Goal: Task Accomplishment & Management: Manage account settings

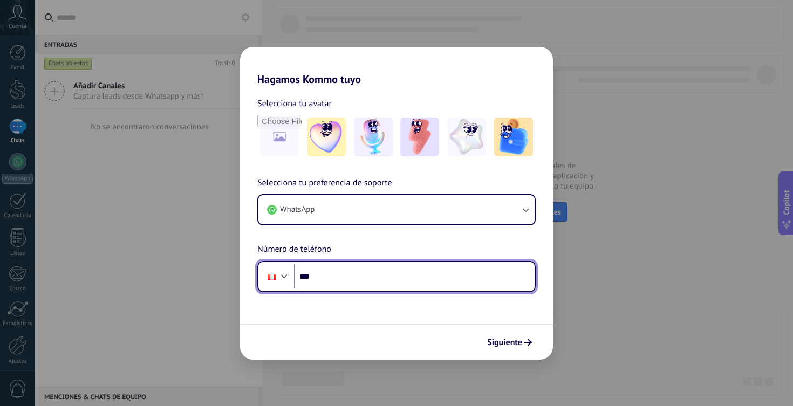
click at [372, 269] on input "***" at bounding box center [414, 276] width 241 height 25
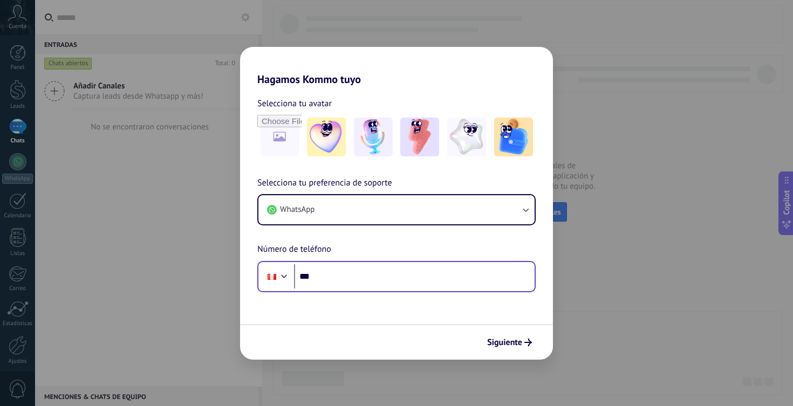
click at [352, 262] on div "Phone ***" at bounding box center [396, 276] width 278 height 31
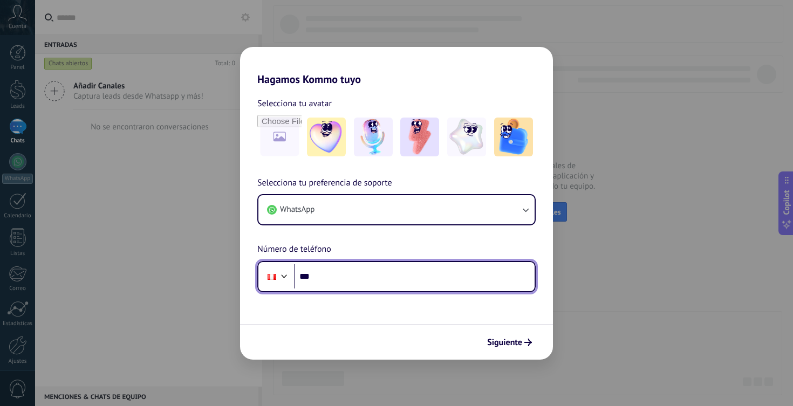
click at [354, 277] on input "***" at bounding box center [414, 276] width 241 height 25
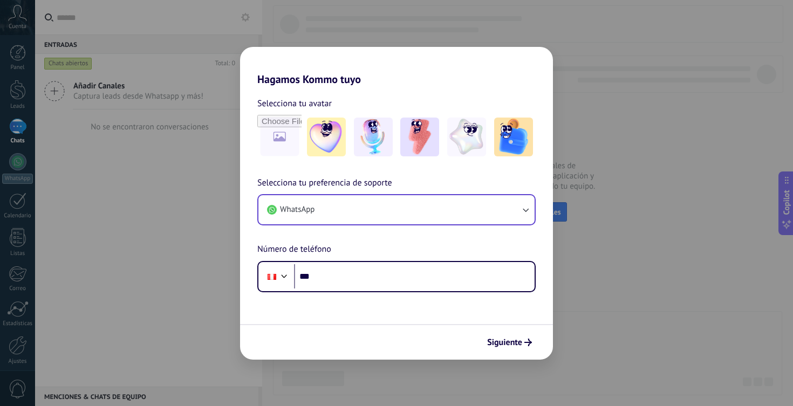
click at [371, 208] on button "WhatsApp" at bounding box center [396, 209] width 276 height 29
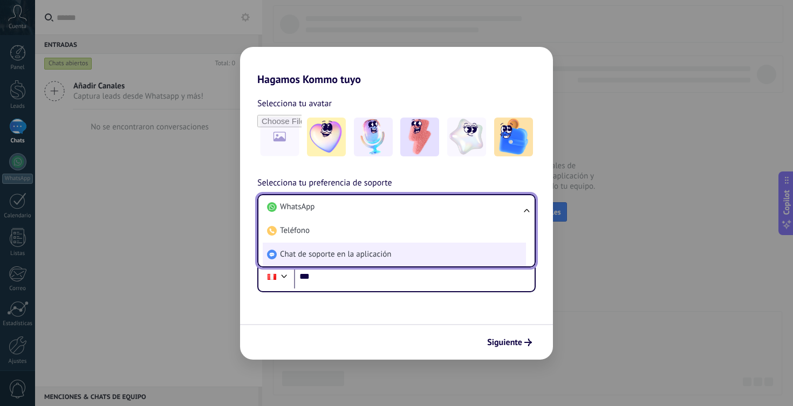
click at [367, 257] on span "Chat de soporte en la aplicación" at bounding box center [335, 254] width 111 height 11
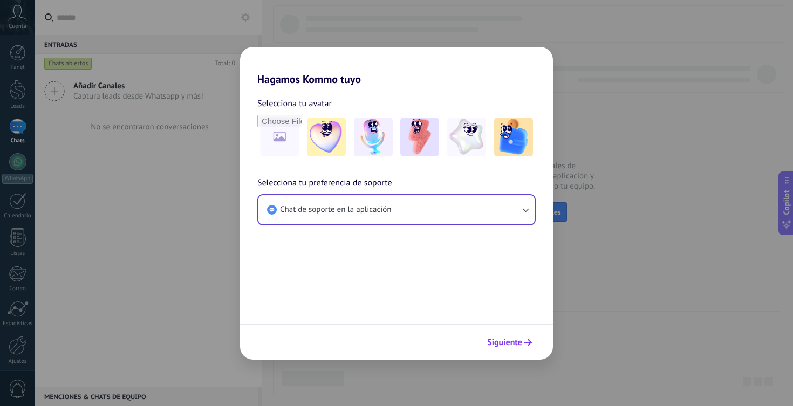
click at [505, 345] on span "Siguiente" at bounding box center [504, 343] width 35 height 8
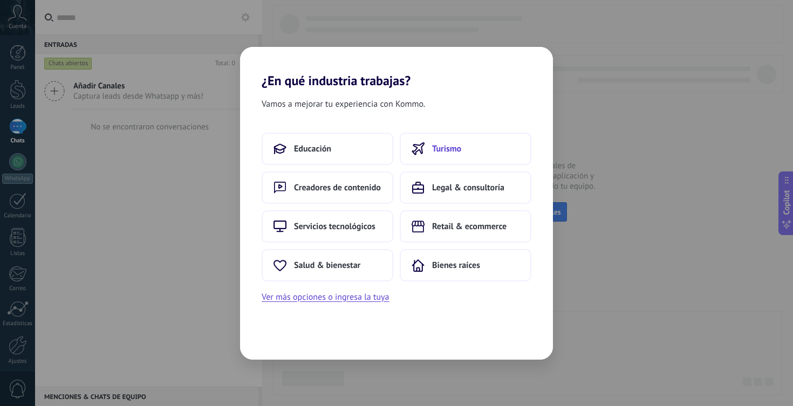
click at [438, 156] on button "Turismo" at bounding box center [466, 149] width 132 height 32
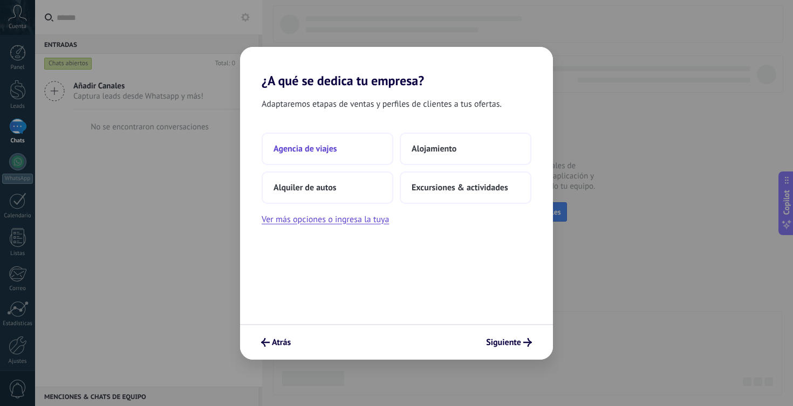
click at [342, 156] on button "Agencia de viajes" at bounding box center [328, 149] width 132 height 32
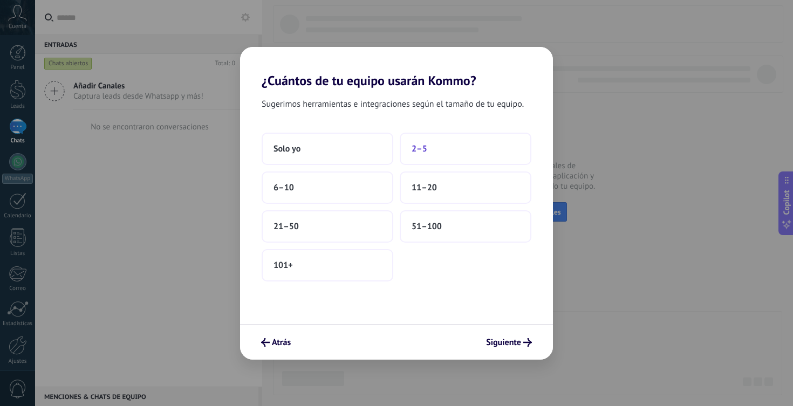
click at [427, 151] on button "2–5" at bounding box center [466, 149] width 132 height 32
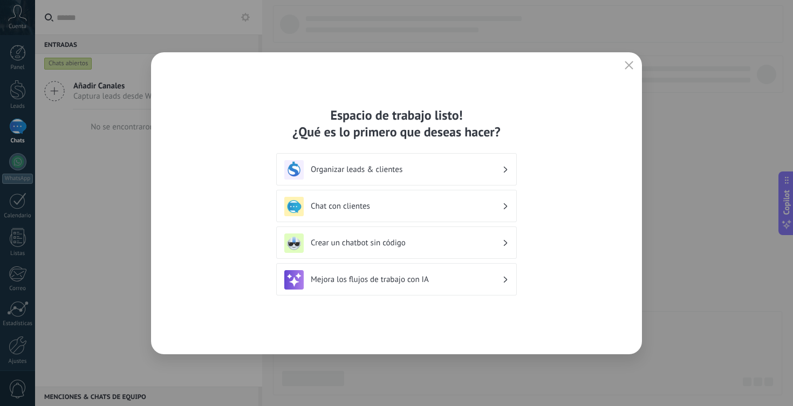
click at [441, 166] on h3 "Organizar leads & clientes" at bounding box center [406, 169] width 191 height 10
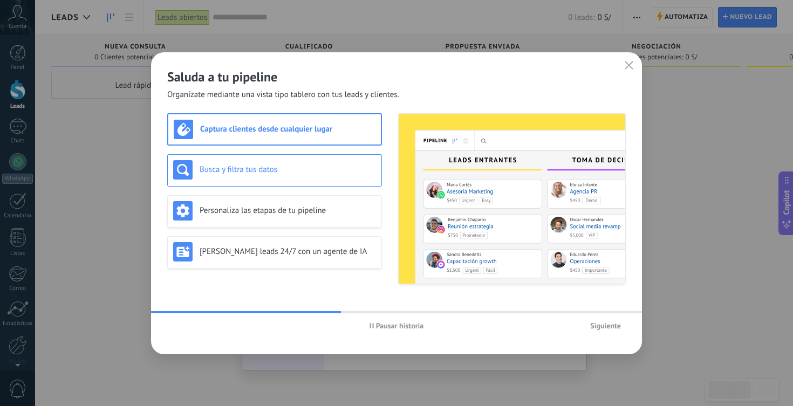
click at [311, 183] on div "Busca y filtra tus datos" at bounding box center [274, 170] width 215 height 32
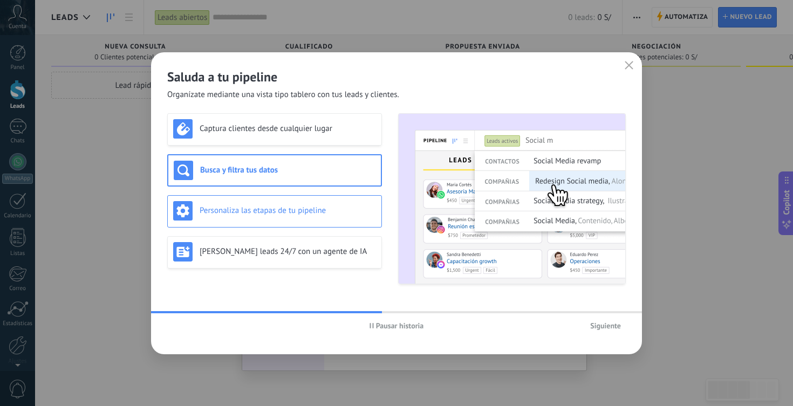
click at [317, 217] on div "Personaliza las etapas de tu pipeline" at bounding box center [274, 210] width 203 height 19
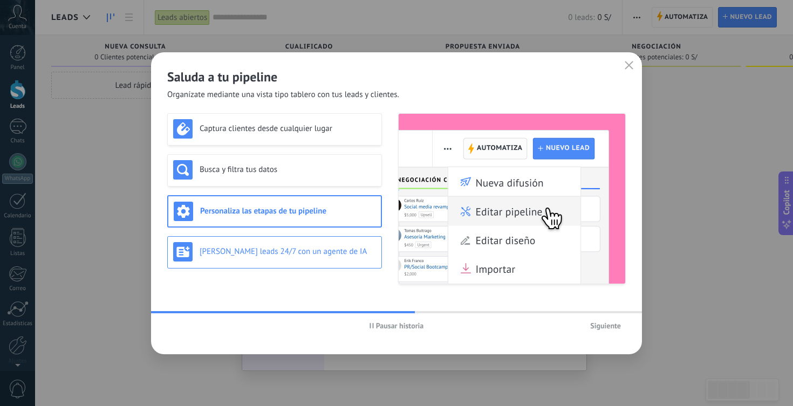
click at [324, 250] on h3 "Genera leads 24/7 con un agente de IA" at bounding box center [288, 251] width 176 height 10
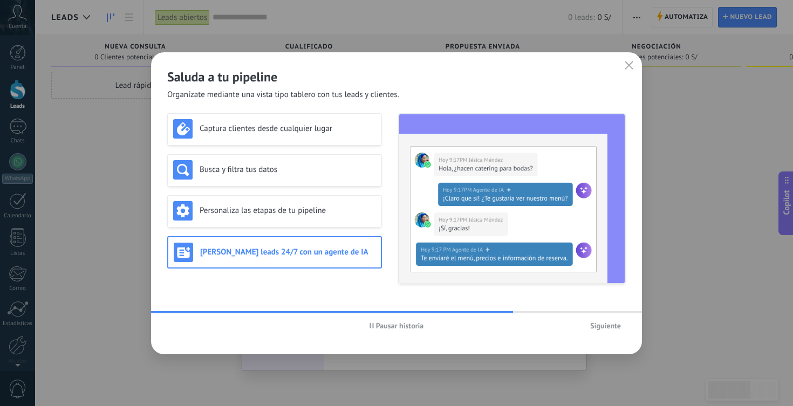
click at [595, 329] on span "Siguiente" at bounding box center [605, 326] width 31 height 8
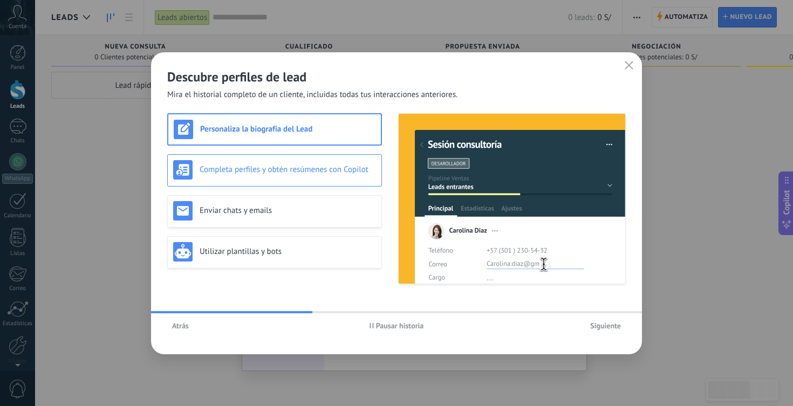
click at [330, 174] on h3 "Completa perfiles y obtén resúmenes con Copilot" at bounding box center [288, 169] width 176 height 10
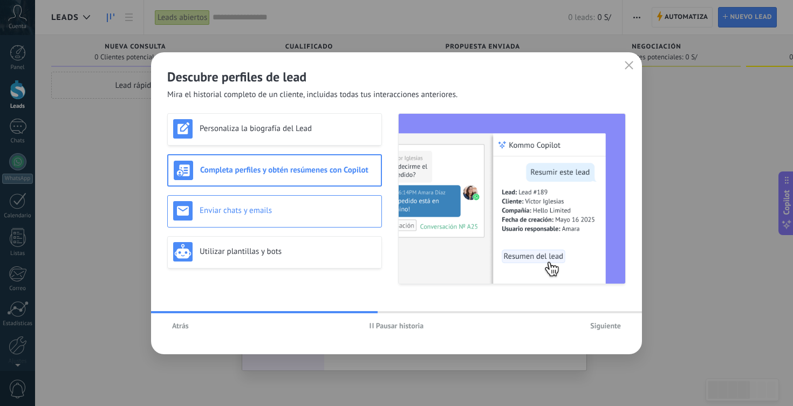
click at [332, 206] on h3 "Enviar chats y emails" at bounding box center [288, 210] width 176 height 10
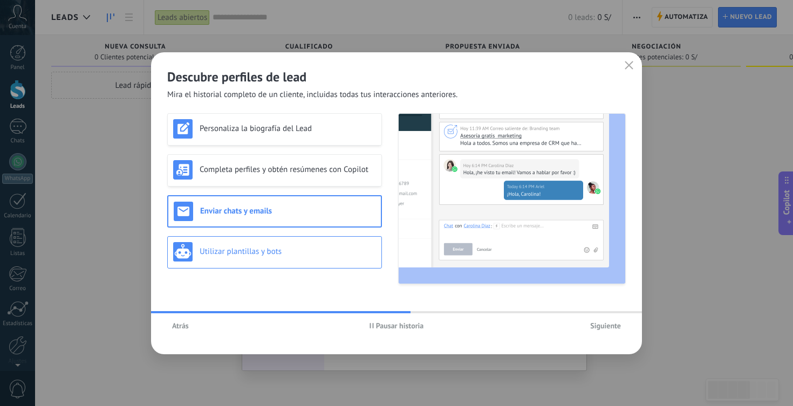
click at [329, 240] on div "Utilizar plantillas y bots" at bounding box center [274, 252] width 215 height 32
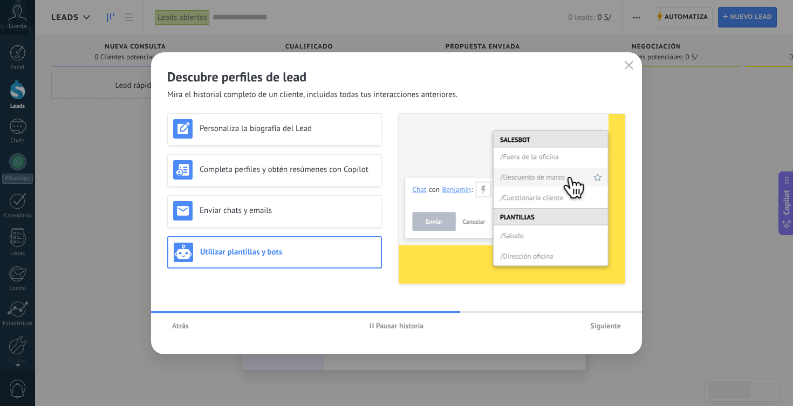
click at [609, 331] on button "Siguiente" at bounding box center [605, 326] width 40 height 16
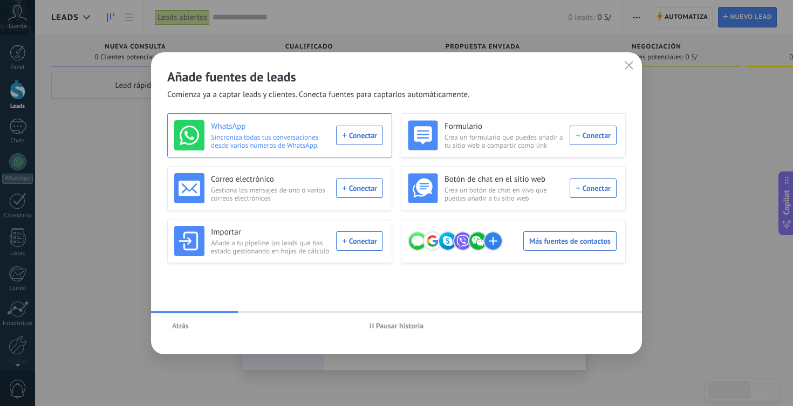
click at [358, 141] on div "WhatsApp Sincroniza todas tus conversaciones desde varios números de WhatsApp. …" at bounding box center [278, 135] width 209 height 30
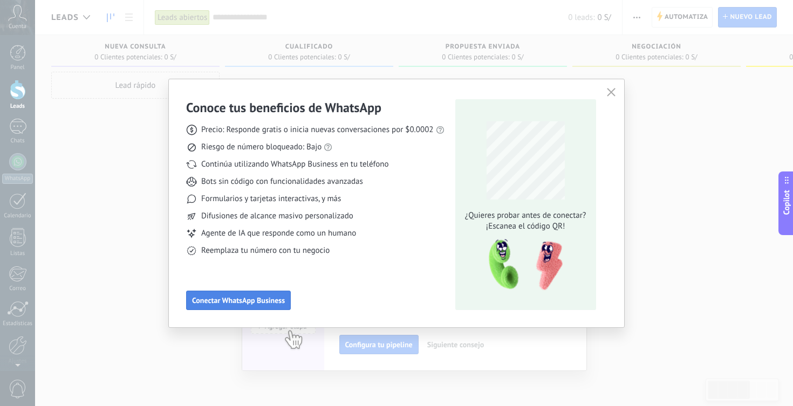
click at [267, 298] on span "Conectar WhatsApp Business" at bounding box center [238, 301] width 93 height 8
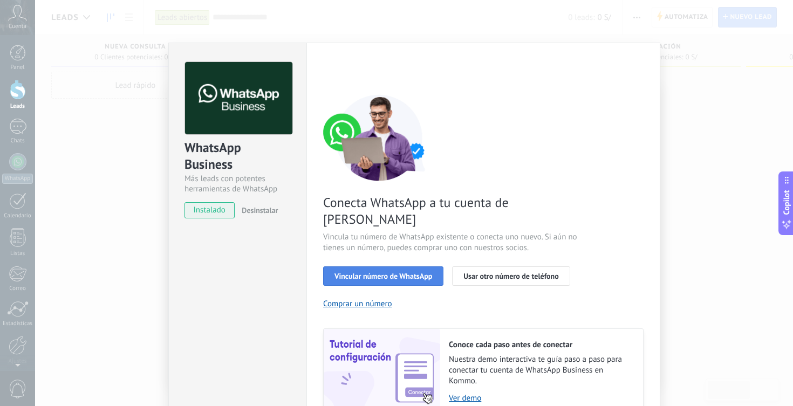
click at [403, 272] on span "Vincular número de WhatsApp" at bounding box center [383, 276] width 98 height 8
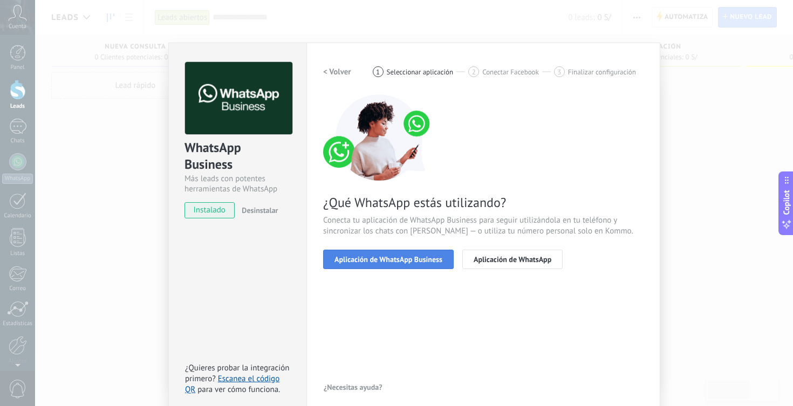
click at [401, 264] on button "Aplicación de WhatsApp Business" at bounding box center [388, 259] width 131 height 19
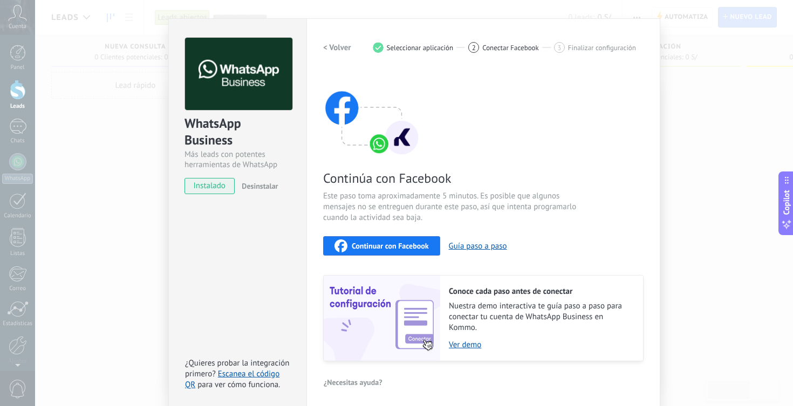
scroll to position [28, 0]
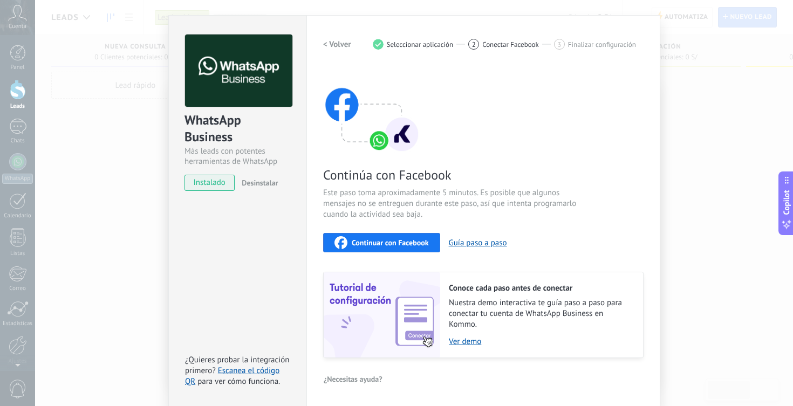
click at [382, 245] on span "Continuar con Facebook" at bounding box center [390, 243] width 77 height 8
click at [370, 243] on span "Continuar con Facebook" at bounding box center [390, 243] width 77 height 8
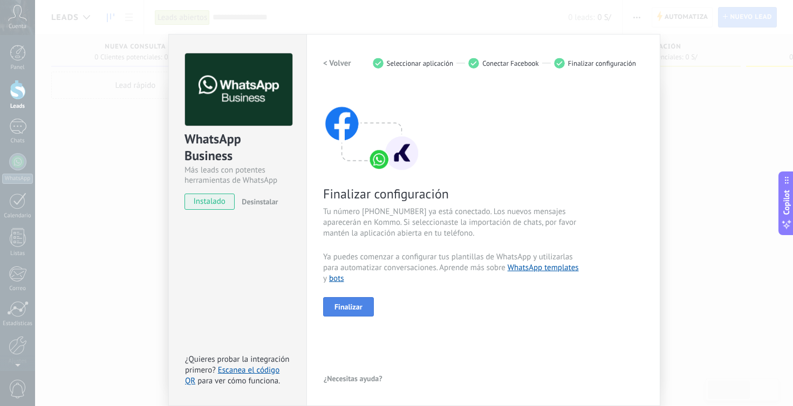
click at [355, 303] on span "Finalizar" at bounding box center [348, 307] width 28 height 8
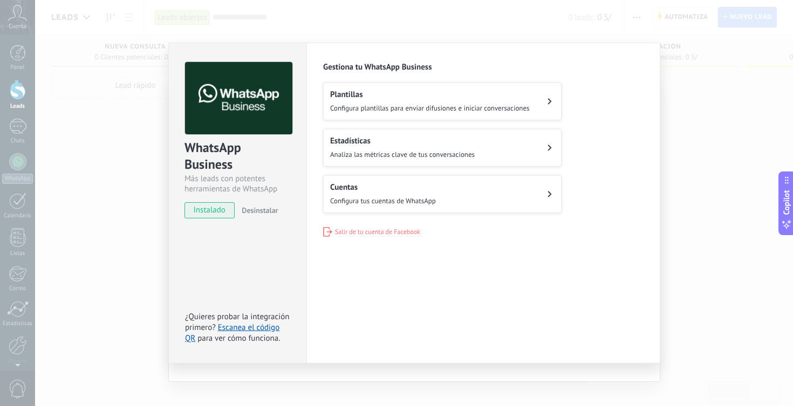
scroll to position [0, 0]
click at [400, 101] on div "Plantillas Configura plantillas para enviar difusiones e iniciar conversaciones" at bounding box center [430, 102] width 200 height 24
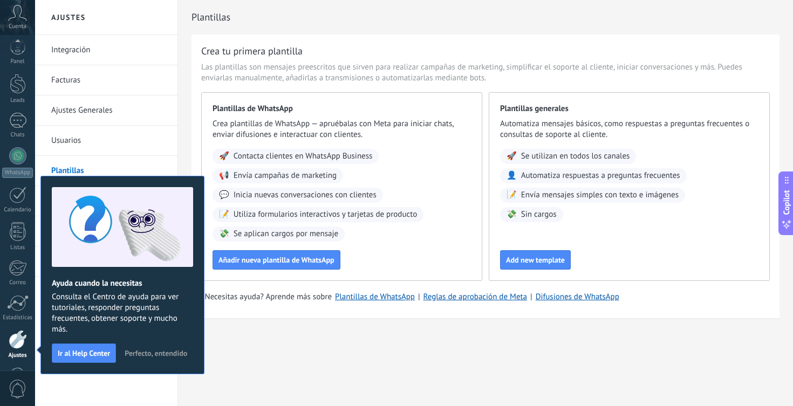
scroll to position [43, 0]
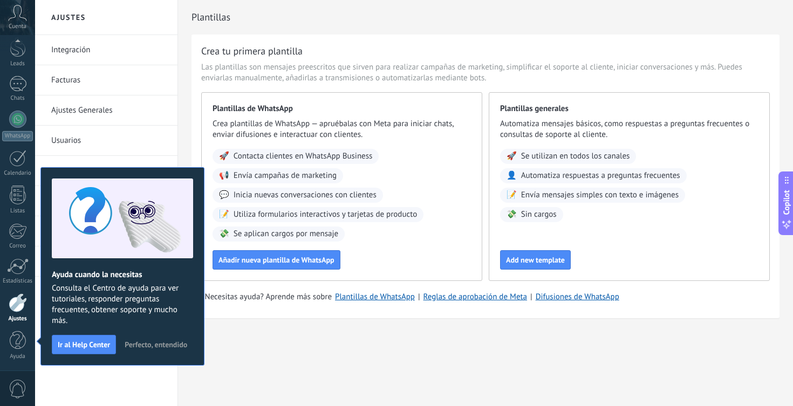
click at [164, 347] on span "Perfecto, entendido" at bounding box center [156, 345] width 63 height 8
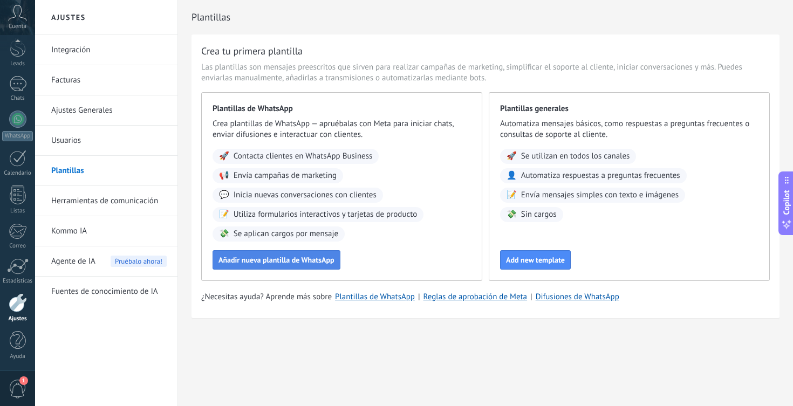
click at [286, 265] on button "Añadir nueva plantilla de WhatsApp" at bounding box center [276, 259] width 128 height 19
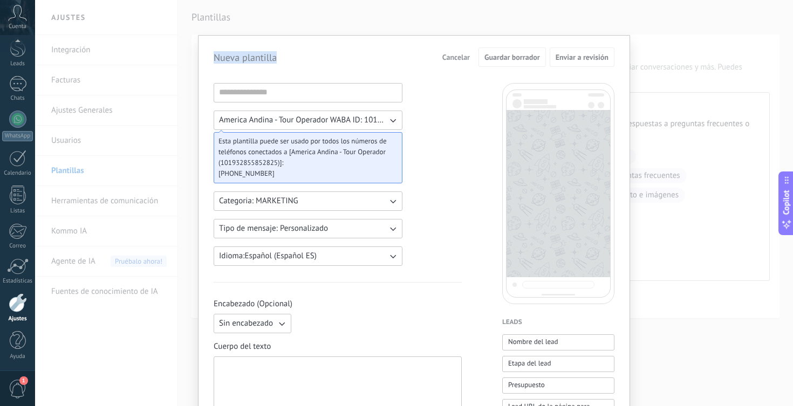
drag, startPoint x: 403, startPoint y: 45, endPoint x: 327, endPoint y: 30, distance: 78.0
click at [327, 30] on div "Nueva plantilla Cancelar Guardar borrador Enviar a revisión America Andina - To…" at bounding box center [414, 203] width 758 height 406
click at [332, 90] on input at bounding box center [308, 92] width 188 height 17
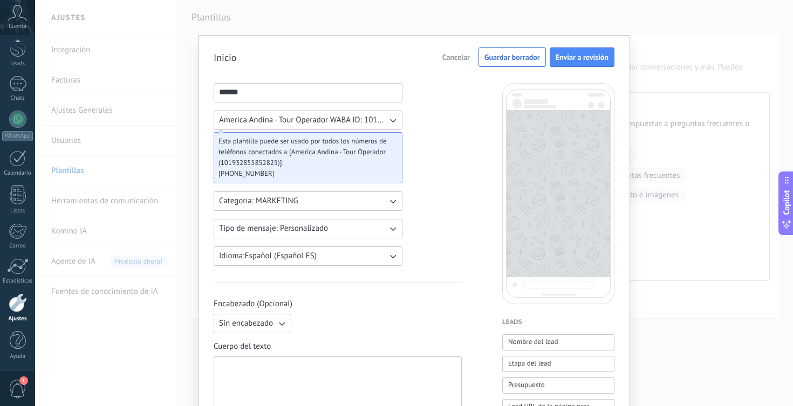
type input "******"
click at [349, 118] on span "America Andina - Tour Operador WABA ID: 101932855852825" at bounding box center [303, 120] width 168 height 11
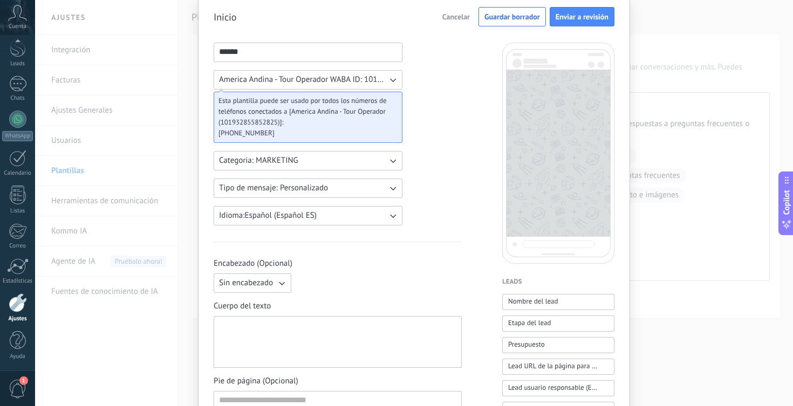
scroll to position [59, 0]
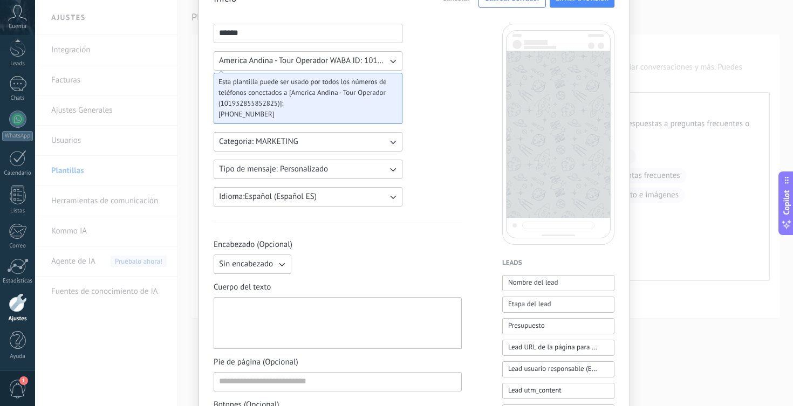
click at [376, 141] on button "Categoria: MARKETING" at bounding box center [308, 141] width 189 height 19
click at [440, 152] on div "****** America Andina - Tour Operador WABA ID: 101932855852825 Esta plantilla p…" at bounding box center [338, 388] width 248 height 729
click at [359, 174] on button "Tipo de mensaje: Personalizado" at bounding box center [308, 169] width 189 height 19
click at [417, 188] on div "****** America Andina - Tour Operador WABA ID: 101932855852825 Esta plantilla p…" at bounding box center [338, 388] width 248 height 729
click at [375, 175] on button "Tipo de mensaje: Personalizado" at bounding box center [308, 169] width 189 height 19
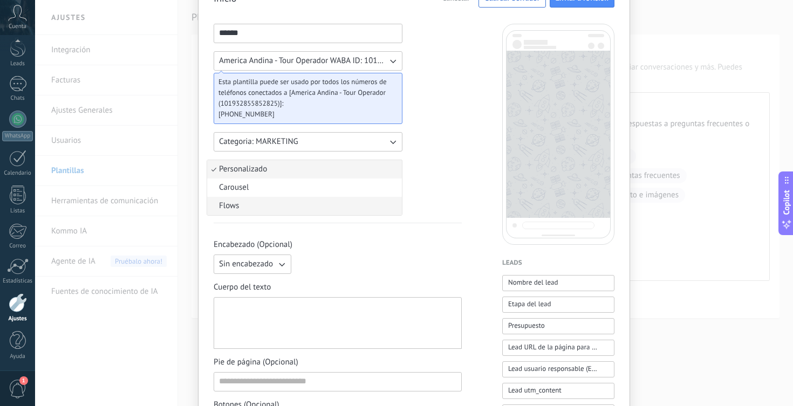
click at [366, 202] on li "Flows" at bounding box center [304, 206] width 195 height 18
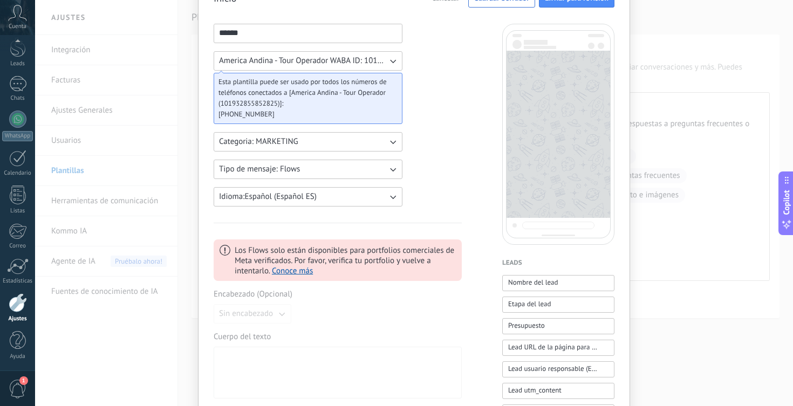
click at [360, 174] on button "Tipo de mensaje: Flows" at bounding box center [308, 169] width 189 height 19
click at [348, 174] on li "Personalizado" at bounding box center [304, 169] width 195 height 18
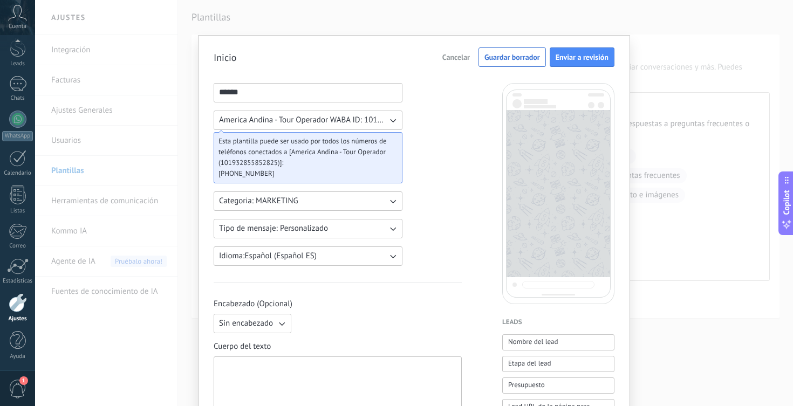
scroll to position [0, 0]
click at [441, 63] on button "Cancelar" at bounding box center [455, 57] width 37 height 16
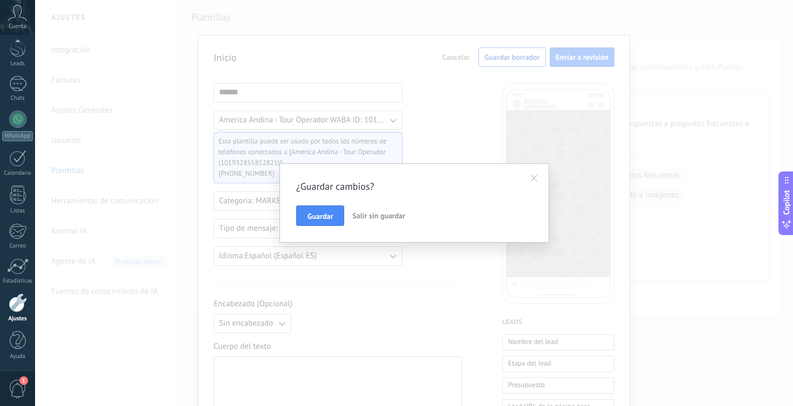
click at [376, 221] on button "Salir sin guardar" at bounding box center [378, 215] width 61 height 20
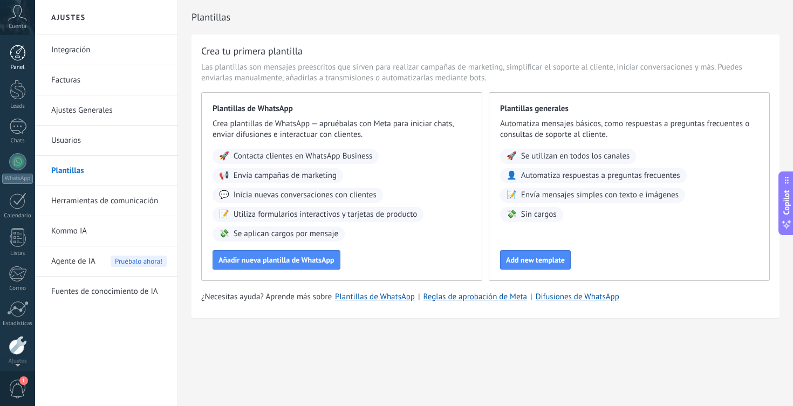
click at [18, 58] on div at bounding box center [18, 53] width 16 height 16
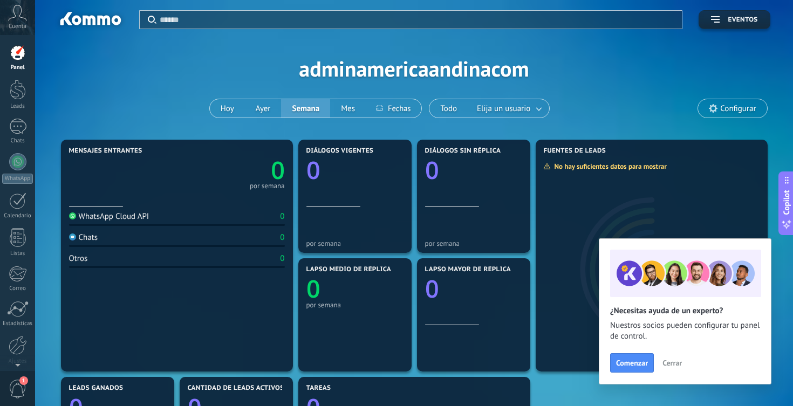
click at [339, 74] on div "Aplicar Eventos adminamericaandinacom Hoy Ayer Semana Mes Todo Elija un usuario…" at bounding box center [413, 68] width 725 height 137
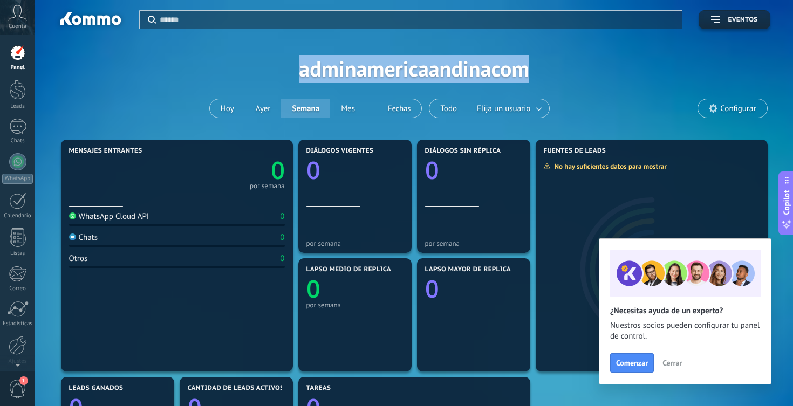
click at [339, 74] on div "Aplicar Eventos adminamericaandinacom Hoy Ayer Semana Mes Todo Elija un usuario…" at bounding box center [413, 68] width 725 height 137
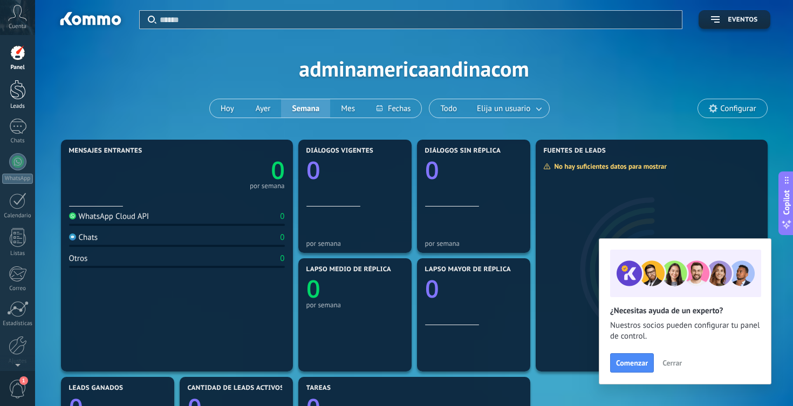
click at [18, 94] on div at bounding box center [18, 90] width 16 height 20
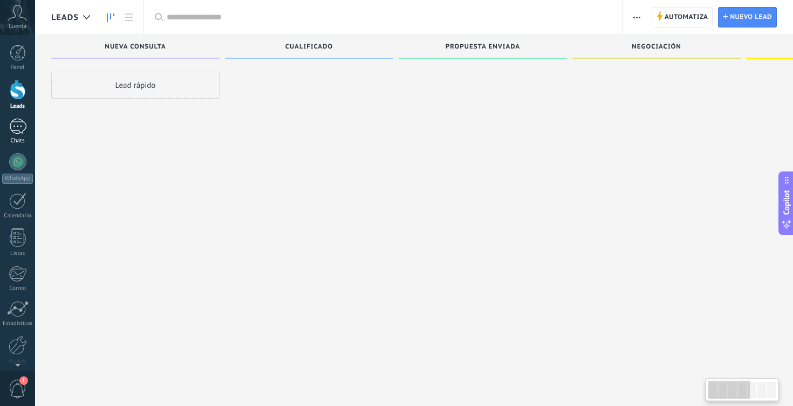
click at [15, 128] on div at bounding box center [17, 127] width 17 height 16
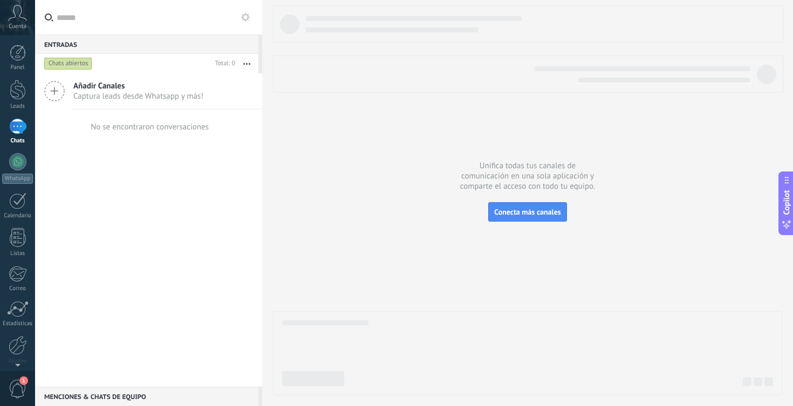
click at [104, 91] on span "Añadir Canales" at bounding box center [138, 86] width 130 height 10
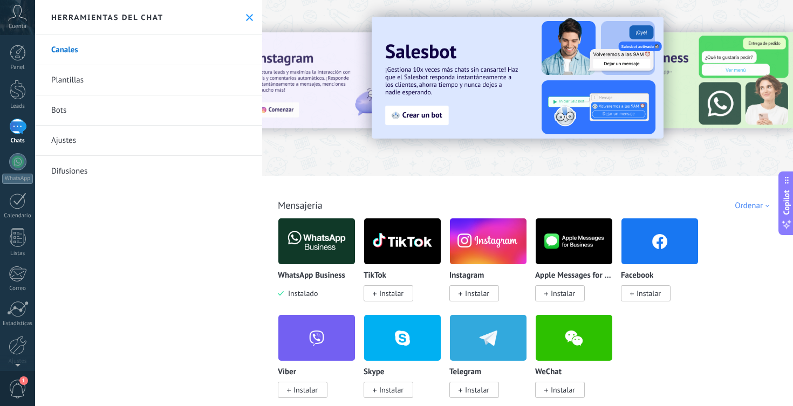
click at [487, 293] on span "Instalar" at bounding box center [477, 294] width 24 height 10
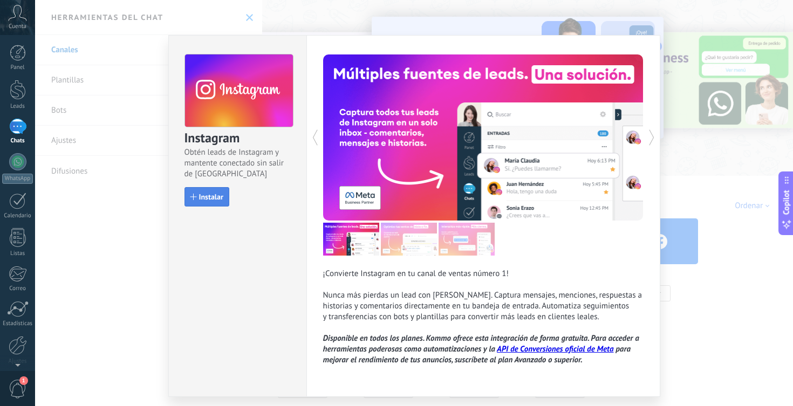
click at [211, 204] on button "Instalar" at bounding box center [206, 196] width 45 height 19
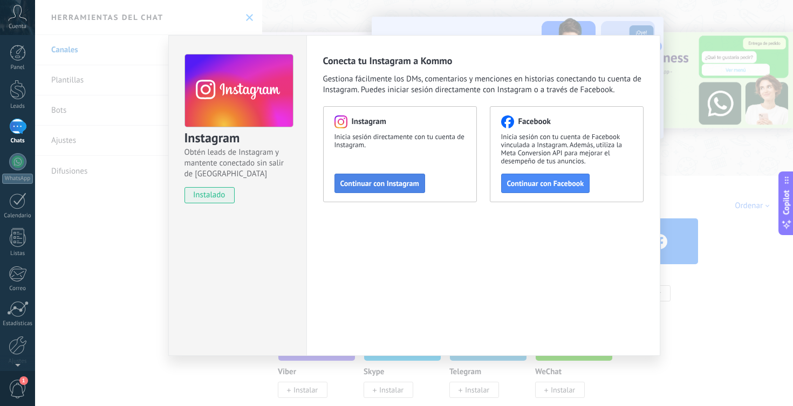
click at [374, 190] on button "Continuar con Instagram" at bounding box center [379, 183] width 91 height 19
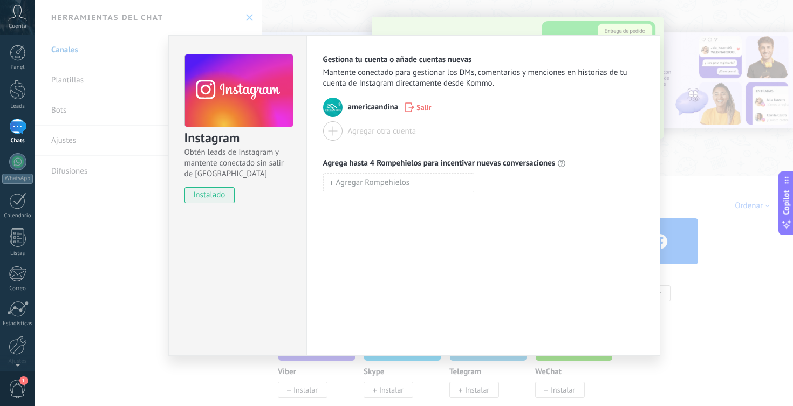
click at [691, 224] on div "Instagram Obtén leads de Instagram y mantente conectado sin salir de Kommo inst…" at bounding box center [414, 203] width 758 height 406
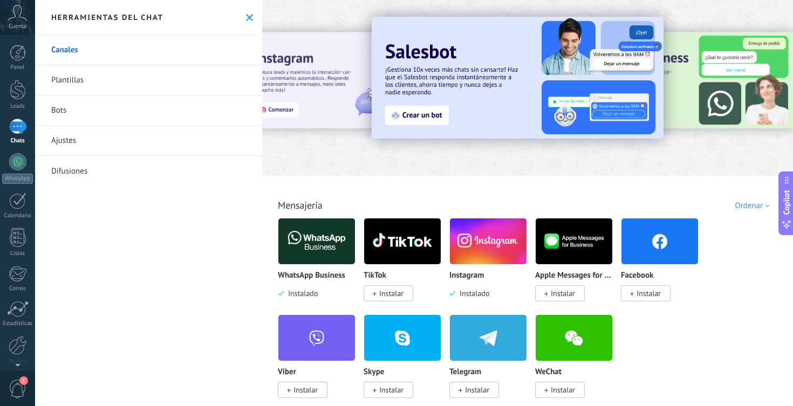
click at [649, 292] on span "Instalar" at bounding box center [648, 294] width 24 height 10
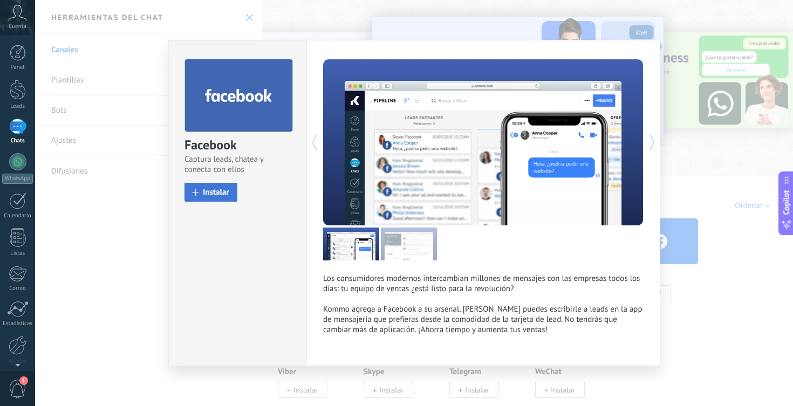
click at [214, 194] on span "Instalar" at bounding box center [216, 192] width 26 height 8
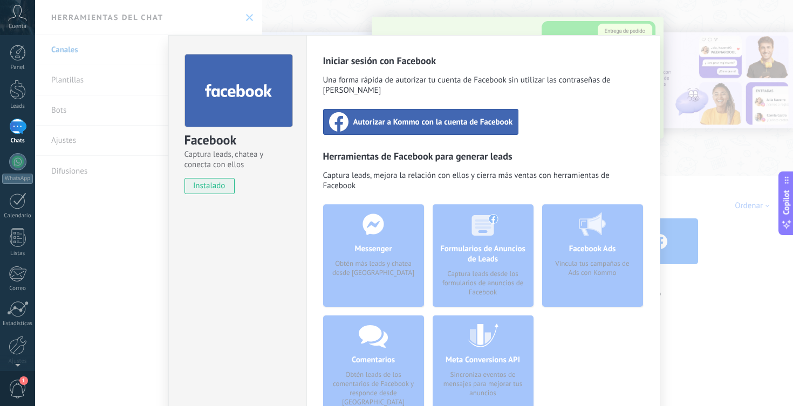
click at [381, 116] on span "Autorizar a Kommo con la cuenta de Facebook" at bounding box center [433, 121] width 160 height 11
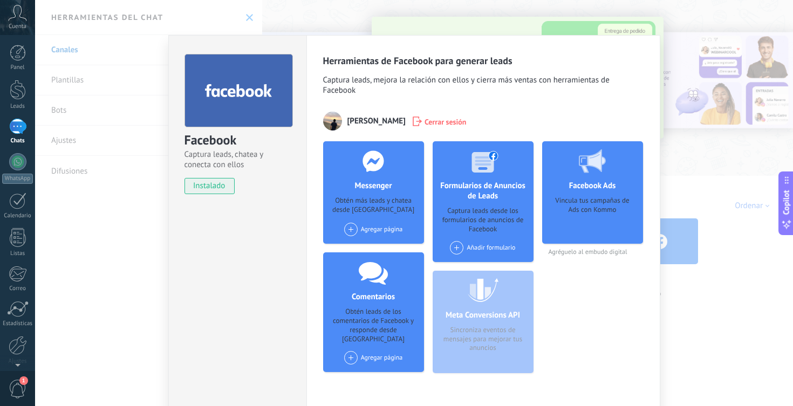
click at [424, 121] on span "Cerrar sesión" at bounding box center [445, 121] width 42 height 11
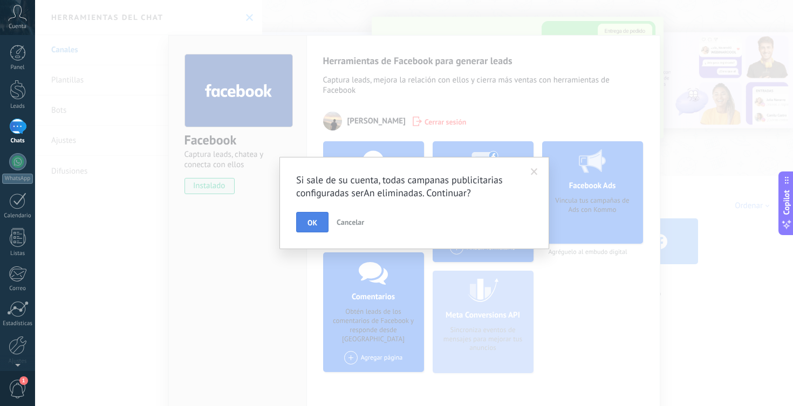
click at [313, 223] on span "OK" at bounding box center [312, 223] width 10 height 8
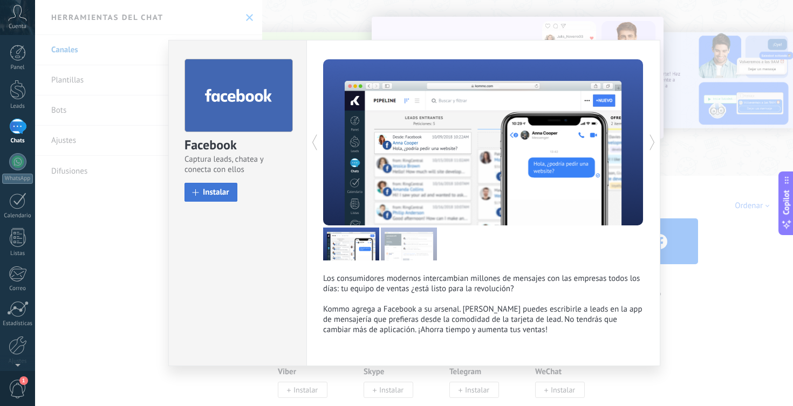
click at [214, 192] on span "Instalar" at bounding box center [216, 192] width 26 height 8
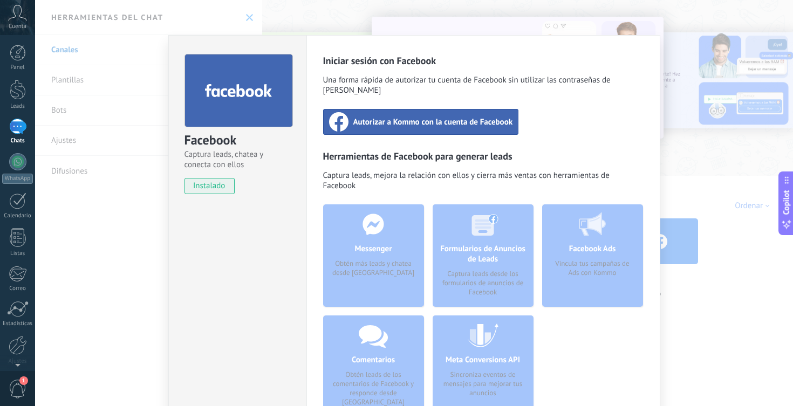
click at [403, 116] on span "Autorizar a Kommo con la cuenta de Facebook" at bounding box center [433, 121] width 160 height 11
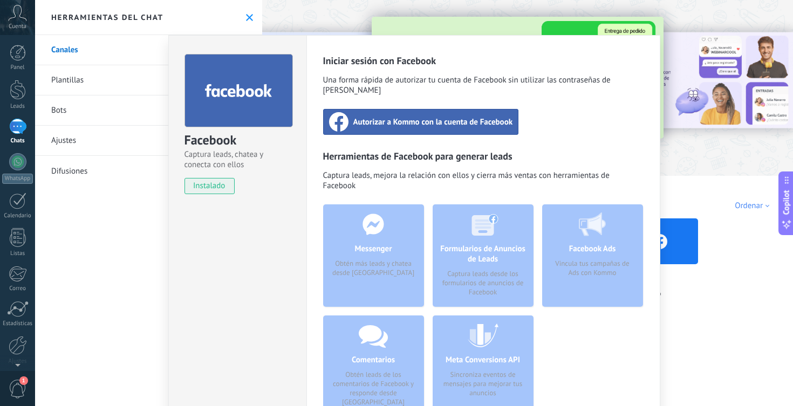
click at [365, 117] on div "Autorizar a Kommo con la cuenta de Facebook" at bounding box center [421, 122] width 196 height 26
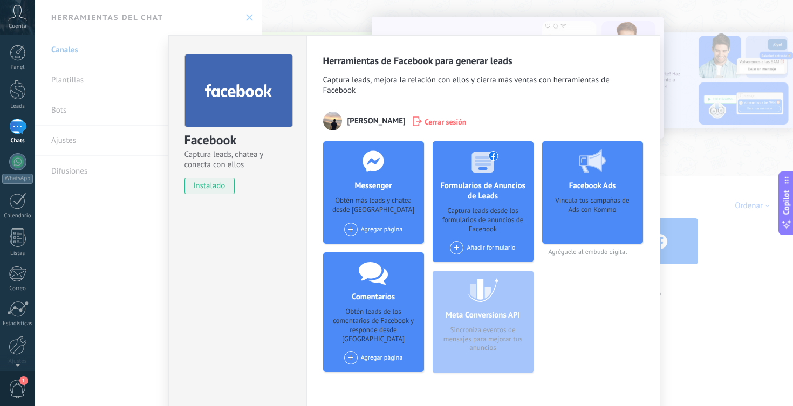
click at [380, 235] on div "Agregar página" at bounding box center [373, 229] width 59 height 13
click at [385, 256] on div "America Andina - Tour Operador" at bounding box center [398, 250] width 111 height 24
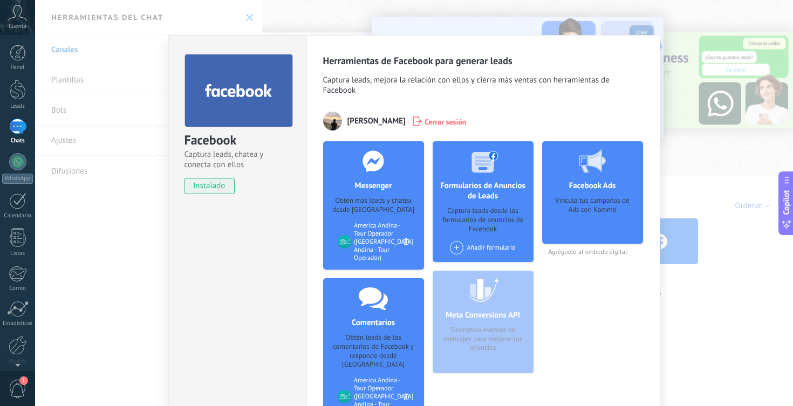
click at [491, 241] on div "Añadir formulario" at bounding box center [482, 247] width 65 height 13
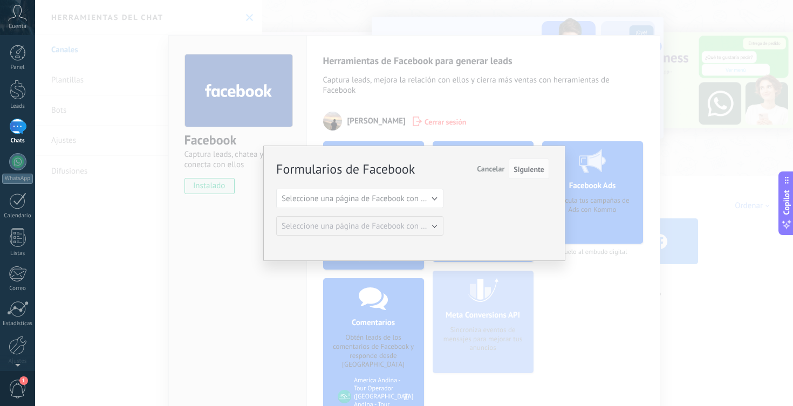
click at [418, 196] on span "Seleccione una página de Facebook con formas" at bounding box center [362, 199] width 163 height 10
click at [413, 214] on span "America Andina - Tour Operador" at bounding box center [355, 217] width 170 height 10
click at [531, 173] on span "Siguiente" at bounding box center [528, 170] width 31 height 8
click at [533, 168] on span "Siguiente" at bounding box center [528, 170] width 31 height 8
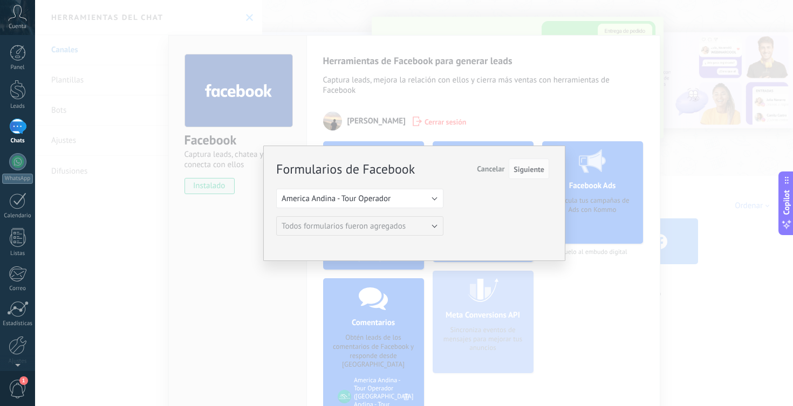
click at [496, 169] on span "Cancelar" at bounding box center [491, 169] width 28 height 10
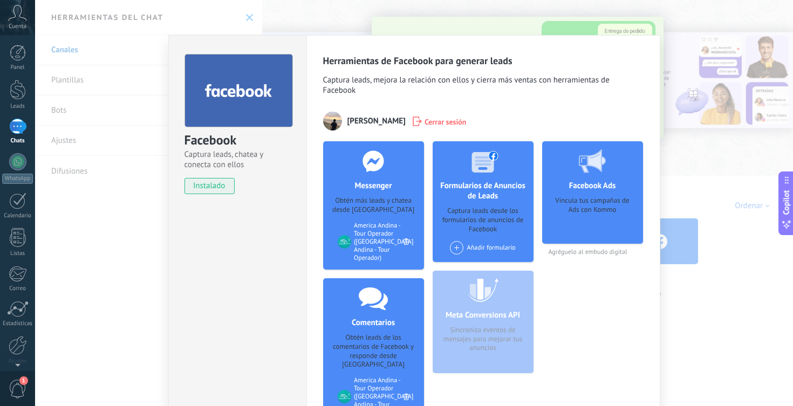
click at [670, 220] on div "Facebook Captura leads, chatea y conecta con ellos instalado Desinstalar Herram…" at bounding box center [414, 203] width 758 height 406
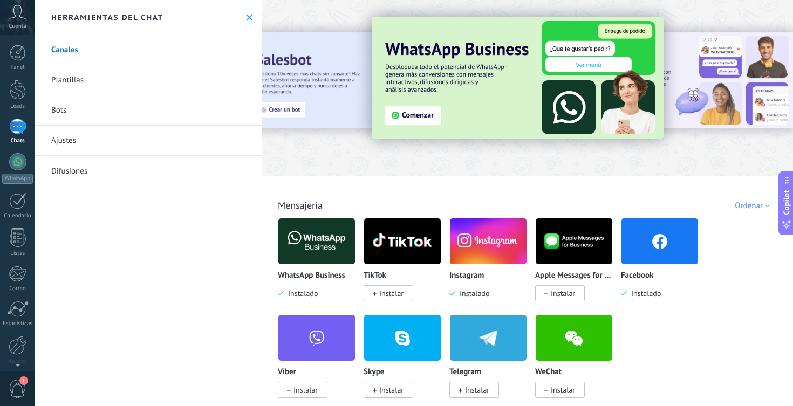
click at [126, 114] on link "Bots" at bounding box center [148, 110] width 227 height 30
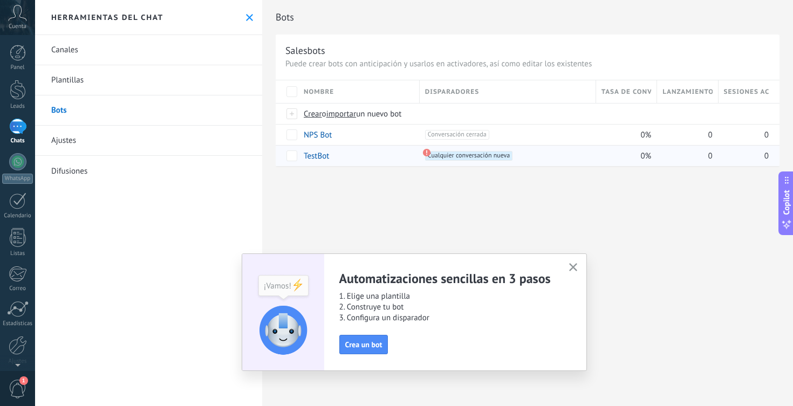
click at [468, 155] on span "Cualquier conversación nueva +0" at bounding box center [468, 156] width 87 height 10
click at [366, 340] on button "Crea un bot" at bounding box center [363, 344] width 49 height 19
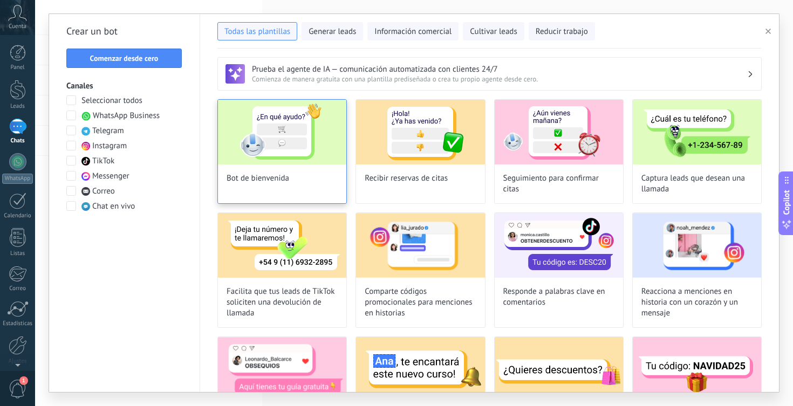
click at [293, 159] on img at bounding box center [282, 132] width 128 height 65
type input "**********"
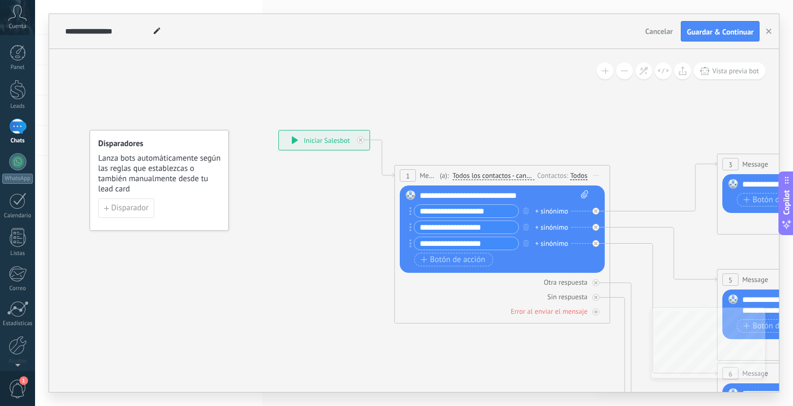
click at [412, 195] on rect at bounding box center [411, 195] width 10 height 10
click at [455, 197] on div "**********" at bounding box center [504, 195] width 169 height 11
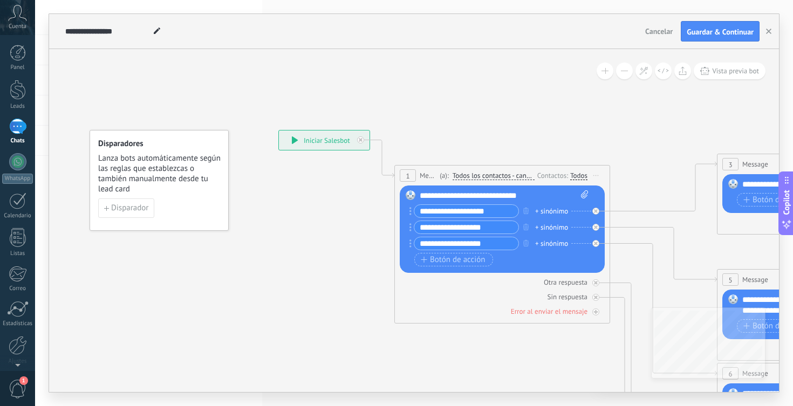
click at [533, 197] on div "**********" at bounding box center [504, 195] width 169 height 11
click at [482, 215] on input "**********" at bounding box center [466, 211] width 104 height 12
click at [493, 214] on input "**********" at bounding box center [466, 211] width 104 height 12
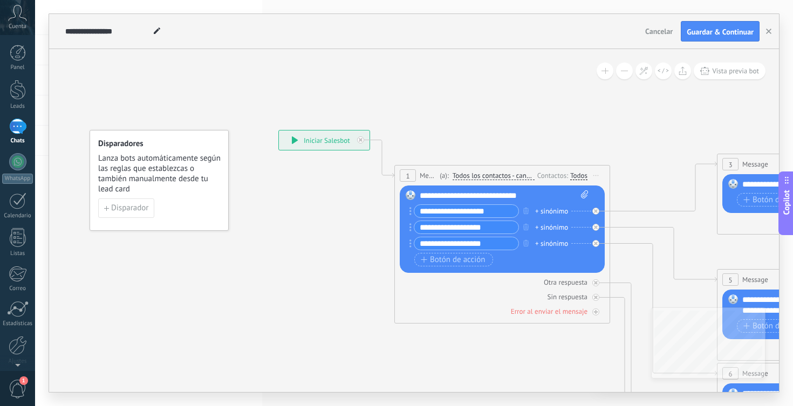
click at [484, 212] on input "**********" at bounding box center [466, 211] width 104 height 12
click at [499, 211] on input "**********" at bounding box center [466, 211] width 104 height 12
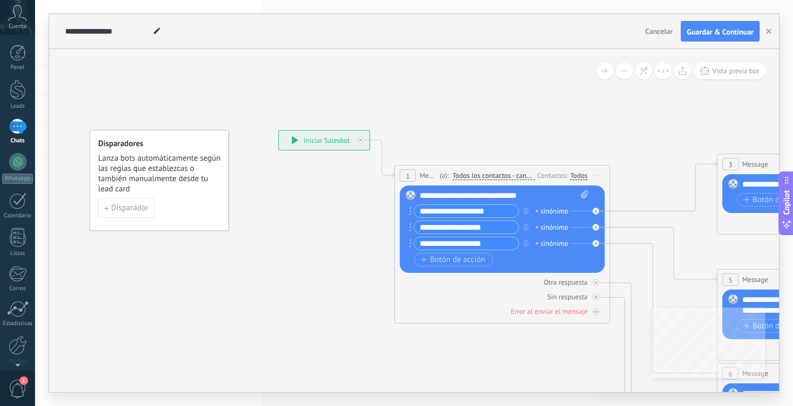
click at [499, 211] on input "**********" at bounding box center [466, 211] width 104 height 12
type input "*"
type input "**********"
drag, startPoint x: 475, startPoint y: 229, endPoint x: 513, endPoint y: 256, distance: 46.5
click at [513, 256] on div "Botón de acción Enlace de web" at bounding box center [501, 259] width 174 height 13
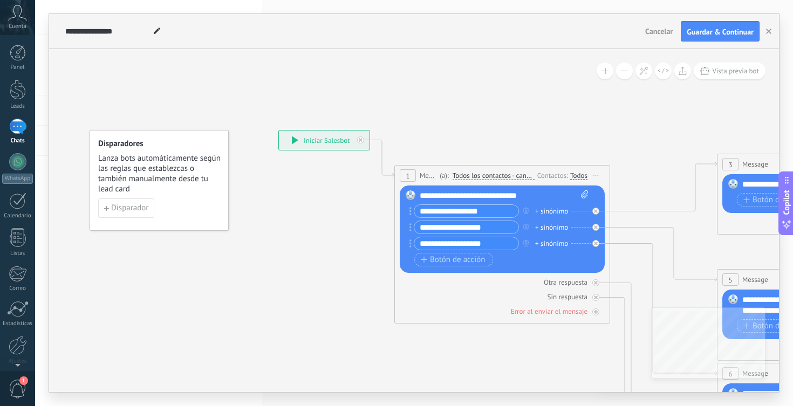
click at [496, 229] on input "**********" at bounding box center [466, 227] width 104 height 12
type input "*"
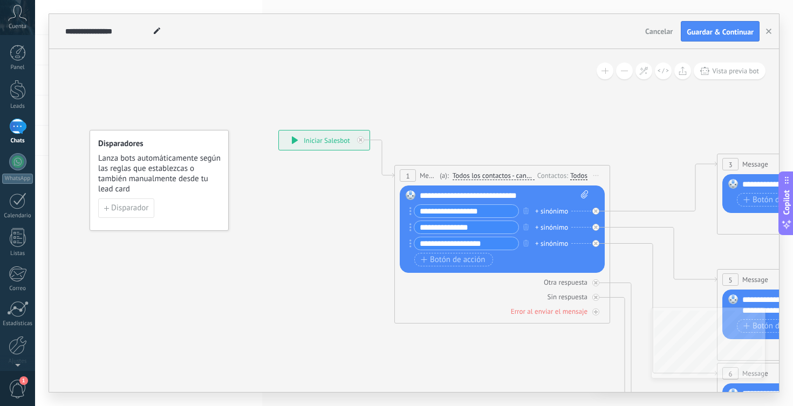
type input "**********"
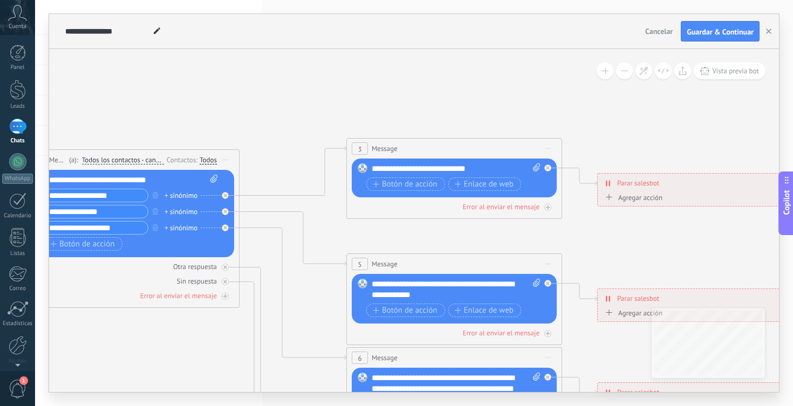
drag, startPoint x: 539, startPoint y: 353, endPoint x: 168, endPoint y: 337, distance: 370.8
click at [168, 337] on icon at bounding box center [478, 389] width 1681 height 1089
click at [431, 169] on div "**********" at bounding box center [456, 168] width 169 height 11
click at [461, 169] on div "**********" at bounding box center [456, 168] width 169 height 11
click at [472, 166] on div "**********" at bounding box center [456, 168] width 169 height 11
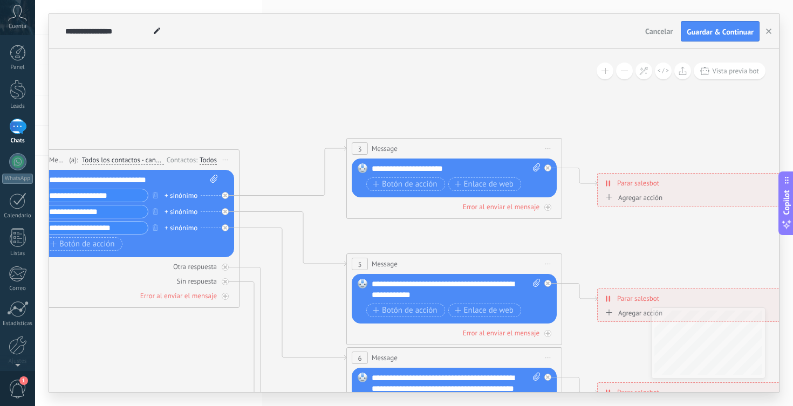
click at [536, 169] on icon at bounding box center [536, 167] width 7 height 8
click input "Subir" at bounding box center [0, 0] width 0 height 0
click at [459, 167] on div "**********" at bounding box center [456, 168] width 169 height 11
click at [363, 170] on rect at bounding box center [363, 168] width 10 height 10
click at [375, 170] on div "**********" at bounding box center [456, 168] width 169 height 11
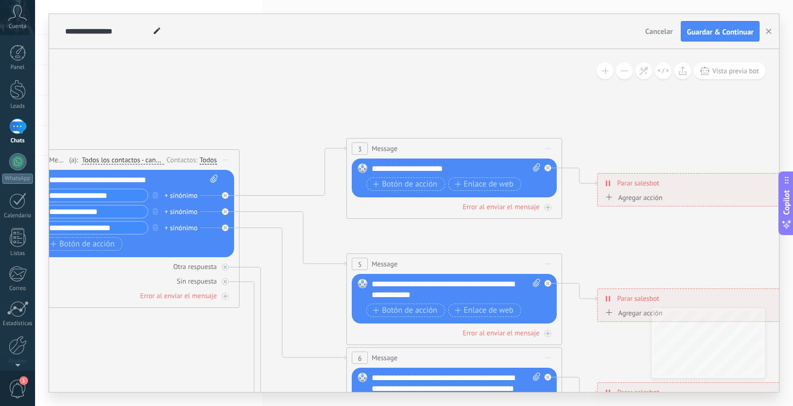
click at [428, 114] on icon at bounding box center [478, 389] width 1681 height 1089
click at [507, 211] on div "Error al enviar el mensaje" at bounding box center [501, 206] width 77 height 9
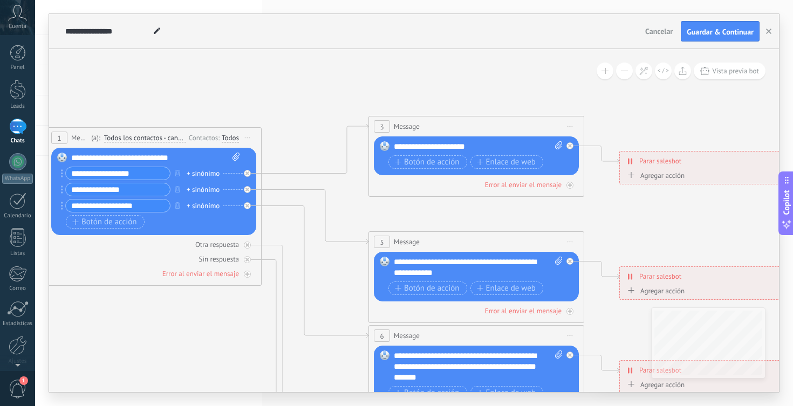
drag, startPoint x: 417, startPoint y: 109, endPoint x: 442, endPoint y: 86, distance: 34.0
click at [442, 86] on icon at bounding box center [500, 344] width 1681 height 1043
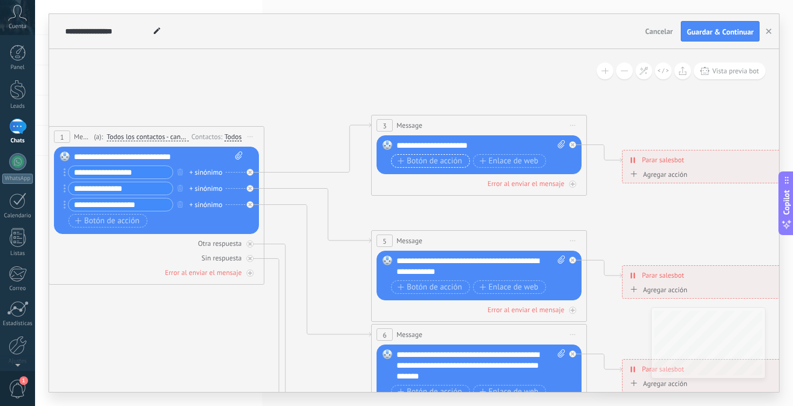
click at [428, 161] on span "Botón de acción" at bounding box center [429, 161] width 65 height 9
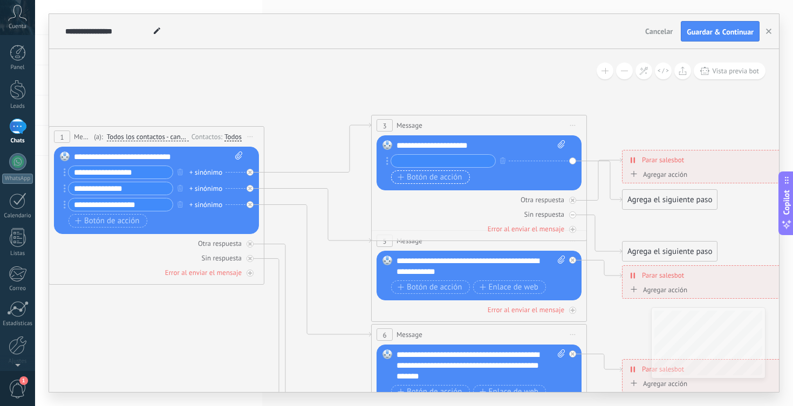
click at [429, 178] on span "Botón de acción" at bounding box center [429, 177] width 65 height 9
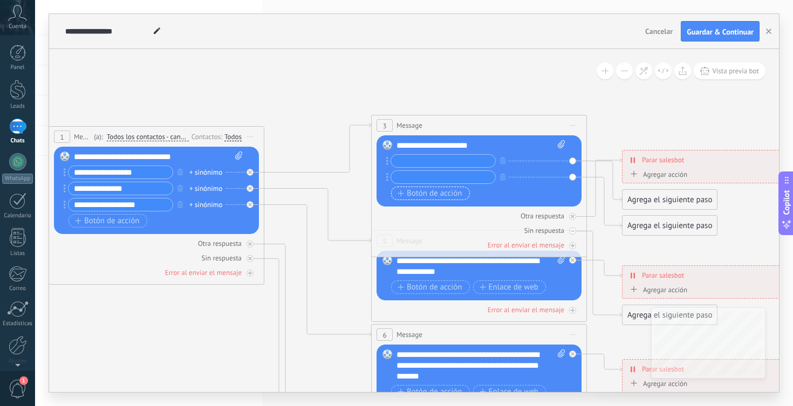
click at [428, 194] on span "Botón de acción" at bounding box center [429, 193] width 65 height 9
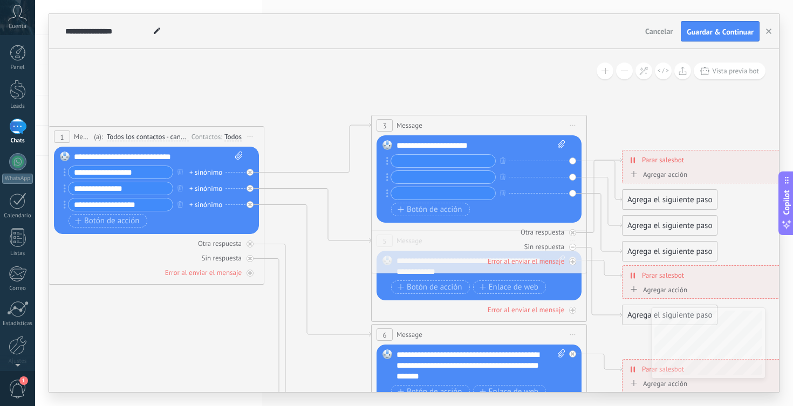
click at [424, 162] on input "text" at bounding box center [443, 161] width 104 height 12
type input "**********"
click at [408, 177] on input "text" at bounding box center [443, 177] width 104 height 12
type input "*********"
type input "*"
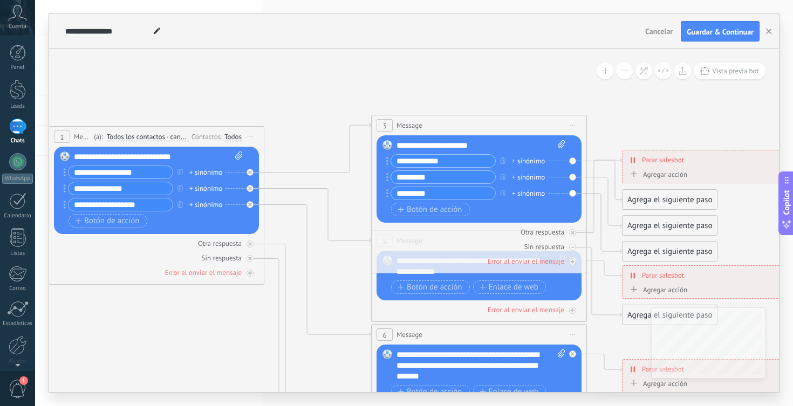
type input "*********"
click at [428, 177] on input "*********" at bounding box center [443, 177] width 104 height 12
type input "*"
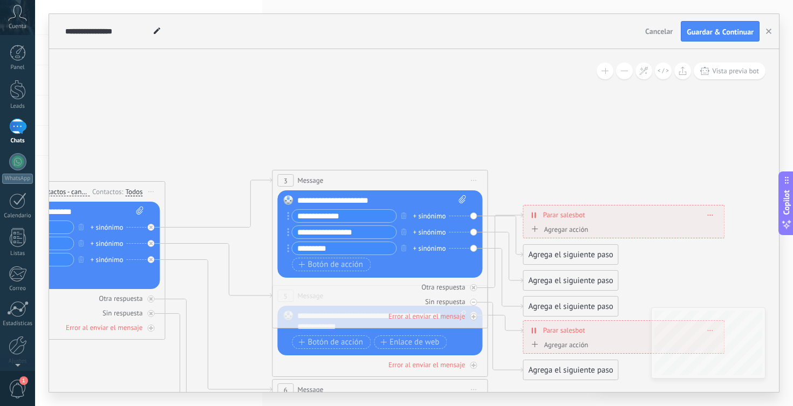
type input "**********"
click at [589, 250] on div "Agrega el siguiente paso" at bounding box center [570, 255] width 94 height 18
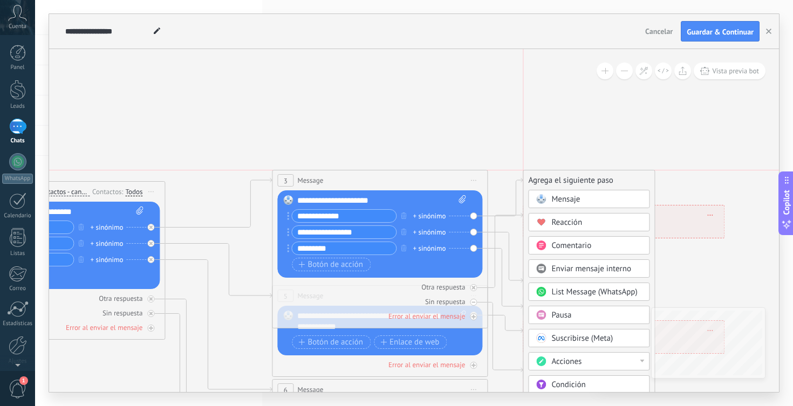
drag, startPoint x: 589, startPoint y: 250, endPoint x: 586, endPoint y: 177, distance: 72.9
click at [586, 177] on div "Agrega el siguiente paso" at bounding box center [588, 180] width 131 height 18
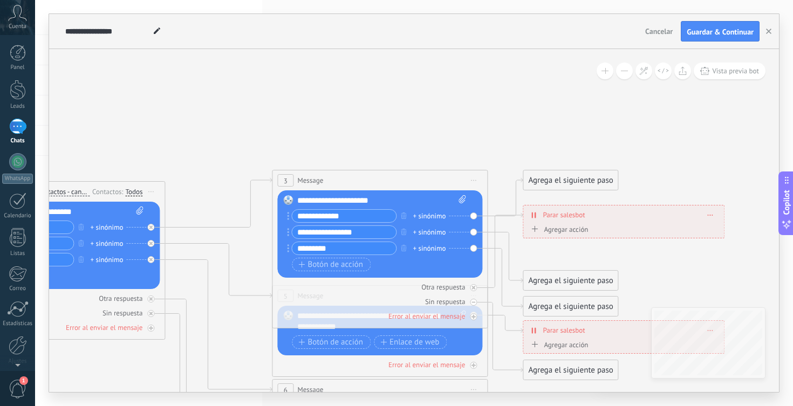
click at [559, 180] on div "Agrega el siguiente paso" at bounding box center [570, 180] width 94 height 18
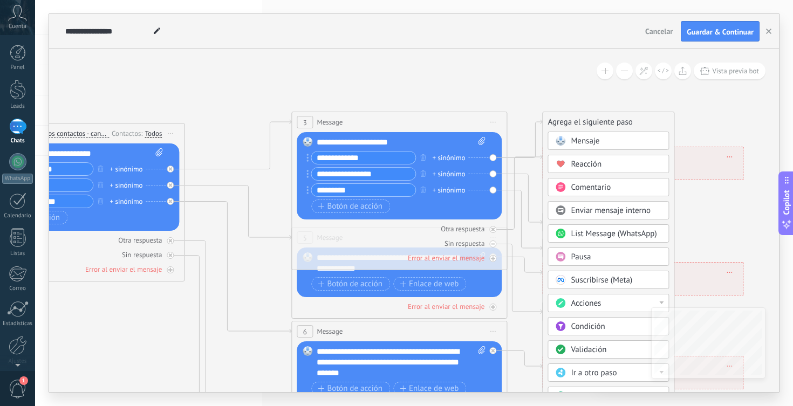
click at [719, 226] on icon at bounding box center [423, 362] width 1681 height 1089
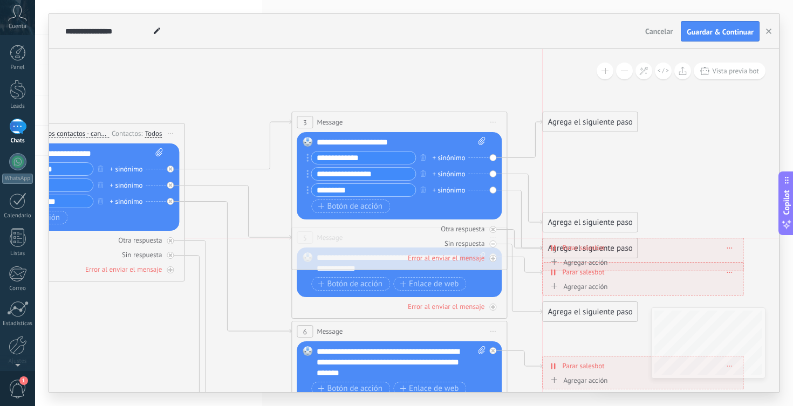
drag, startPoint x: 606, startPoint y: 161, endPoint x: 605, endPoint y: 248, distance: 87.4
click at [605, 248] on div "**********" at bounding box center [642, 247] width 201 height 19
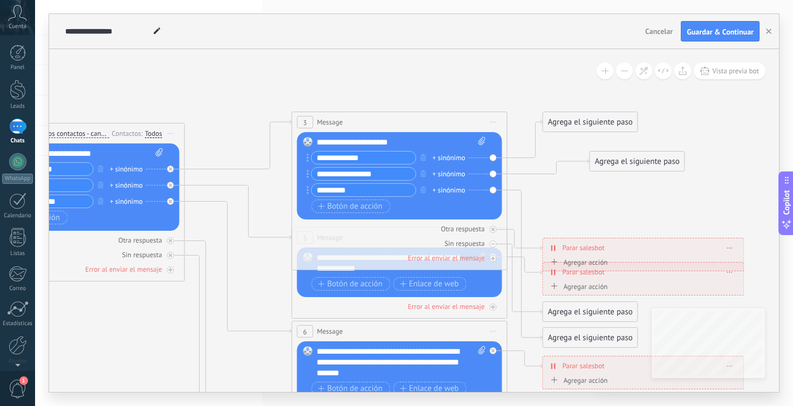
drag, startPoint x: 596, startPoint y: 224, endPoint x: 643, endPoint y: 163, distance: 76.9
click at [643, 163] on div "Agrega el siguiente paso" at bounding box center [636, 162] width 94 height 18
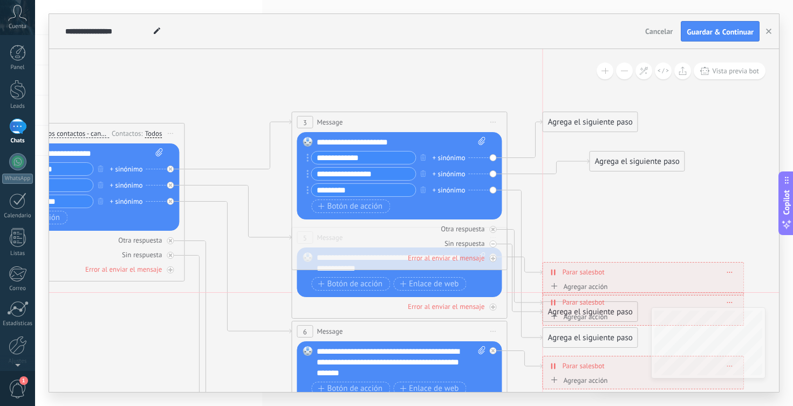
drag, startPoint x: 612, startPoint y: 255, endPoint x: 612, endPoint y: 312, distance: 57.2
click at [612, 312] on div "**********" at bounding box center [642, 302] width 201 height 19
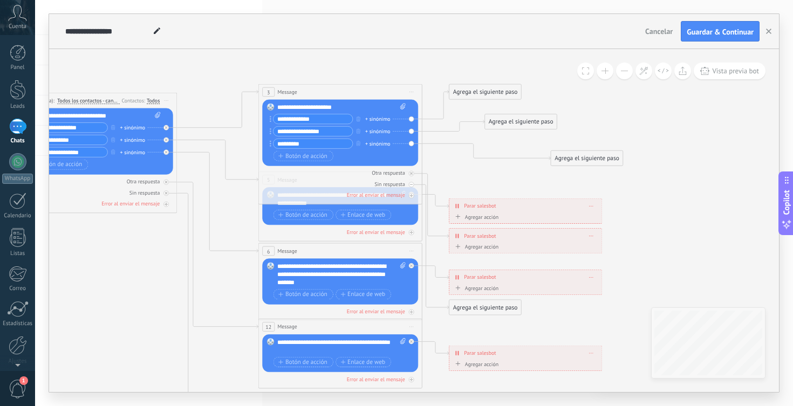
drag, startPoint x: 500, startPoint y: 327, endPoint x: 602, endPoint y: 158, distance: 197.2
click at [602, 158] on div "Agrega el siguiente paso" at bounding box center [587, 158] width 72 height 13
drag, startPoint x: 519, startPoint y: 246, endPoint x: 545, endPoint y: 190, distance: 61.5
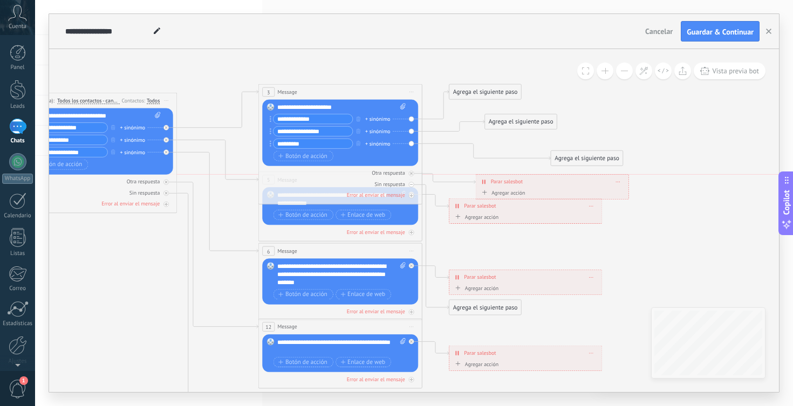
drag, startPoint x: 523, startPoint y: 234, endPoint x: 550, endPoint y: 176, distance: 64.2
click at [550, 176] on div "**********" at bounding box center [552, 182] width 153 height 15
drag, startPoint x: 532, startPoint y: 212, endPoint x: 547, endPoint y: 224, distance: 19.1
click at [547, 224] on div "**********" at bounding box center [539, 220] width 153 height 15
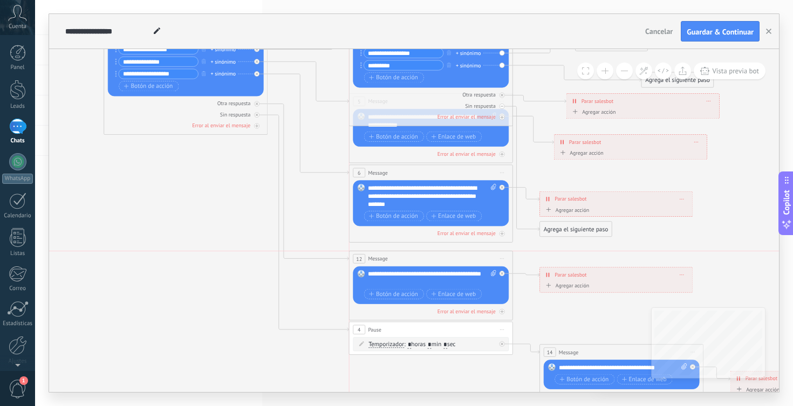
drag, startPoint x: 441, startPoint y: 249, endPoint x: 443, endPoint y: 257, distance: 8.9
click at [443, 257] on div "12 Message ******* (a): Todos los contactos - canales seleccionados Todos los c…" at bounding box center [430, 258] width 163 height 15
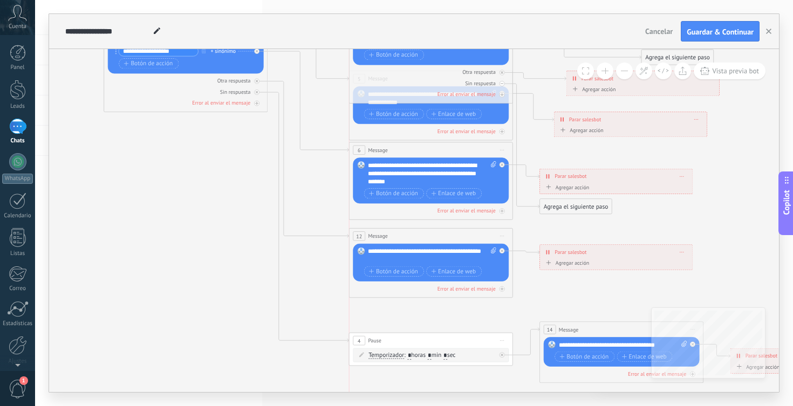
drag, startPoint x: 470, startPoint y: 311, endPoint x: 467, endPoint y: 345, distance: 34.1
click at [467, 345] on div "4 Pause ***** Iniciar vista previa aquí Cambiar nombre Duplicar Borrar" at bounding box center [430, 340] width 163 height 15
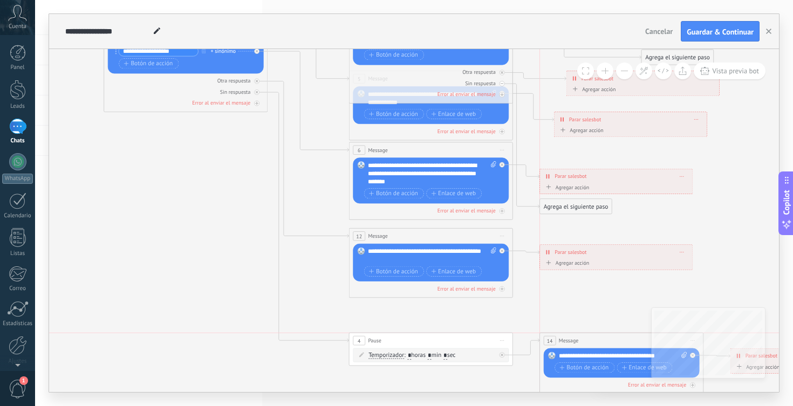
drag, startPoint x: 579, startPoint y: 331, endPoint x: 579, endPoint y: 342, distance: 11.9
click at [579, 342] on div "14 Message ******* (a): Todos los contactos - canales seleccionados Todos los c…" at bounding box center [621, 340] width 163 height 15
click at [559, 318] on icon at bounding box center [450, 179] width 1278 height 839
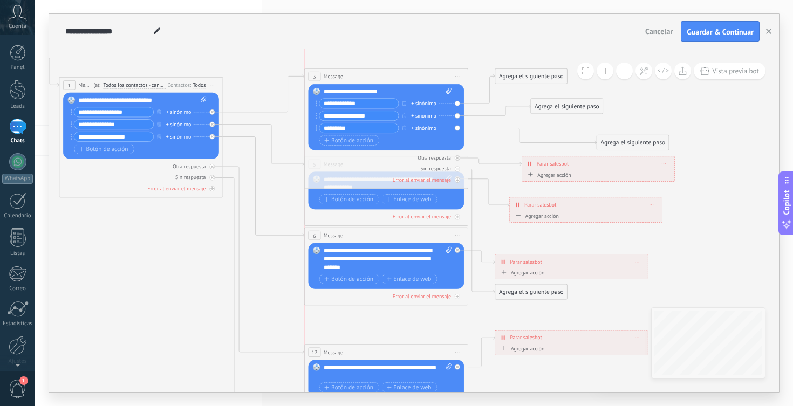
drag, startPoint x: 401, startPoint y: 325, endPoint x: 400, endPoint y: 356, distance: 31.3
click at [400, 356] on div "12 Message ******* (a): Todos los contactos - canales seleccionados Todos los c…" at bounding box center [386, 352] width 163 height 15
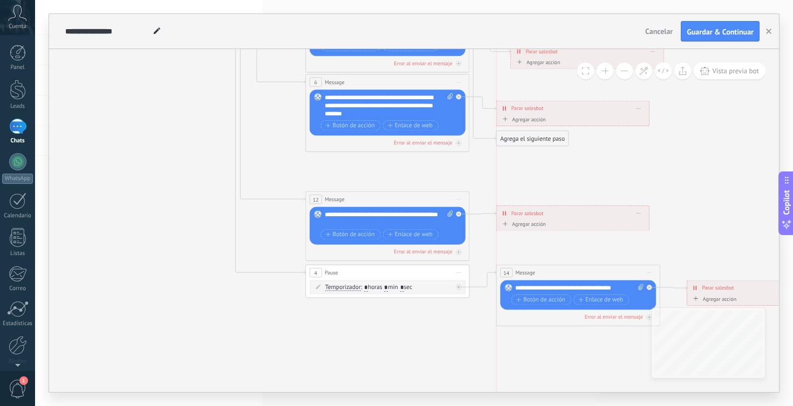
drag, startPoint x: 554, startPoint y: 186, endPoint x: 554, endPoint y: 215, distance: 29.1
click at [554, 215] on div "**********" at bounding box center [572, 213] width 153 height 15
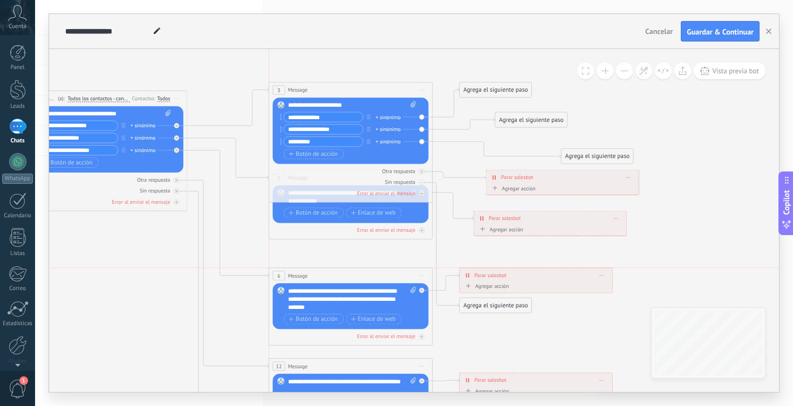
drag, startPoint x: 369, startPoint y: 250, endPoint x: 368, endPoint y: 274, distance: 24.3
click at [368, 274] on div "6 Message ******* (a): Todos los contactos - canales seleccionados Todos los co…" at bounding box center [350, 275] width 163 height 15
drag, startPoint x: 520, startPoint y: 278, endPoint x: 516, endPoint y: 293, distance: 15.7
click at [516, 293] on div "**********" at bounding box center [531, 290] width 153 height 15
drag, startPoint x: 502, startPoint y: 319, endPoint x: 526, endPoint y: 201, distance: 120.6
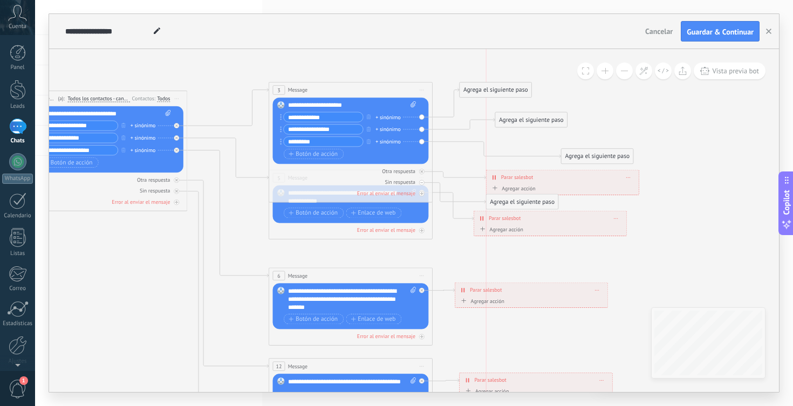
click at [526, 201] on div "Agrega el siguiente paso" at bounding box center [522, 201] width 72 height 13
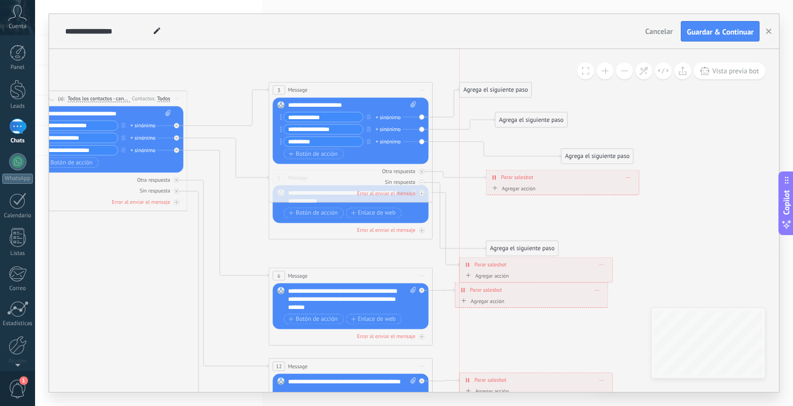
drag, startPoint x: 531, startPoint y: 225, endPoint x: 515, endPoint y: 272, distance: 49.1
click at [515, 272] on div "**********" at bounding box center [535, 269] width 153 height 25
drag, startPoint x: 515, startPoint y: 247, endPoint x: 543, endPoint y: 201, distance: 53.7
click at [543, 201] on div "Agrega el siguiente paso" at bounding box center [550, 202] width 72 height 13
drag, startPoint x: 516, startPoint y: 266, endPoint x: 510, endPoint y: 247, distance: 20.5
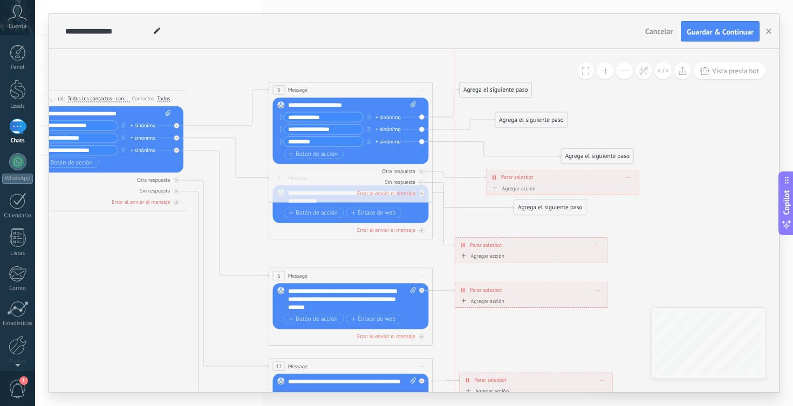
click at [510, 247] on div "**********" at bounding box center [531, 245] width 153 height 15
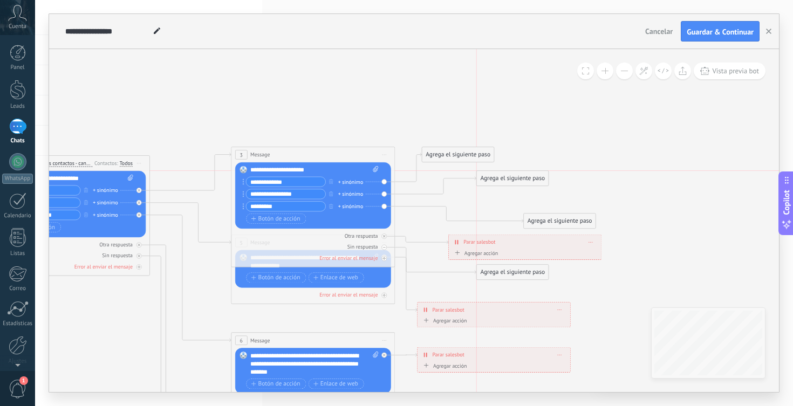
drag, startPoint x: 490, startPoint y: 183, endPoint x: 506, endPoint y: 175, distance: 18.1
click at [506, 175] on div "Agrega el siguiente paso" at bounding box center [513, 177] width 72 height 13
drag, startPoint x: 462, startPoint y: 157, endPoint x: 459, endPoint y: 92, distance: 64.8
click at [459, 92] on div "Agrega el siguiente paso" at bounding box center [458, 89] width 72 height 13
drag, startPoint x: 503, startPoint y: 176, endPoint x: 448, endPoint y: 192, distance: 57.7
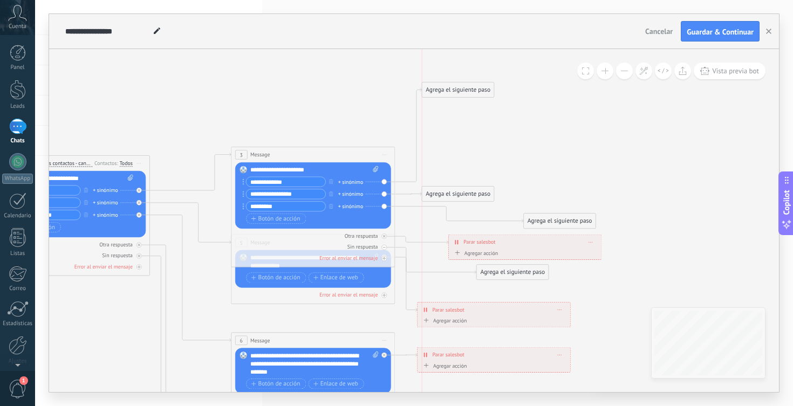
click at [448, 192] on div "Agrega el siguiente paso" at bounding box center [458, 193] width 72 height 13
drag, startPoint x: 545, startPoint y: 221, endPoint x: 442, endPoint y: 221, distance: 103.0
click at [442, 221] on div "Agrega el siguiente paso" at bounding box center [458, 217] width 72 height 13
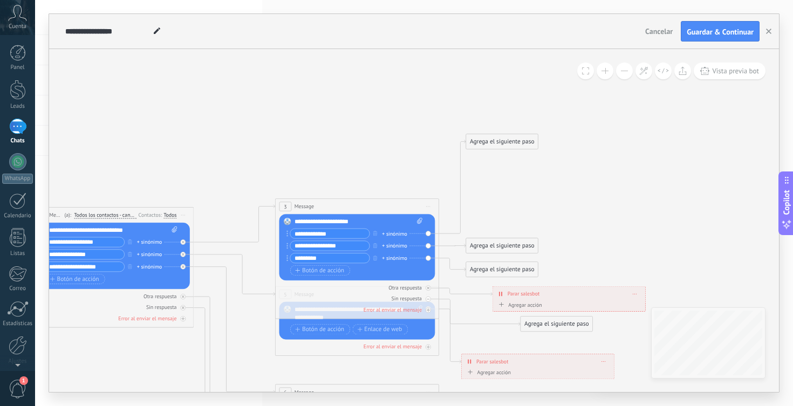
click at [508, 139] on div "Agrega el siguiente paso" at bounding box center [502, 141] width 72 height 13
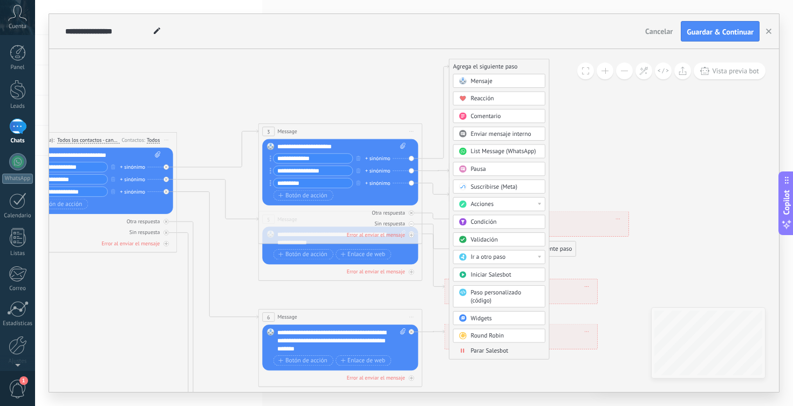
click at [520, 277] on div "Iniciar Salesbot" at bounding box center [504, 275] width 69 height 8
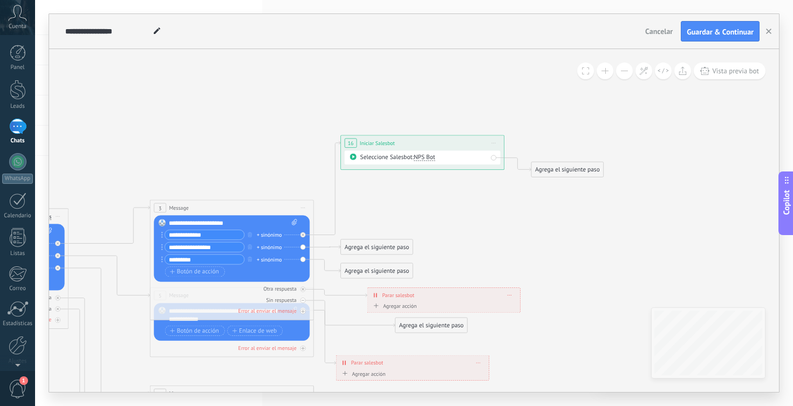
click at [456, 161] on div "Seleccione Salesbot: NPS Bot" at bounding box center [423, 158] width 127 height 8
click at [389, 160] on div "Seleccione Salesbot: NPS Bot" at bounding box center [423, 158] width 127 height 8
click at [492, 159] on div "Seleccione Salesbot: NPS Bot" at bounding box center [423, 157] width 156 height 14
click at [339, 143] on icon at bounding box center [327, 188] width 26 height 94
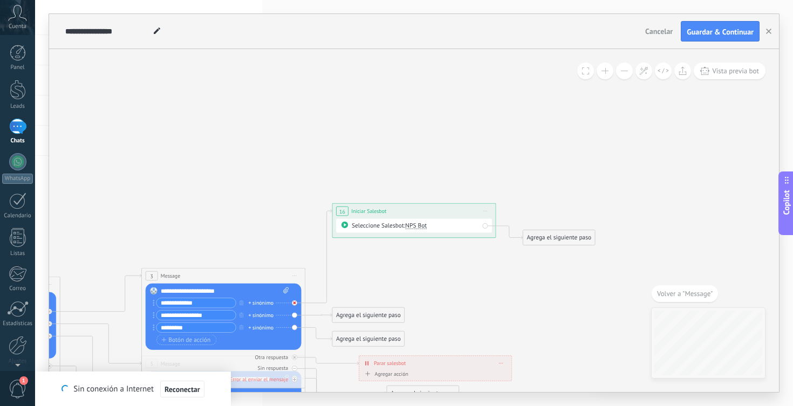
click at [296, 304] on icon at bounding box center [294, 302] width 3 height 3
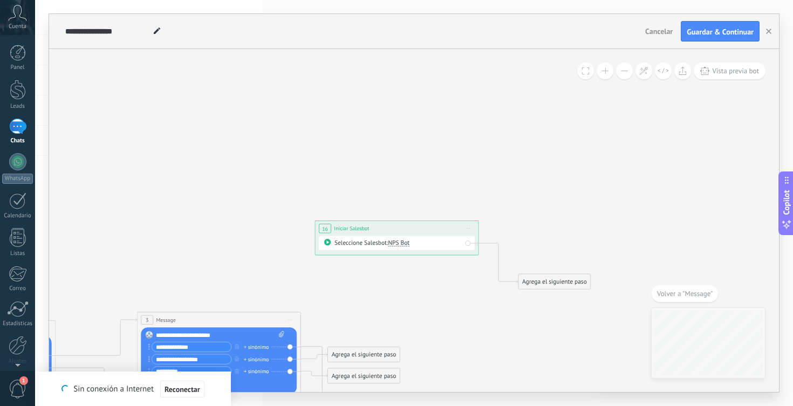
drag, startPoint x: 420, startPoint y: 259, endPoint x: 411, endPoint y: 231, distance: 29.0
click at [411, 231] on div "**********" at bounding box center [396, 228] width 163 height 15
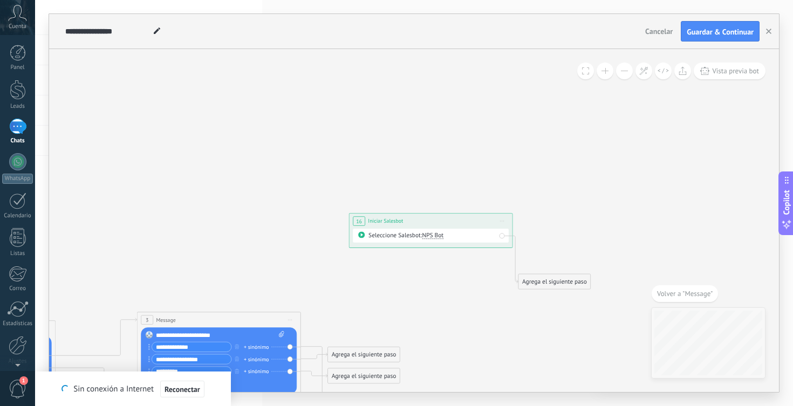
click at [442, 225] on div "**********" at bounding box center [430, 221] width 163 height 15
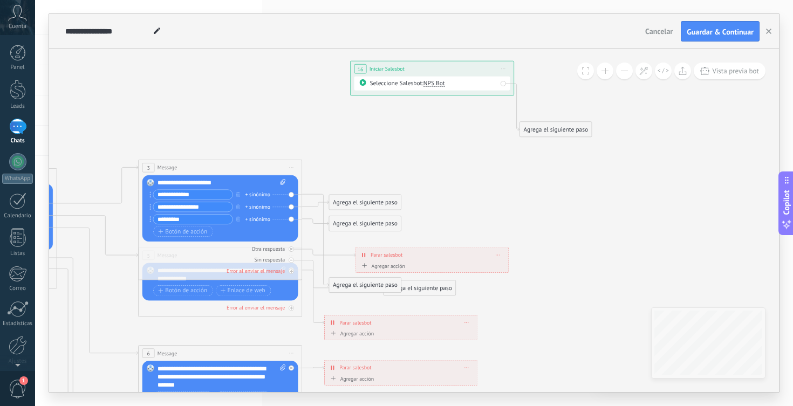
click at [381, 72] on span "Iniciar Salesbot" at bounding box center [386, 69] width 35 height 8
click at [427, 72] on div "**********" at bounding box center [432, 68] width 163 height 15
drag, startPoint x: 454, startPoint y: 70, endPoint x: 503, endPoint y: 72, distance: 49.7
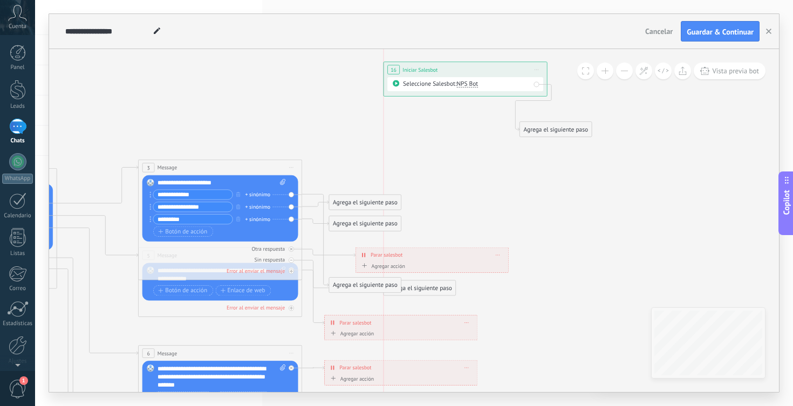
click at [503, 72] on div "**********" at bounding box center [464, 69] width 163 height 15
drag, startPoint x: 495, startPoint y: 74, endPoint x: 447, endPoint y: 62, distance: 49.4
click at [447, 63] on div "**********" at bounding box center [481, 70] width 163 height 15
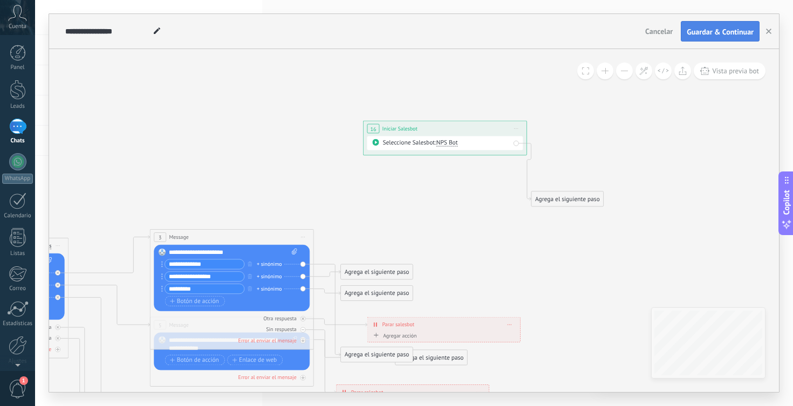
click at [704, 32] on span "Guardar & Continuar" at bounding box center [719, 32] width 67 height 8
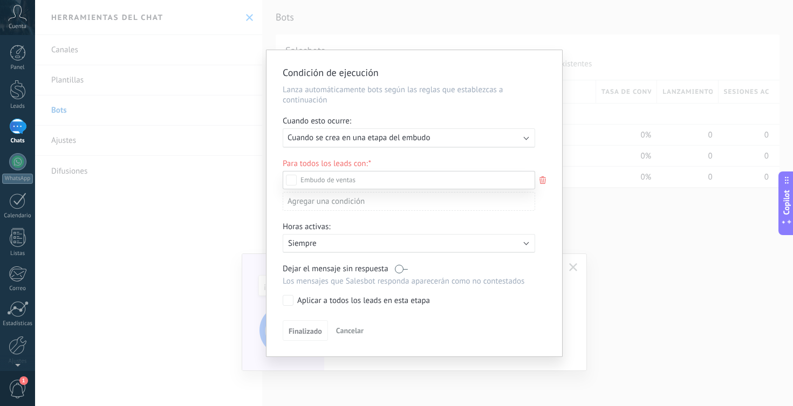
click at [454, 140] on div at bounding box center [414, 203] width 758 height 406
click at [454, 140] on div "Ejecutar: Cuando se crea en una etapa del embudo" at bounding box center [404, 138] width 234 height 10
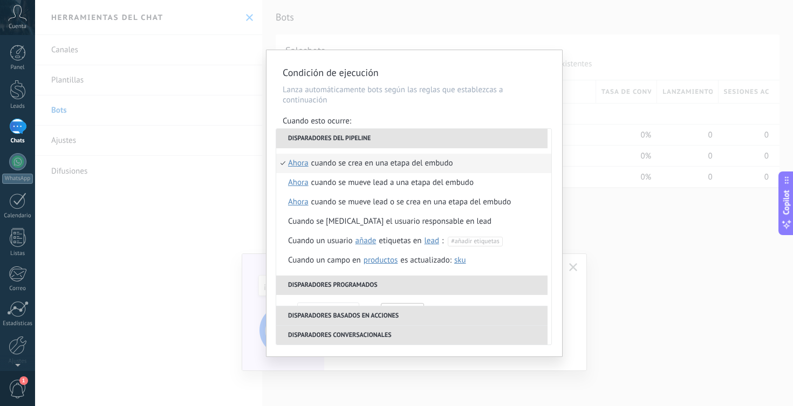
click at [449, 167] on div "Cuando se crea en una etapa del embudo" at bounding box center [382, 163] width 142 height 19
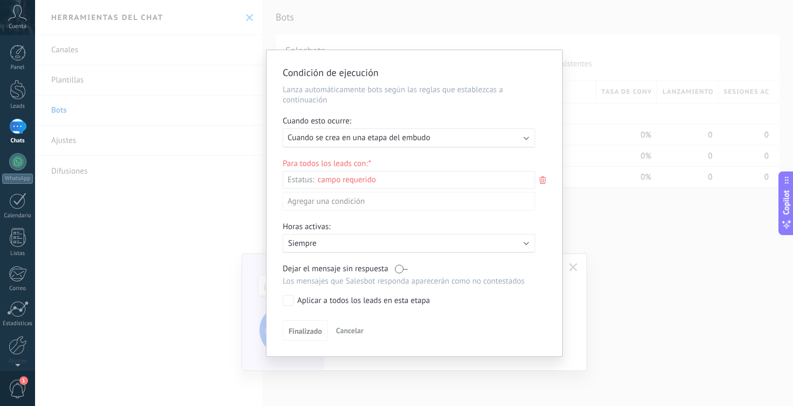
click at [0, 0] on div "Leads Entrantes Nueva consulta Cualificado Propuesta enviada Negociación Reserv…" at bounding box center [0, 0] width 0 height 0
click at [0, 0] on label "Leads Entrantes" at bounding box center [0, 0] width 0 height 0
click at [422, 175] on label at bounding box center [409, 180] width 252 height 18
click at [429, 164] on div at bounding box center [414, 203] width 758 height 406
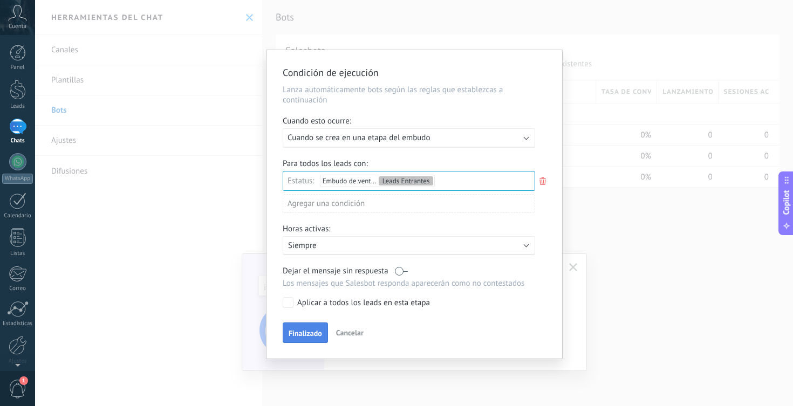
click at [305, 331] on span "Finalizado" at bounding box center [305, 333] width 33 height 8
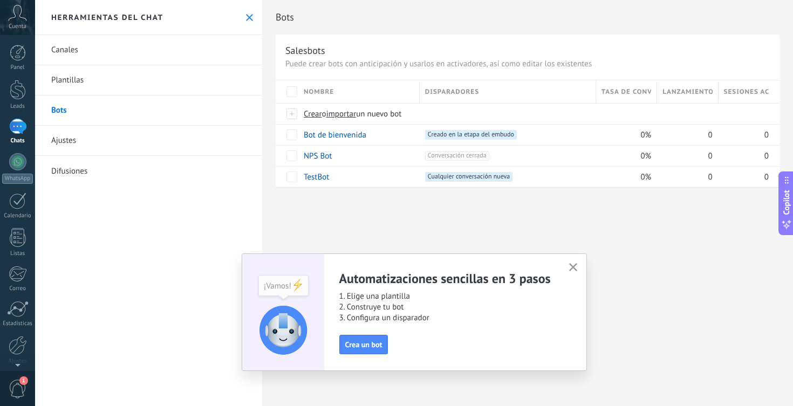
click at [574, 266] on use "button" at bounding box center [573, 267] width 8 height 8
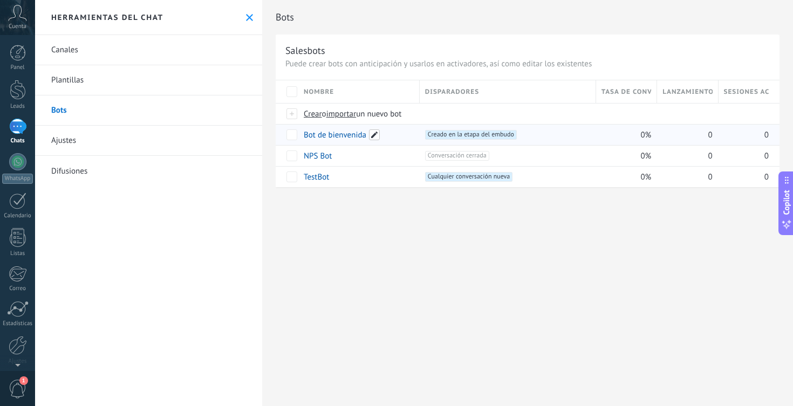
click at [373, 136] on span at bounding box center [374, 134] width 11 height 11
click at [467, 136] on span "Creado en la etapa del embudo +0" at bounding box center [471, 135] width 92 height 10
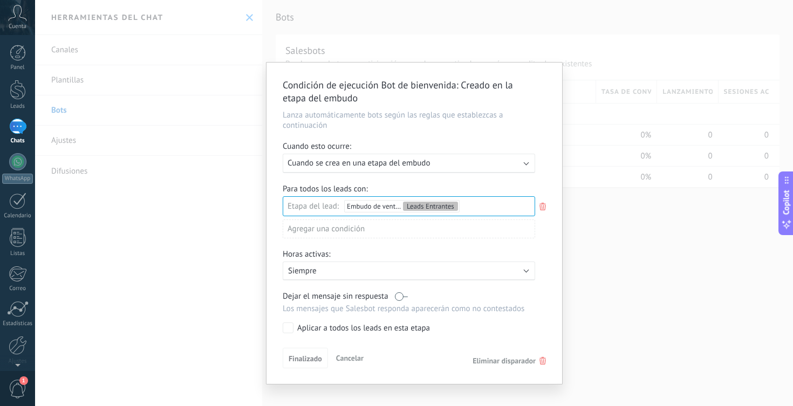
click at [618, 232] on div "Condición de ejecución Bot de bienvenida : Creado en la etapa del embudo Lanza …" at bounding box center [414, 203] width 758 height 406
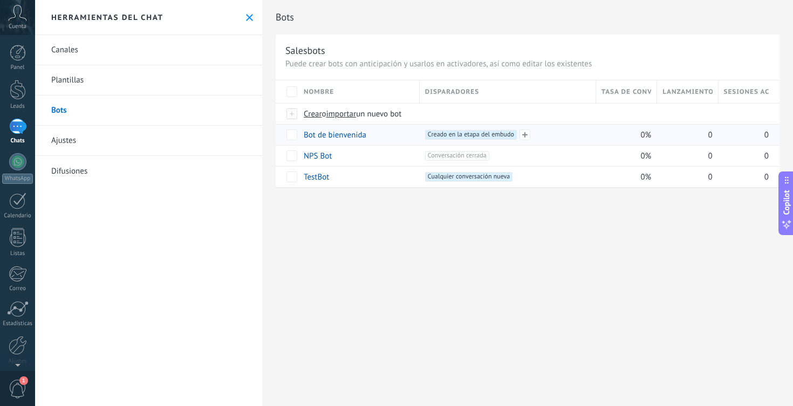
click at [552, 135] on div "+1 Creado en la etapa del embudo +0" at bounding box center [507, 135] width 165 height 10
click at [102, 81] on link "Plantillas" at bounding box center [148, 80] width 227 height 30
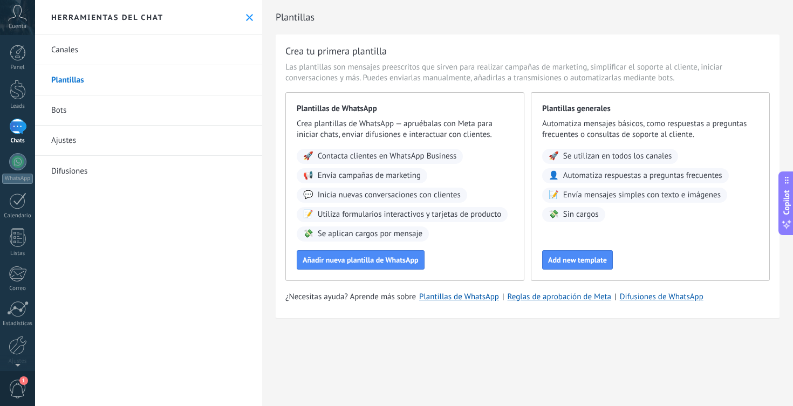
click at [111, 83] on link "Plantillas" at bounding box center [148, 80] width 227 height 30
click at [342, 264] on span "Añadir nueva plantilla de WhatsApp" at bounding box center [361, 260] width 116 height 8
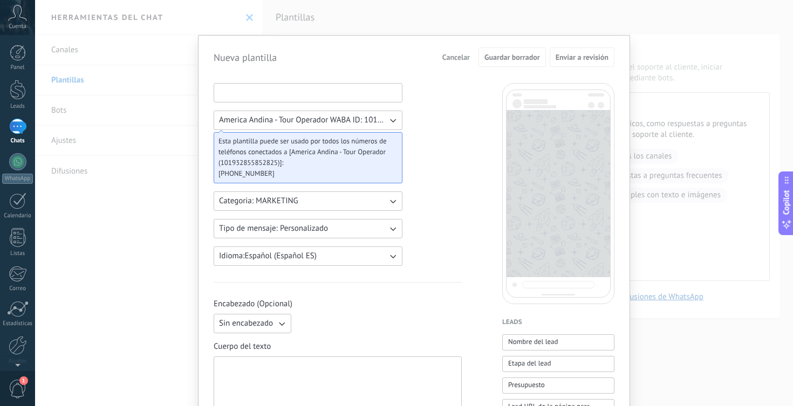
click at [304, 100] on input at bounding box center [308, 92] width 188 height 17
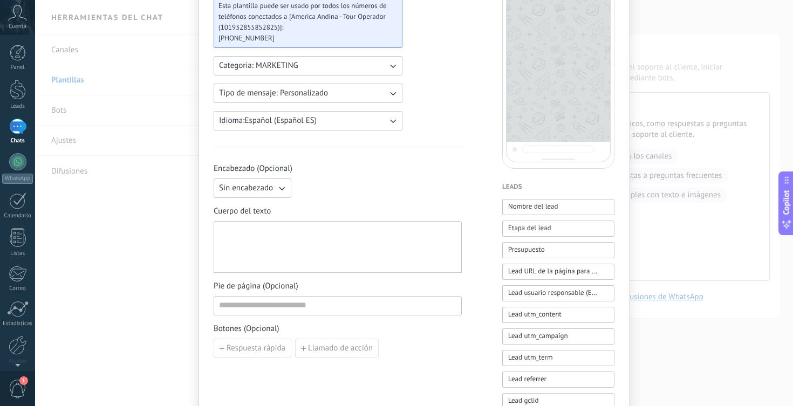
scroll to position [90, 0]
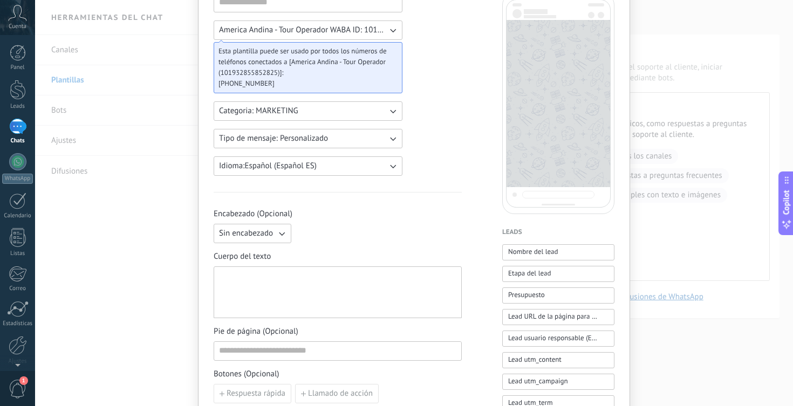
click at [128, 176] on div "Nueva plantilla Cancelar Guardar borrador Enviar a revisión America Andina - To…" at bounding box center [414, 203] width 758 height 406
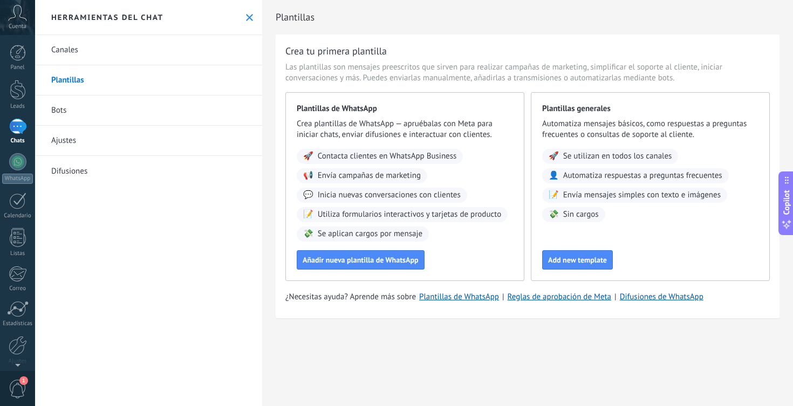
scroll to position [0, 0]
click at [78, 113] on link "Bots" at bounding box center [148, 110] width 227 height 30
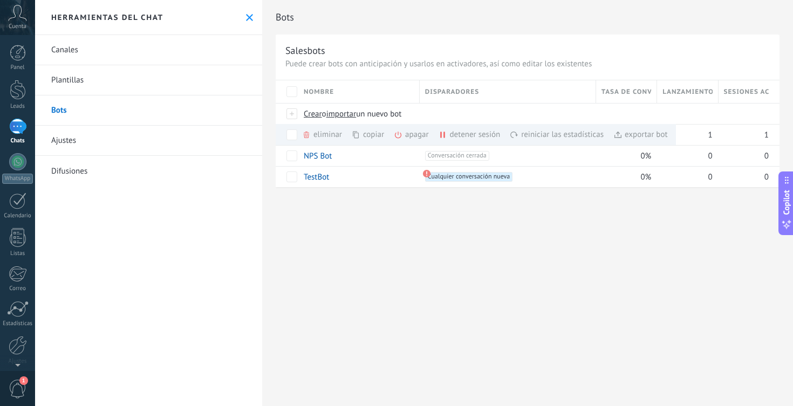
click at [367, 232] on div "Bots Salesbots Puede crear bots con anticipación y usarlos en activadores, así …" at bounding box center [527, 203] width 531 height 406
click at [351, 136] on link "Bot de bienvenida" at bounding box center [335, 135] width 63 height 10
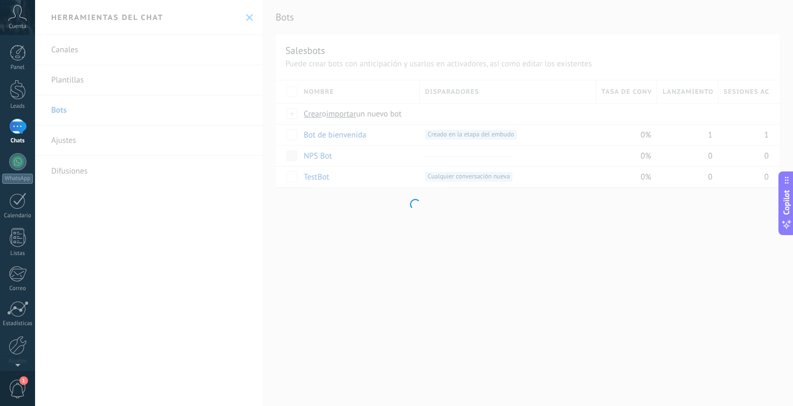
type input "**********"
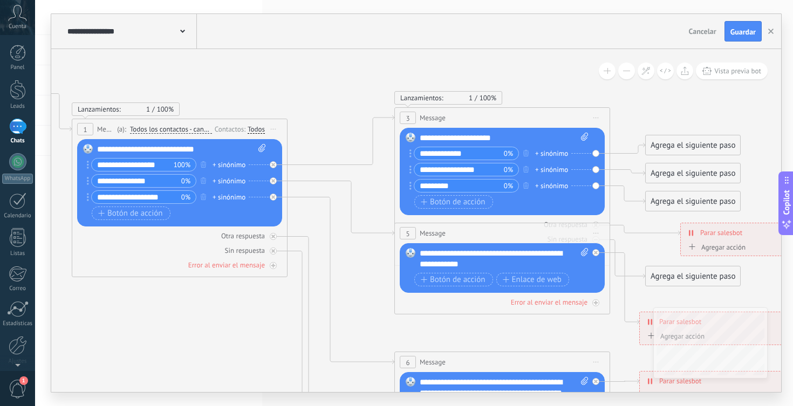
drag, startPoint x: 637, startPoint y: 141, endPoint x: 313, endPoint y: 93, distance: 327.5
click at [313, 93] on icon at bounding box center [526, 276] width 1681 height 1163
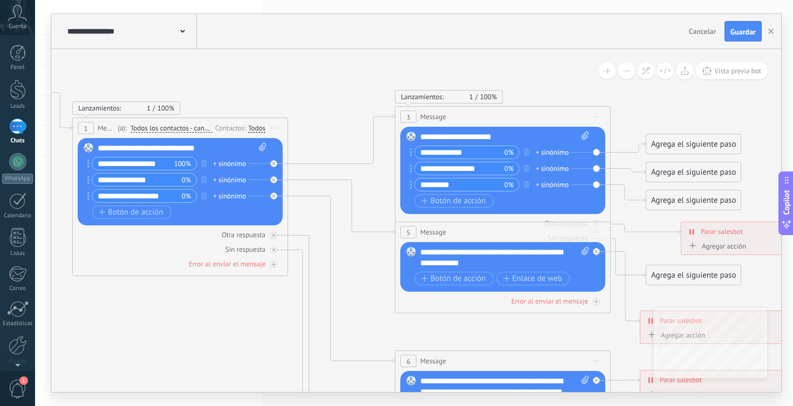
click at [327, 118] on icon at bounding box center [527, 275] width 1681 height 1163
click at [394, 232] on icon at bounding box center [341, 207] width 107 height 54
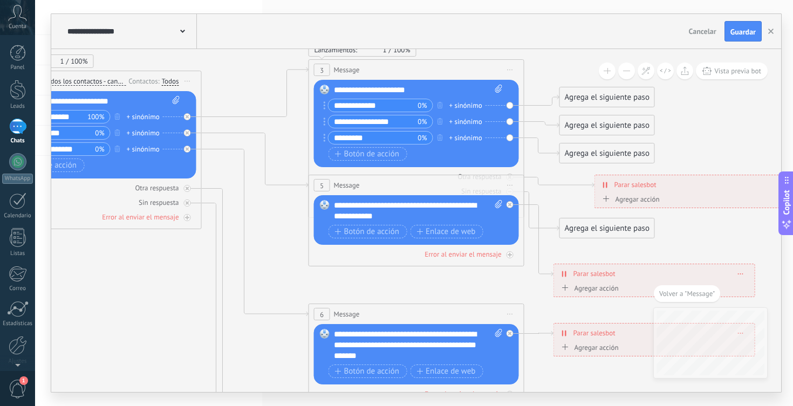
click at [512, 187] on span "Iniciar vista previa aquí Cambiar nombre Duplicar [GEOGRAPHIC_DATA]" at bounding box center [510, 185] width 17 height 16
click at [527, 250] on div "Borrar" at bounding box center [559, 255] width 107 height 18
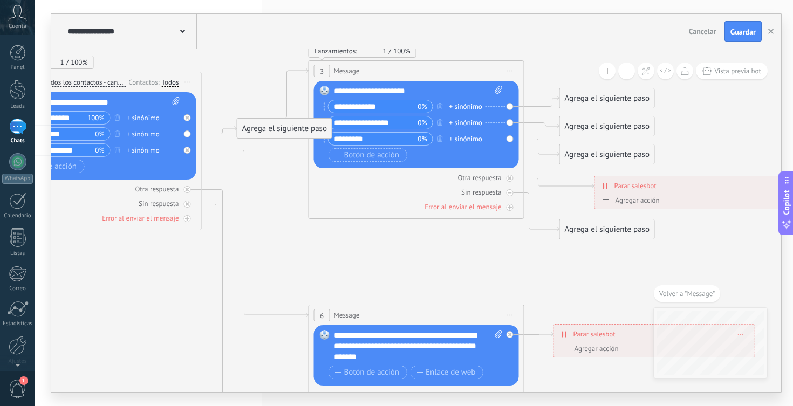
drag, startPoint x: 289, startPoint y: 201, endPoint x: 307, endPoint y: 229, distance: 33.5
click at [307, 229] on icon at bounding box center [440, 259] width 1681 height 1223
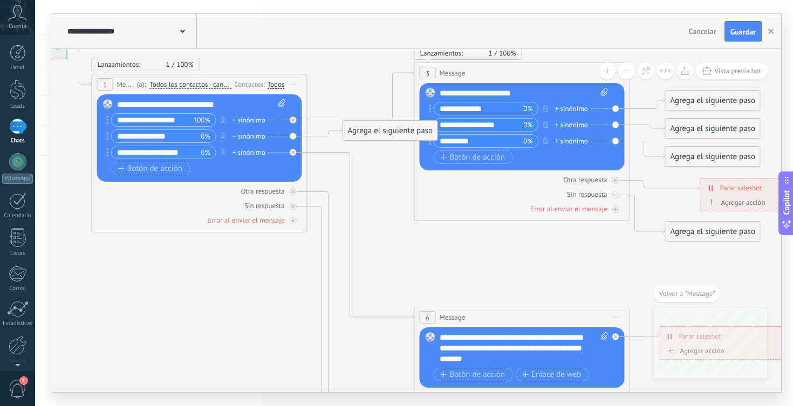
drag, startPoint x: 253, startPoint y: 155, endPoint x: 341, endPoint y: 130, distance: 91.3
click at [341, 130] on icon at bounding box center [324, 132] width 35 height 8
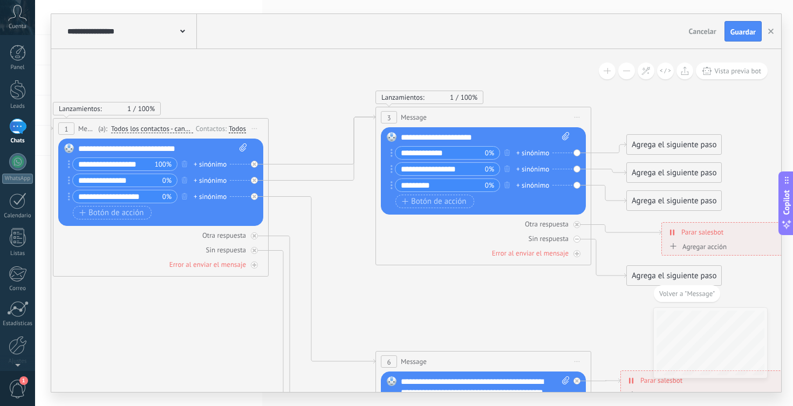
drag, startPoint x: 529, startPoint y: 343, endPoint x: 444, endPoint y: 294, distance: 97.9
click at [444, 294] on icon at bounding box center [507, 305] width 1681 height 1223
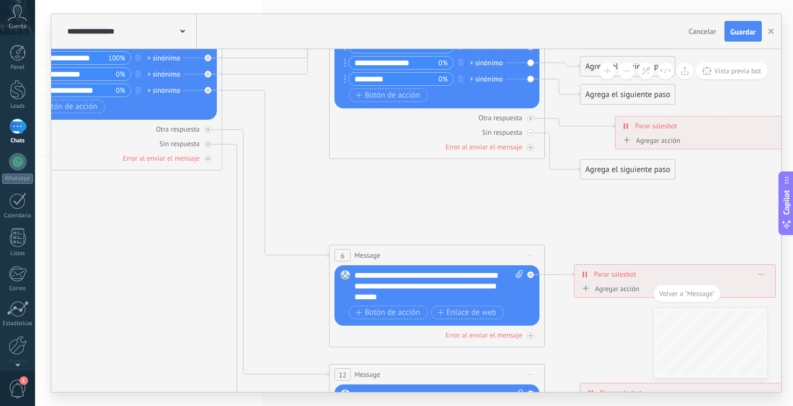
drag, startPoint x: 393, startPoint y: 278, endPoint x: 348, endPoint y: 175, distance: 112.3
click at [348, 175] on icon at bounding box center [461, 199] width 1681 height 1223
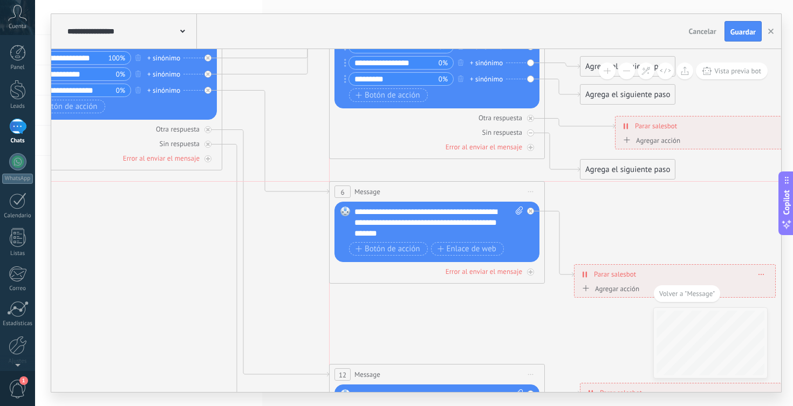
drag, startPoint x: 405, startPoint y: 253, endPoint x: 407, endPoint y: 193, distance: 59.9
click at [407, 193] on div "6 Message ******* (a): Todos los contactos - canales seleccionados Todos los co…" at bounding box center [436, 192] width 215 height 20
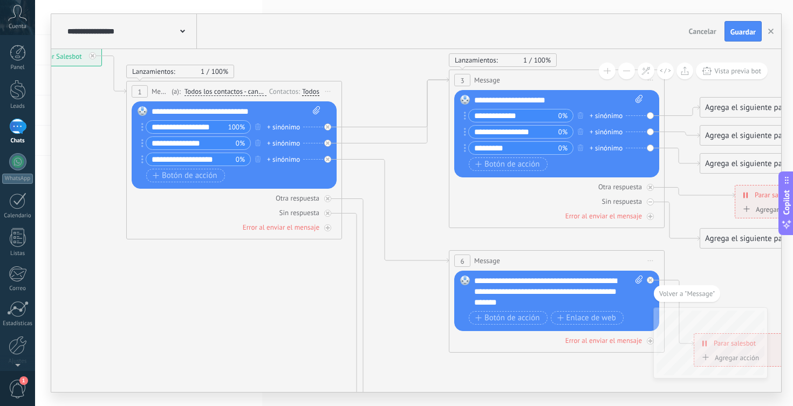
drag, startPoint x: 307, startPoint y: 159, endPoint x: 518, endPoint y: 290, distance: 248.5
click at [518, 290] on icon at bounding box center [581, 268] width 1681 height 1223
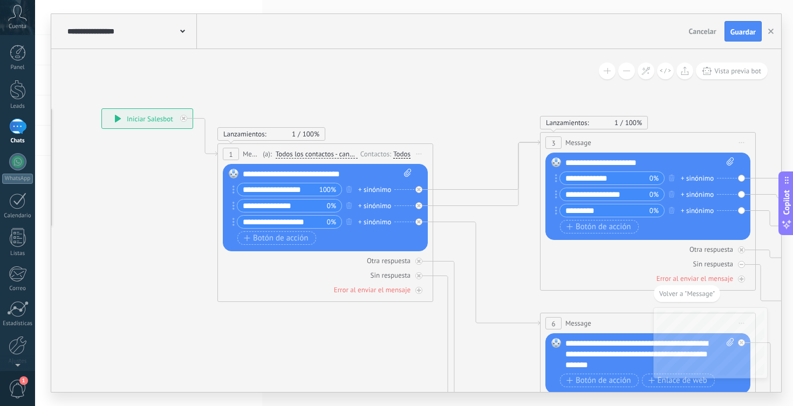
click at [260, 174] on div "**********" at bounding box center [327, 174] width 169 height 11
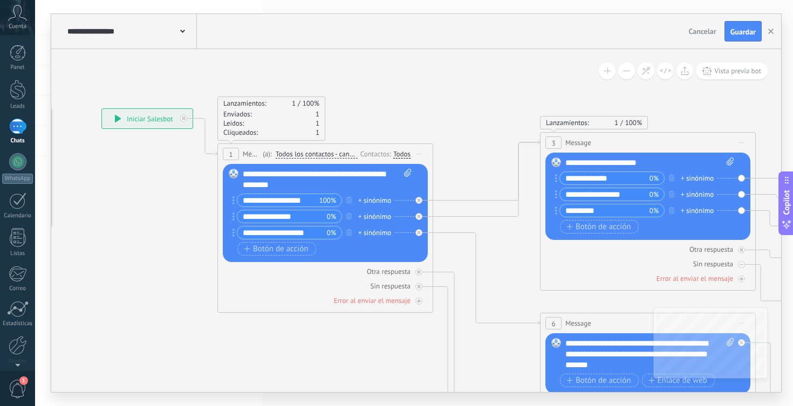
click at [477, 168] on icon at bounding box center [672, 331] width 1681 height 1223
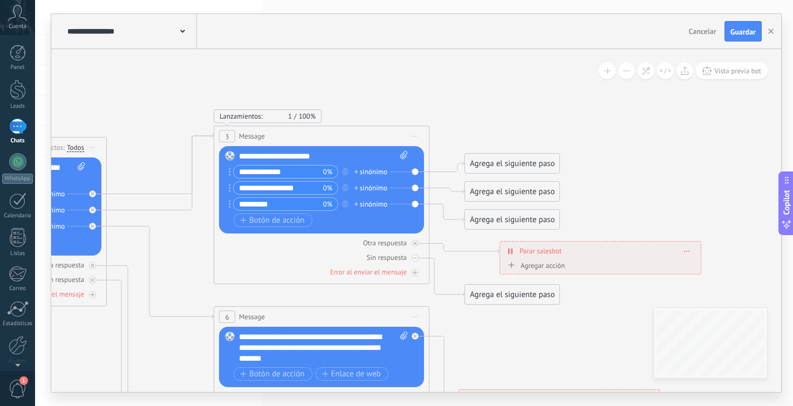
drag, startPoint x: 477, startPoint y: 168, endPoint x: 151, endPoint y: 162, distance: 326.3
click at [151, 162] on icon at bounding box center [346, 324] width 1681 height 1223
click at [497, 159] on div "Agrega el siguiente paso" at bounding box center [512, 164] width 94 height 18
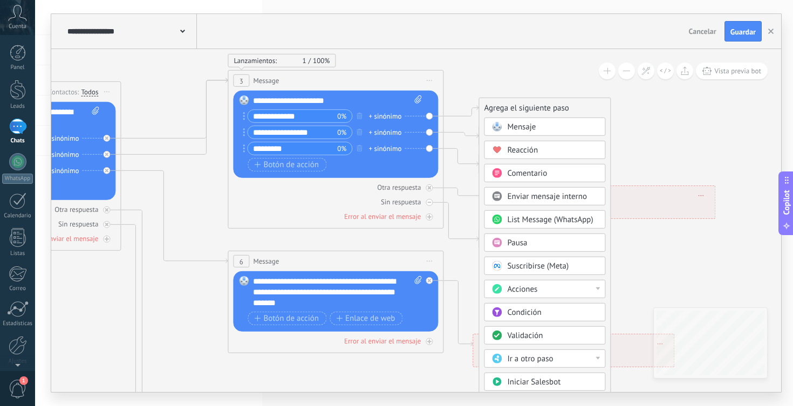
click at [599, 291] on div "Acciones" at bounding box center [544, 289] width 121 height 18
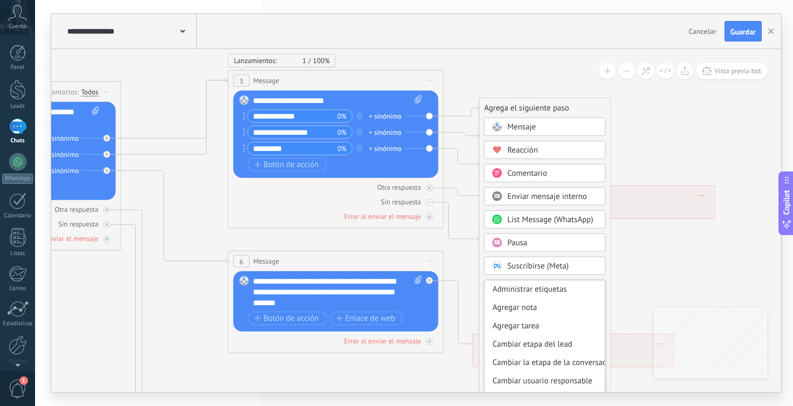
click at [651, 263] on icon at bounding box center [360, 269] width 1681 height 1223
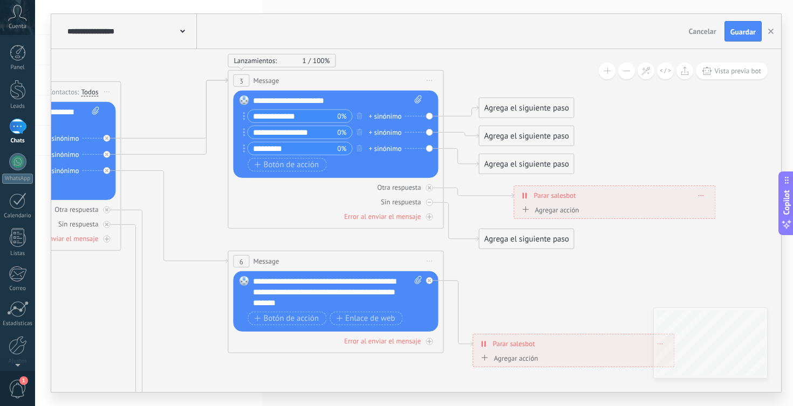
click at [521, 109] on div "Agrega el siguiente paso" at bounding box center [526, 108] width 94 height 18
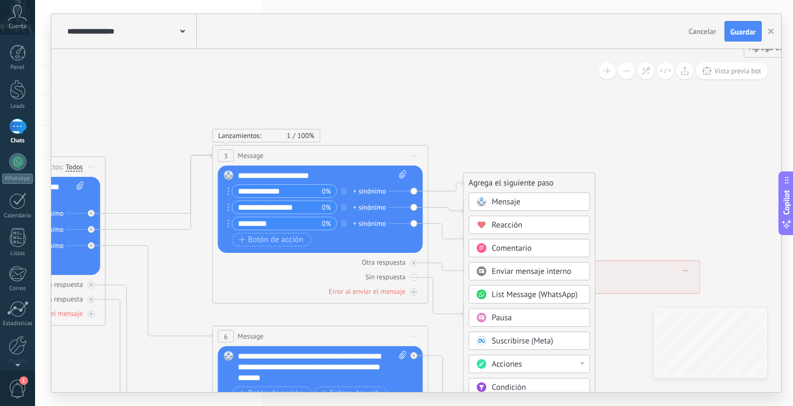
click at [621, 211] on icon at bounding box center [344, 344] width 1681 height 1223
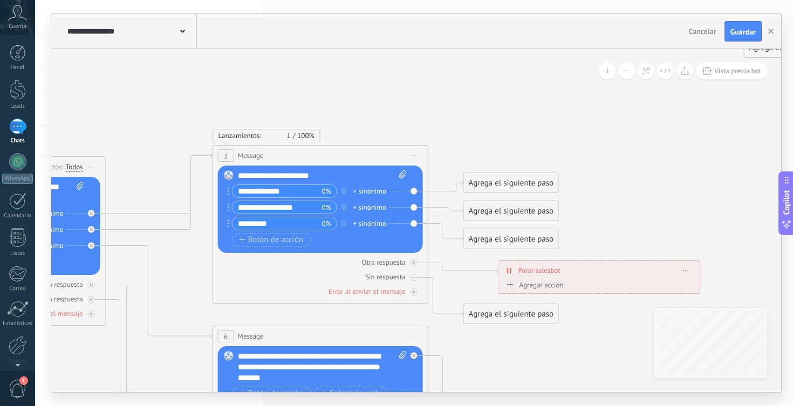
click at [585, 184] on icon at bounding box center [344, 344] width 1681 height 1223
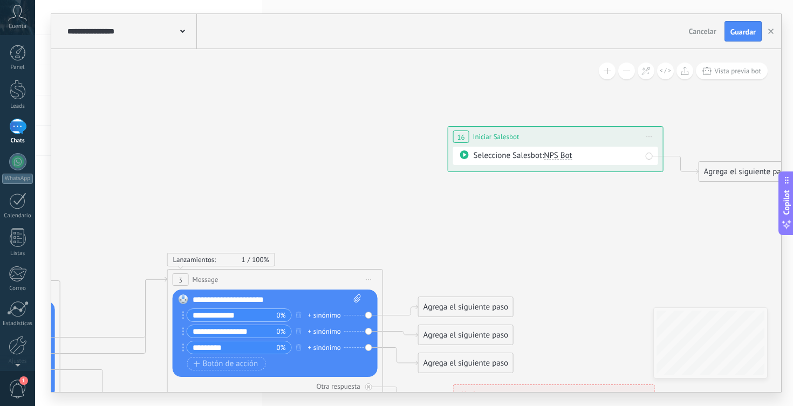
drag, startPoint x: 489, startPoint y: 147, endPoint x: 443, endPoint y: 271, distance: 132.0
click at [525, 135] on div "**********" at bounding box center [555, 137] width 215 height 20
click at [647, 137] on icon at bounding box center [649, 136] width 5 height 1
click at [661, 209] on div "Borrar" at bounding box center [698, 207] width 107 height 18
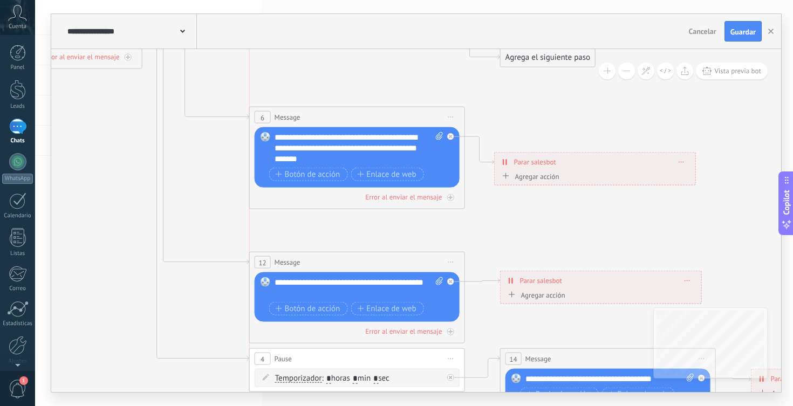
drag, startPoint x: 386, startPoint y: 78, endPoint x: 381, endPoint y: 115, distance: 38.1
click at [381, 115] on div "6 Message ******* (a): Todos los contactos - canales seleccionados Todos los co…" at bounding box center [357, 117] width 215 height 20
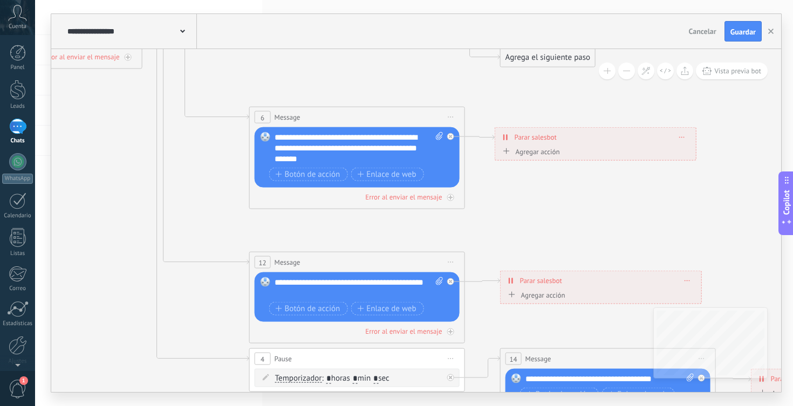
drag, startPoint x: 557, startPoint y: 160, endPoint x: 557, endPoint y: 135, distance: 24.8
click at [557, 135] on div "**********" at bounding box center [595, 137] width 201 height 19
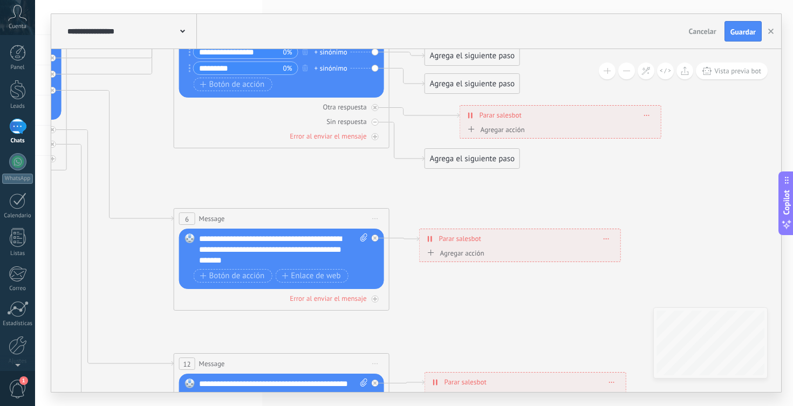
click at [132, 32] on div "**********" at bounding box center [416, 203] width 730 height 378
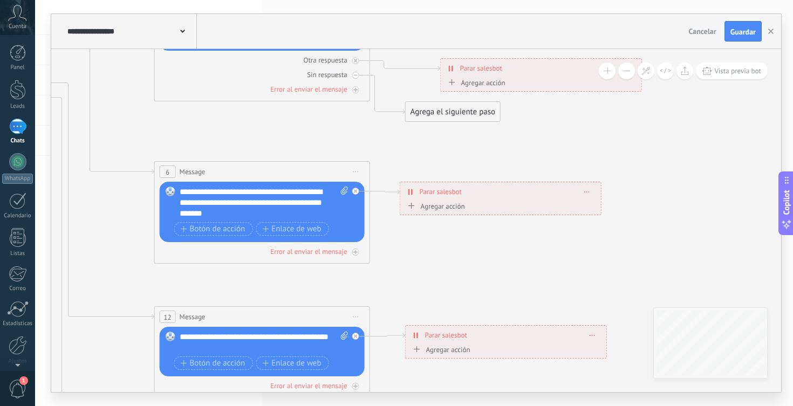
drag, startPoint x: 573, startPoint y: 195, endPoint x: 544, endPoint y: 133, distance: 68.5
click at [544, 133] on icon at bounding box center [286, 201] width 1681 height 1104
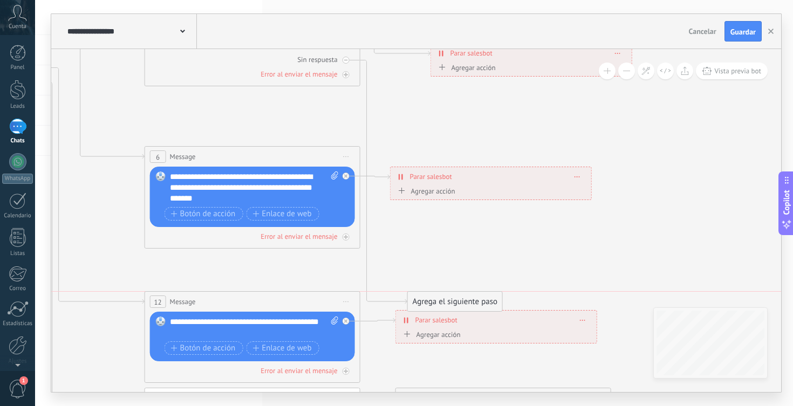
drag, startPoint x: 450, startPoint y: 101, endPoint x: 460, endPoint y: 280, distance: 179.3
click at [460, 293] on div "Agrega el siguiente paso" at bounding box center [455, 302] width 94 height 18
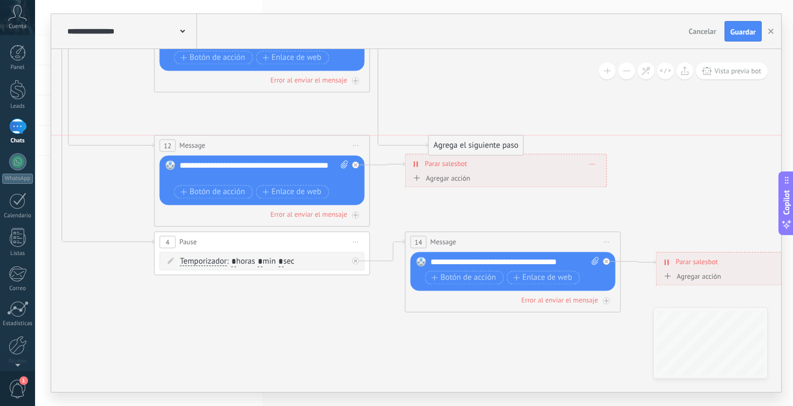
drag, startPoint x: 476, startPoint y: 122, endPoint x: 483, endPoint y: 125, distance: 7.5
click at [483, 136] on div "Agrega el siguiente paso" at bounding box center [476, 145] width 94 height 18
click at [422, 122] on icon at bounding box center [396, 14] width 52 height 221
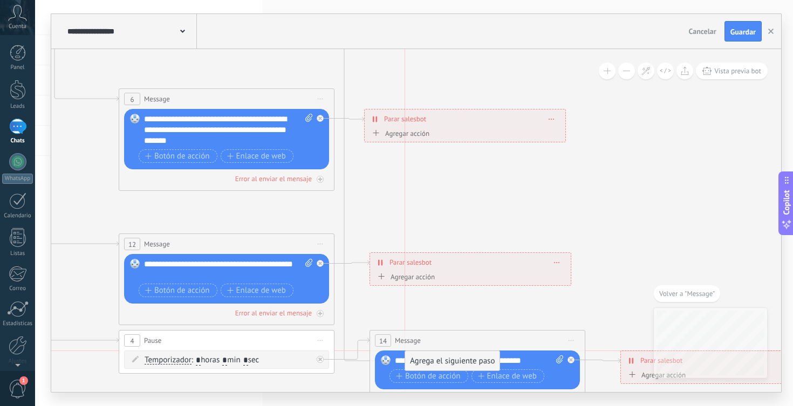
drag, startPoint x: 459, startPoint y: 220, endPoint x: 475, endPoint y: 359, distance: 139.5
click at [475, 359] on div "Agrega el siguiente paso" at bounding box center [452, 361] width 94 height 18
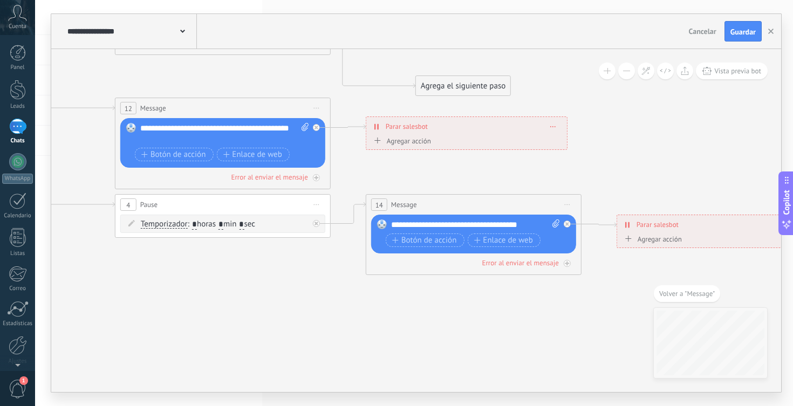
drag, startPoint x: 425, startPoint y: 290, endPoint x: 440, endPoint y: 85, distance: 205.4
click at [440, 85] on div "Agrega el siguiente paso" at bounding box center [463, 86] width 94 height 18
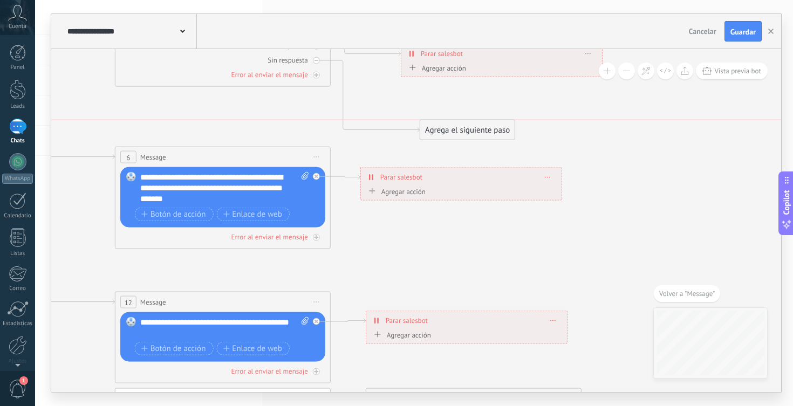
drag, startPoint x: 471, startPoint y: 285, endPoint x: 475, endPoint y: 108, distance: 176.9
click at [475, 120] on div "Agrega el siguiente paso Mensaje Mensaje Mensaje Reacción Comentario Enviar men…" at bounding box center [467, 130] width 95 height 20
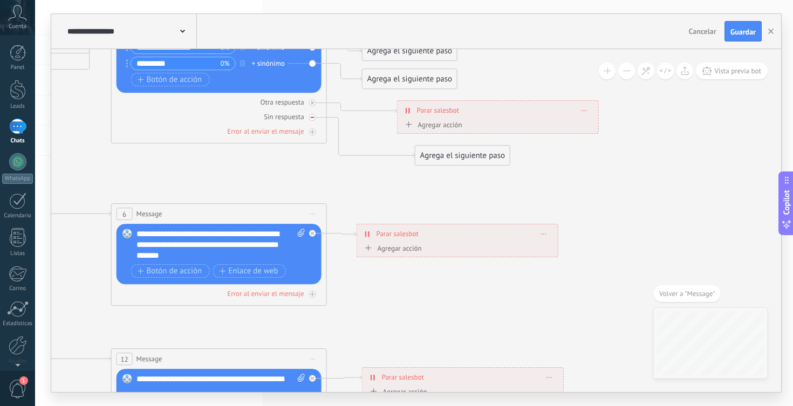
click at [313, 120] on div at bounding box center [312, 117] width 7 height 7
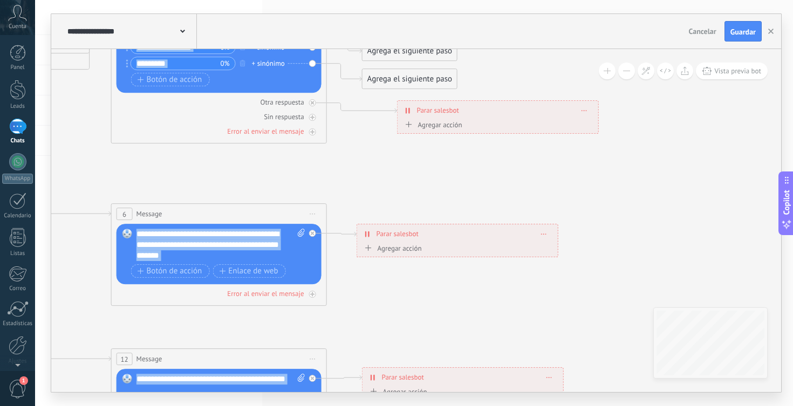
drag, startPoint x: 313, startPoint y: 117, endPoint x: 338, endPoint y: 143, distance: 36.6
click at [312, 117] on icon at bounding box center [312, 117] width 5 height 5
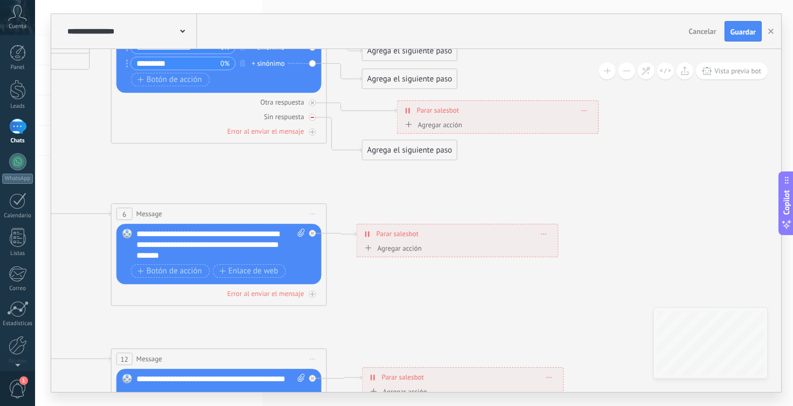
click at [314, 118] on icon at bounding box center [313, 117] width 4 height 4
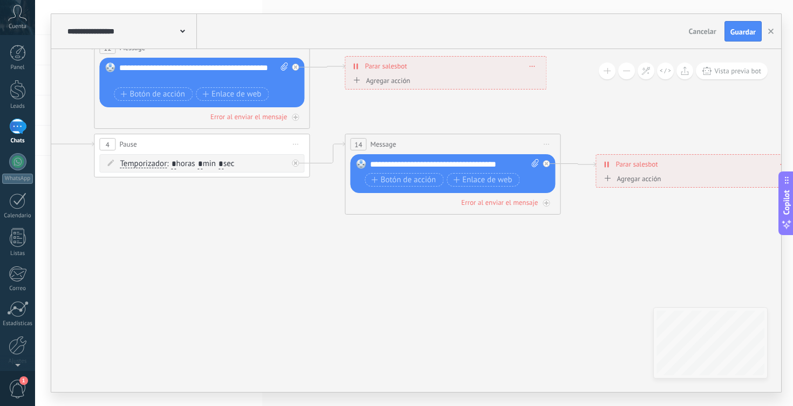
click at [548, 143] on span "Iniciar vista previa aquí Cambiar nombre Duplicar [GEOGRAPHIC_DATA]" at bounding box center [546, 144] width 17 height 16
click at [573, 195] on div "Duplicar" at bounding box center [595, 196] width 107 height 18
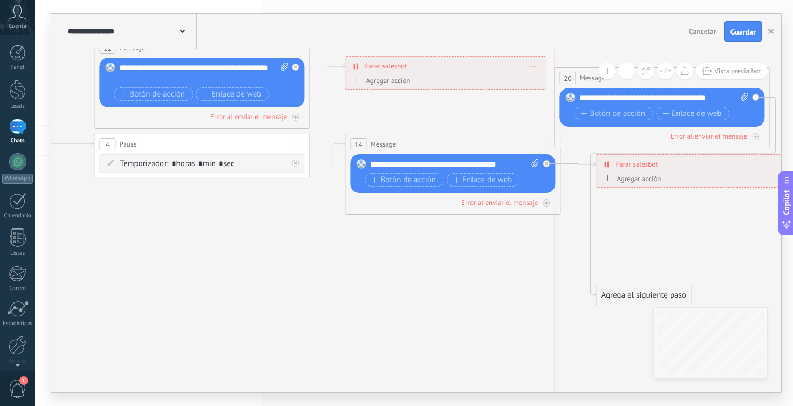
drag, startPoint x: 454, startPoint y: 260, endPoint x: 658, endPoint y: 78, distance: 274.2
click at [658, 78] on div "**********" at bounding box center [416, 220] width 730 height 343
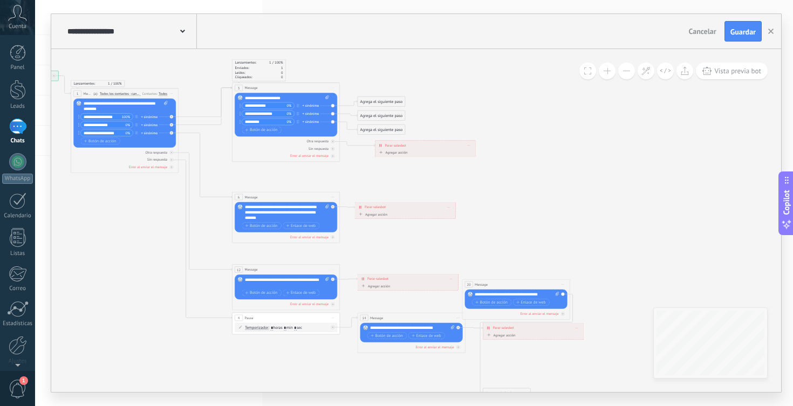
drag, startPoint x: 696, startPoint y: 108, endPoint x: 607, endPoint y: 312, distance: 222.4
click at [607, 312] on icon at bounding box center [298, 234] width 841 height 597
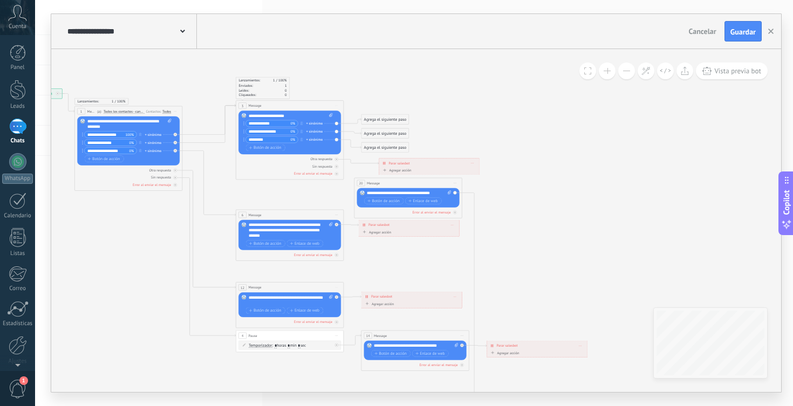
drag, startPoint x: 518, startPoint y: 304, endPoint x: 406, endPoint y: 184, distance: 163.3
click at [406, 184] on div "20 Message ******* (a): Todos los contactos - canales seleccionados Todos los c…" at bounding box center [407, 183] width 107 height 10
click at [338, 167] on div at bounding box center [337, 167] width 4 height 4
drag, startPoint x: 392, startPoint y: 248, endPoint x: 362, endPoint y: 184, distance: 70.2
click at [362, 184] on div "Agrega el siguiente paso" at bounding box center [355, 182] width 47 height 9
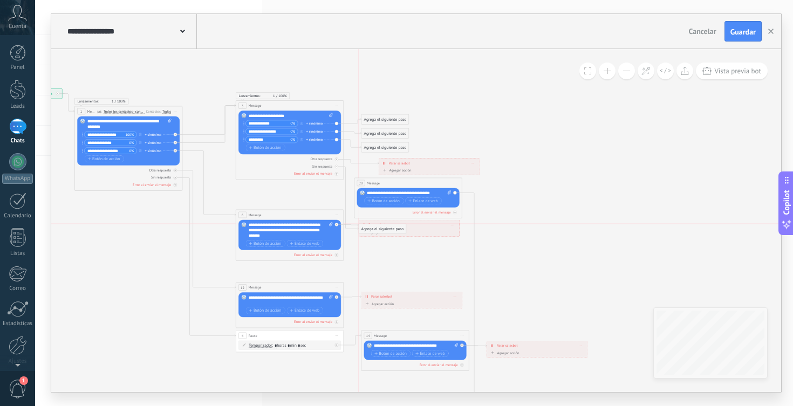
drag, startPoint x: 355, startPoint y: 269, endPoint x: 394, endPoint y: 223, distance: 60.1
click at [394, 224] on div "Agrega el siguiente paso" at bounding box center [382, 228] width 47 height 9
click at [338, 166] on div at bounding box center [337, 167] width 4 height 4
click at [457, 182] on span "Iniciar vista previa aquí Cambiar nombre Duplicar [GEOGRAPHIC_DATA]" at bounding box center [455, 183] width 9 height 8
click at [465, 219] on div "Borrar" at bounding box center [479, 218] width 53 height 9
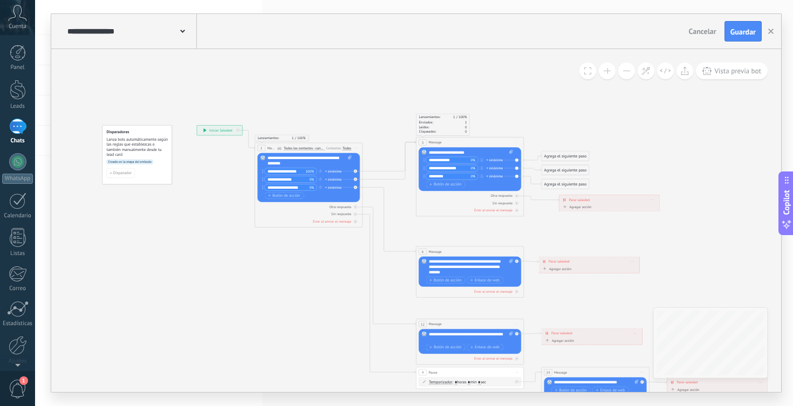
drag, startPoint x: 524, startPoint y: 237, endPoint x: 704, endPoint y: 274, distance: 183.8
click at [704, 274] on icon at bounding box center [482, 288] width 841 height 597
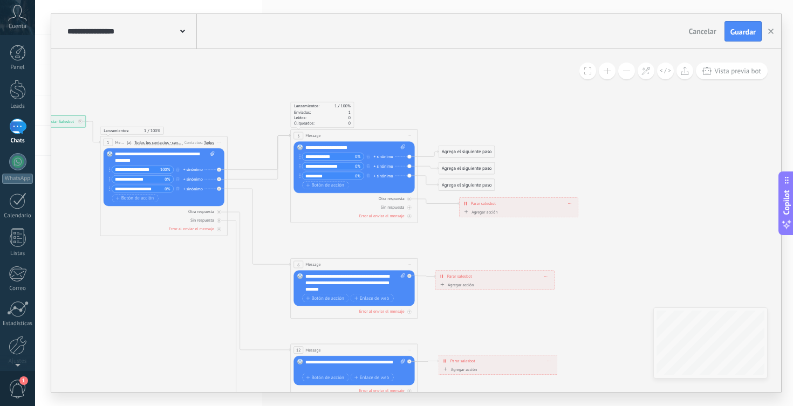
drag, startPoint x: 544, startPoint y: 233, endPoint x: 439, endPoint y: 243, distance: 104.5
click at [439, 243] on icon at bounding box center [369, 308] width 992 height 705
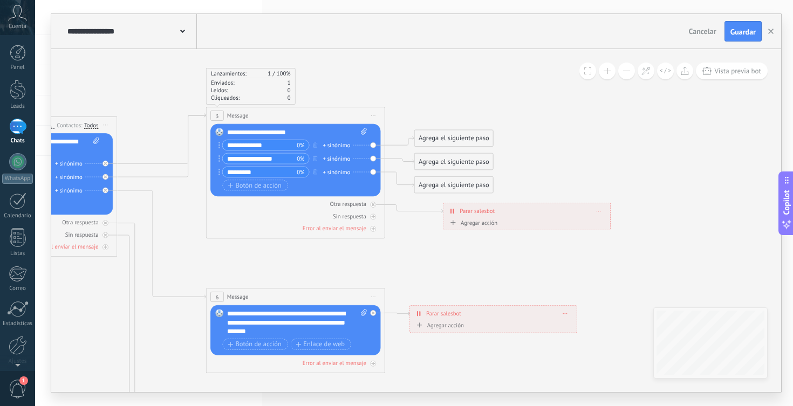
drag, startPoint x: 439, startPoint y: 243, endPoint x: 410, endPoint y: 276, distance: 44.3
click at [410, 276] on icon at bounding box center [315, 359] width 1395 height 991
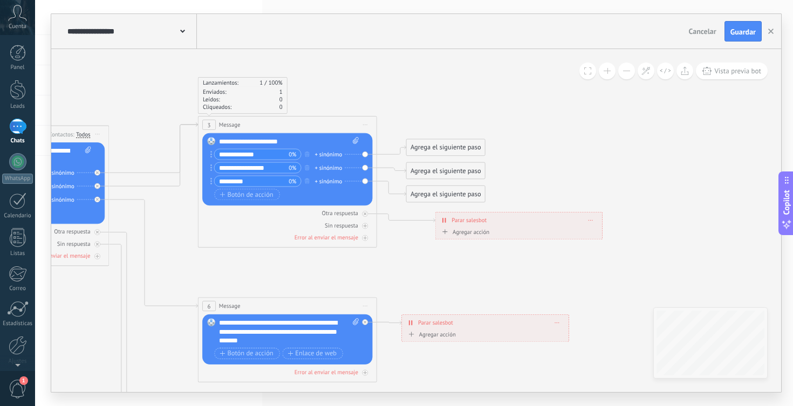
click at [427, 149] on div "Agrega el siguiente paso" at bounding box center [446, 147] width 79 height 15
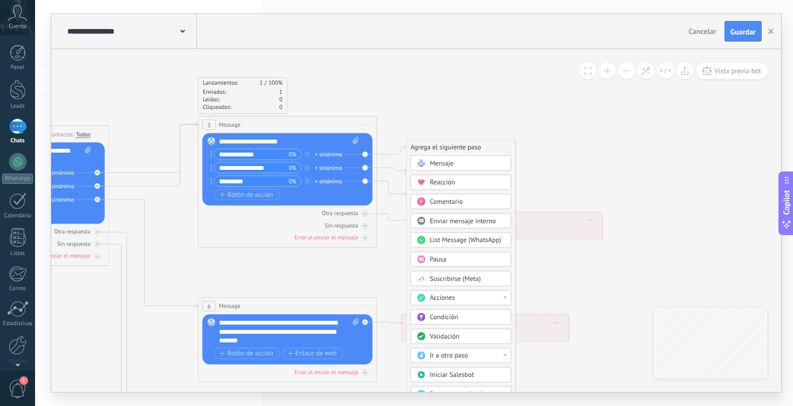
click at [436, 165] on span "Mensaje" at bounding box center [442, 163] width 24 height 9
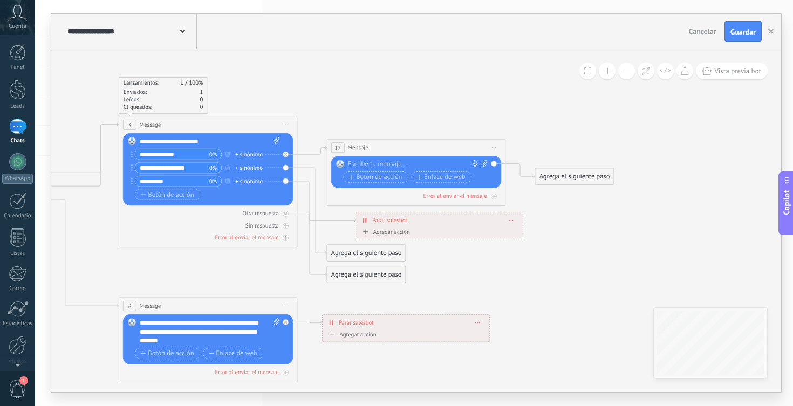
click at [377, 163] on div at bounding box center [414, 164] width 133 height 9
paste div
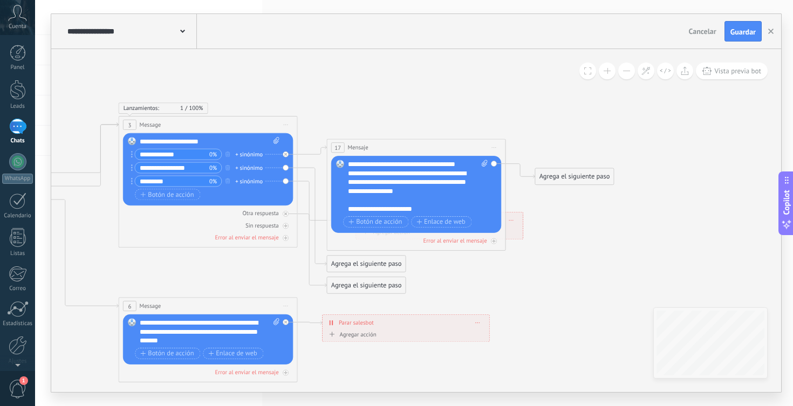
click at [414, 194] on div "**********" at bounding box center [413, 182] width 131 height 27
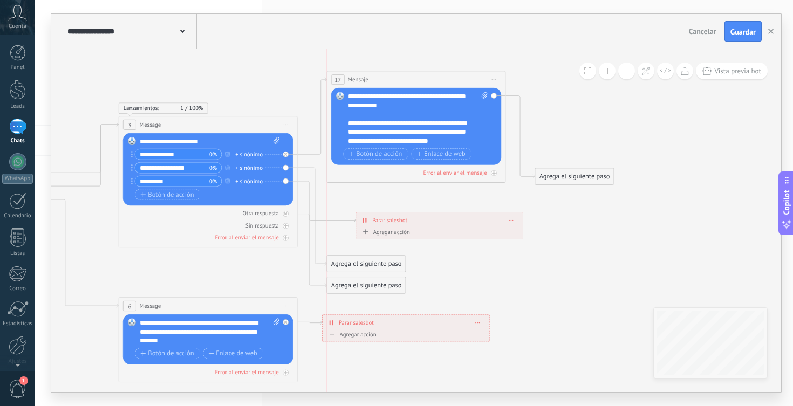
drag, startPoint x: 422, startPoint y: 150, endPoint x: 422, endPoint y: 83, distance: 67.9
click at [422, 83] on div "17 Mensaje ******* (a): Todos los contactos - canales seleccionados Todos los c…" at bounding box center [416, 79] width 178 height 17
click at [371, 156] on span "Botón de acción" at bounding box center [374, 153] width 53 height 7
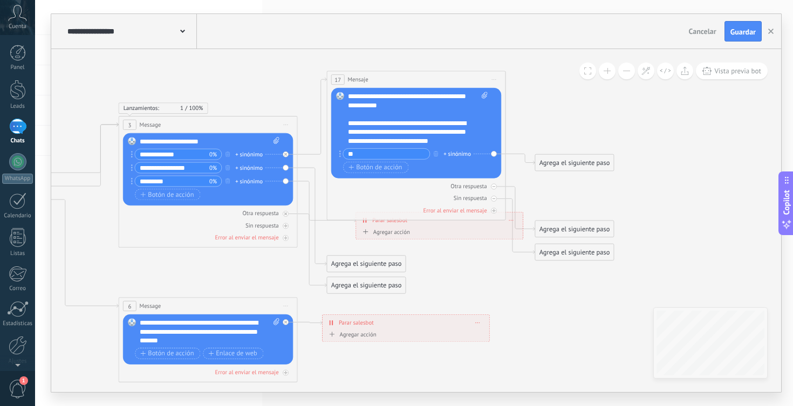
type input "*"
type input "**********"
click at [525, 137] on icon at bounding box center [228, 318] width 1395 height 942
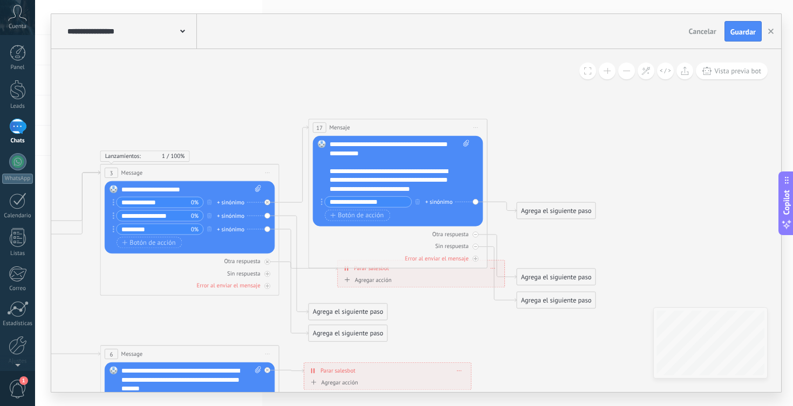
drag, startPoint x: 525, startPoint y: 137, endPoint x: 505, endPoint y: 193, distance: 58.8
click at [505, 193] on icon at bounding box center [210, 366] width 1395 height 942
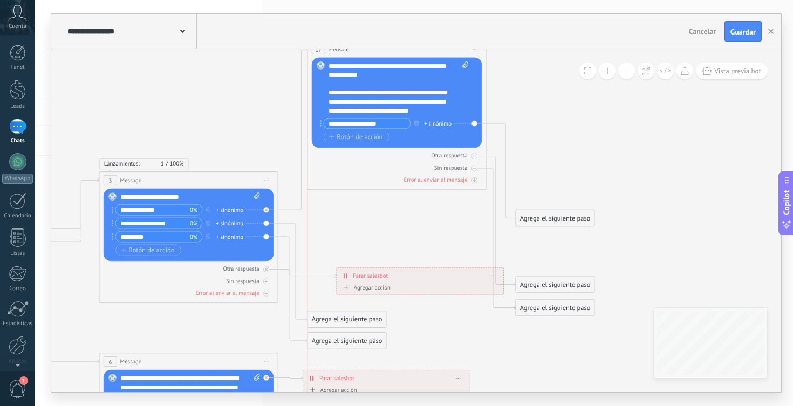
drag, startPoint x: 444, startPoint y: 135, endPoint x: 444, endPoint y: 50, distance: 85.7
click at [444, 50] on div "17 Mensaje ******* (a): Todos los contactos - canales seleccionados Todos los c…" at bounding box center [396, 49] width 178 height 17
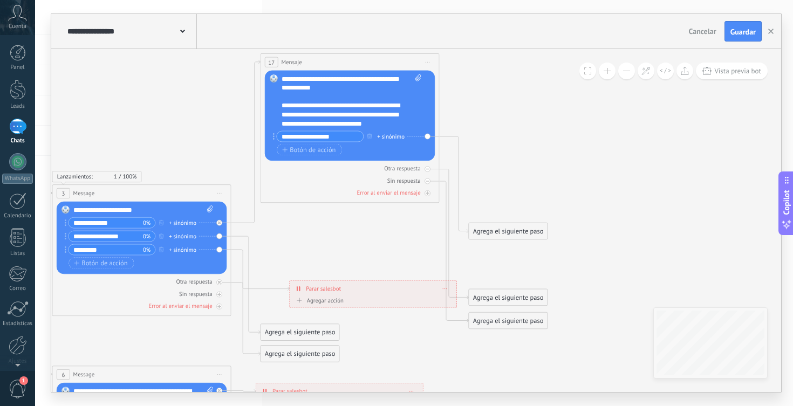
drag, startPoint x: 550, startPoint y: 137, endPoint x: 500, endPoint y: 160, distance: 54.0
click at [500, 160] on icon at bounding box center [162, 343] width 1395 height 1027
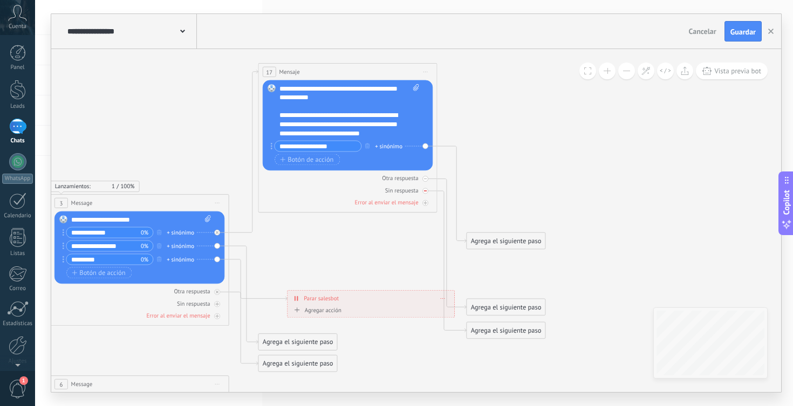
click at [424, 192] on icon at bounding box center [425, 190] width 3 height 3
click at [425, 180] on icon at bounding box center [425, 178] width 3 height 3
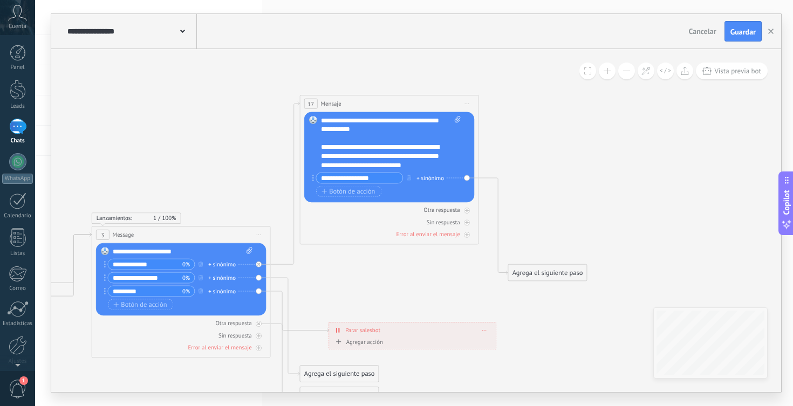
drag, startPoint x: 494, startPoint y: 163, endPoint x: 533, endPoint y: 195, distance: 49.9
click at [533, 195] on icon at bounding box center [201, 385] width 1395 height 1027
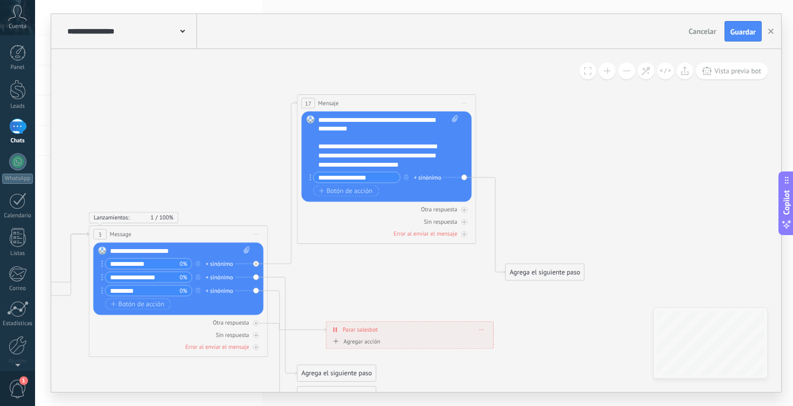
click at [533, 195] on icon at bounding box center [198, 384] width 1395 height 1027
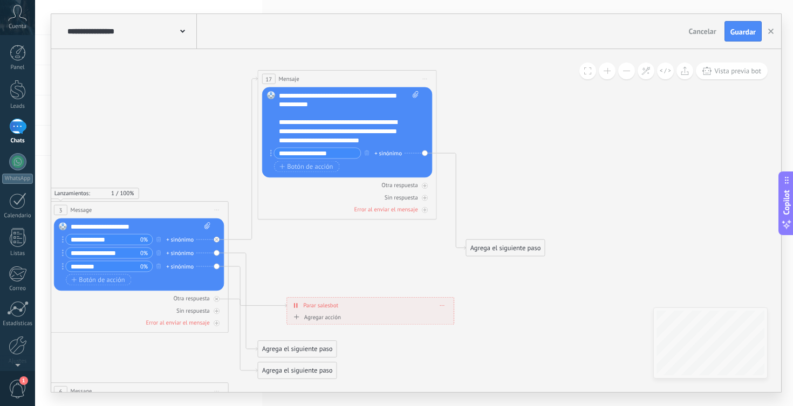
drag, startPoint x: 533, startPoint y: 195, endPoint x: 481, endPoint y: 163, distance: 60.5
click at [481, 163] on icon at bounding box center [159, 360] width 1395 height 1027
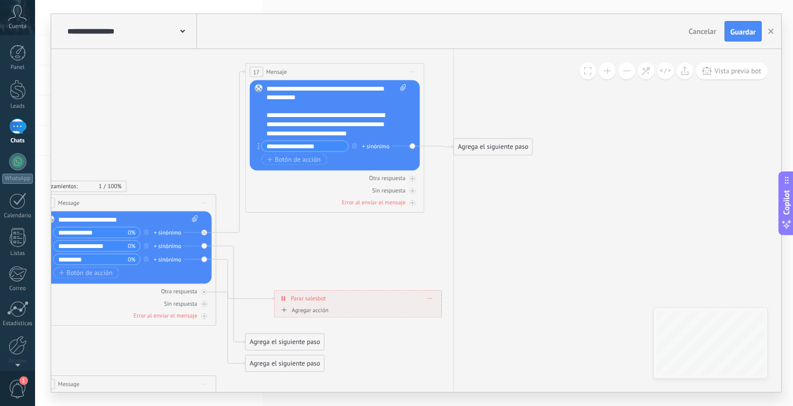
drag, startPoint x: 476, startPoint y: 239, endPoint x: 479, endPoint y: 145, distance: 93.9
click at [479, 145] on div "Agrega el siguiente paso" at bounding box center [493, 147] width 79 height 15
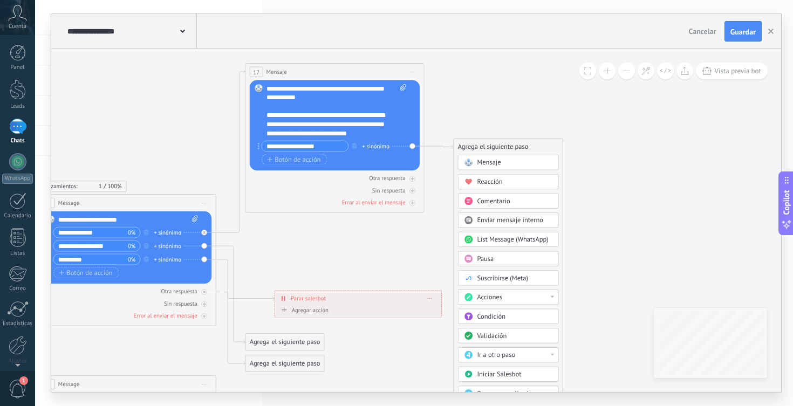
click at [484, 161] on span "Mensaje" at bounding box center [489, 163] width 24 height 9
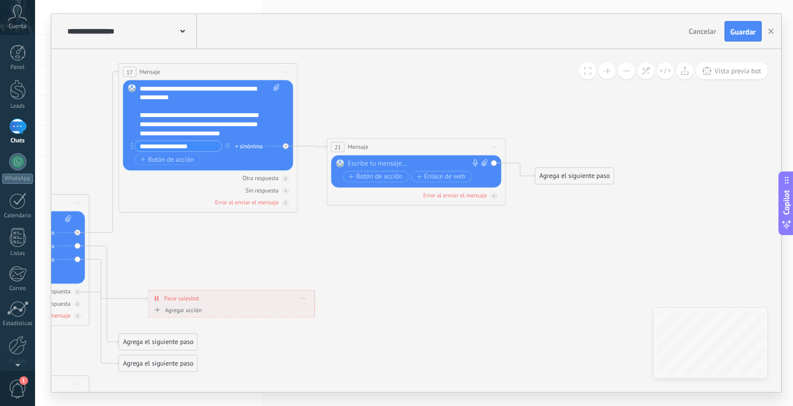
click at [381, 163] on div at bounding box center [414, 163] width 133 height 9
click at [443, 230] on icon at bounding box center [65, 328] width 1485 height 978
click at [383, 182] on button "Botón de acción" at bounding box center [375, 176] width 65 height 11
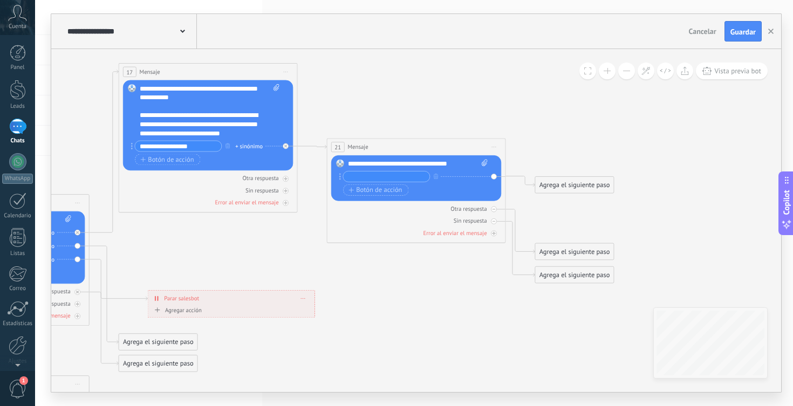
click at [394, 178] on input "text" at bounding box center [386, 176] width 86 height 10
click at [339, 176] on circle at bounding box center [340, 177] width 2 height 2
click at [494, 176] on div "Reemplazar Quitar Convertir a mensaje de voz Arrastre la imagen aquí para adjun…" at bounding box center [416, 178] width 170 height 46
click at [437, 177] on icon "button" at bounding box center [436, 176] width 4 height 5
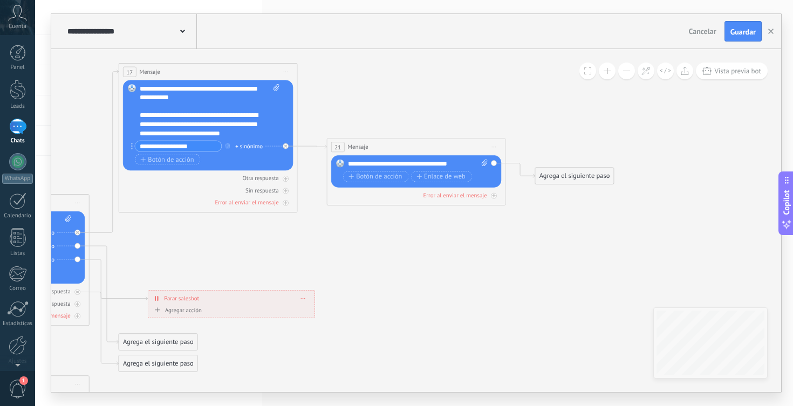
click at [551, 176] on div "Agrega el siguiente paso" at bounding box center [574, 176] width 79 height 15
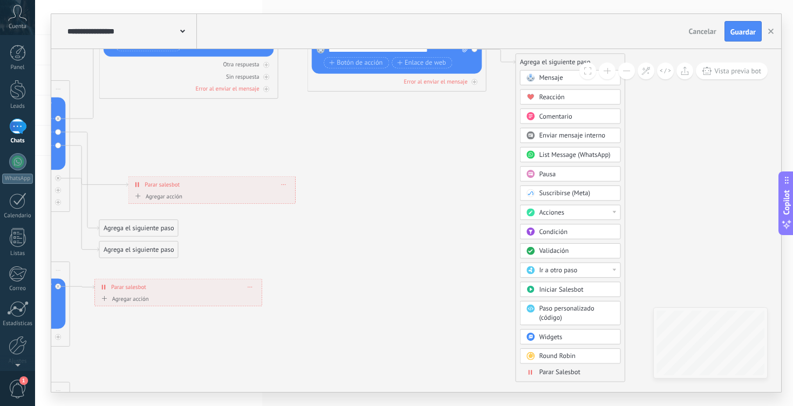
click at [609, 274] on div "Ir a otro paso" at bounding box center [576, 270] width 75 height 9
click at [645, 271] on icon at bounding box center [45, 215] width 1485 height 978
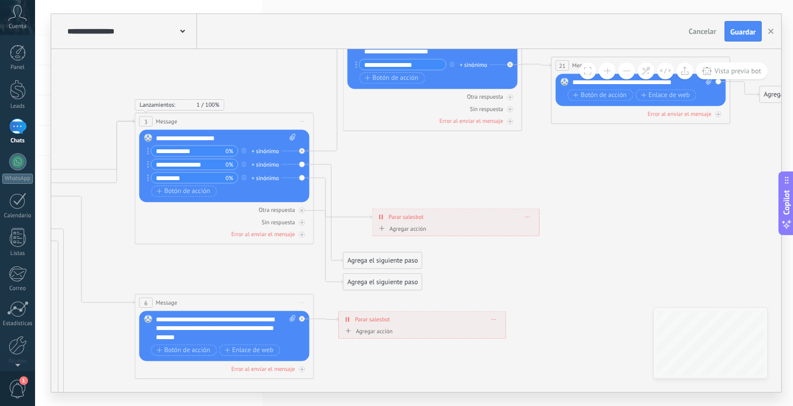
drag, startPoint x: 425, startPoint y: 221, endPoint x: 669, endPoint y: 253, distance: 245.9
click at [669, 253] on icon at bounding box center [289, 247] width 1485 height 978
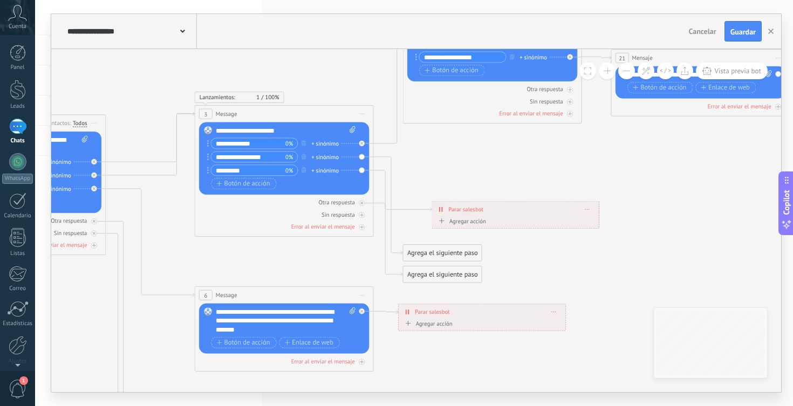
drag, startPoint x: 477, startPoint y: 159, endPoint x: 534, endPoint y: 147, distance: 58.4
click at [534, 147] on icon at bounding box center [349, 239] width 1485 height 978
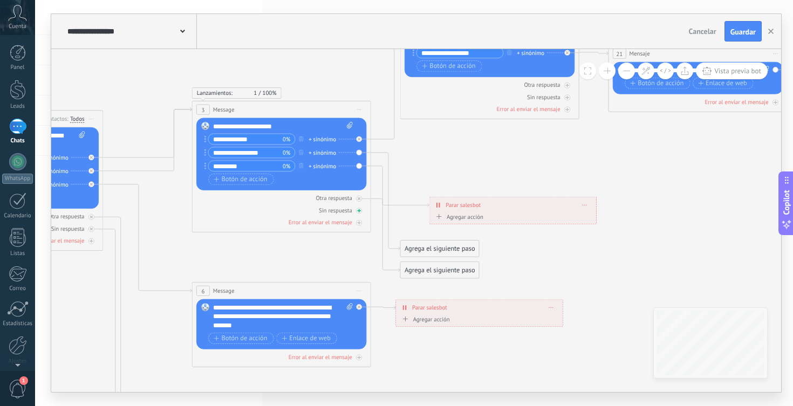
click at [360, 212] on div at bounding box center [359, 211] width 6 height 6
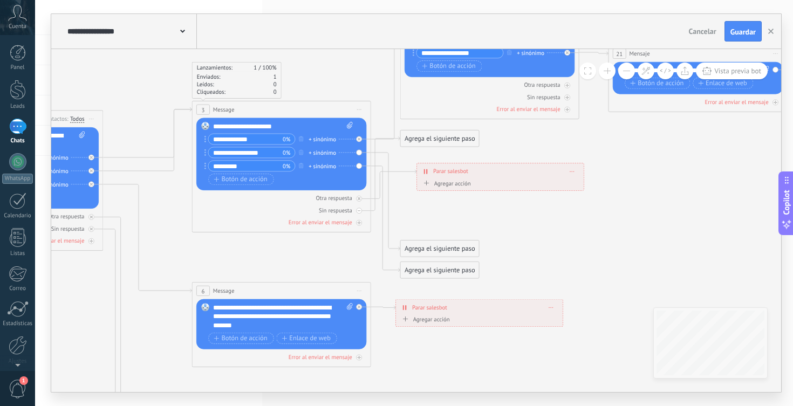
drag, startPoint x: 463, startPoint y: 199, endPoint x: 451, endPoint y: 166, distance: 35.2
click at [451, 166] on div "**********" at bounding box center [500, 171] width 167 height 16
drag, startPoint x: 437, startPoint y: 139, endPoint x: 460, endPoint y: 222, distance: 86.2
click at [460, 222] on div "Agrega el siguiente paso" at bounding box center [462, 222] width 79 height 15
click at [462, 219] on div "Agrega el siguiente paso" at bounding box center [462, 221] width 79 height 15
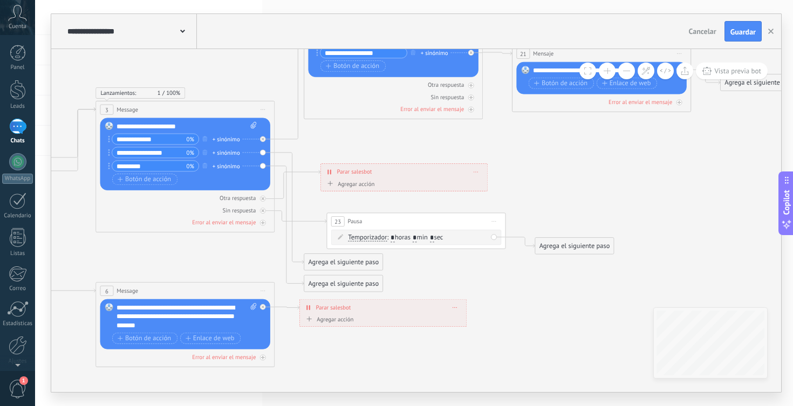
click at [497, 221] on span "Iniciar vista previa aquí Cambiar nombre Duplicar [GEOGRAPHIC_DATA]" at bounding box center [494, 221] width 15 height 13
click at [504, 281] on div "Borrar" at bounding box center [534, 279] width 88 height 15
drag, startPoint x: 337, startPoint y: 137, endPoint x: 363, endPoint y: 215, distance: 82.4
click at [363, 215] on div "Agrega el siguiente paso" at bounding box center [368, 216] width 79 height 15
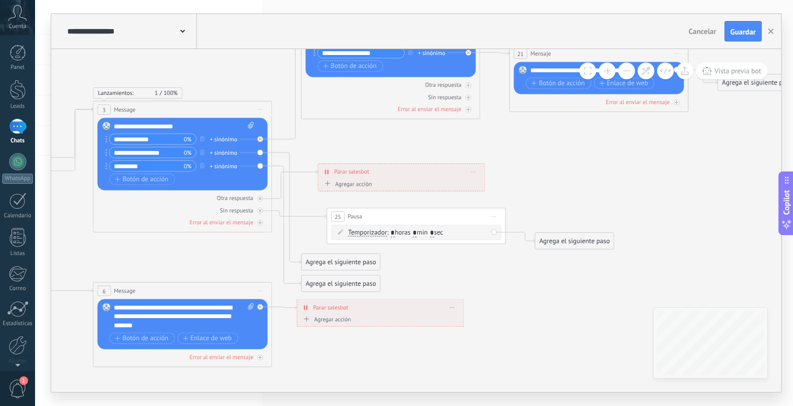
click at [493, 219] on span "Iniciar vista previa aquí Cambiar nombre Duplicar [GEOGRAPHIC_DATA]" at bounding box center [494, 216] width 15 height 13
click at [471, 278] on icon at bounding box center [248, 260] width 1485 height 1028
click at [416, 235] on input "*" at bounding box center [415, 233] width 4 height 8
click at [495, 235] on div "Temporizador Temporizador Temporizador Temporizador : * horas * min * sec : Lu …" at bounding box center [416, 232] width 170 height 15
click at [492, 216] on span "Iniciar vista previa aquí Cambiar nombre Duplicar [GEOGRAPHIC_DATA]" at bounding box center [494, 216] width 15 height 13
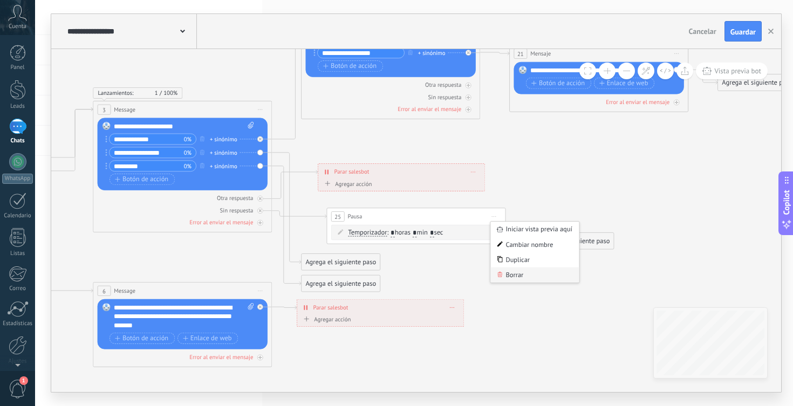
click at [502, 274] on icon at bounding box center [500, 274] width 4 height 5
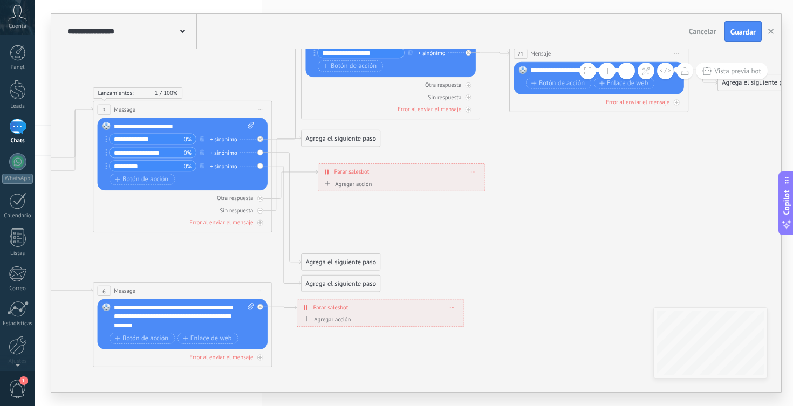
click at [308, 140] on div "Agrega el siguiente paso" at bounding box center [340, 138] width 79 height 15
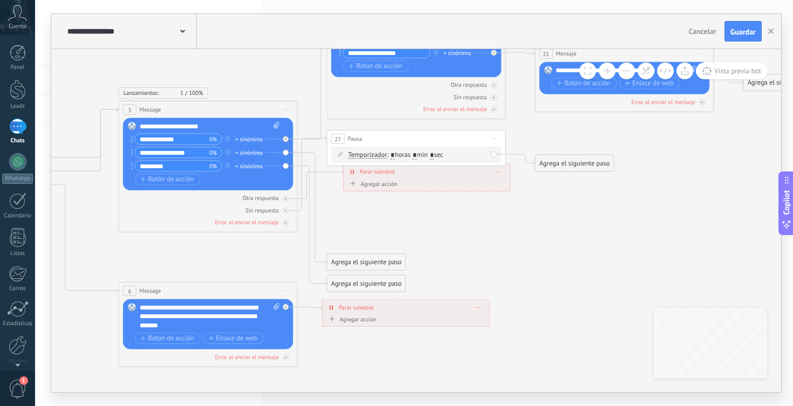
click at [349, 138] on span "Pausa" at bounding box center [355, 138] width 15 height 9
click at [341, 140] on div "27" at bounding box center [337, 139] width 13 height 10
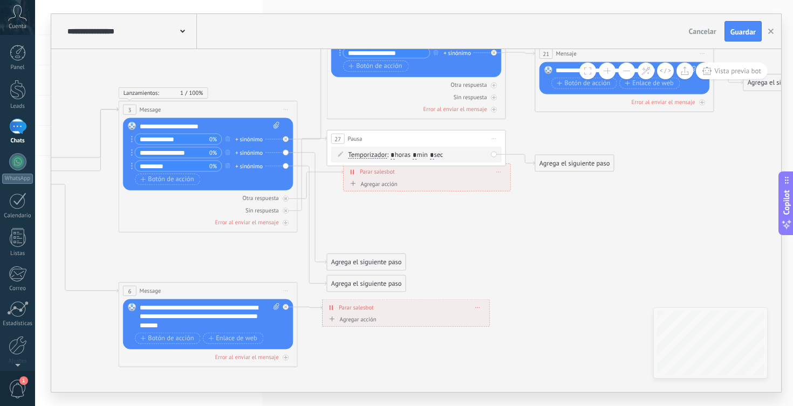
click at [496, 142] on span "Iniciar vista previa aquí Cambiar nombre Duplicar [GEOGRAPHIC_DATA]" at bounding box center [494, 138] width 15 height 13
click at [509, 200] on div "Borrar" at bounding box center [534, 196] width 88 height 15
drag, startPoint x: 372, startPoint y: 136, endPoint x: 409, endPoint y: 211, distance: 83.7
click at [409, 211] on div "Agrega el siguiente paso" at bounding box center [402, 209] width 79 height 15
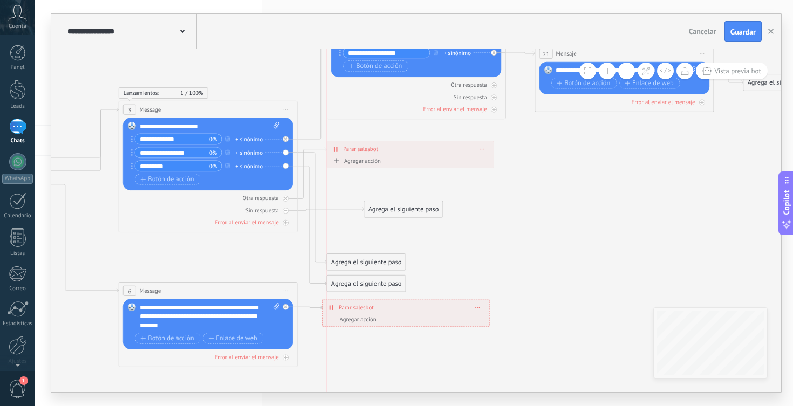
drag, startPoint x: 406, startPoint y: 170, endPoint x: 392, endPoint y: 148, distance: 26.6
click at [392, 148] on div "**********" at bounding box center [410, 149] width 167 height 16
drag, startPoint x: 381, startPoint y: 262, endPoint x: 581, endPoint y: 155, distance: 226.5
click at [581, 155] on div "Agrega el siguiente paso" at bounding box center [566, 155] width 79 height 15
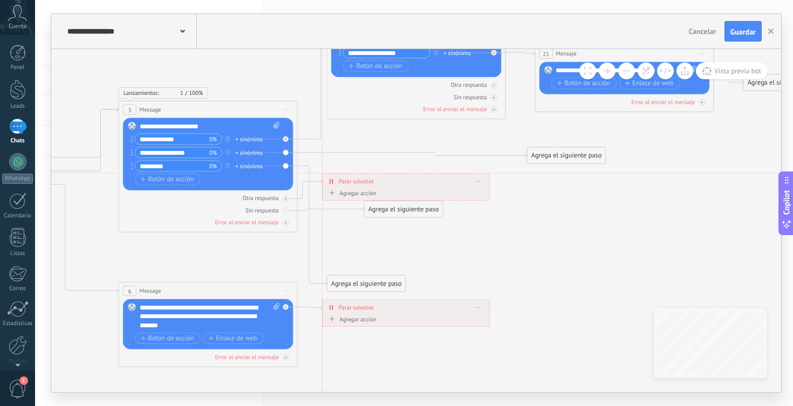
drag, startPoint x: 444, startPoint y: 148, endPoint x: 439, endPoint y: 184, distance: 35.9
click at [439, 184] on div "**********" at bounding box center [405, 181] width 167 height 16
drag, startPoint x: 404, startPoint y: 219, endPoint x: 447, endPoint y: 262, distance: 60.6
click at [447, 262] on div "Agrega el siguiente paso" at bounding box center [446, 257] width 79 height 15
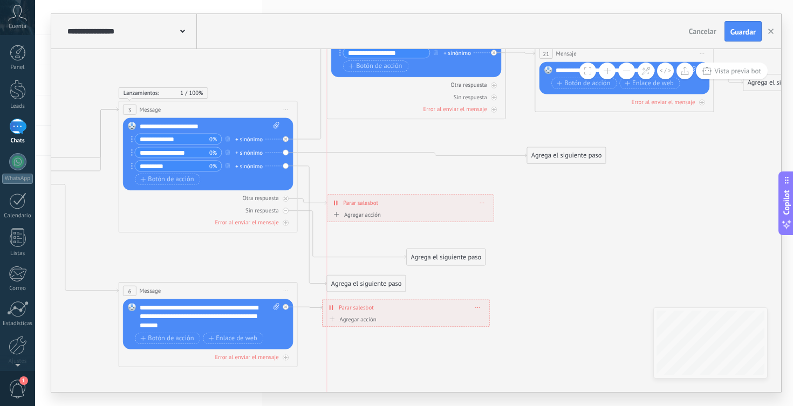
drag, startPoint x: 393, startPoint y: 178, endPoint x: 401, endPoint y: 198, distance: 21.3
click at [401, 198] on div "**********" at bounding box center [410, 203] width 167 height 16
drag, startPoint x: 376, startPoint y: 291, endPoint x: 394, endPoint y: 194, distance: 99.2
drag, startPoint x: 386, startPoint y: 280, endPoint x: 449, endPoint y: 167, distance: 129.6
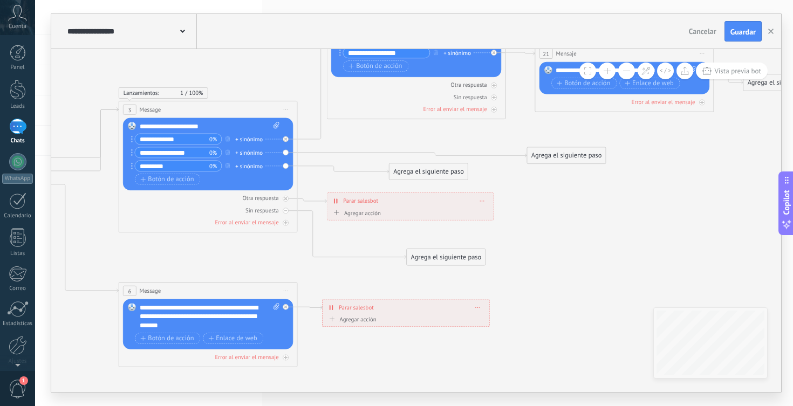
click at [449, 167] on div "Agrega el siguiente paso" at bounding box center [428, 171] width 79 height 15
drag, startPoint x: 441, startPoint y: 259, endPoint x: 359, endPoint y: 287, distance: 86.1
click at [359, 287] on div "Agrega el siguiente paso" at bounding box center [366, 285] width 79 height 15
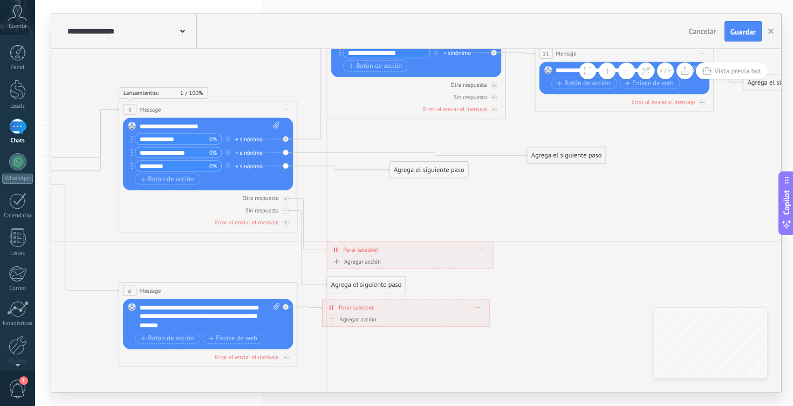
drag, startPoint x: 381, startPoint y: 202, endPoint x: 381, endPoint y: 247, distance: 44.8
click at [381, 247] on div "**********" at bounding box center [410, 250] width 167 height 16
click at [388, 224] on icon at bounding box center [273, 260] width 1485 height 1028
drag, startPoint x: 414, startPoint y: 171, endPoint x: 369, endPoint y: 197, distance: 51.0
click at [369, 197] on div "Agrega el siguiente paso" at bounding box center [384, 195] width 79 height 15
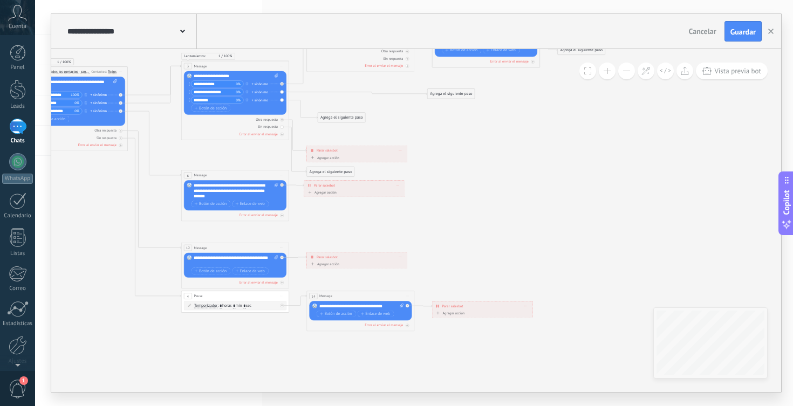
drag, startPoint x: 560, startPoint y: 277, endPoint x: 455, endPoint y: 166, distance: 153.0
click at [455, 166] on icon at bounding box center [274, 156] width 895 height 619
drag, startPoint x: 374, startPoint y: 152, endPoint x: 560, endPoint y: 171, distance: 187.1
click at [560, 171] on div "**********" at bounding box center [543, 172] width 100 height 10
click at [441, 215] on icon at bounding box center [277, 156] width 901 height 619
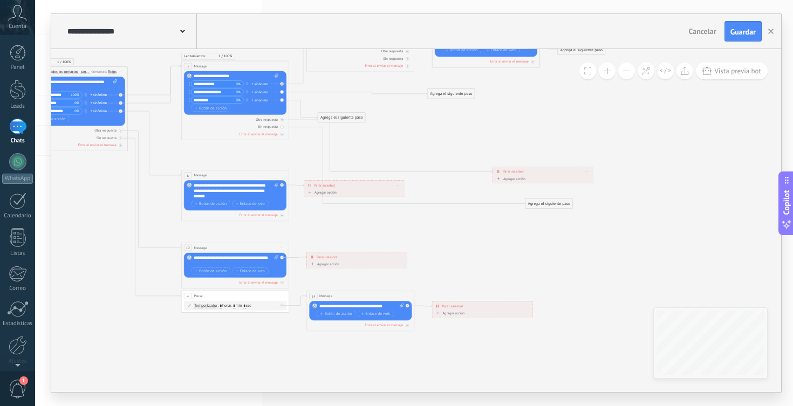
drag, startPoint x: 325, startPoint y: 171, endPoint x: 543, endPoint y: 203, distance: 220.7
click at [543, 203] on div "Agrega el siguiente paso" at bounding box center [548, 203] width 47 height 9
drag, startPoint x: 369, startPoint y: 184, endPoint x: 370, endPoint y: 225, distance: 41.0
click at [370, 225] on div "**********" at bounding box center [357, 227] width 100 height 10
click at [540, 208] on div "Agrega el siguiente paso Mensaje Mensaje Mensaje Reacción Comentario Enviar men…" at bounding box center [549, 203] width 48 height 10
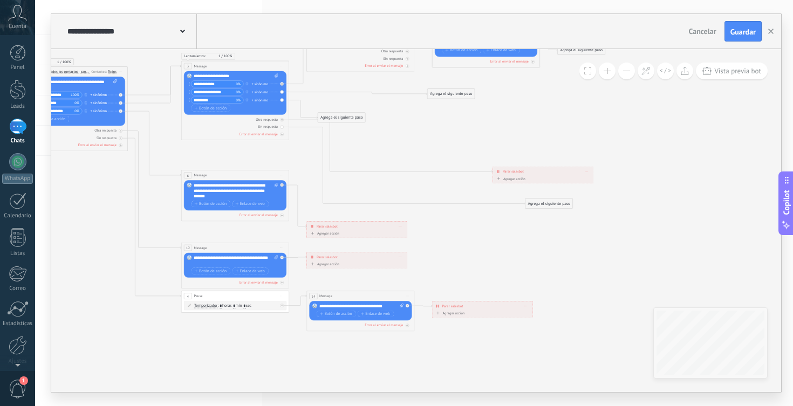
click at [542, 200] on div "Agrega el siguiente paso" at bounding box center [548, 203] width 47 height 9
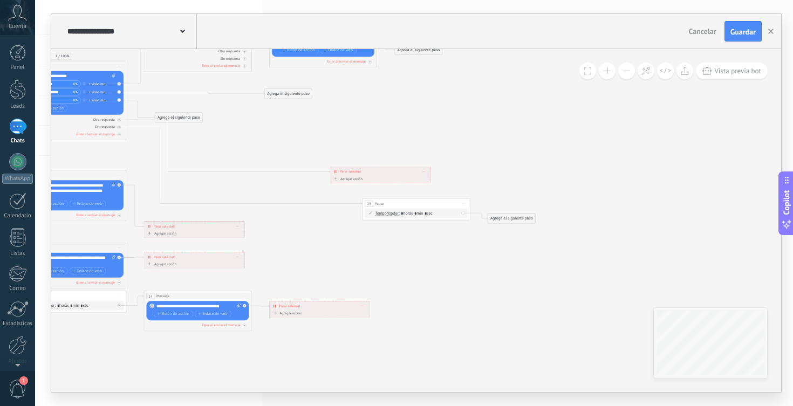
click at [417, 215] on input "*" at bounding box center [415, 213] width 3 height 5
type input "*"
click at [417, 250] on icon at bounding box center [158, 156] width 987 height 619
click at [510, 218] on div "Agrega el siguiente paso" at bounding box center [511, 218] width 47 height 9
click at [421, 273] on icon at bounding box center [158, 156] width 987 height 619
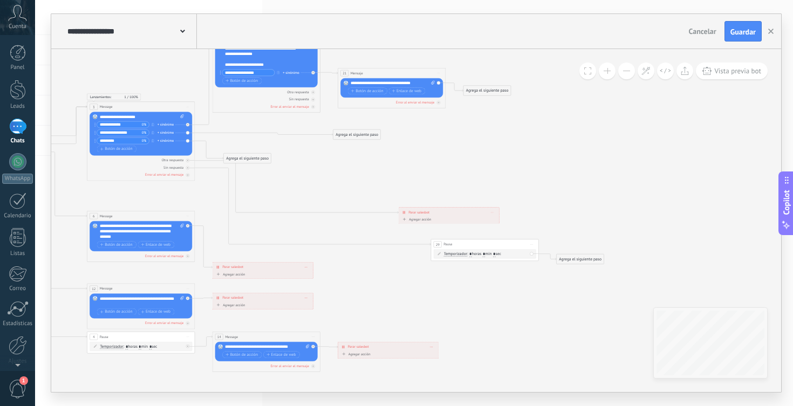
click at [579, 258] on div "Agrega el siguiente paso" at bounding box center [580, 259] width 47 height 9
click at [592, 349] on div "Acciones" at bounding box center [593, 349] width 45 height 5
click at [600, 385] on div "Ir a otro paso" at bounding box center [593, 384] width 45 height 5
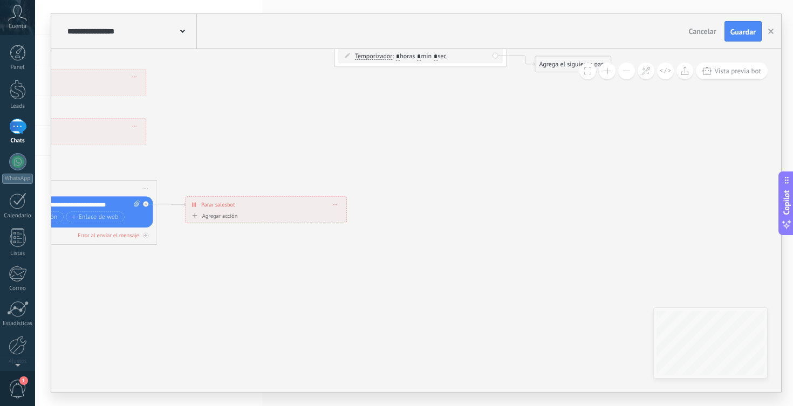
click at [557, 65] on div "Agrega el siguiente paso" at bounding box center [572, 64] width 75 height 14
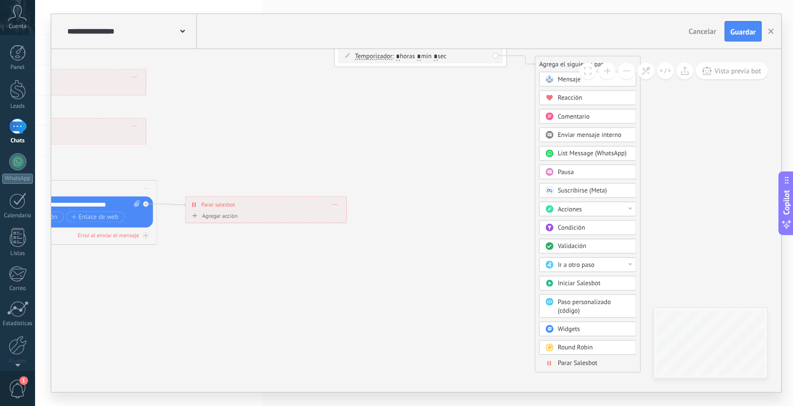
click at [600, 264] on div "Ir a otro paso" at bounding box center [594, 265] width 72 height 9
click at [585, 335] on div "14: Message" at bounding box center [587, 338] width 96 height 15
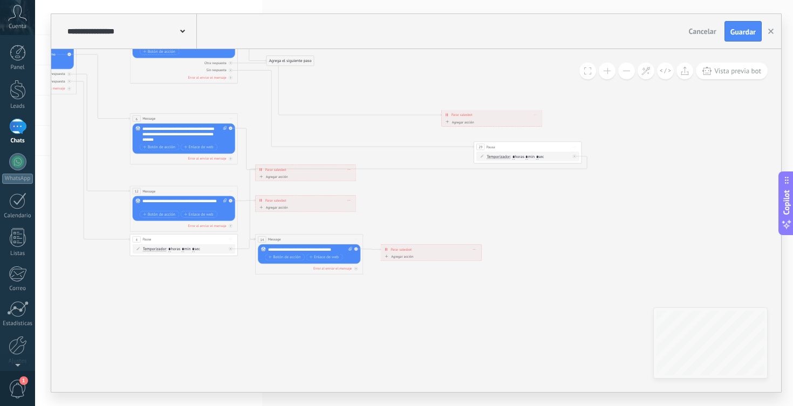
drag, startPoint x: 413, startPoint y: 189, endPoint x: 509, endPoint y: 226, distance: 103.5
click at [509, 226] on icon at bounding box center [269, 99] width 987 height 619
drag, startPoint x: 329, startPoint y: 174, endPoint x: 338, endPoint y: 158, distance: 17.6
click at [338, 158] on div "**********" at bounding box center [314, 154] width 100 height 10
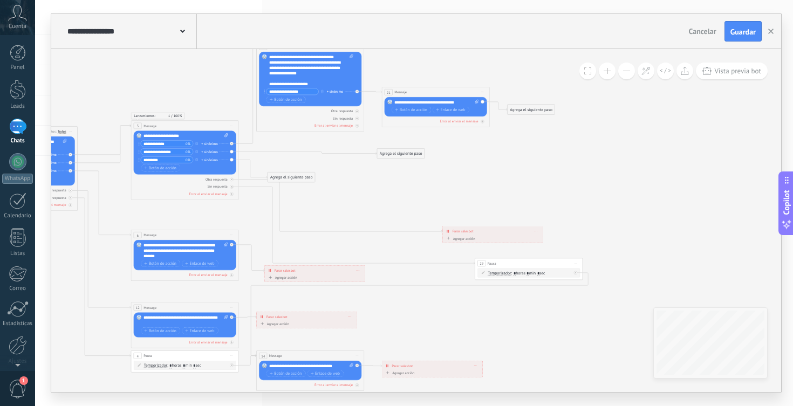
drag, startPoint x: 411, startPoint y: 200, endPoint x: 413, endPoint y: 316, distance: 116.5
click at [413, 316] on icon at bounding box center [247, 216] width 940 height 619
drag, startPoint x: 506, startPoint y: 265, endPoint x: 430, endPoint y: 264, distance: 75.5
click at [430, 264] on div "29 Pausa ***** Iniciar vista previa aquí Cambiar nombre Duplicar [GEOGRAPHIC_DA…" at bounding box center [453, 262] width 107 height 10
click at [465, 305] on icon at bounding box center [227, 216] width 901 height 619
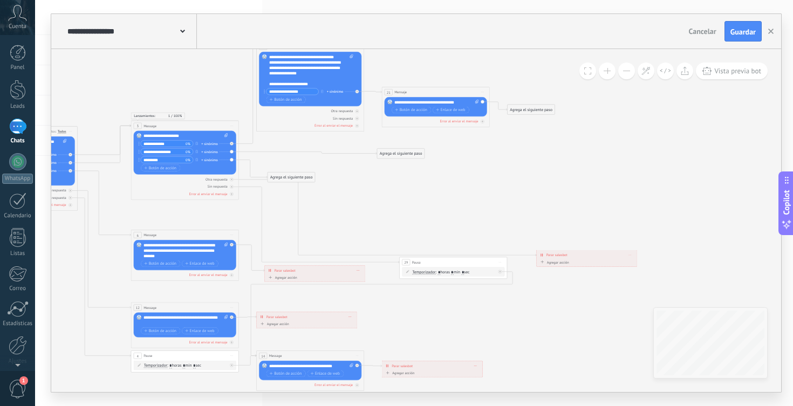
drag, startPoint x: 493, startPoint y: 233, endPoint x: 587, endPoint y: 257, distance: 96.8
click at [587, 257] on div "**********" at bounding box center [587, 255] width 100 height 10
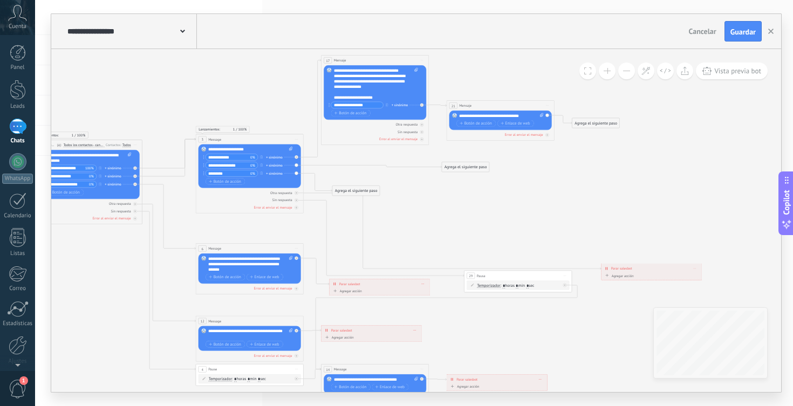
drag, startPoint x: 455, startPoint y: 230, endPoint x: 519, endPoint y: 244, distance: 66.1
click at [519, 244] on icon at bounding box center [338, 229] width 995 height 619
drag, startPoint x: 374, startPoint y: 190, endPoint x: 445, endPoint y: 240, distance: 87.5
click at [445, 240] on div "Agrega el siguiente paso" at bounding box center [427, 241] width 47 height 9
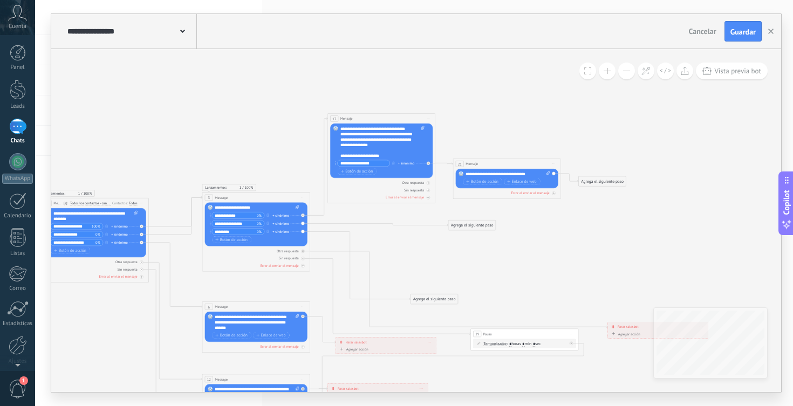
drag, startPoint x: 441, startPoint y: 207, endPoint x: 447, endPoint y: 265, distance: 58.6
click at [447, 265] on icon at bounding box center [345, 287] width 995 height 619
click at [541, 195] on div "Error al enviar el mensaje" at bounding box center [530, 193] width 38 height 5
click at [553, 194] on icon at bounding box center [554, 194] width 2 height 2
click at [600, 179] on div "Agrega el siguiente paso" at bounding box center [602, 181] width 47 height 9
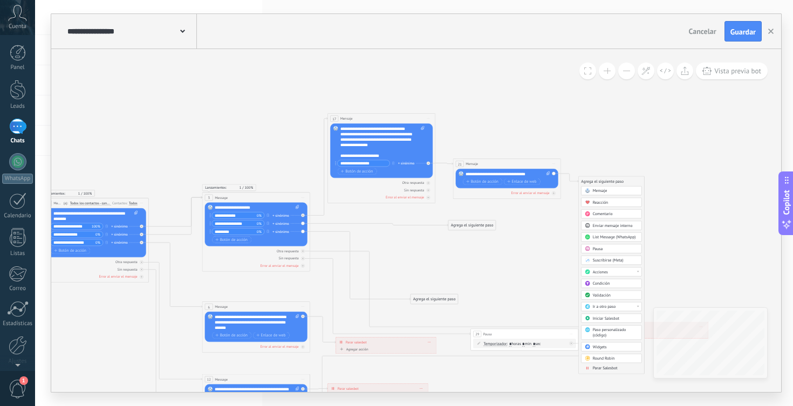
click at [626, 250] on div "Pausa" at bounding box center [615, 248] width 45 height 5
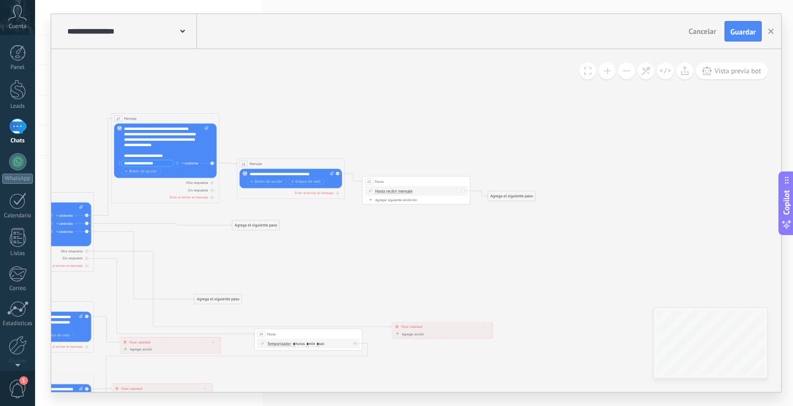
click at [401, 190] on span "Hasta recibir mensaje" at bounding box center [393, 191] width 37 height 4
click at [401, 190] on button "Hasta recibir mensaje" at bounding box center [406, 192] width 67 height 10
click at [414, 244] on icon at bounding box center [142, 287] width 1020 height 619
click at [463, 182] on span "Iniciar vista previa aquí Cambiar nombre Duplicar [GEOGRAPHIC_DATA]" at bounding box center [463, 181] width 9 height 8
click at [468, 214] on div "Borrar" at bounding box center [487, 216] width 53 height 9
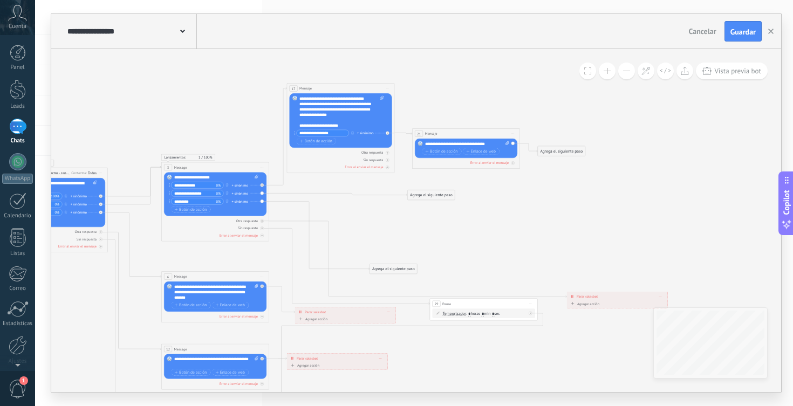
drag, startPoint x: 332, startPoint y: 236, endPoint x: 507, endPoint y: 205, distance: 177.8
click at [507, 205] on icon at bounding box center [304, 257] width 995 height 619
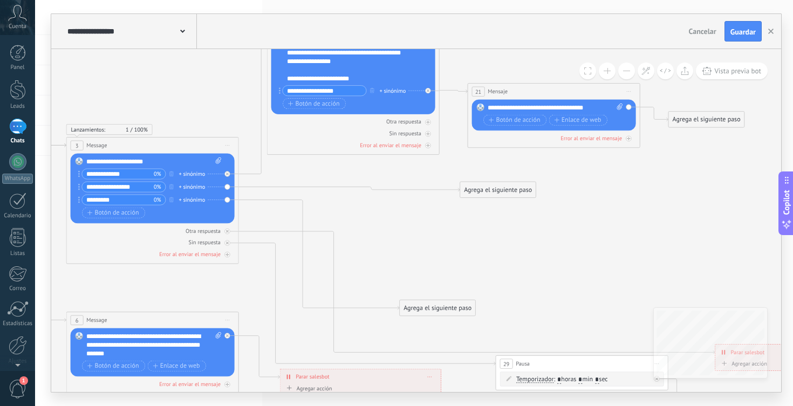
click at [506, 193] on div "Agrega el siguiente paso" at bounding box center [497, 190] width 75 height 14
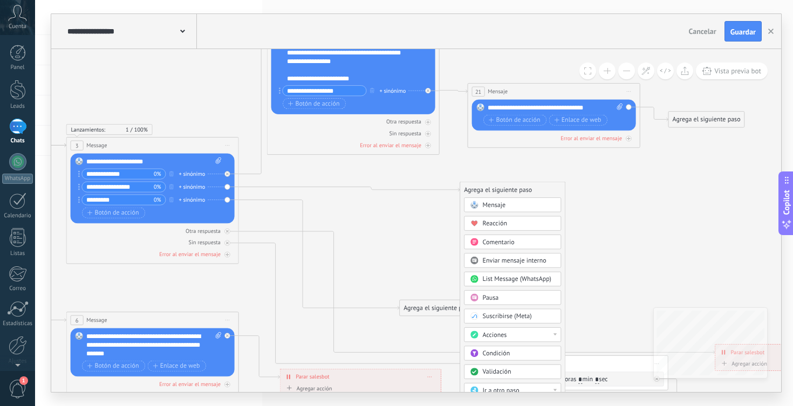
click at [512, 207] on div "Mensaje" at bounding box center [519, 205] width 72 height 9
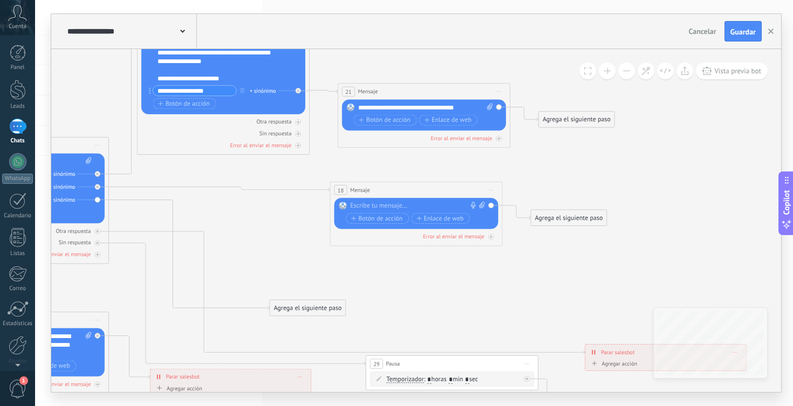
click at [423, 203] on div at bounding box center [414, 206] width 128 height 9
paste div
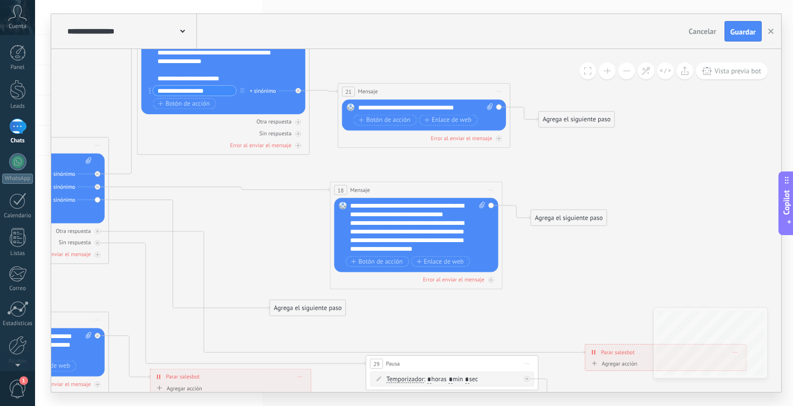
click at [555, 259] on icon at bounding box center [166, 266] width 1592 height 942
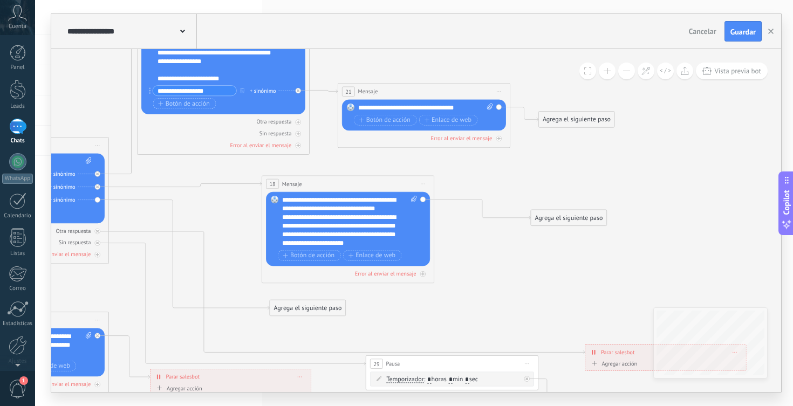
drag, startPoint x: 428, startPoint y: 192, endPoint x: 360, endPoint y: 186, distance: 68.2
click at [360, 186] on div "18 Mensaje ******* (a): Todos los contactos - canales seleccionados Todos los c…" at bounding box center [347, 184] width 171 height 16
click at [498, 258] on icon at bounding box center [166, 266] width 1592 height 942
click at [558, 221] on div "Agrega el siguiente paso" at bounding box center [568, 218] width 75 height 14
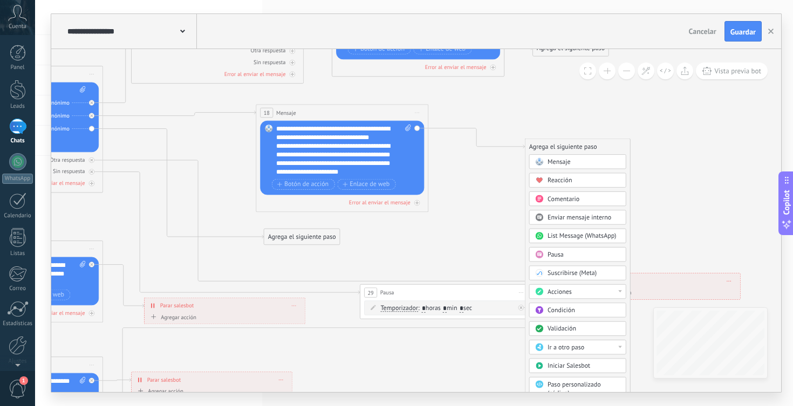
click at [576, 351] on span "Ir a otro paso" at bounding box center [565, 348] width 37 height 8
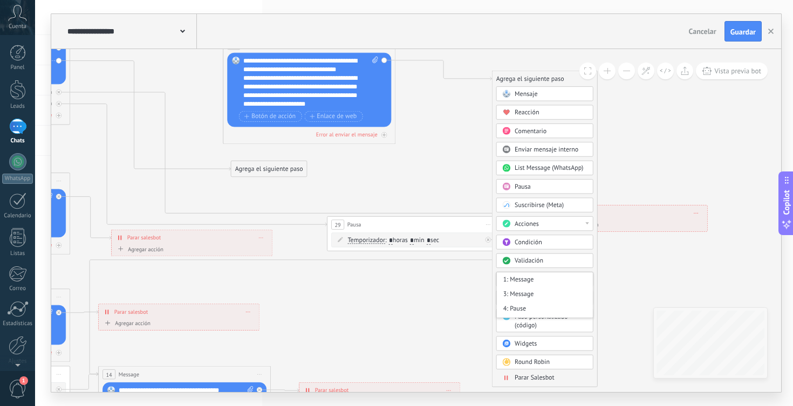
drag, startPoint x: 672, startPoint y: 243, endPoint x: 634, endPoint y: 167, distance: 84.6
click at [634, 167] on icon at bounding box center [127, 127] width 1592 height 942
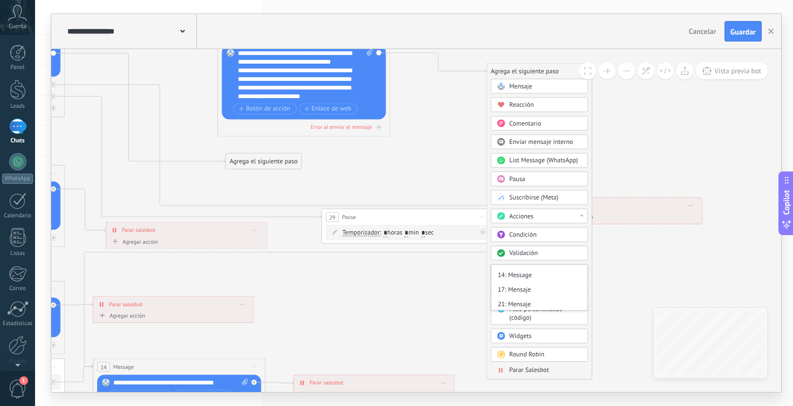
scroll to position [108, 0]
click at [543, 292] on div "21: Mensaje" at bounding box center [539, 288] width 96 height 15
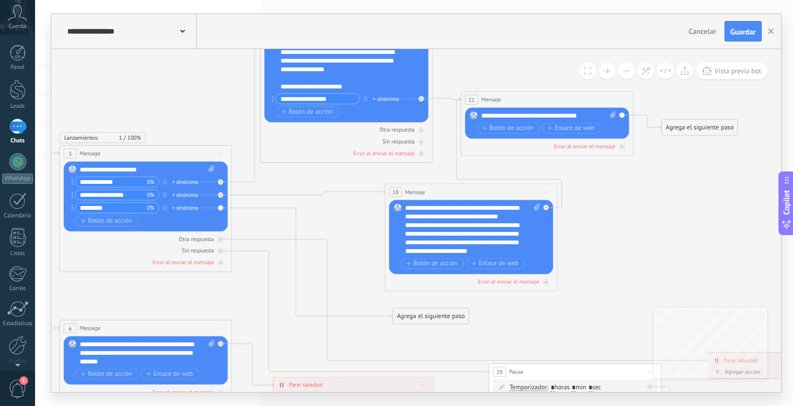
click at [679, 311] on div "**********" at bounding box center [416, 220] width 730 height 343
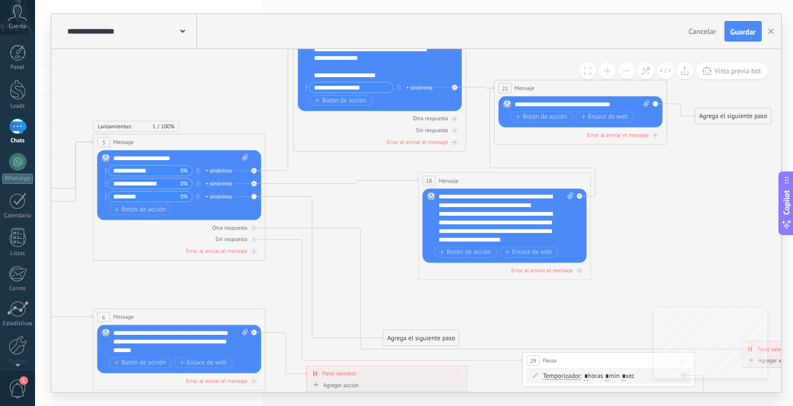
drag, startPoint x: 450, startPoint y: 305, endPoint x: 407, endPoint y: 339, distance: 54.6
click at [407, 339] on div "Agrega el siguiente paso" at bounding box center [420, 338] width 75 height 14
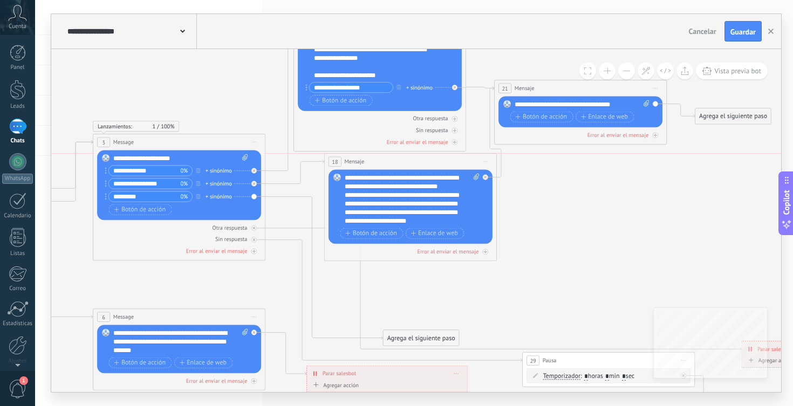
drag, startPoint x: 464, startPoint y: 181, endPoint x: 370, endPoint y: 166, distance: 95.1
click at [370, 166] on div "18 Mensaje ******* (a): Todos los contactos - canales seleccionados Todos los c…" at bounding box center [410, 162] width 171 height 16
drag, startPoint x: 418, startPoint y: 336, endPoint x: 414, endPoint y: 293, distance: 43.8
click at [414, 293] on div "Agrega el siguiente paso" at bounding box center [412, 296] width 75 height 14
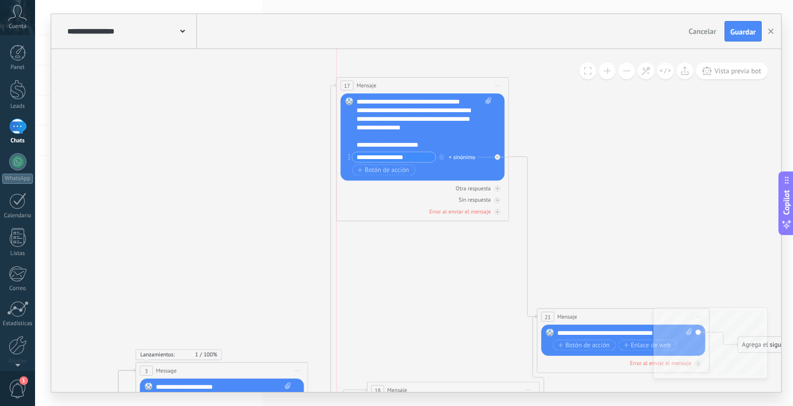
drag, startPoint x: 407, startPoint y: 243, endPoint x: 404, endPoint y: 85, distance: 158.6
click at [404, 85] on div "17 Mensaje ******* (a): Todos los contactos - canales seleccionados Todos los c…" at bounding box center [421, 86] width 171 height 16
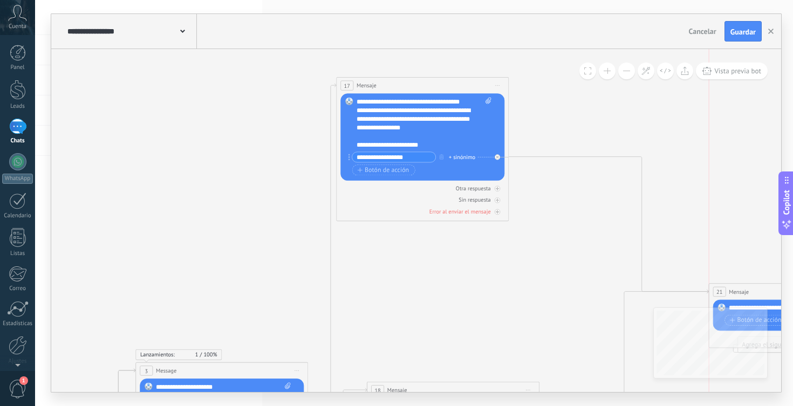
drag, startPoint x: 612, startPoint y: 314, endPoint x: 780, endPoint y: 289, distance: 170.1
click at [780, 289] on div "21 Mensaje ******* (a): Todos los contactos - canales seleccionados Todos los c…" at bounding box center [794, 292] width 171 height 16
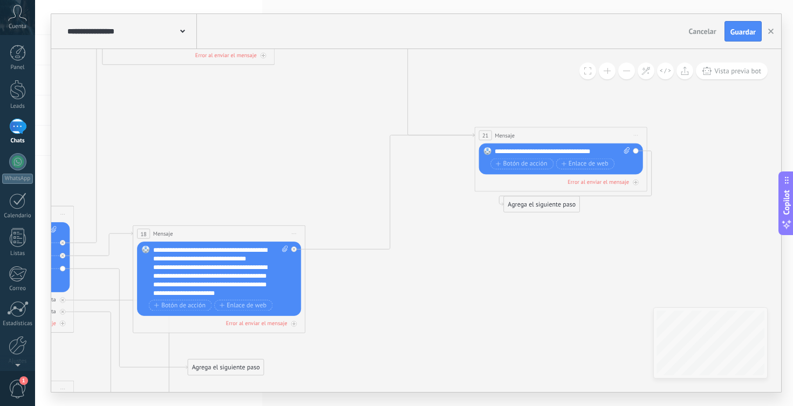
drag, startPoint x: 709, startPoint y: 235, endPoint x: 473, endPoint y: 77, distance: 284.5
click at [473, 77] on icon at bounding box center [131, 255] width 1592 height 1101
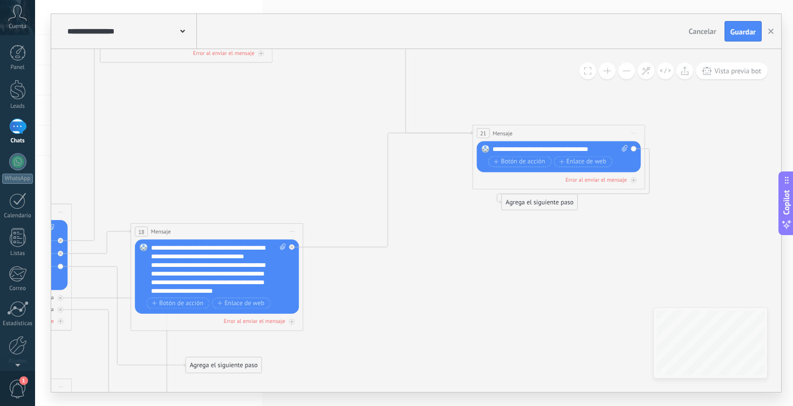
click at [634, 150] on div "Reemplazar Quitar Convertir a mensaje de voz Arrastre la imagen aquí para adjun…" at bounding box center [559, 156] width 164 height 31
click at [633, 149] on div "Reemplazar Quitar Convertir a mensaje de voz Arrastre la imagen aquí para adjun…" at bounding box center [559, 156] width 164 height 31
drag, startPoint x: 556, startPoint y: 207, endPoint x: 715, endPoint y: 173, distance: 162.1
click at [715, 173] on div "Agrega el siguiente paso" at bounding box center [693, 177] width 75 height 14
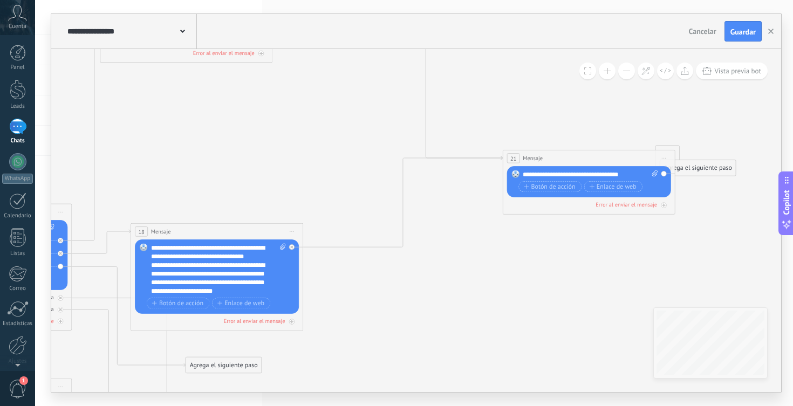
drag, startPoint x: 589, startPoint y: 136, endPoint x: 621, endPoint y: 162, distance: 40.6
click at [621, 162] on div "21 Mensaje ******* (a): Todos los contactos - canales seleccionados Todos los c…" at bounding box center [588, 158] width 171 height 16
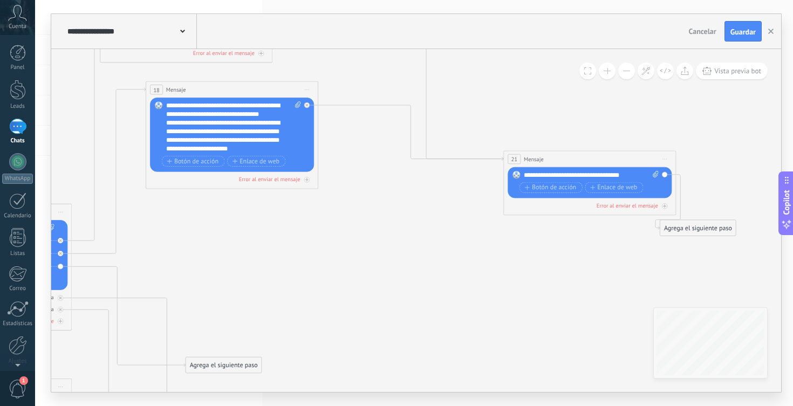
drag, startPoint x: 278, startPoint y: 232, endPoint x: 293, endPoint y: 90, distance: 142.6
click at [293, 90] on div "18 Mensaje ******* (a): Todos los contactos - canales seleccionados Todos los c…" at bounding box center [231, 89] width 171 height 16
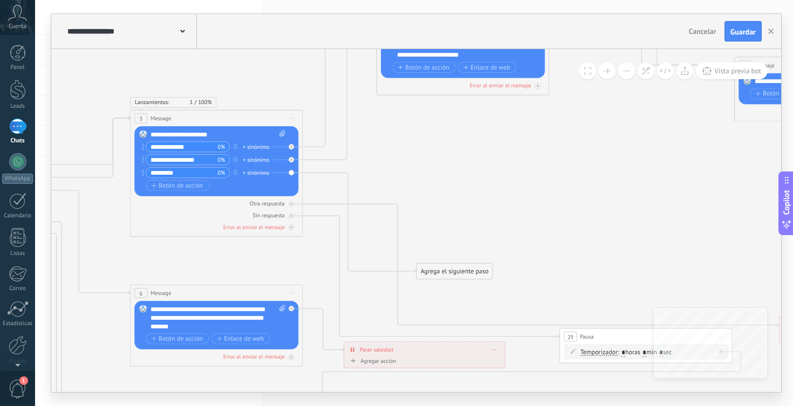
drag, startPoint x: 367, startPoint y: 220, endPoint x: 597, endPoint y: 126, distance: 249.1
click at [597, 126] on icon at bounding box center [360, 159] width 1592 height 1101
click at [199, 162] on input "**********" at bounding box center [182, 160] width 72 height 10
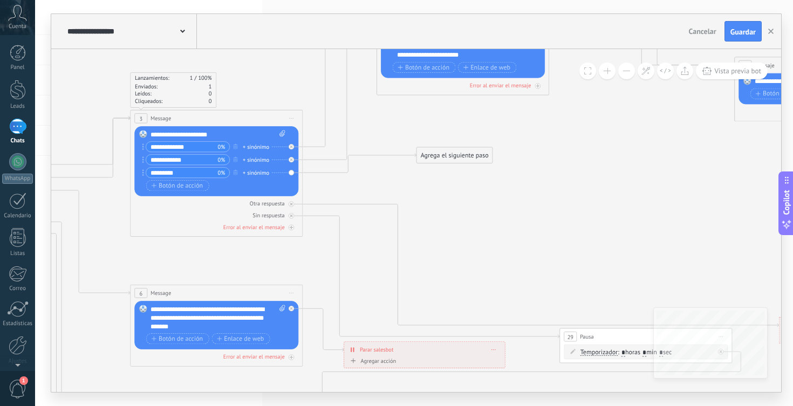
type input "**********"
click at [494, 209] on icon at bounding box center [360, 159] width 1592 height 1101
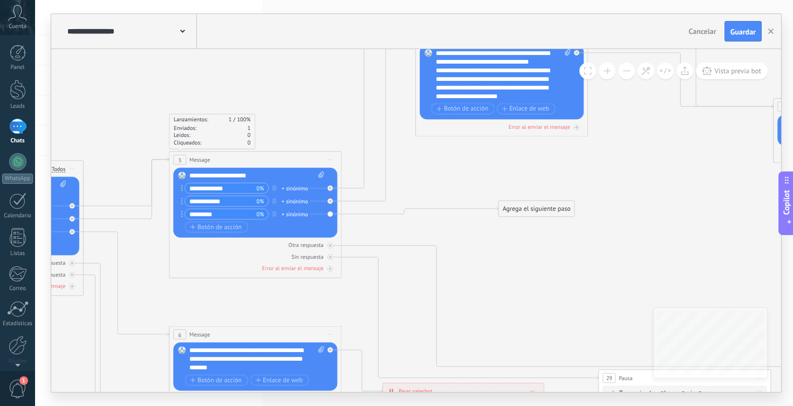
drag, startPoint x: 505, startPoint y: 199, endPoint x: 542, endPoint y: 208, distance: 37.8
click at [542, 208] on div "Agrega el siguiente paso" at bounding box center [536, 209] width 75 height 14
click at [542, 208] on div "Agrega el siguiente paso" at bounding box center [529, 206] width 75 height 14
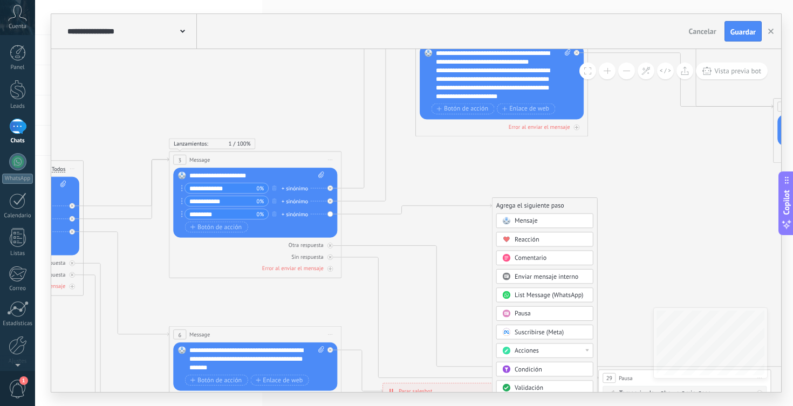
click at [548, 223] on div "Mensaje" at bounding box center [550, 221] width 72 height 9
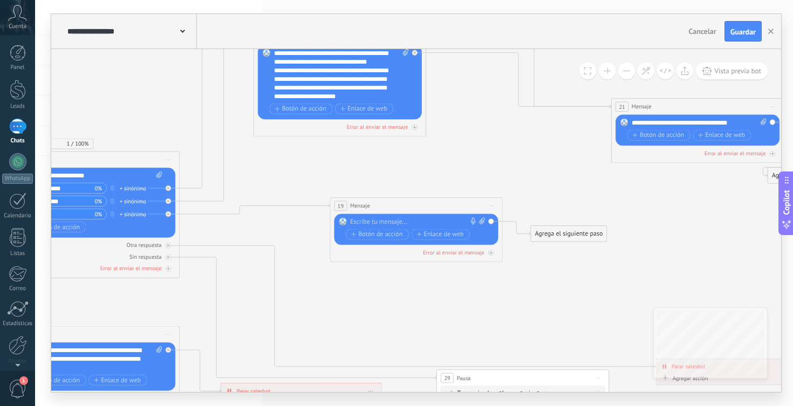
click at [405, 223] on div at bounding box center [414, 222] width 128 height 9
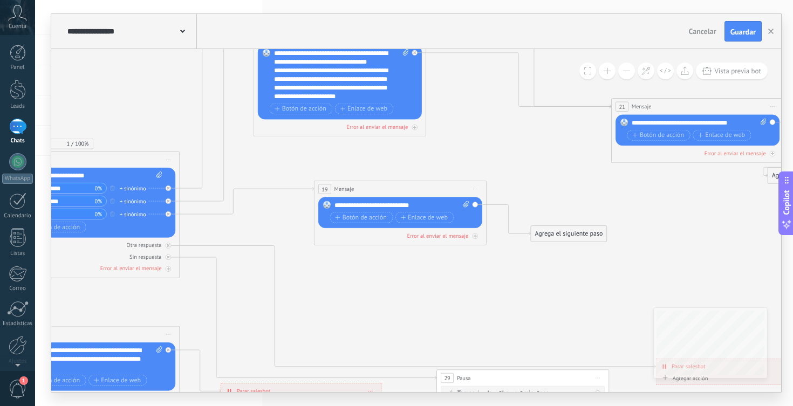
drag, startPoint x: 397, startPoint y: 204, endPoint x: 381, endPoint y: 188, distance: 22.9
click at [381, 188] on div "19 Mensaje ******* (a): Todos los contactos - canales seleccionados Todos los c…" at bounding box center [399, 189] width 171 height 16
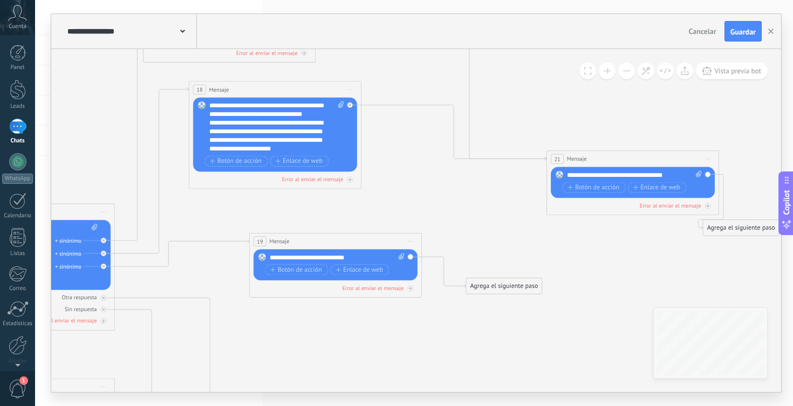
drag, startPoint x: 598, startPoint y: 249, endPoint x: 535, endPoint y: 301, distance: 81.5
click at [535, 301] on icon at bounding box center [172, 253] width 1592 height 1101
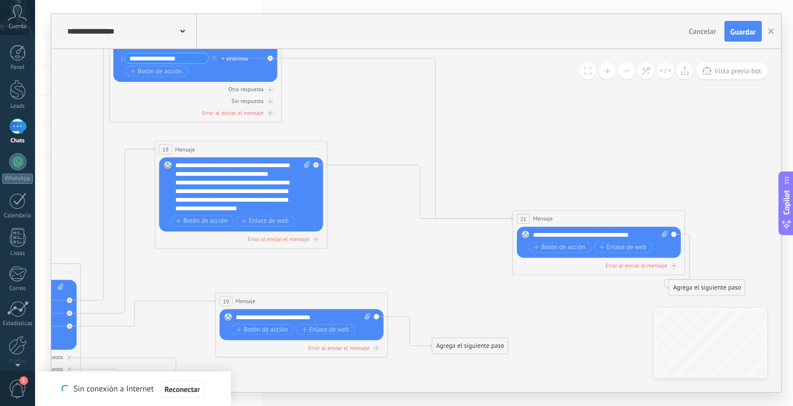
drag, startPoint x: 535, startPoint y: 301, endPoint x: 485, endPoint y: 372, distance: 86.2
click at [485, 372] on icon at bounding box center [138, 313] width 1592 height 1101
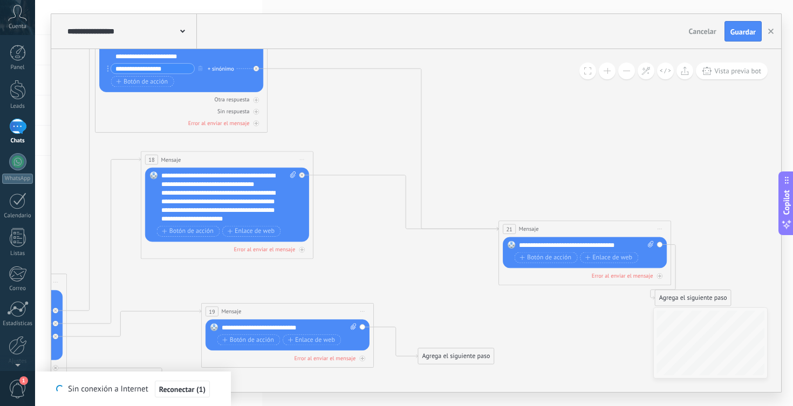
click at [404, 150] on icon at bounding box center [124, 323] width 1592 height 1101
click at [421, 153] on icon at bounding box center [382, 149] width 231 height 162
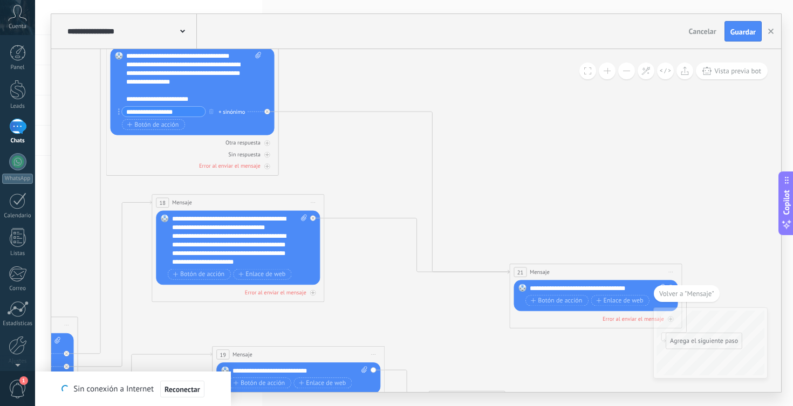
drag, startPoint x: 380, startPoint y: 133, endPoint x: 560, endPoint y: 209, distance: 194.8
click at [560, 209] on icon at bounding box center [135, 366] width 1592 height 1101
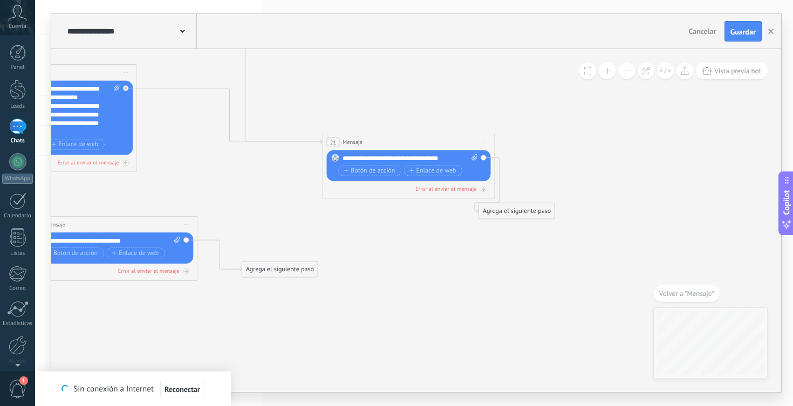
drag, startPoint x: 533, startPoint y: 217, endPoint x: 346, endPoint y: 87, distance: 227.8
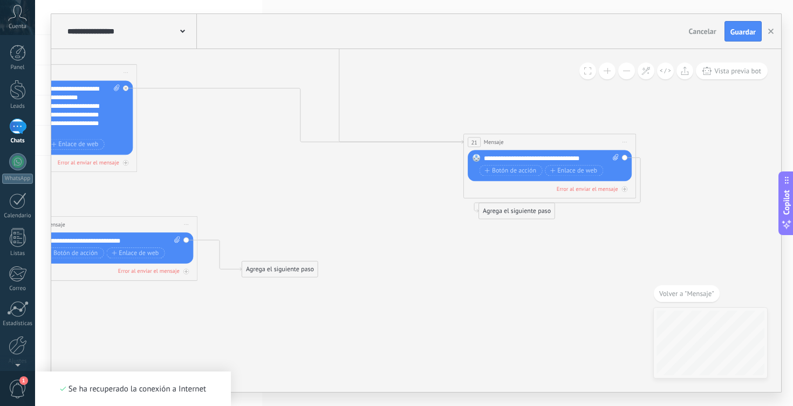
drag, startPoint x: 454, startPoint y: 145, endPoint x: 595, endPoint y: 143, distance: 141.3
click at [595, 143] on div "21 Mensaje ******* (a): Todos los contactos - canales seleccionados Todos los c…" at bounding box center [549, 142] width 171 height 16
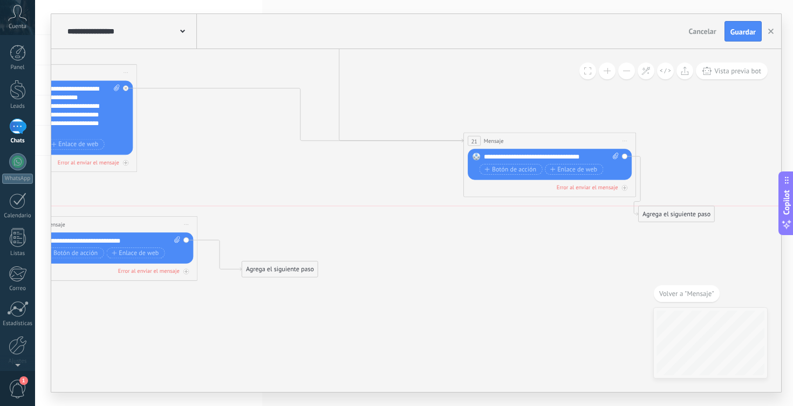
drag, startPoint x: 527, startPoint y: 211, endPoint x: 686, endPoint y: 214, distance: 159.7
click at [686, 214] on div "Agrega el siguiente paso" at bounding box center [675, 214] width 75 height 14
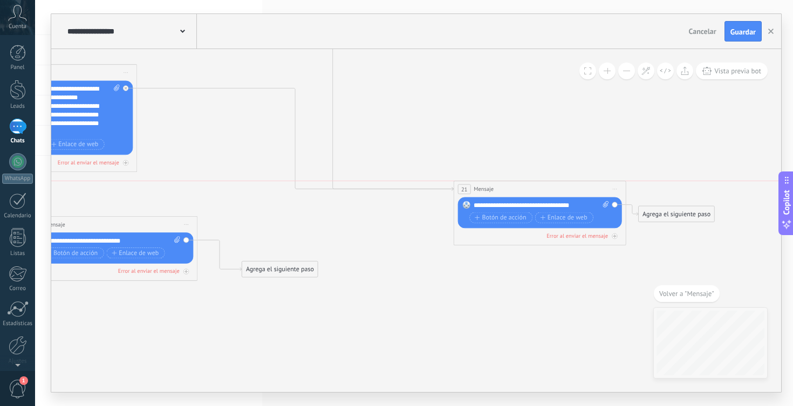
drag, startPoint x: 557, startPoint y: 146, endPoint x: 547, endPoint y: 191, distance: 46.9
click at [547, 191] on div "21 Mensaje ******* (a): Todos los contactos - canales seleccionados Todos los c…" at bounding box center [539, 189] width 171 height 16
click at [397, 180] on icon at bounding box center [26, 236] width 1749 height 1101
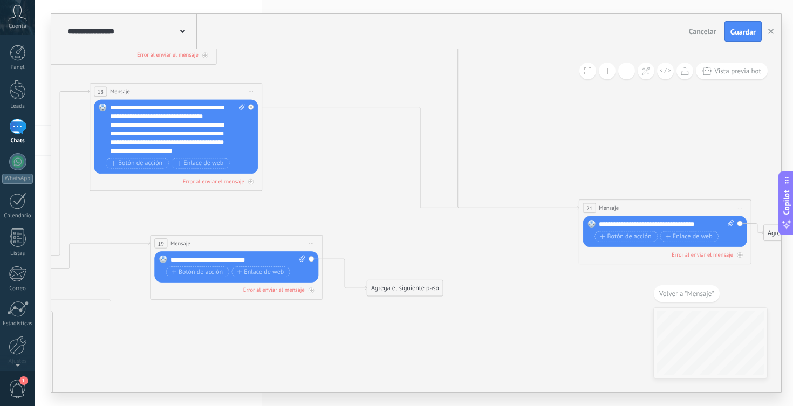
drag, startPoint x: 399, startPoint y: 147, endPoint x: 524, endPoint y: 166, distance: 126.5
click at [524, 166] on icon at bounding box center [151, 255] width 1749 height 1101
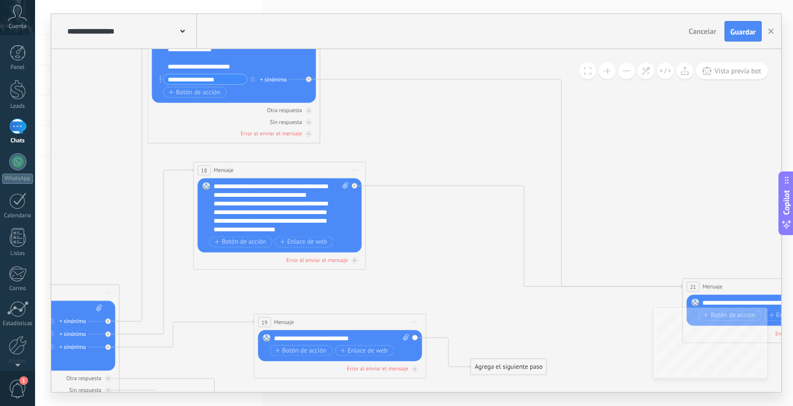
drag, startPoint x: 494, startPoint y: 150, endPoint x: 598, endPoint y: 230, distance: 130.8
click at [598, 229] on icon at bounding box center [254, 334] width 1749 height 1101
click at [309, 81] on div at bounding box center [308, 79] width 5 height 5
click at [355, 186] on icon at bounding box center [354, 185] width 3 height 3
click at [450, 200] on div "Agrega el siguiente paso" at bounding box center [432, 198] width 75 height 14
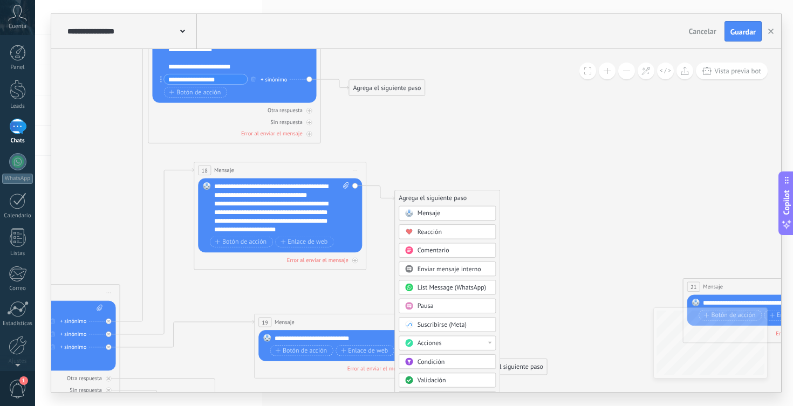
click at [452, 305] on div "Pausa" at bounding box center [453, 306] width 72 height 9
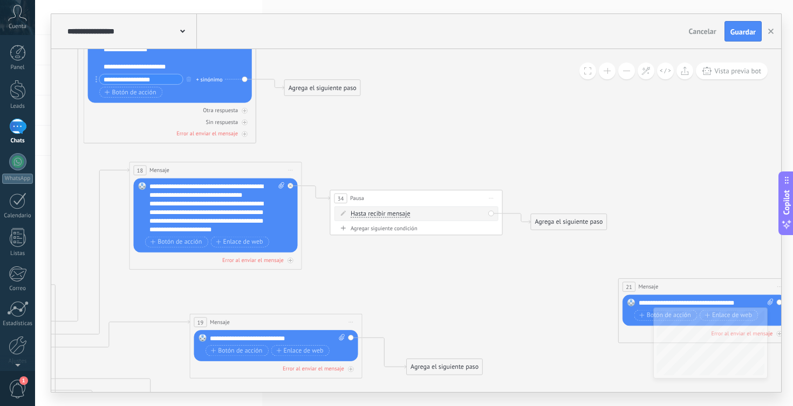
click at [432, 214] on div "Hasta recibir mensaje Hasta recibir mensaje Temporizador Excepto horas laborale…" at bounding box center [418, 214] width 134 height 9
click at [389, 217] on span "Hasta recibir mensaje" at bounding box center [381, 214] width 60 height 7
click at [389, 217] on button "Hasta recibir mensaje" at bounding box center [400, 215] width 108 height 16
click at [473, 269] on icon at bounding box center [190, 334] width 1749 height 1101
drag, startPoint x: 445, startPoint y: 198, endPoint x: 468, endPoint y: 232, distance: 40.8
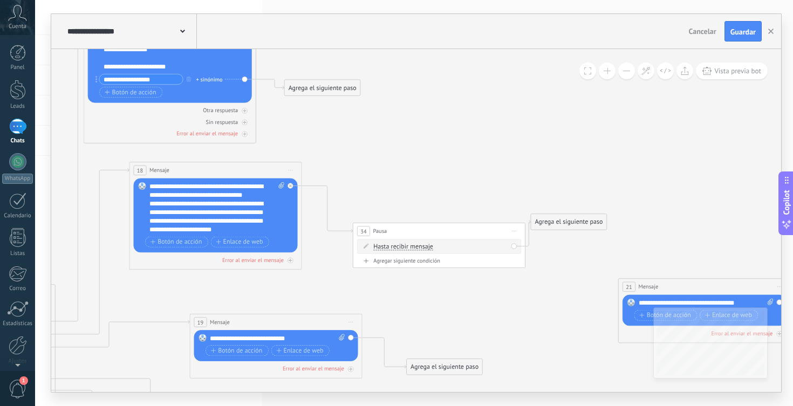
click at [468, 232] on div "34 Pausa ***** Iniciar vista previa aquí Cambiar nombre Duplicar [GEOGRAPHIC_DA…" at bounding box center [438, 231] width 171 height 16
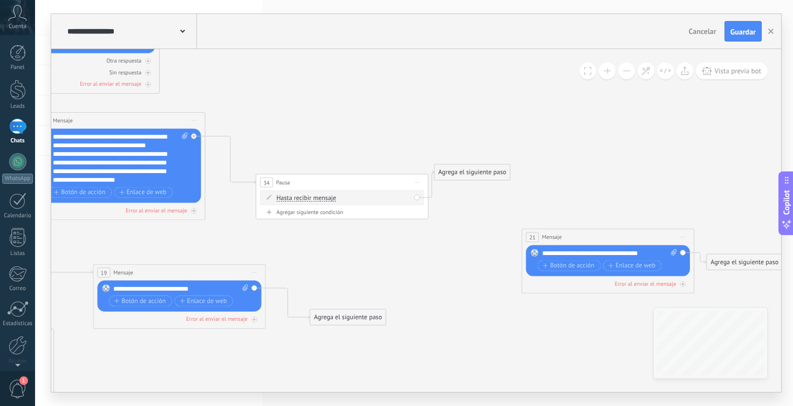
drag, startPoint x: 585, startPoint y: 197, endPoint x: 483, endPoint y: 142, distance: 115.6
click at [483, 142] on icon at bounding box center [94, 284] width 1749 height 1101
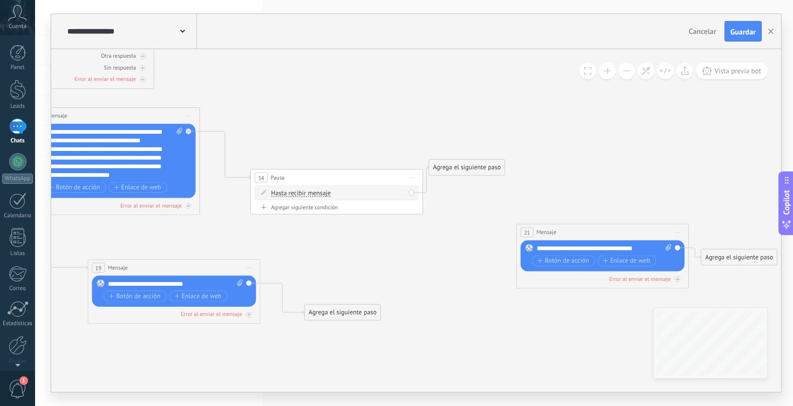
click at [475, 168] on div "Agrega el siguiente paso" at bounding box center [466, 168] width 75 height 14
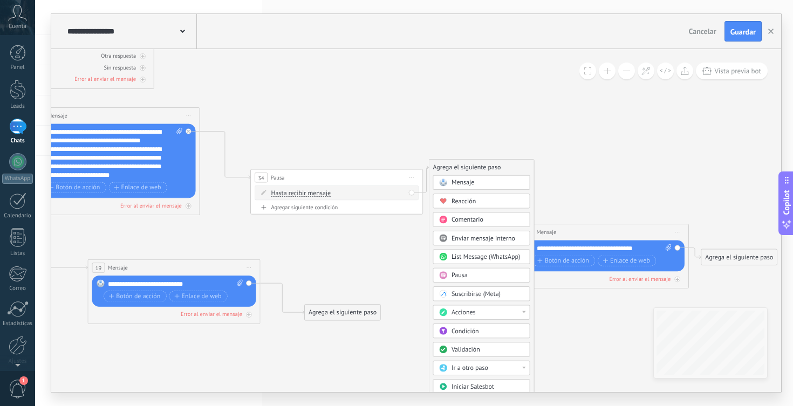
click at [495, 369] on div "Ir a otro paso" at bounding box center [487, 368] width 72 height 9
click at [489, 366] on div "21: Mensaje" at bounding box center [481, 367] width 96 height 15
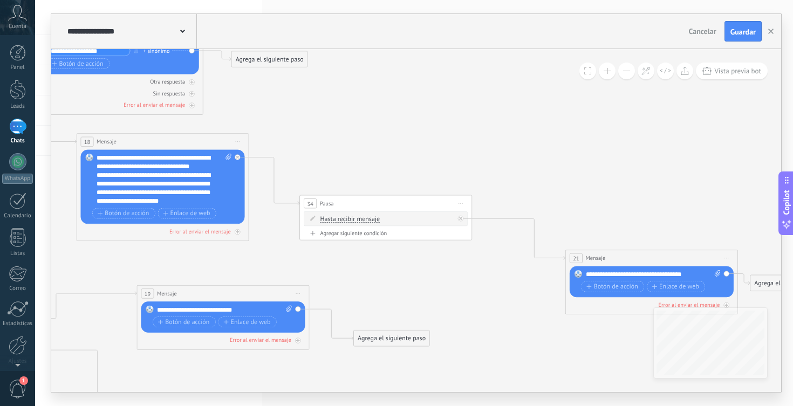
drag, startPoint x: 443, startPoint y: 154, endPoint x: 528, endPoint y: 189, distance: 92.3
click at [528, 189] on icon at bounding box center [137, 305] width 1749 height 1101
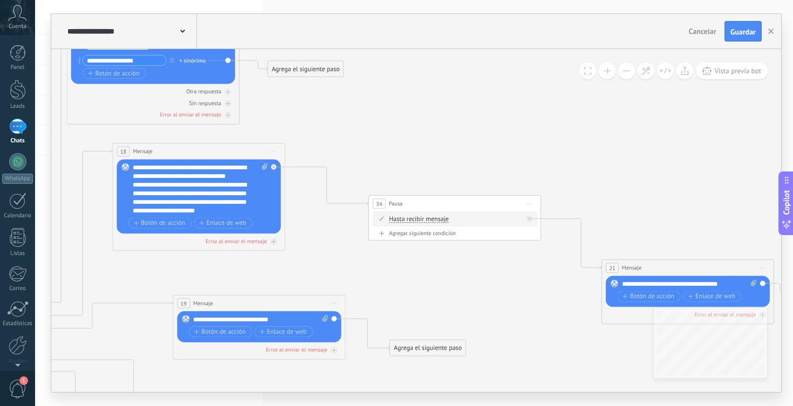
drag, startPoint x: 438, startPoint y: 214, endPoint x: 471, endPoint y: 204, distance: 34.1
click at [471, 204] on div "34 Pausa ***** Iniciar vista previa aquí Cambiar nombre Duplicar [GEOGRAPHIC_DA…" at bounding box center [454, 204] width 171 height 16
click at [312, 73] on div "Agrega el siguiente paso" at bounding box center [305, 69] width 75 height 14
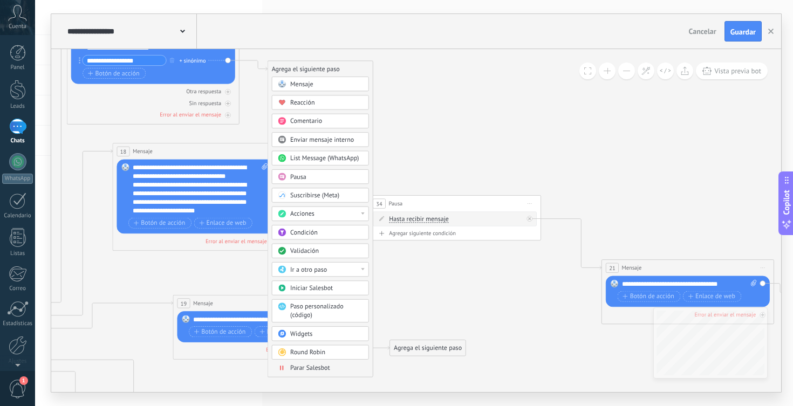
click at [336, 272] on div "Ir a otro paso" at bounding box center [326, 269] width 72 height 9
click at [321, 342] on div "34: Pausa" at bounding box center [320, 346] width 96 height 15
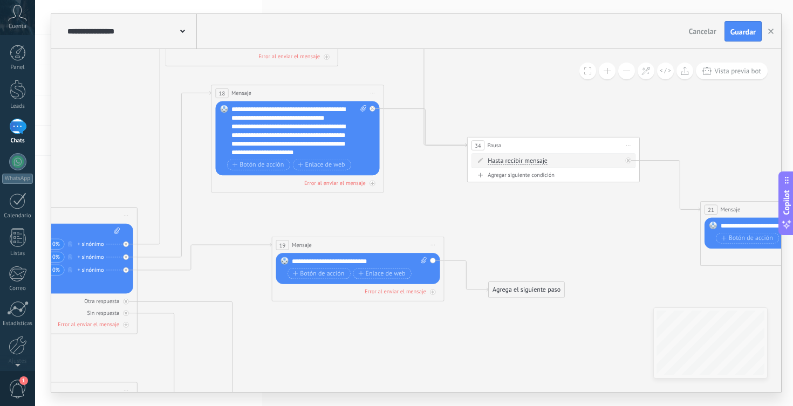
drag, startPoint x: 414, startPoint y: 161, endPoint x: 513, endPoint y: 102, distance: 115.1
click at [513, 102] on icon at bounding box center [272, 257] width 1749 height 1101
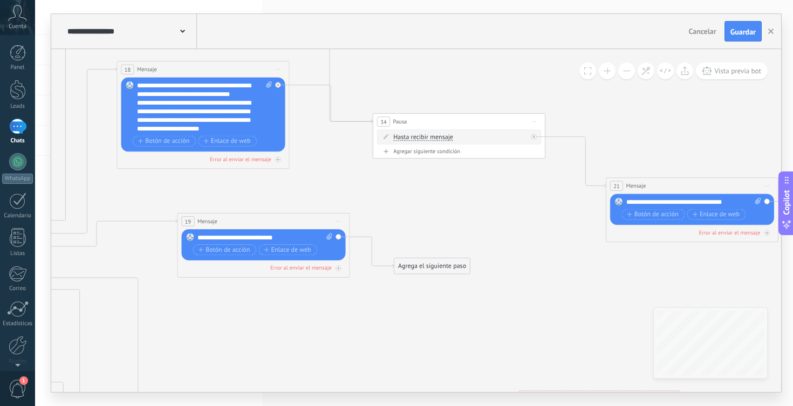
drag, startPoint x: 561, startPoint y: 257, endPoint x: 466, endPoint y: 233, distance: 97.8
click at [466, 233] on icon at bounding box center [178, 233] width 1749 height 1101
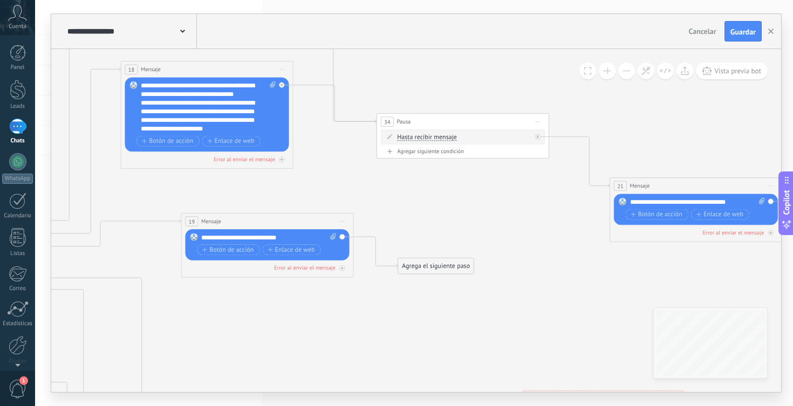
drag, startPoint x: 410, startPoint y: 293, endPoint x: 443, endPoint y: 295, distance: 33.0
click at [443, 295] on icon at bounding box center [182, 233] width 1749 height 1101
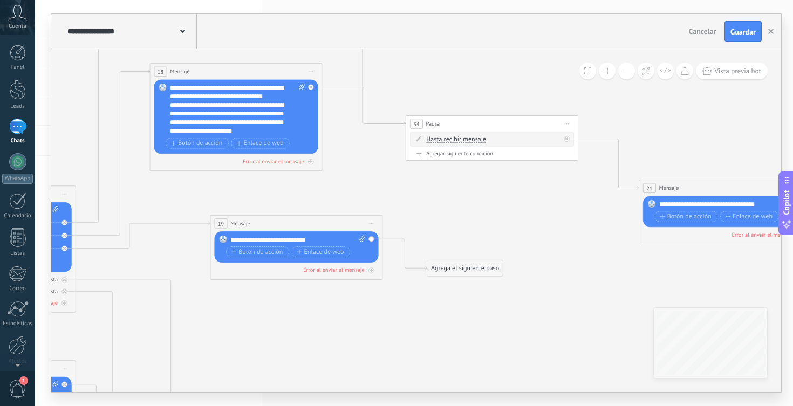
click at [457, 267] on div "Agrega el siguiente paso" at bounding box center [464, 268] width 75 height 14
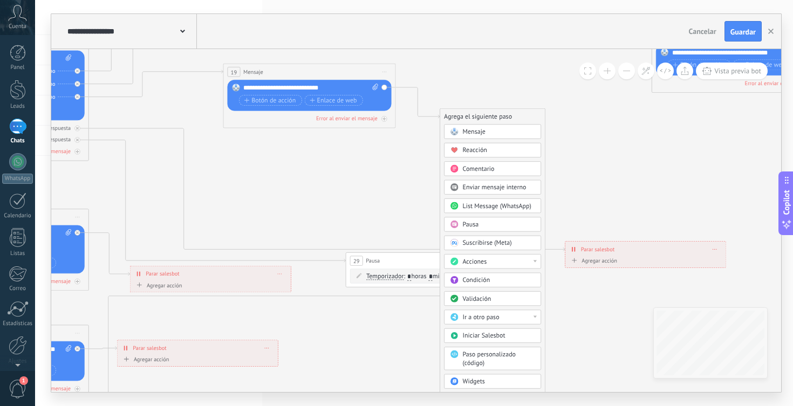
click at [494, 315] on span "Ir a otro paso" at bounding box center [481, 317] width 37 height 8
click at [484, 368] on div "34: Pausa" at bounding box center [492, 372] width 96 height 15
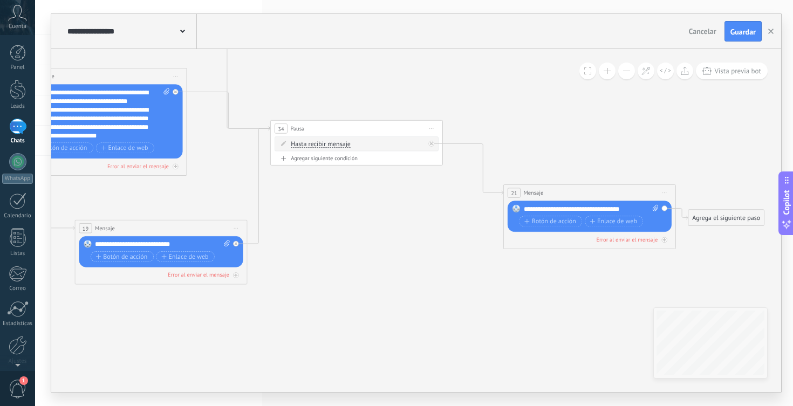
drag, startPoint x: 499, startPoint y: 181, endPoint x: 351, endPoint y: 337, distance: 215.5
click at [351, 337] on icon at bounding box center [75, 239] width 1749 height 1101
drag, startPoint x: 342, startPoint y: 132, endPoint x: 369, endPoint y: 173, distance: 49.1
click at [369, 173] on div "34 Pausa ***** Iniciar vista previa aquí Cambiar nombre Duplicar [GEOGRAPHIC_DA…" at bounding box center [382, 170] width 171 height 16
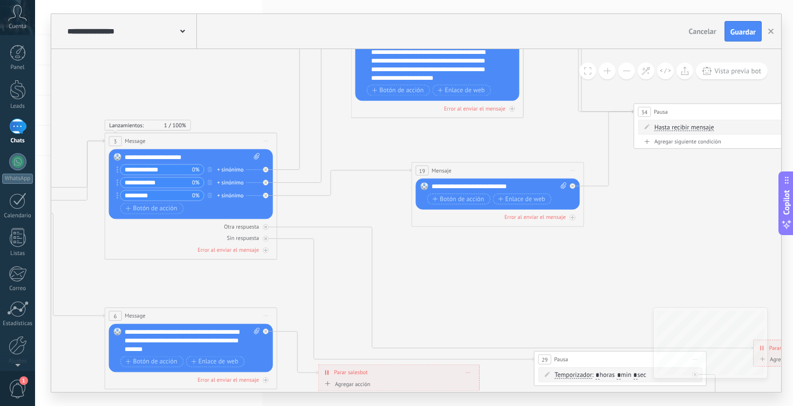
drag, startPoint x: 330, startPoint y: 119, endPoint x: 667, endPoint y: 61, distance: 341.4
click at [667, 61] on icon at bounding box center [412, 182] width 1749 height 1101
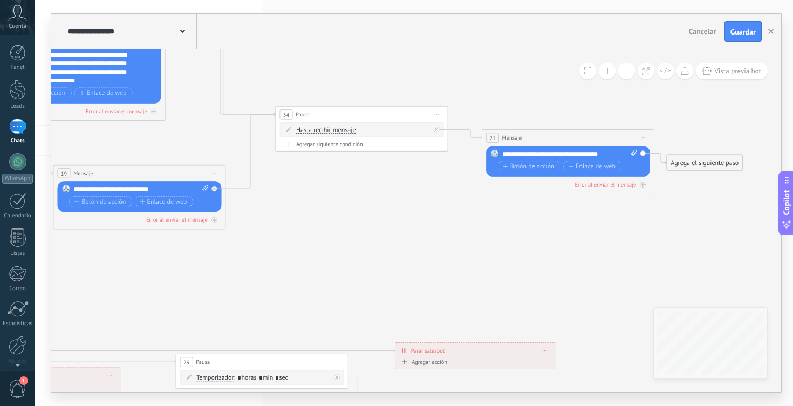
drag, startPoint x: 648, startPoint y: 216, endPoint x: 233, endPoint y: 211, distance: 415.3
click at [233, 211] on icon at bounding box center [54, 184] width 1749 height 1101
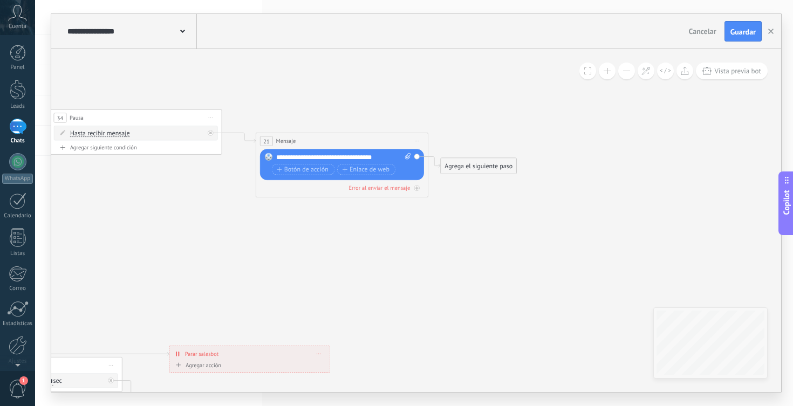
drag, startPoint x: 474, startPoint y: 212, endPoint x: 224, endPoint y: 218, distance: 250.3
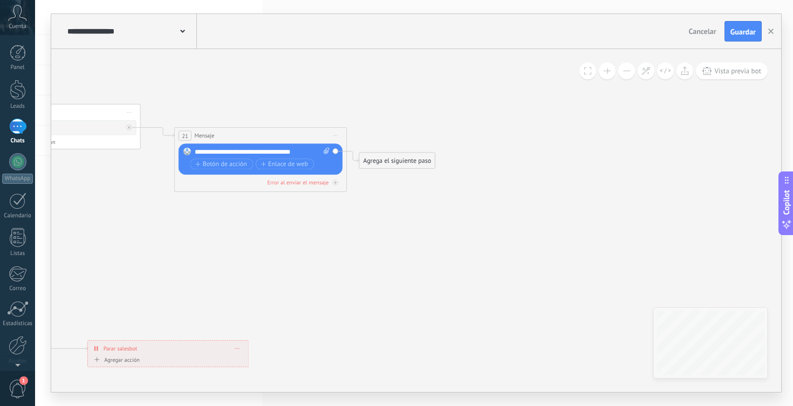
click at [377, 162] on div "Agrega el siguiente paso" at bounding box center [396, 161] width 75 height 14
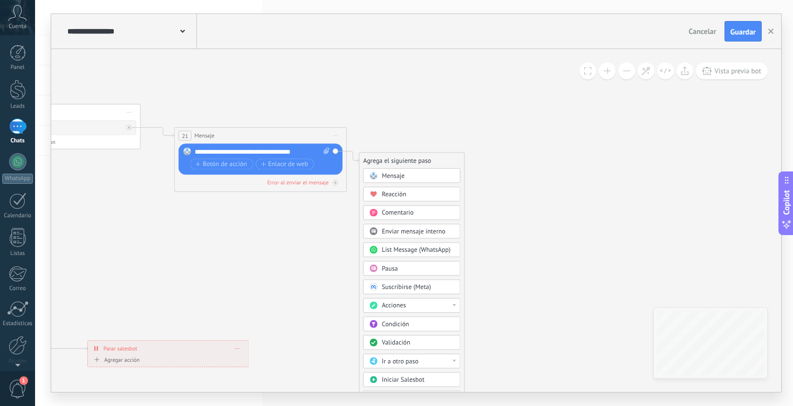
click at [411, 269] on div "Pausa" at bounding box center [418, 268] width 72 height 9
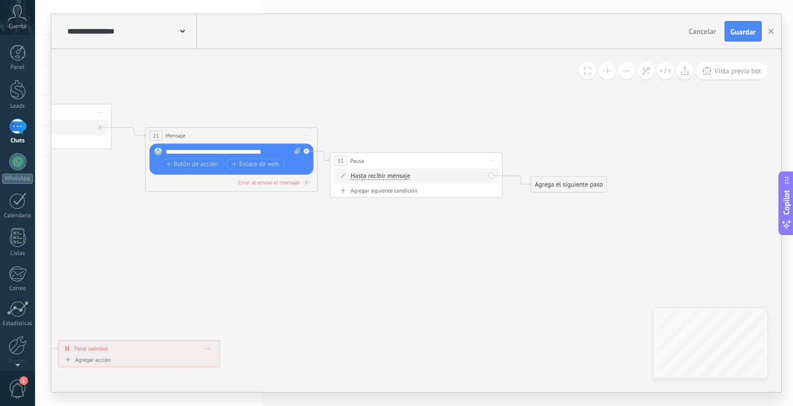
click at [550, 181] on div "Agrega el siguiente paso" at bounding box center [568, 184] width 75 height 14
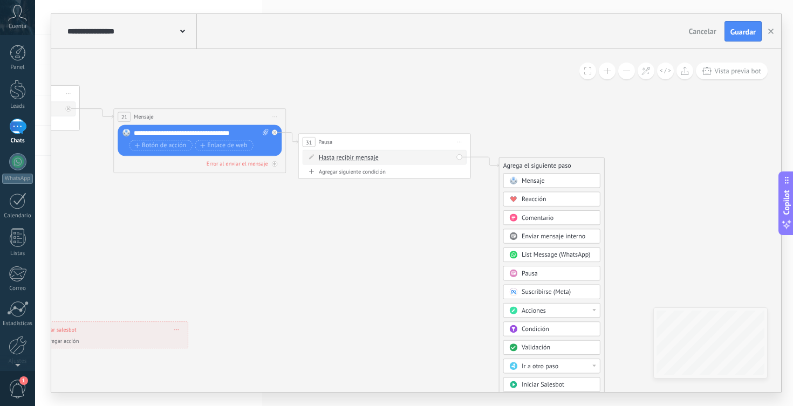
click at [554, 241] on div "Enviar mensaje interno" at bounding box center [551, 236] width 97 height 15
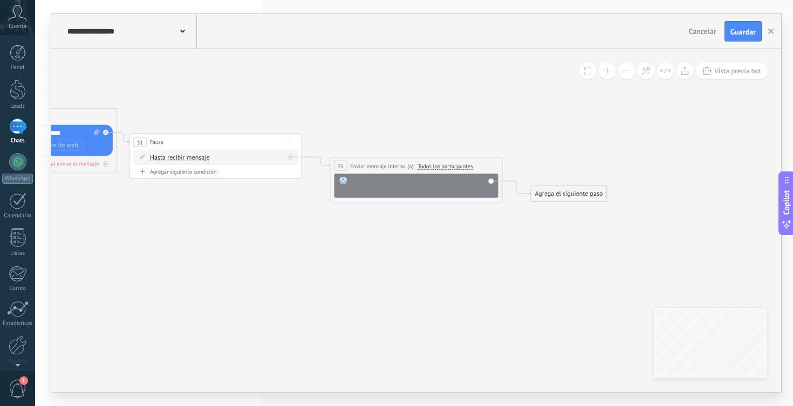
click at [419, 190] on div at bounding box center [422, 185] width 143 height 17
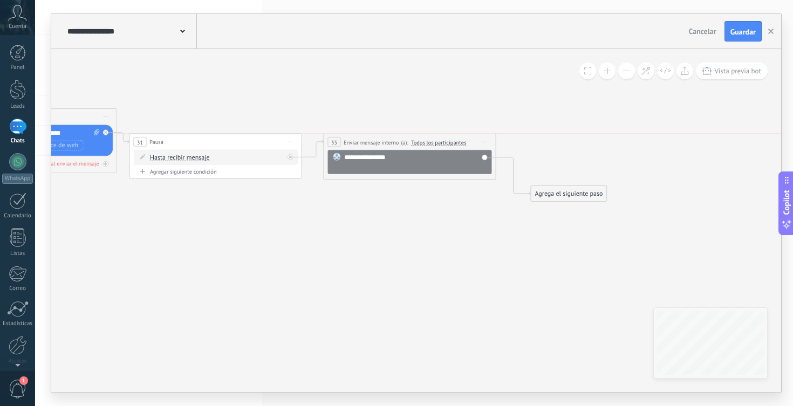
drag, startPoint x: 404, startPoint y: 169, endPoint x: 397, endPoint y: 146, distance: 23.6
click at [397, 146] on div "**********" at bounding box center [409, 142] width 171 height 16
click at [559, 190] on div "Agrega el siguiente paso" at bounding box center [568, 194] width 75 height 14
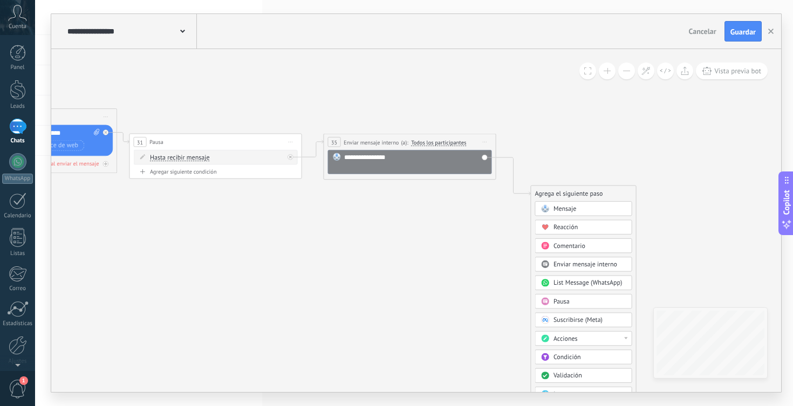
click at [564, 211] on span "Mensaje" at bounding box center [564, 209] width 23 height 8
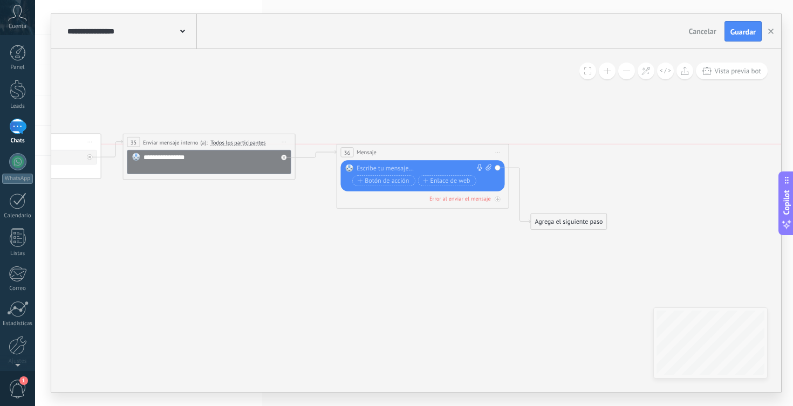
drag, startPoint x: 447, startPoint y: 194, endPoint x: 453, endPoint y: 154, distance: 40.4
click at [453, 154] on div "36 Mensaje ******* (a): Todos los contactos - canales seleccionados Todos los c…" at bounding box center [421, 153] width 171 height 16
click at [434, 166] on div at bounding box center [420, 168] width 128 height 9
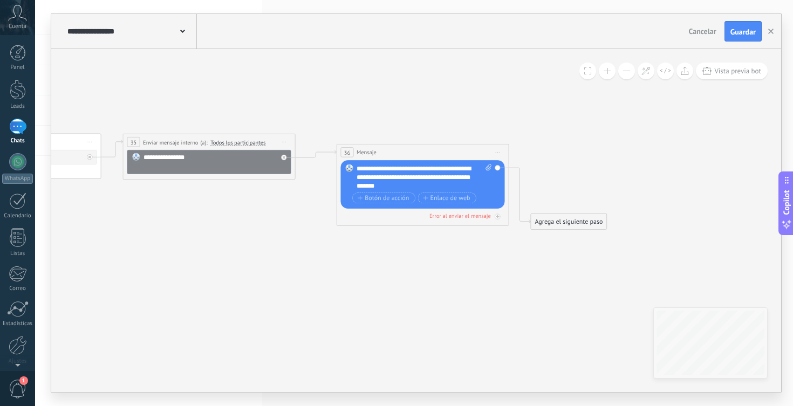
drag, startPoint x: 549, startPoint y: 226, endPoint x: 548, endPoint y: 177, distance: 49.6
click at [548, 177] on div "Agrega el siguiente paso" at bounding box center [567, 172] width 75 height 14
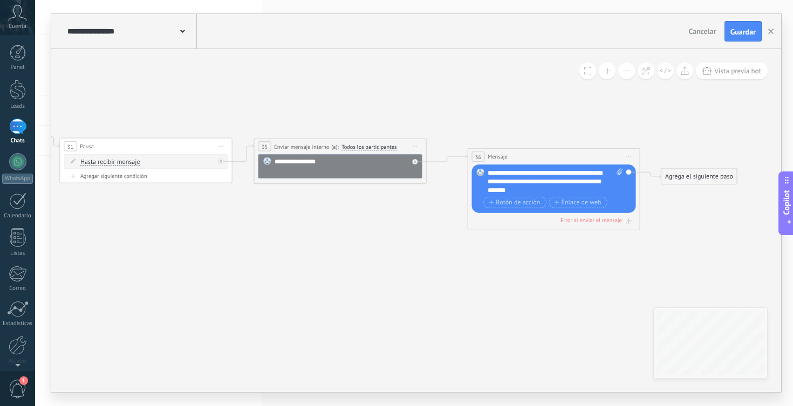
drag, startPoint x: 418, startPoint y: 281, endPoint x: 711, endPoint y: 300, distance: 293.4
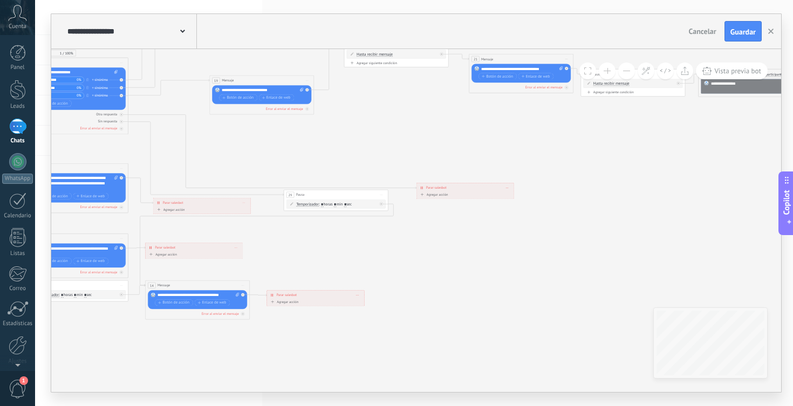
drag, startPoint x: 415, startPoint y: 311, endPoint x: 651, endPoint y: 168, distance: 275.6
click at [650, 168] on icon at bounding box center [392, 88] width 1423 height 667
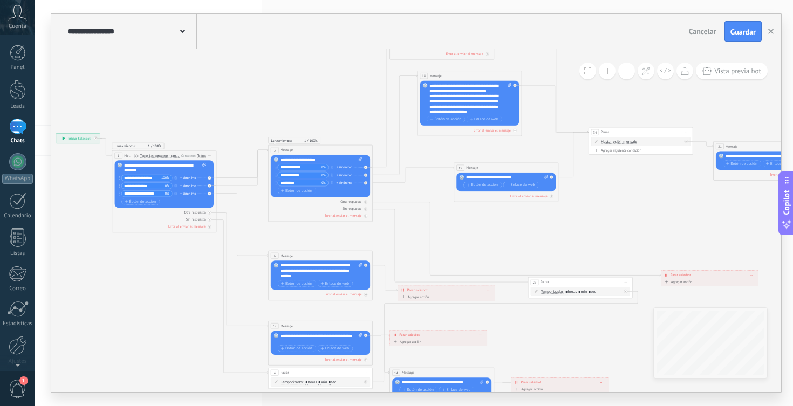
drag, startPoint x: 289, startPoint y: 156, endPoint x: 530, endPoint y: 246, distance: 256.8
click at [530, 245] on icon at bounding box center [636, 175] width 1423 height 667
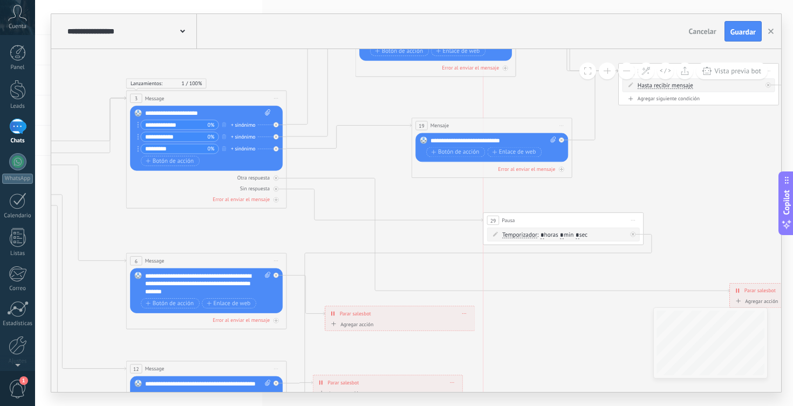
drag, startPoint x: 571, startPoint y: 300, endPoint x: 527, endPoint y: 219, distance: 92.2
click at [527, 219] on div "29 Pausa ***** Iniciar vista previa aquí Cambiar nombre Duplicar [GEOGRAPHIC_DA…" at bounding box center [563, 220] width 160 height 15
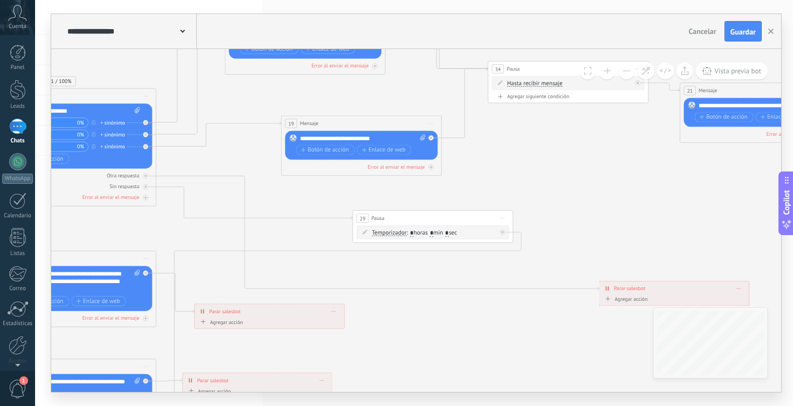
drag, startPoint x: 535, startPoint y: 251, endPoint x: 401, endPoint y: 401, distance: 201.3
click at [401, 401] on div "**********" at bounding box center [414, 203] width 758 height 406
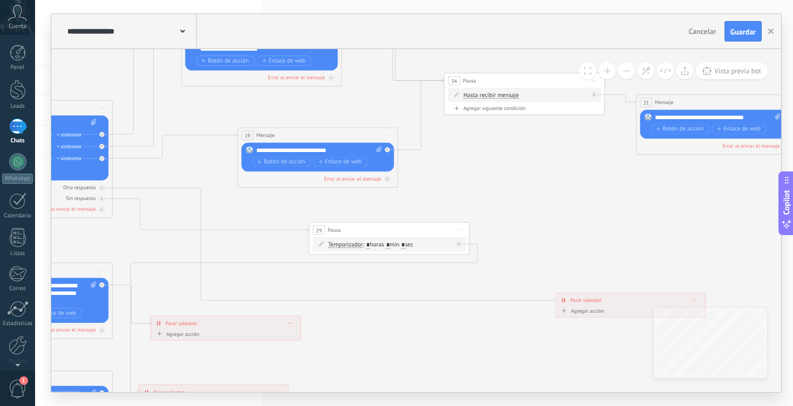
drag, startPoint x: 602, startPoint y: 191, endPoint x: 521, endPoint y: 204, distance: 81.8
click at [521, 204] on icon at bounding box center [518, 168] width 2186 height 1069
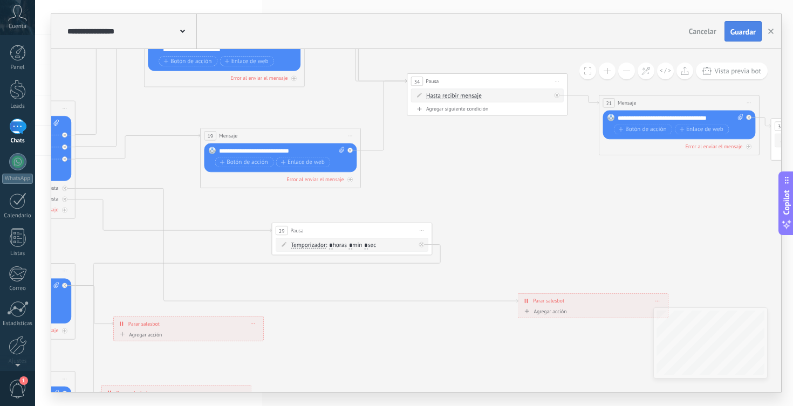
click at [732, 31] on span "Guardar" at bounding box center [742, 32] width 25 height 8
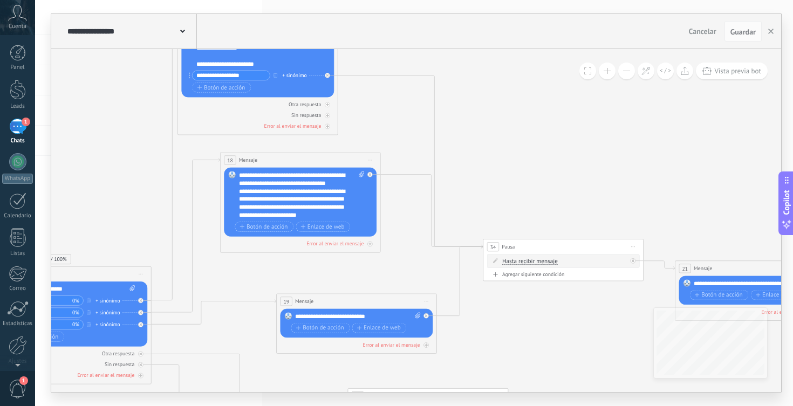
drag, startPoint x: 526, startPoint y: 169, endPoint x: 603, endPoint y: 337, distance: 185.1
click at [603, 336] on icon at bounding box center [557, 334] width 2186 height 1069
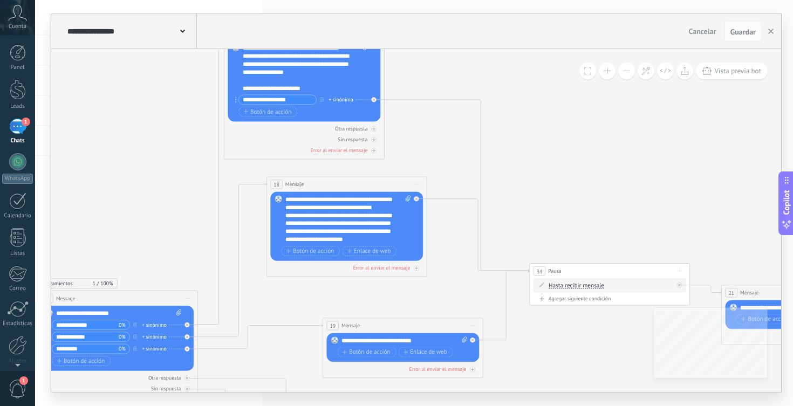
drag, startPoint x: 537, startPoint y: 188, endPoint x: 582, endPoint y: 210, distance: 50.4
click at [582, 210] on icon at bounding box center [603, 359] width 2186 height 1069
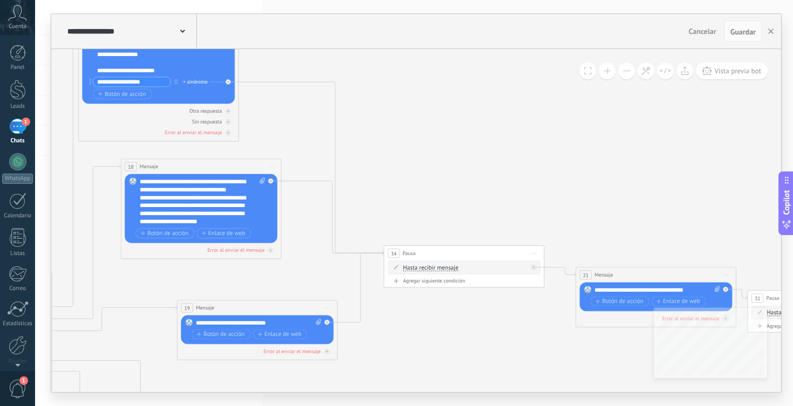
drag, startPoint x: 582, startPoint y: 210, endPoint x: 449, endPoint y: 200, distance: 133.6
click at [449, 200] on icon at bounding box center [458, 341] width 2186 height 1069
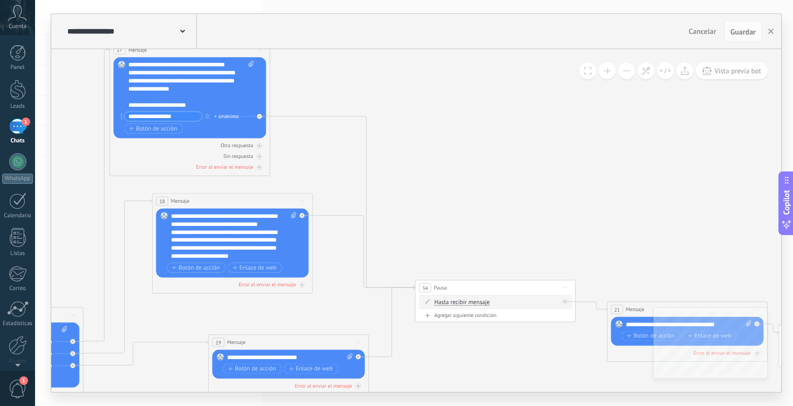
drag, startPoint x: 410, startPoint y: 207, endPoint x: 436, endPoint y: 239, distance: 41.5
click at [436, 239] on icon at bounding box center [489, 375] width 2186 height 1069
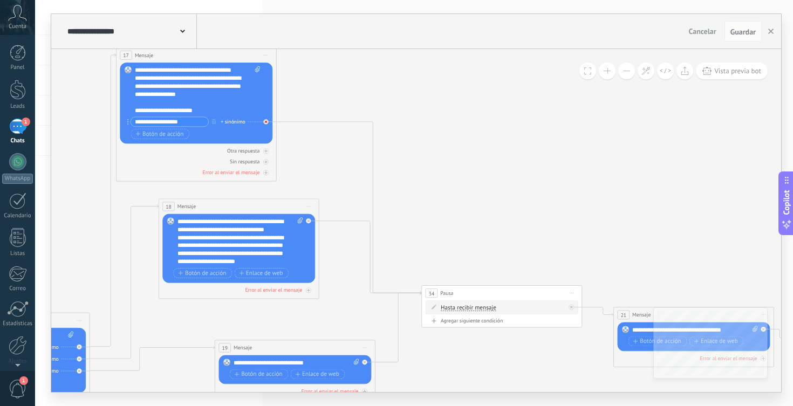
click at [265, 121] on icon at bounding box center [265, 121] width 3 height 3
click at [308, 222] on icon at bounding box center [308, 220] width 3 height 3
click at [365, 365] on div at bounding box center [364, 362] width 5 height 5
click at [572, 291] on span "Iniciar vista previa aquí Cambiar nombre Duplicar [GEOGRAPHIC_DATA]" at bounding box center [571, 293] width 13 height 12
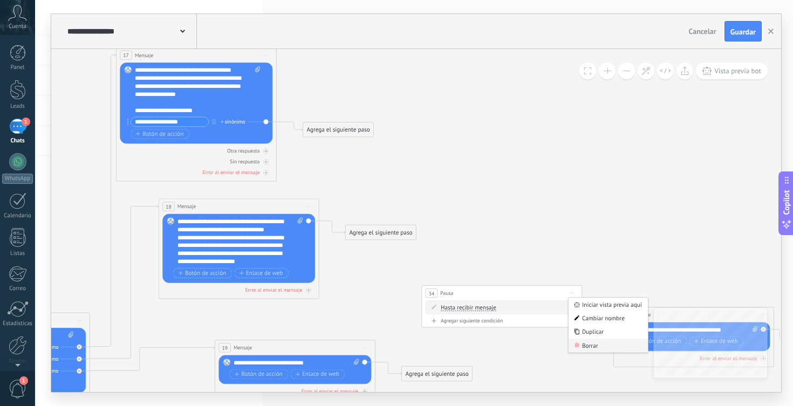
click at [583, 347] on div "Borrar" at bounding box center [607, 345] width 79 height 13
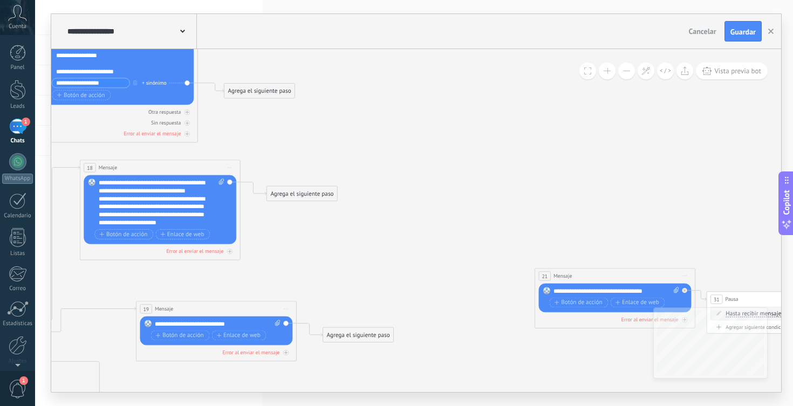
drag, startPoint x: 528, startPoint y: 311, endPoint x: 443, endPoint y: 268, distance: 94.8
click at [443, 268] on icon at bounding box center [417, 320] width 2186 height 1024
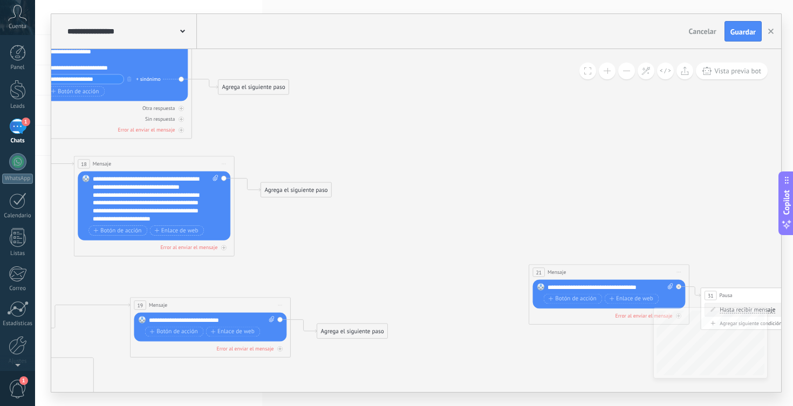
click at [266, 91] on div "Agrega el siguiente paso" at bounding box center [253, 86] width 71 height 13
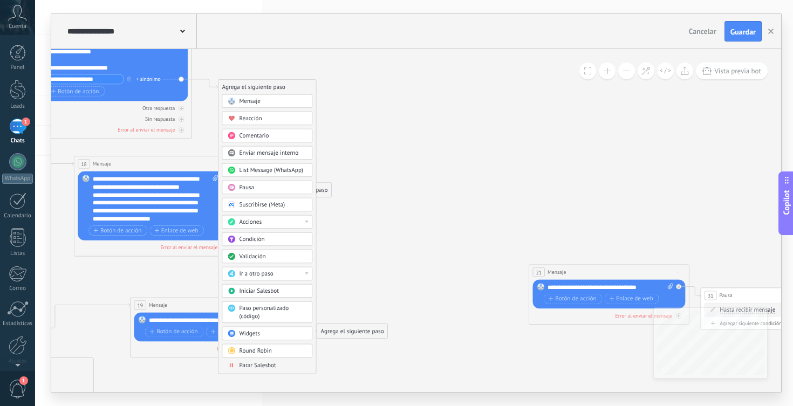
click at [285, 275] on div "Ir a otro paso" at bounding box center [272, 274] width 67 height 8
click at [251, 290] on div "21: Mensaje" at bounding box center [267, 289] width 90 height 13
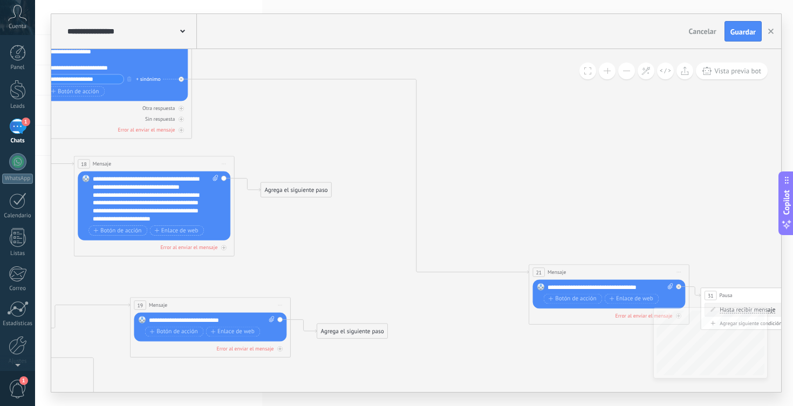
click at [298, 193] on div "Agrega el siguiente paso" at bounding box center [296, 189] width 71 height 13
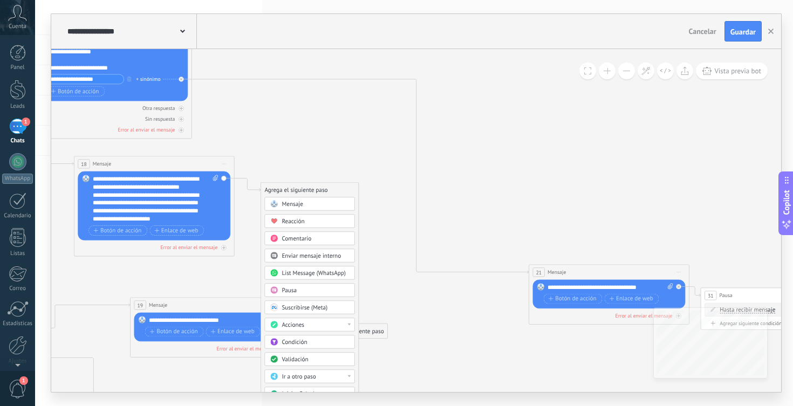
click at [327, 379] on div "Ir a otro paso" at bounding box center [314, 377] width 67 height 8
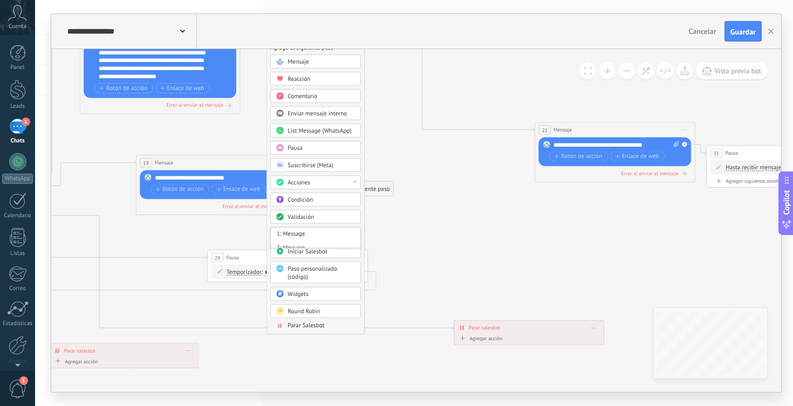
click at [392, 246] on icon at bounding box center [416, 174] width 2186 height 1024
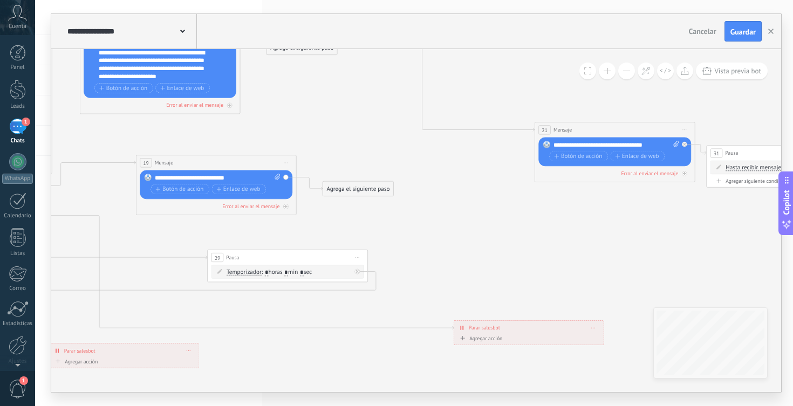
click at [361, 190] on div "Agrega el siguiente paso" at bounding box center [358, 188] width 71 height 13
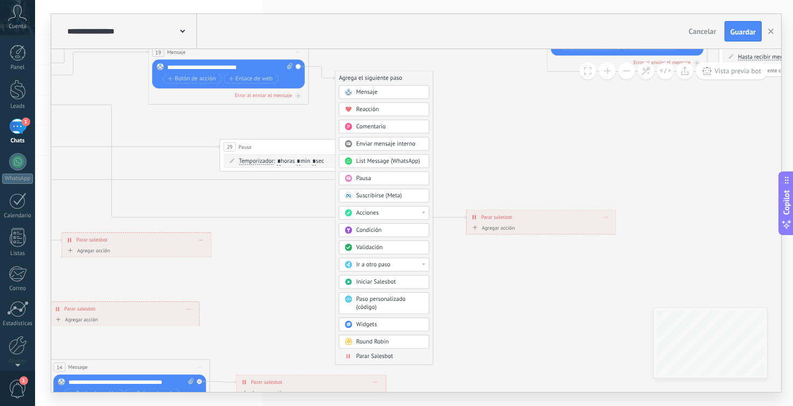
click at [403, 264] on div "Ir a otro paso" at bounding box center [389, 265] width 67 height 8
click at [378, 315] on div "21: Mensaje" at bounding box center [384, 314] width 90 height 13
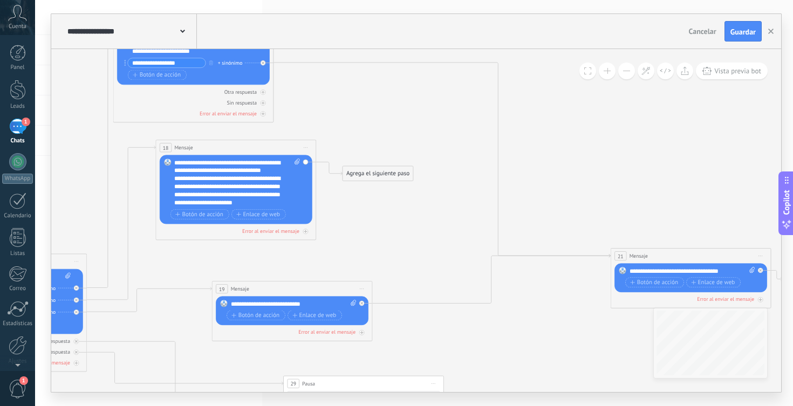
drag, startPoint x: 456, startPoint y: 153, endPoint x: 520, endPoint y: 390, distance: 245.1
click at [520, 390] on icon at bounding box center [492, 300] width 2186 height 1024
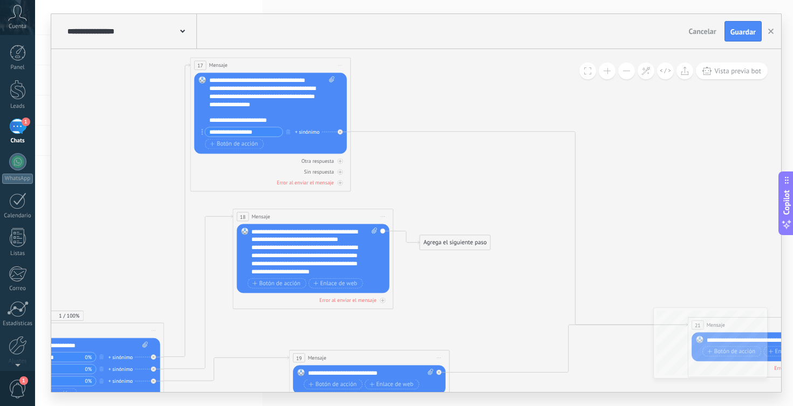
drag, startPoint x: 411, startPoint y: 257, endPoint x: 520, endPoint y: 361, distance: 151.0
click at [520, 361] on icon at bounding box center [569, 369] width 2186 height 1024
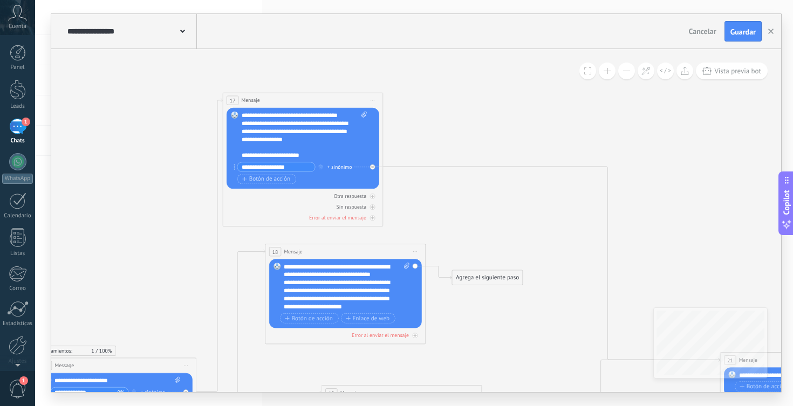
click at [293, 169] on input "**********" at bounding box center [276, 166] width 78 height 9
type input "*********"
click at [317, 319] on span "Botón de acción" at bounding box center [309, 318] width 48 height 6
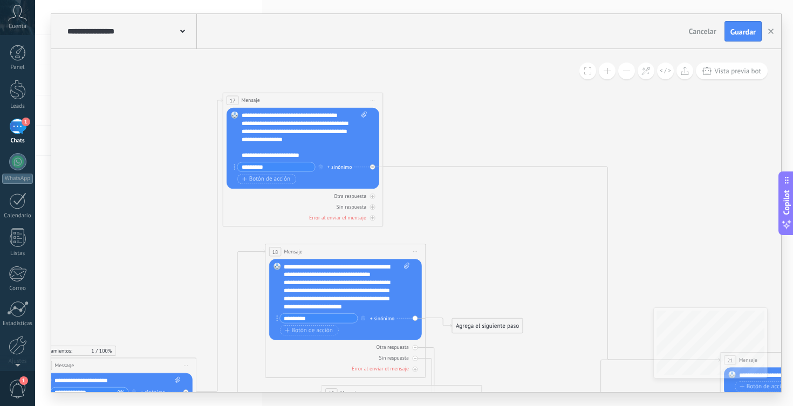
type input "*********"
click at [484, 275] on icon at bounding box center [602, 404] width 2186 height 1024
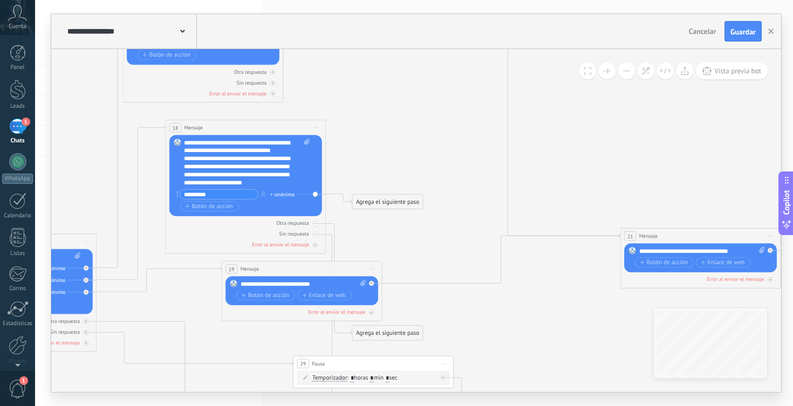
drag, startPoint x: 484, startPoint y: 275, endPoint x: 384, endPoint y: 151, distance: 159.2
click at [384, 151] on icon at bounding box center [502, 280] width 2186 height 1024
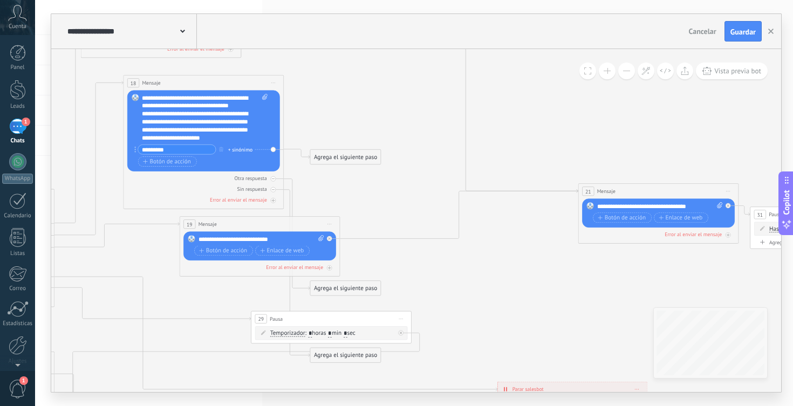
drag, startPoint x: 431, startPoint y: 259, endPoint x: 389, endPoint y: 214, distance: 61.4
click at [389, 214] on icon at bounding box center [460, 235] width 2186 height 1024
click at [351, 160] on div "Agrega el siguiente paso" at bounding box center [345, 156] width 71 height 13
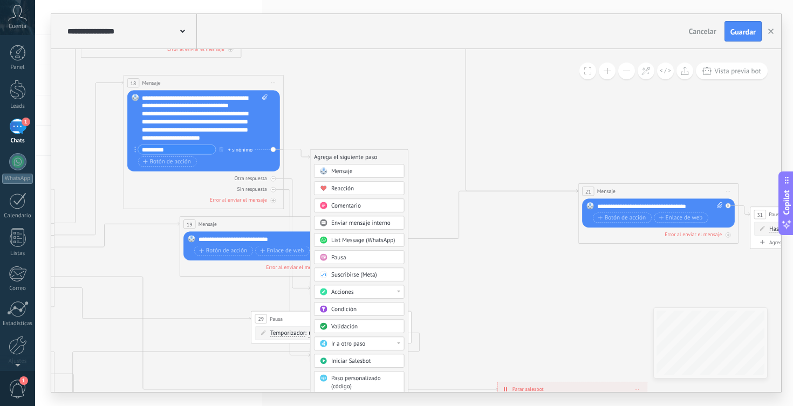
click at [376, 346] on div "Ir a otro paso" at bounding box center [364, 344] width 67 height 8
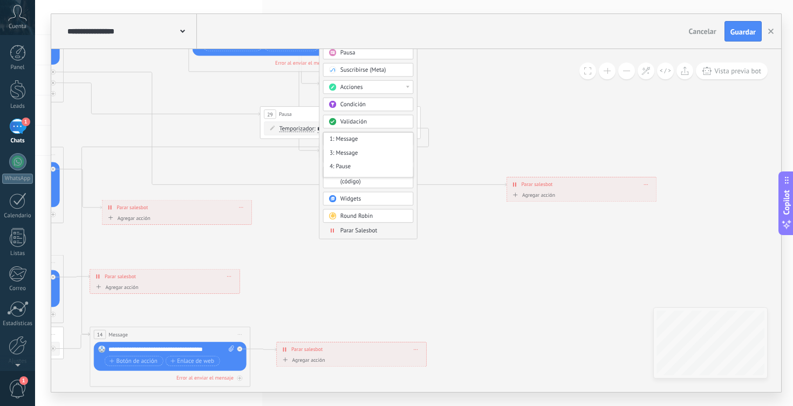
click at [461, 143] on icon at bounding box center [469, 30] width 2186 height 1024
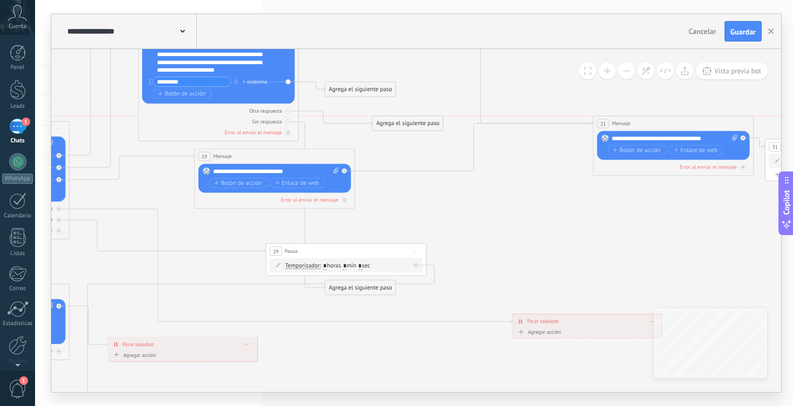
drag, startPoint x: 377, startPoint y: 218, endPoint x: 425, endPoint y: 122, distance: 107.8
click at [425, 122] on div "Agrega el siguiente paso" at bounding box center [408, 123] width 71 height 13
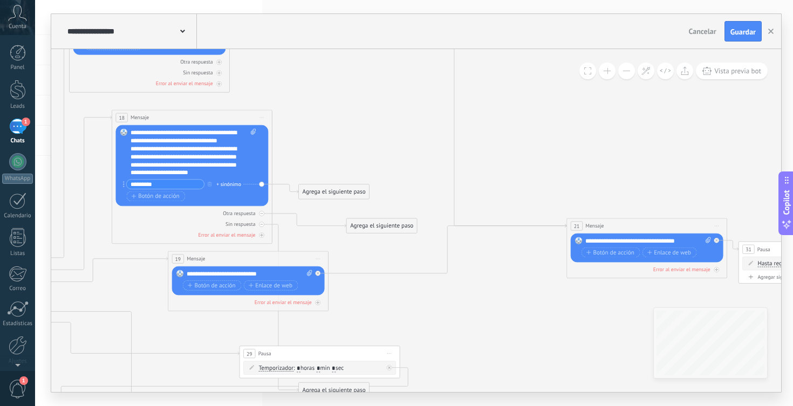
drag, startPoint x: 490, startPoint y: 215, endPoint x: 462, endPoint y: 316, distance: 104.7
click at [462, 316] on icon at bounding box center [449, 292] width 2186 height 1069
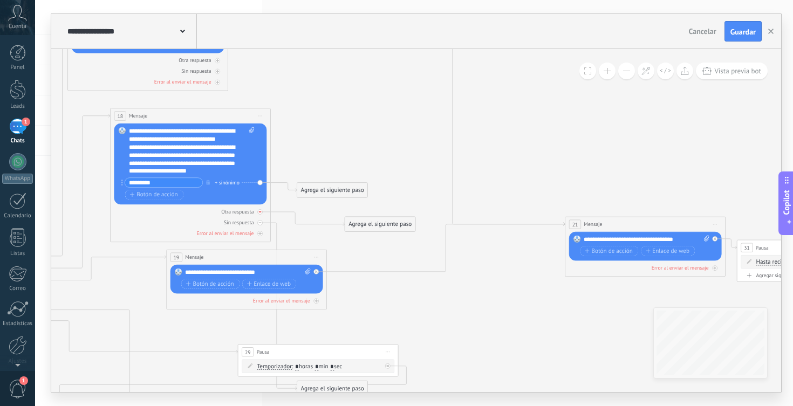
click at [259, 212] on icon at bounding box center [259, 211] width 3 height 1
click at [324, 189] on div "Agrega el siguiente paso" at bounding box center [332, 190] width 71 height 13
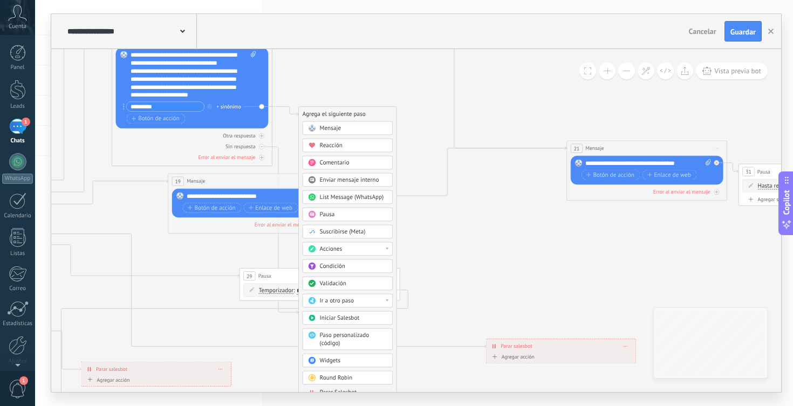
drag, startPoint x: 493, startPoint y: 317, endPoint x: 495, endPoint y: 241, distance: 76.1
click at [495, 241] on icon at bounding box center [449, 214] width 2186 height 1069
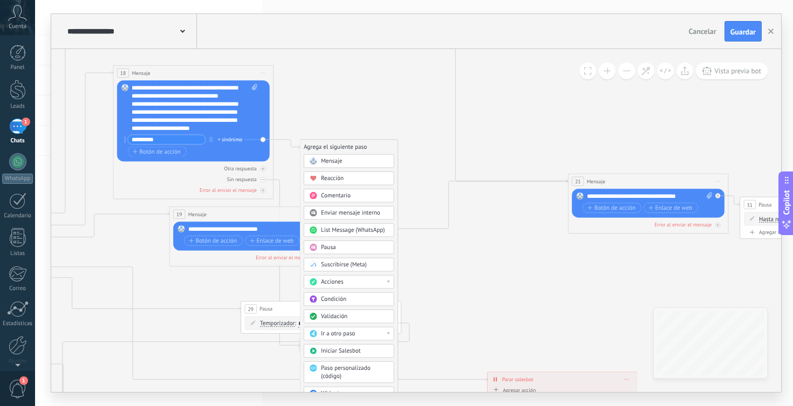
click at [454, 277] on icon at bounding box center [450, 247] width 2186 height 1069
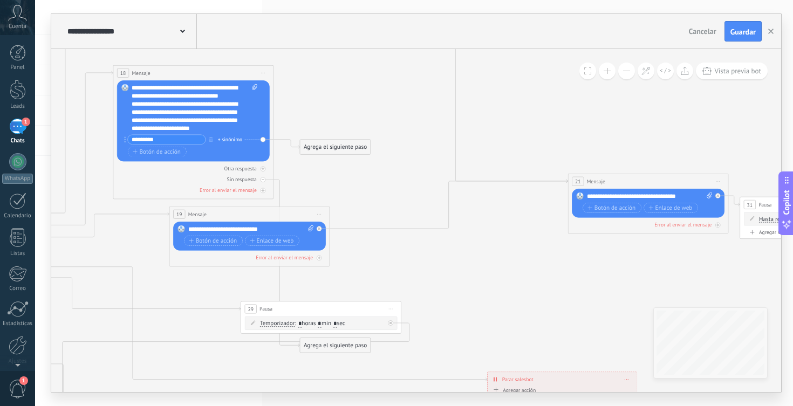
click at [332, 141] on div "Agrega el siguiente paso" at bounding box center [335, 147] width 71 height 13
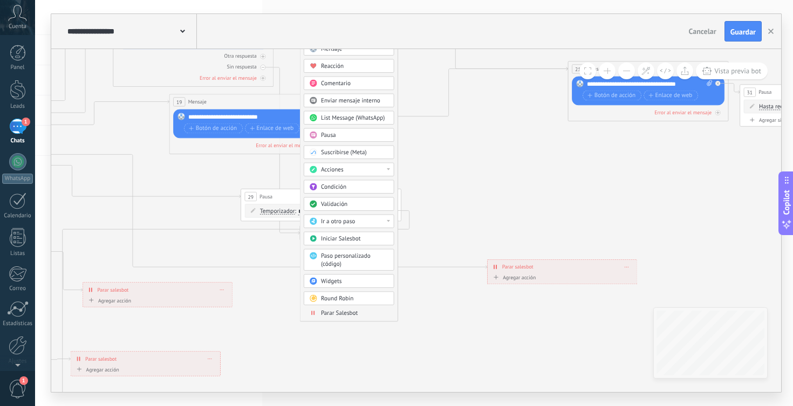
click at [377, 222] on div "Ir a otro paso" at bounding box center [354, 222] width 67 height 8
click at [355, 241] on div "21: Mensaje" at bounding box center [349, 237] width 90 height 13
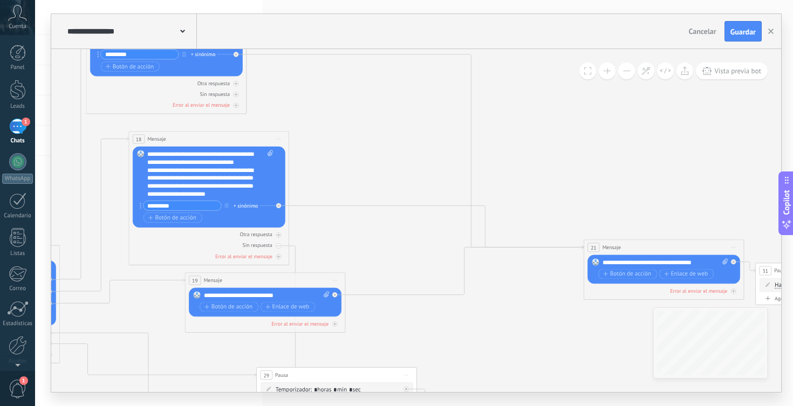
drag, startPoint x: 456, startPoint y: 145, endPoint x: 472, endPoint y: 324, distance: 179.2
click at [472, 324] on icon at bounding box center [465, 313] width 2186 height 1069
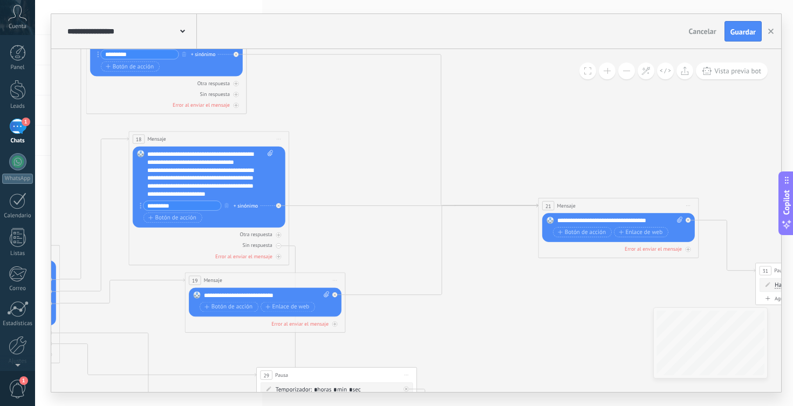
drag, startPoint x: 622, startPoint y: 250, endPoint x: 576, endPoint y: 208, distance: 61.4
click at [576, 208] on div "21 Mensaje ******* (a): Todos los contactos - canales seleccionados Todos los c…" at bounding box center [618, 205] width 160 height 15
click at [401, 312] on icon at bounding box center [465, 291] width 2186 height 1024
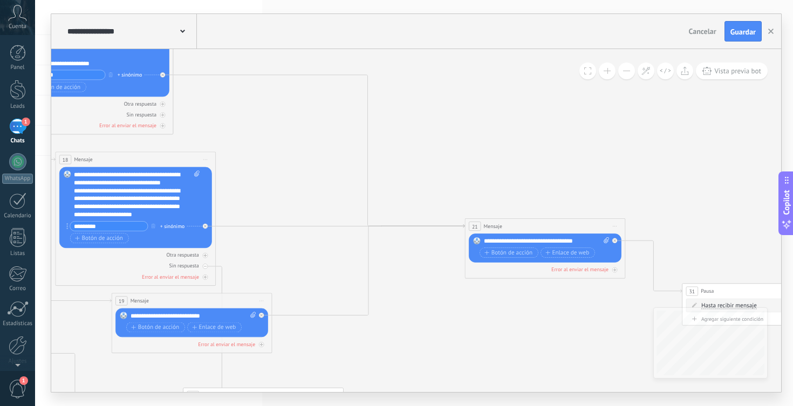
drag, startPoint x: 530, startPoint y: 176, endPoint x: 454, endPoint y: 205, distance: 80.9
click at [454, 205] on icon at bounding box center [392, 312] width 2186 height 1024
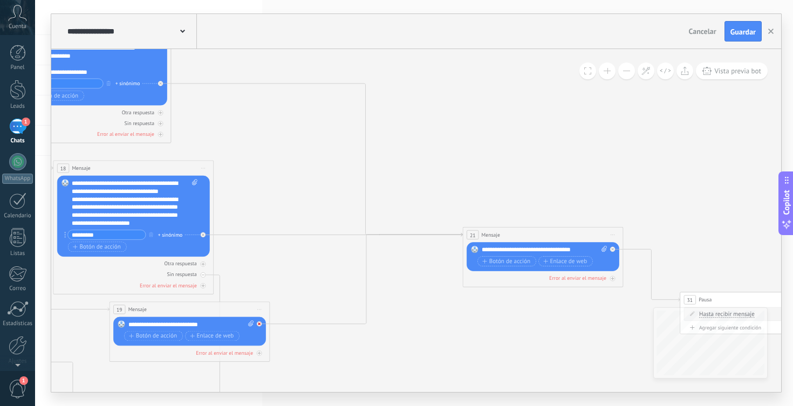
click at [260, 325] on icon at bounding box center [259, 323] width 3 height 3
click at [327, 333] on div "Agrega el siguiente paso" at bounding box center [331, 335] width 71 height 13
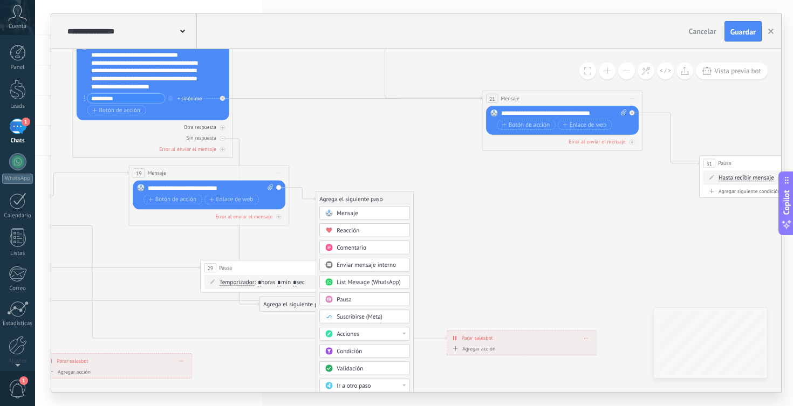
drag, startPoint x: 349, startPoint y: 302, endPoint x: 373, endPoint y: 156, distance: 147.5
click at [373, 156] on icon at bounding box center [409, 184] width 2186 height 1024
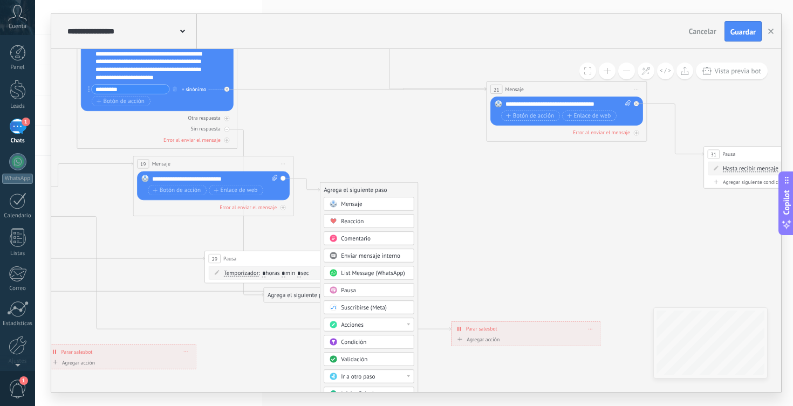
click at [372, 291] on div "Pausa" at bounding box center [374, 290] width 67 height 8
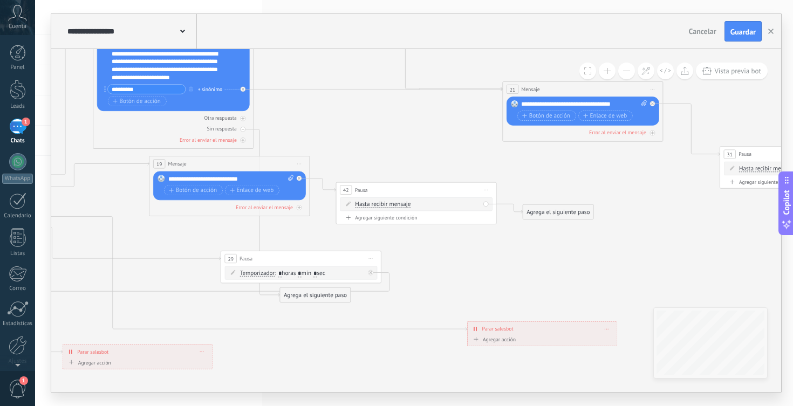
click at [542, 212] on div "Agrega el siguiente paso" at bounding box center [558, 211] width 71 height 13
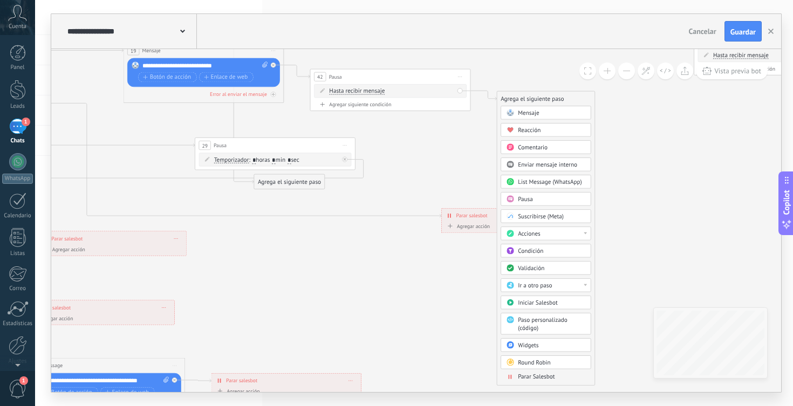
drag, startPoint x: 643, startPoint y: 259, endPoint x: 617, endPoint y: 146, distance: 116.7
click at [617, 146] on icon at bounding box center [404, 84] width 2186 height 1069
click at [561, 282] on div "Ir a otro paso" at bounding box center [551, 285] width 67 height 8
click at [539, 307] on div "21: Mensaje" at bounding box center [546, 300] width 90 height 13
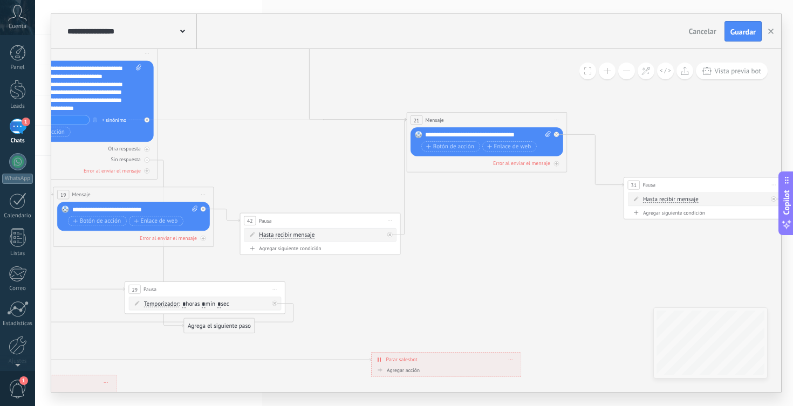
drag, startPoint x: 606, startPoint y: 156, endPoint x: 527, endPoint y: 326, distance: 186.7
click at [527, 326] on icon at bounding box center [334, 228] width 2186 height 1069
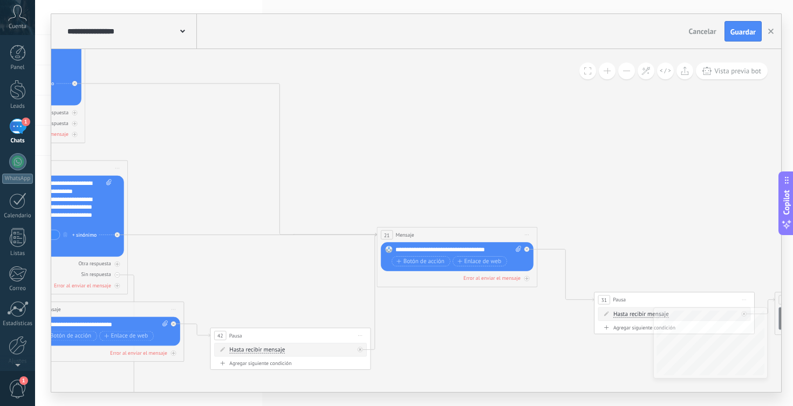
drag, startPoint x: 502, startPoint y: 265, endPoint x: 480, endPoint y: 355, distance: 92.5
click at [480, 355] on icon at bounding box center [304, 343] width 2186 height 1069
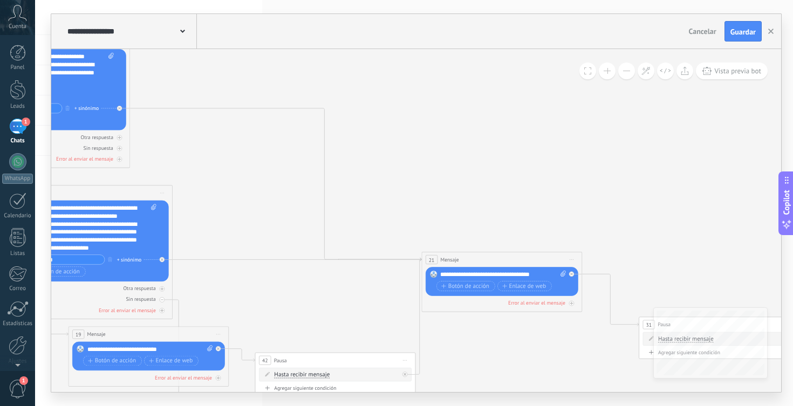
drag, startPoint x: 432, startPoint y: 331, endPoint x: 477, endPoint y: 356, distance: 51.2
click at [477, 356] on icon at bounding box center [349, 367] width 2186 height 1069
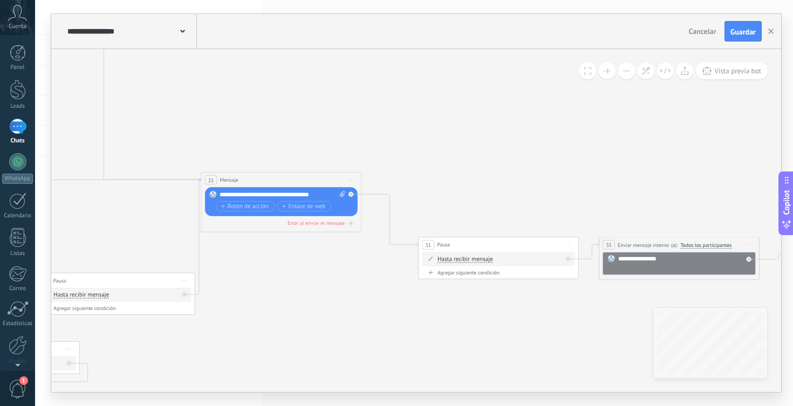
drag, startPoint x: 617, startPoint y: 175, endPoint x: 397, endPoint y: 95, distance: 234.6
click at [397, 95] on icon at bounding box center [128, 288] width 2186 height 1069
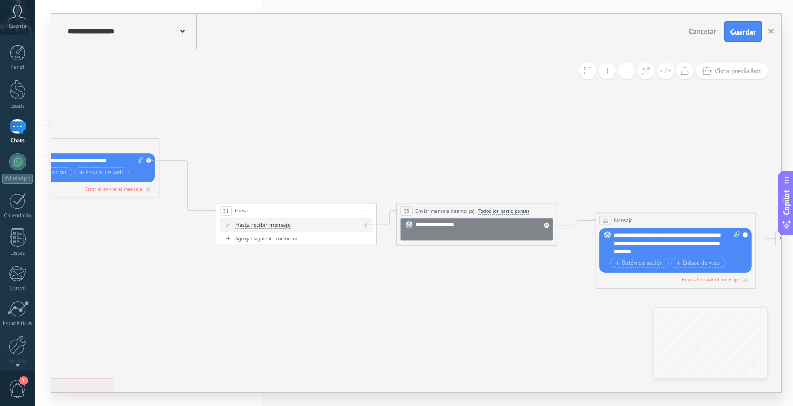
drag, startPoint x: 485, startPoint y: 146, endPoint x: 283, endPoint y: 112, distance: 205.1
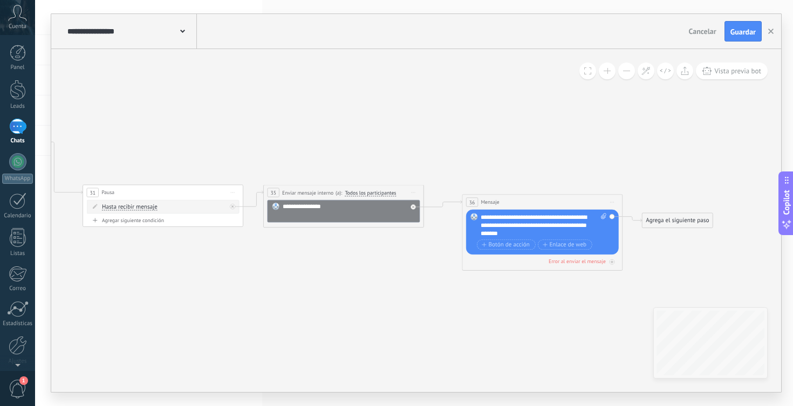
drag, startPoint x: 452, startPoint y: 161, endPoint x: 319, endPoint y: 142, distance: 134.5
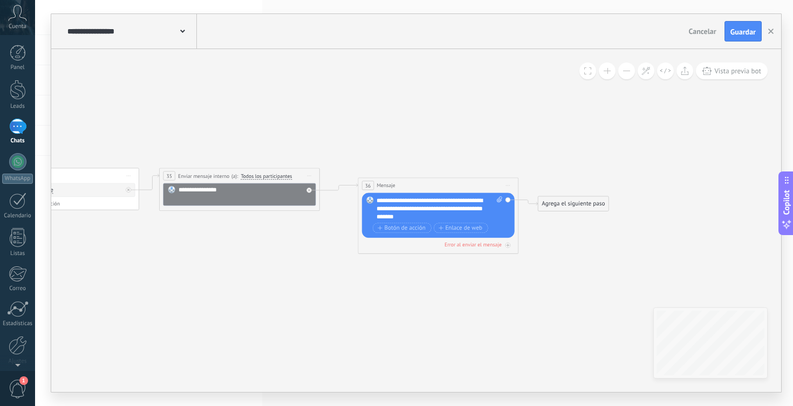
drag, startPoint x: 484, startPoint y: 164, endPoint x: 378, endPoint y: 148, distance: 107.5
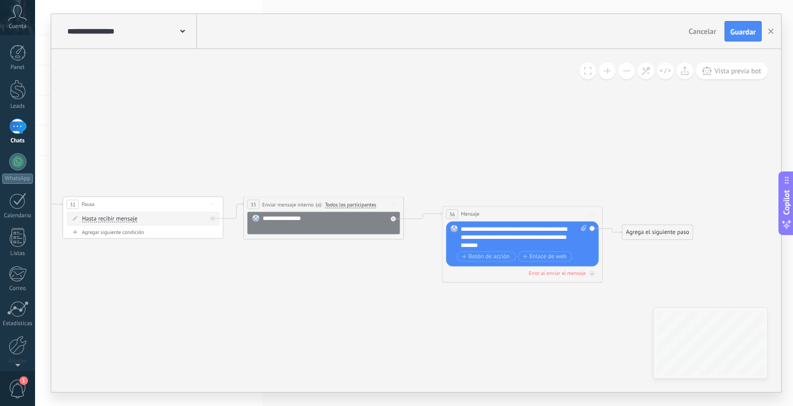
drag, startPoint x: 378, startPoint y: 148, endPoint x: 468, endPoint y: 177, distance: 94.5
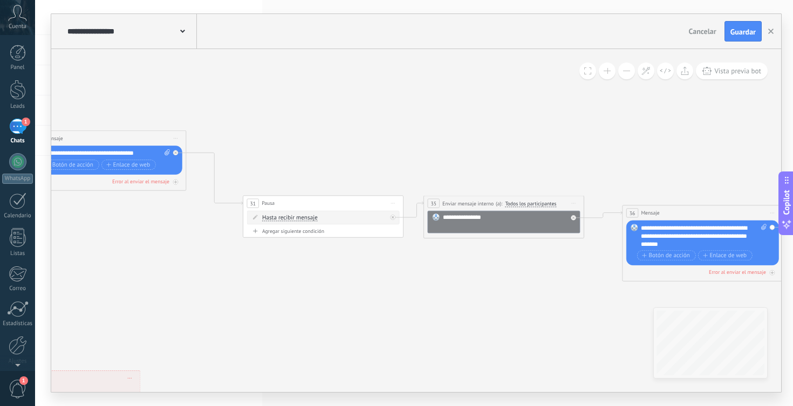
drag, startPoint x: 468, startPoint y: 177, endPoint x: 644, endPoint y: 175, distance: 176.3
click at [732, 36] on span "Guardar" at bounding box center [742, 32] width 25 height 8
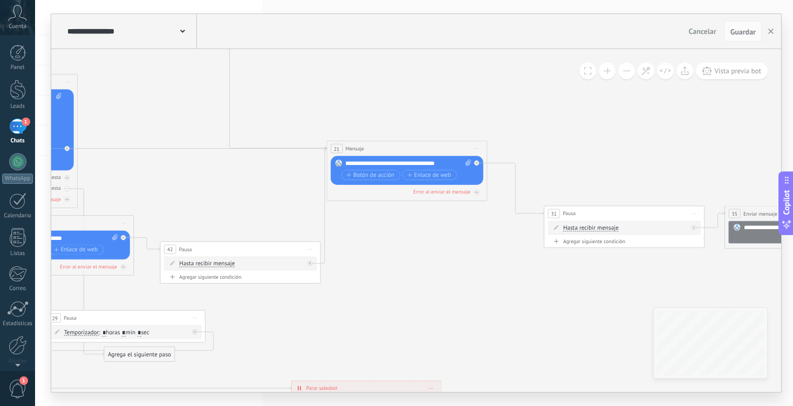
drag, startPoint x: 351, startPoint y: 134, endPoint x: 740, endPoint y: 130, distance: 389.4
click at [740, 130] on icon at bounding box center [254, 256] width 2186 height 1069
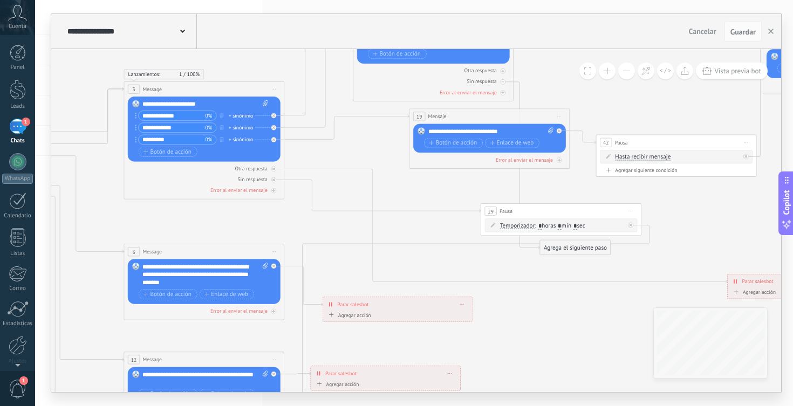
drag, startPoint x: 352, startPoint y: 205, endPoint x: 702, endPoint y: 107, distance: 363.6
click at [702, 107] on icon at bounding box center [690, 150] width 2186 height 1069
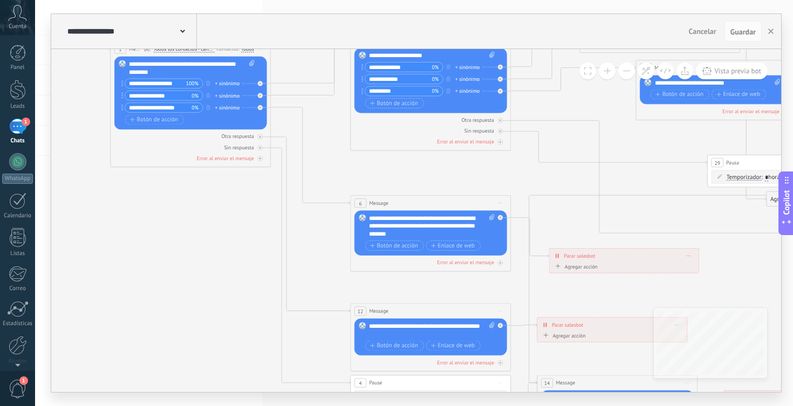
drag, startPoint x: 227, startPoint y: 220, endPoint x: 465, endPoint y: 179, distance: 241.8
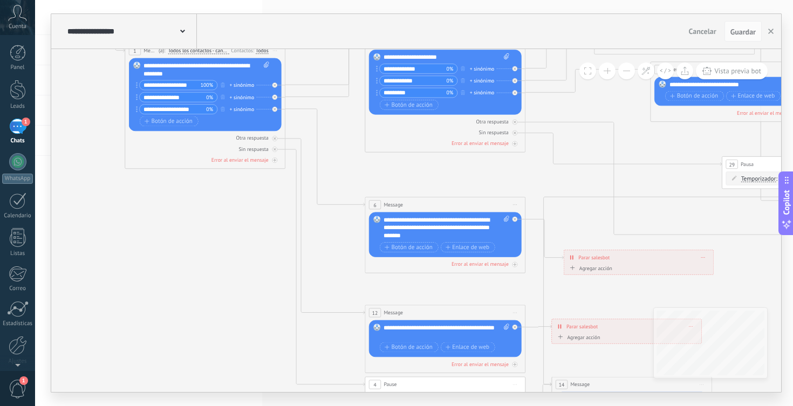
click at [518, 314] on span "Iniciar vista previa aquí Cambiar nombre Duplicar [GEOGRAPHIC_DATA]" at bounding box center [515, 313] width 13 height 12
click at [527, 367] on div "Borrar" at bounding box center [551, 364] width 79 height 13
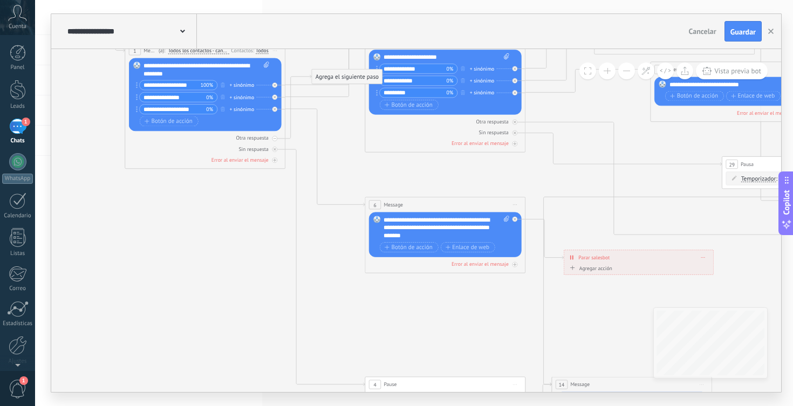
click at [355, 75] on div "Agrega el siguiente paso" at bounding box center [347, 76] width 71 height 13
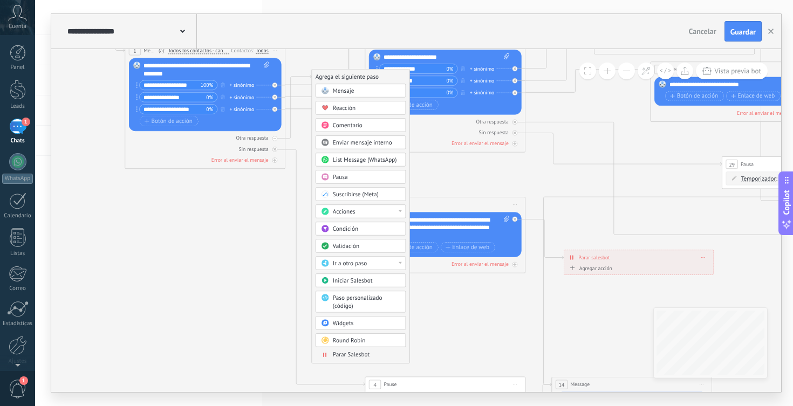
click at [368, 268] on div "Ir a otro paso" at bounding box center [360, 262] width 90 height 13
click at [362, 296] on div "6: Message" at bounding box center [361, 290] width 90 height 13
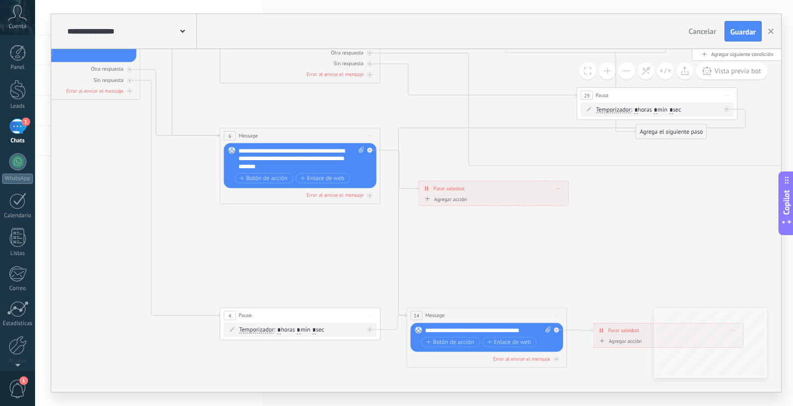
drag, startPoint x: 340, startPoint y: 264, endPoint x: 175, endPoint y: 177, distance: 185.7
click at [175, 177] on icon at bounding box center [786, 34] width 2186 height 1069
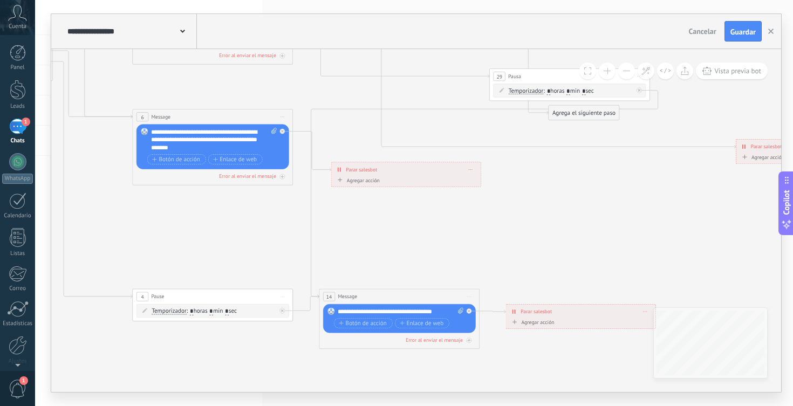
drag, startPoint x: 285, startPoint y: 253, endPoint x: 205, endPoint y: 255, distance: 80.4
click at [205, 255] on icon at bounding box center [698, 15] width 2186 height 1069
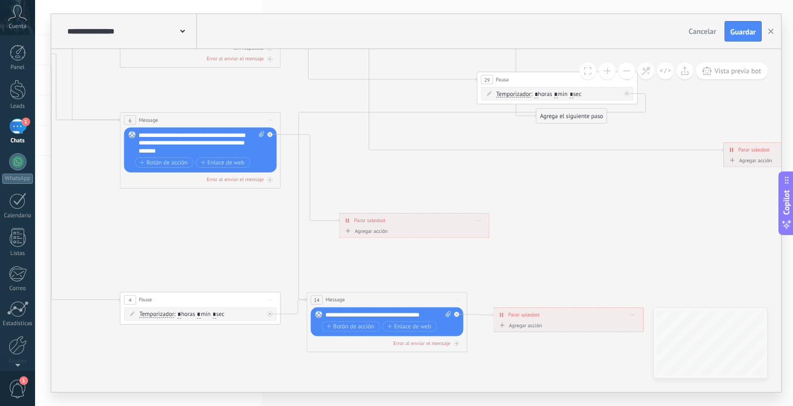
drag, startPoint x: 383, startPoint y: 178, endPoint x: 403, endPoint y: 225, distance: 50.7
click at [403, 225] on div "**********" at bounding box center [414, 221] width 149 height 14
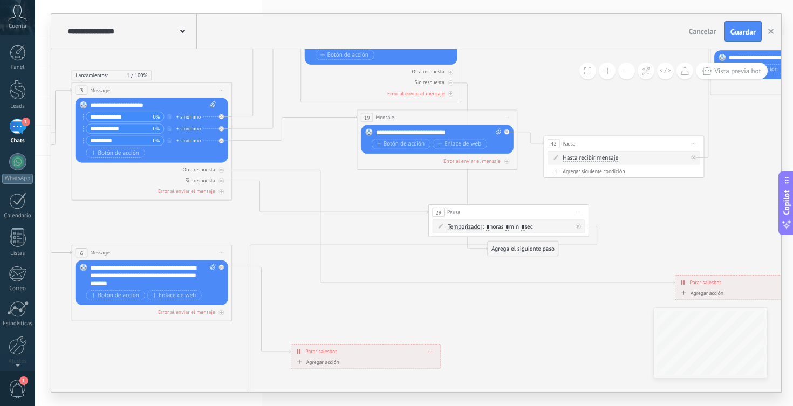
drag, startPoint x: 545, startPoint y: 257, endPoint x: 497, endPoint y: 389, distance: 141.3
click at [497, 389] on icon at bounding box center [637, 151] width 2186 height 1069
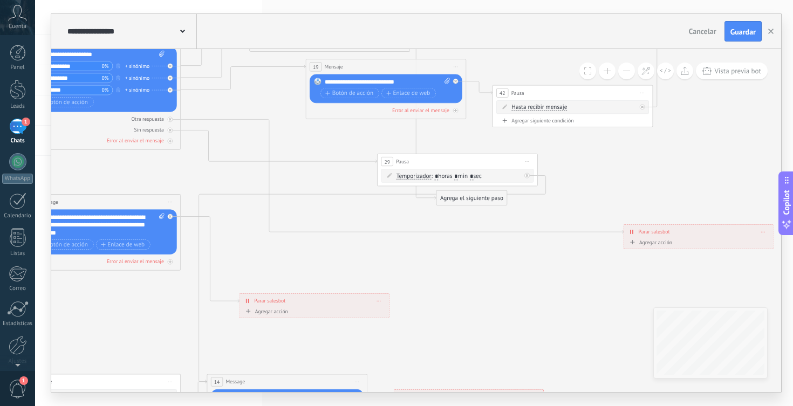
drag, startPoint x: 462, startPoint y: 336, endPoint x: 411, endPoint y: 286, distance: 72.1
click at [411, 286] on icon at bounding box center [586, 100] width 2186 height 1069
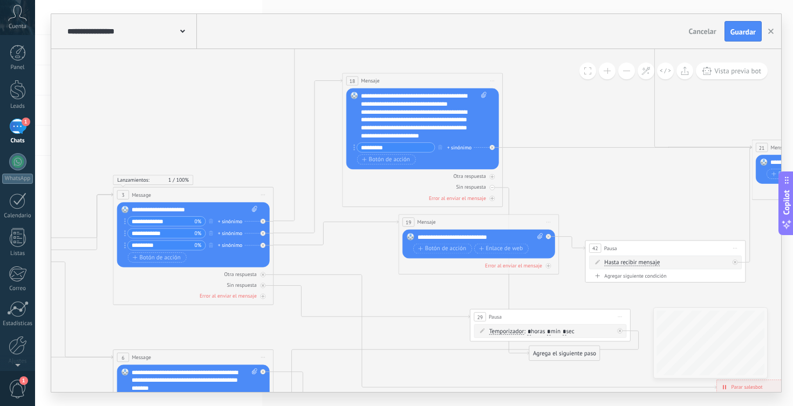
drag, startPoint x: 437, startPoint y: 140, endPoint x: 530, endPoint y: 295, distance: 180.9
click at [530, 295] on icon at bounding box center [679, 255] width 2186 height 1069
click at [433, 121] on div "**********" at bounding box center [424, 116] width 126 height 48
click at [545, 112] on icon at bounding box center [679, 255] width 2186 height 1069
click at [739, 31] on span "Guardar" at bounding box center [742, 32] width 25 height 8
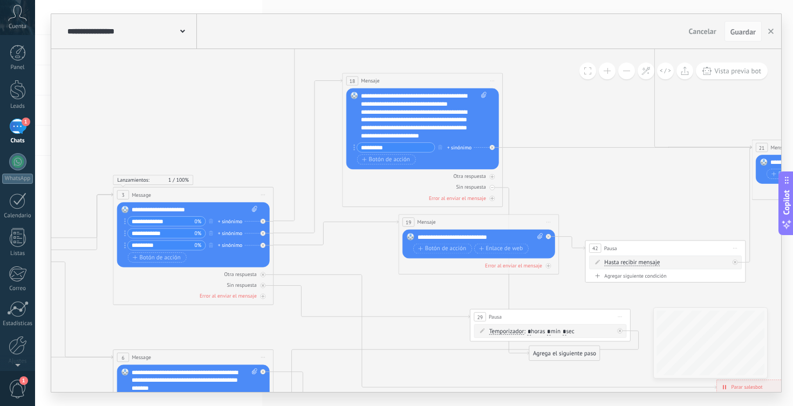
click at [353, 40] on div "**********" at bounding box center [416, 31] width 730 height 35
click at [21, 165] on div at bounding box center [17, 161] width 17 height 17
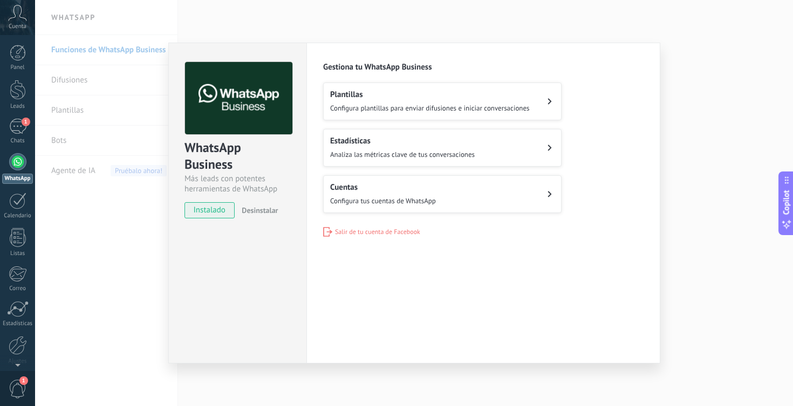
click at [393, 96] on h2 "Plantillas" at bounding box center [430, 95] width 200 height 10
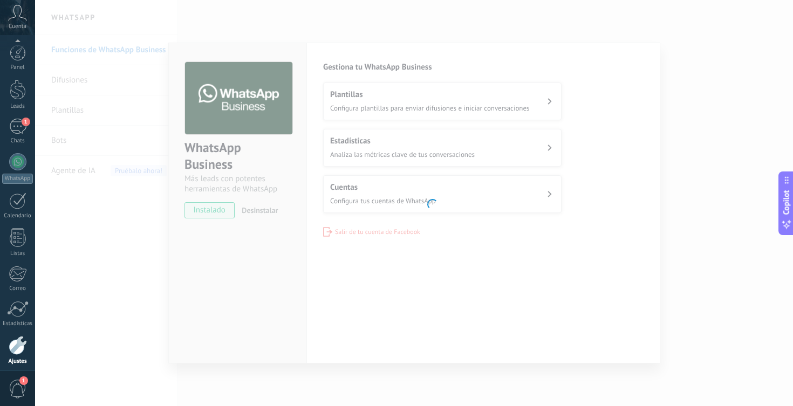
scroll to position [43, 0]
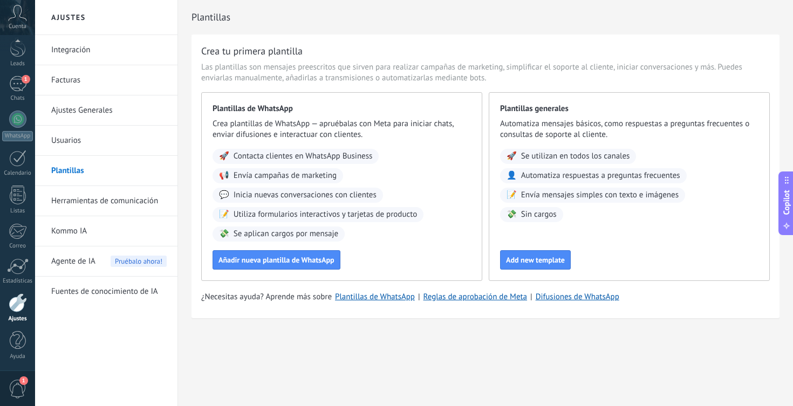
click at [79, 260] on span "Agente de IA" at bounding box center [73, 261] width 44 height 30
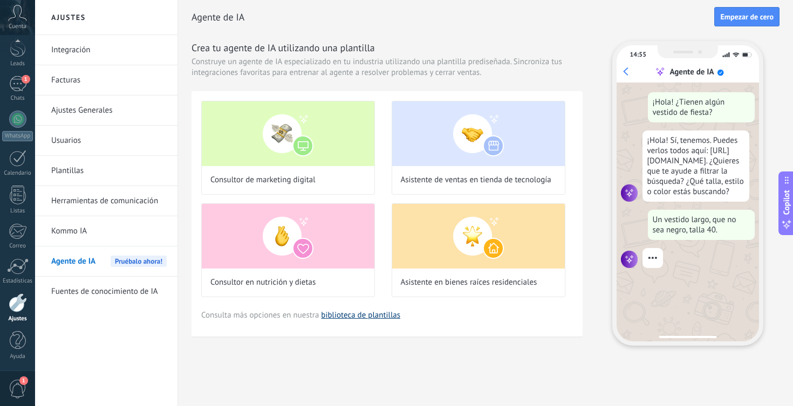
click at [349, 317] on link "biblioteca de plantillas" at bounding box center [360, 315] width 79 height 10
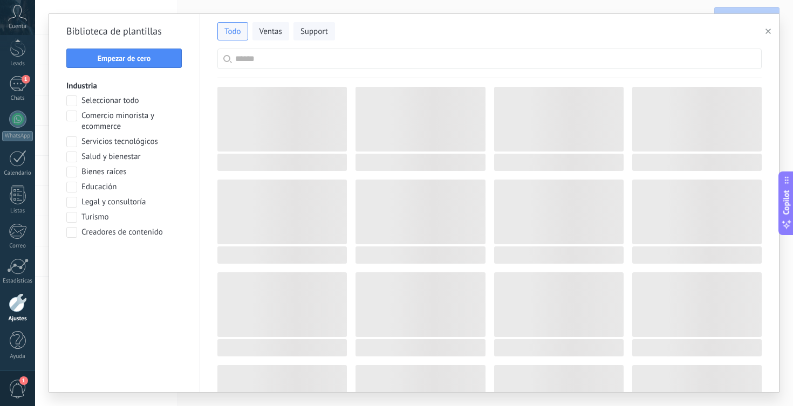
scroll to position [32, 0]
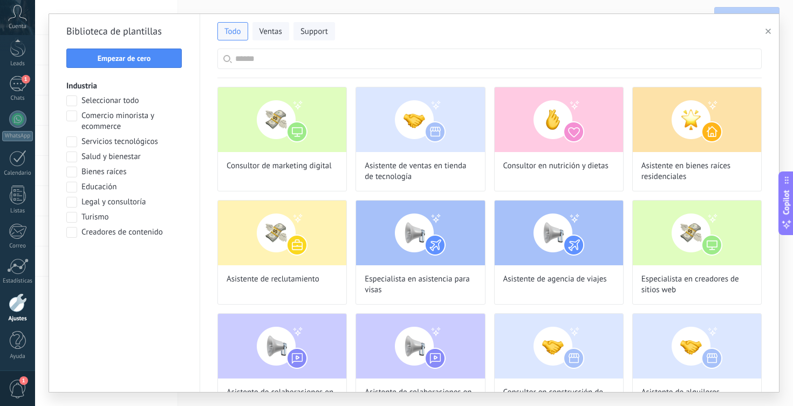
click at [327, 67] on input "text" at bounding box center [495, 58] width 520 height 19
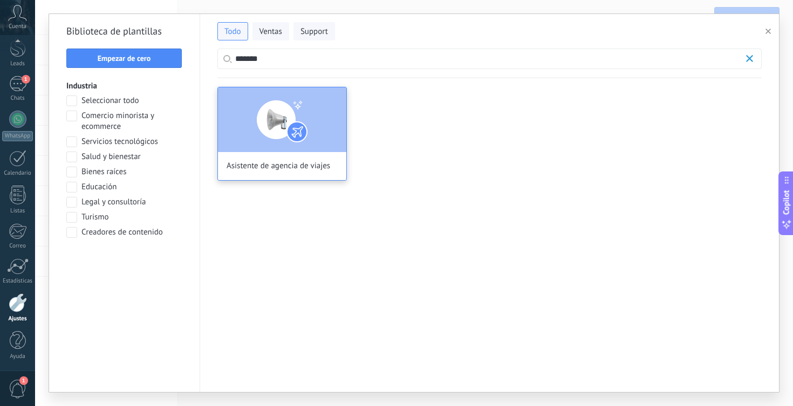
type input "*******"
click at [308, 134] on img at bounding box center [282, 119] width 128 height 65
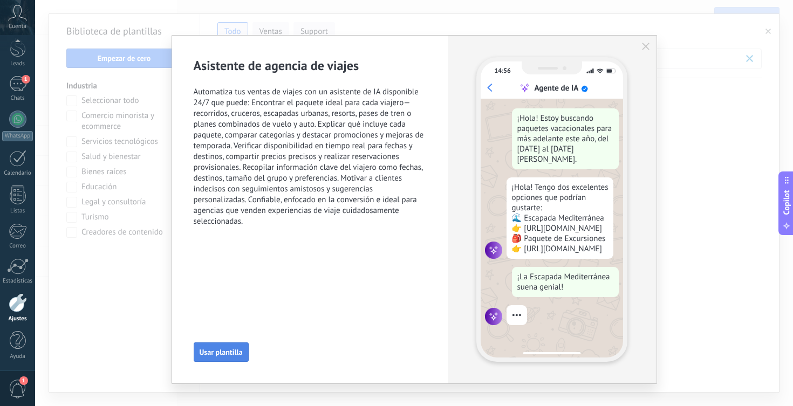
scroll to position [250, 0]
click at [221, 352] on span "Usar plantilla" at bounding box center [221, 352] width 43 height 8
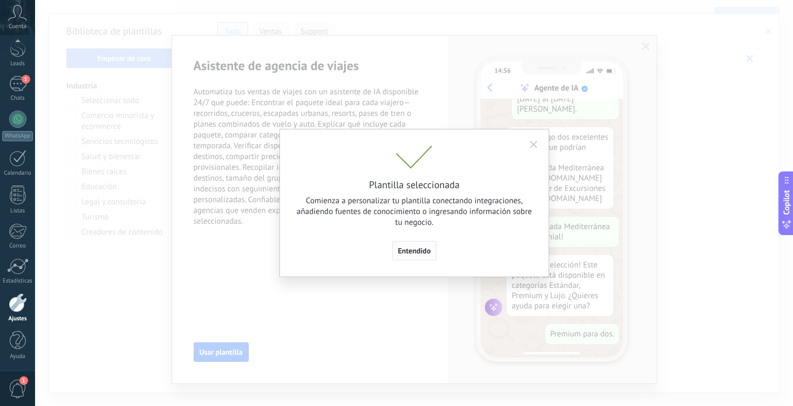
scroll to position [132, 0]
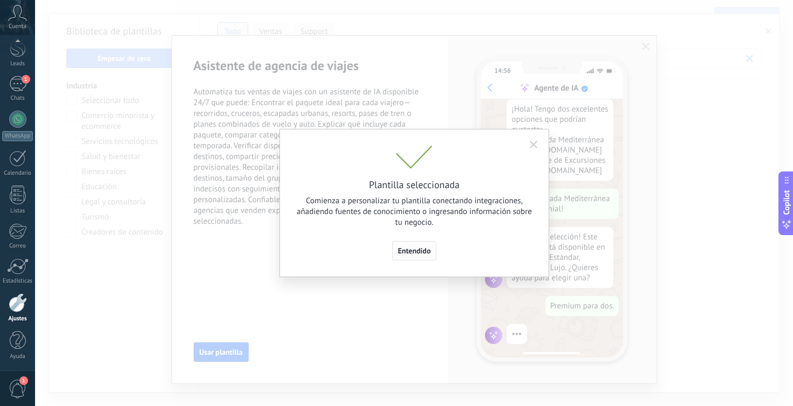
click at [410, 252] on span "Entendido" at bounding box center [414, 251] width 33 height 8
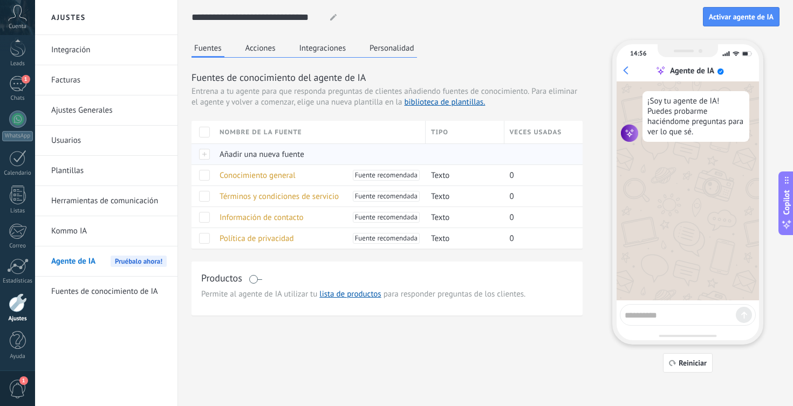
scroll to position [0, 0]
click at [649, 314] on textarea at bounding box center [679, 313] width 111 height 13
type textarea "****"
click at [370, 176] on span "Fuente recomendada" at bounding box center [386, 175] width 63 height 11
click at [326, 171] on div "Conocimiento general Fuente recomendada" at bounding box center [317, 175] width 206 height 20
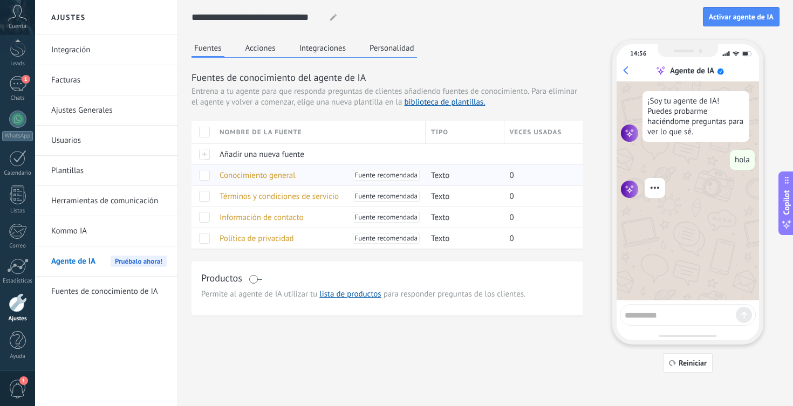
click at [276, 176] on span "Conocimiento general" at bounding box center [257, 175] width 76 height 10
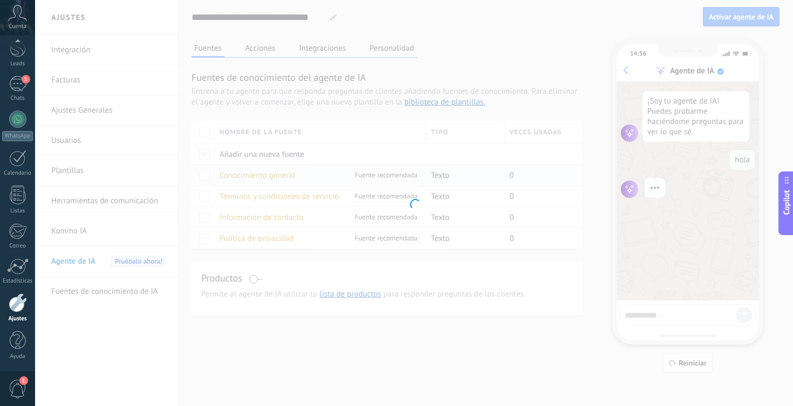
type input "**********"
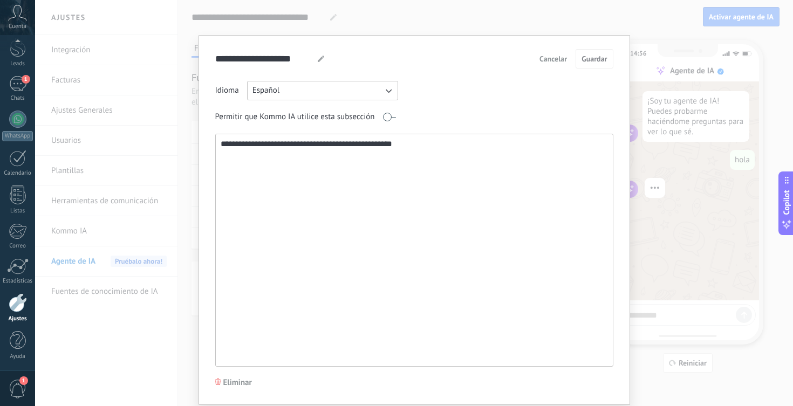
scroll to position [34, 0]
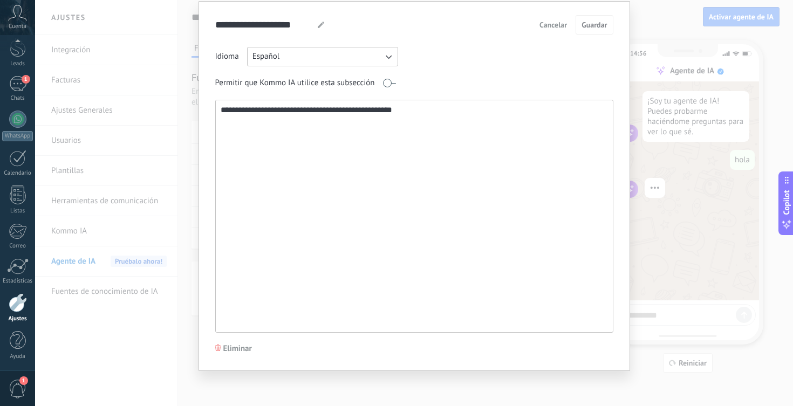
click at [427, 114] on textarea "**********" at bounding box center [413, 216] width 395 height 232
click at [557, 0] on html ".abccls-1,.abccls-2{fill-rule:evenodd}.abccls-2{fill:#fff} .abfcls-1{fill:none}…" at bounding box center [396, 203] width 793 height 406
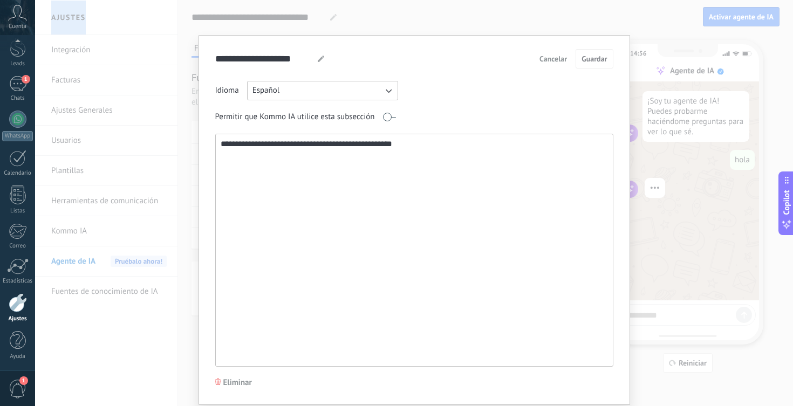
click at [421, 148] on textarea "**********" at bounding box center [413, 250] width 395 height 232
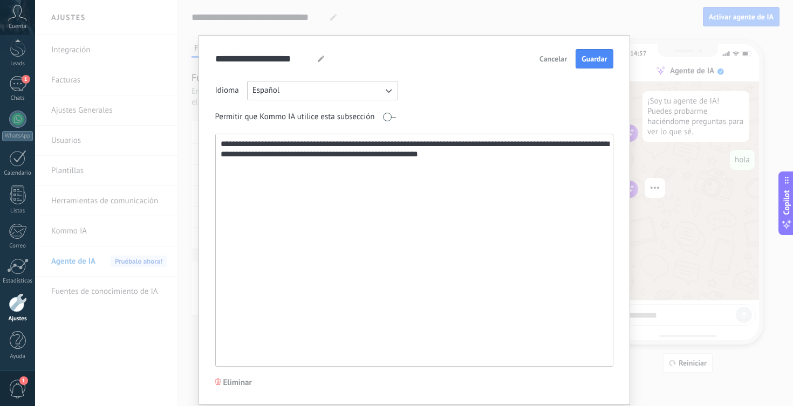
type textarea "**********"
drag, startPoint x: 421, startPoint y: 148, endPoint x: 592, endPoint y: 65, distance: 190.3
click at [592, 65] on button "Guardar" at bounding box center [593, 58] width 37 height 19
click at [692, 217] on div "**********" at bounding box center [414, 203] width 758 height 406
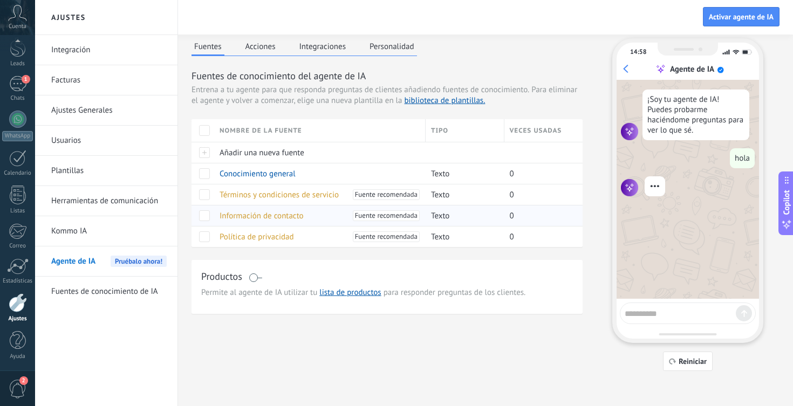
scroll to position [2, 0]
click at [339, 292] on link "lista de productos" at bounding box center [349, 292] width 61 height 10
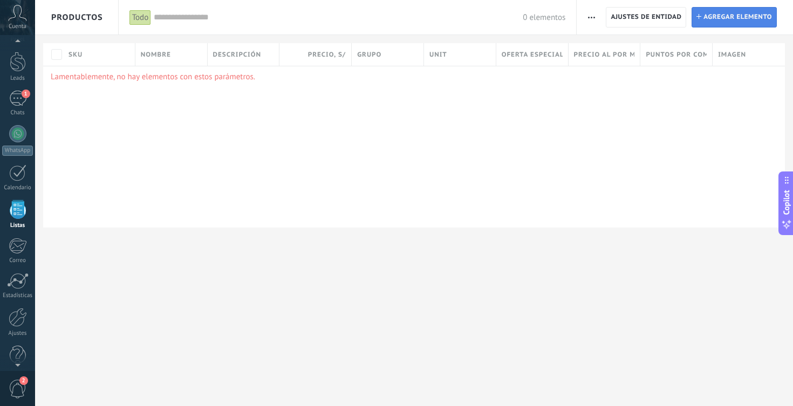
click at [712, 13] on span "Agregar elemento" at bounding box center [737, 17] width 68 height 19
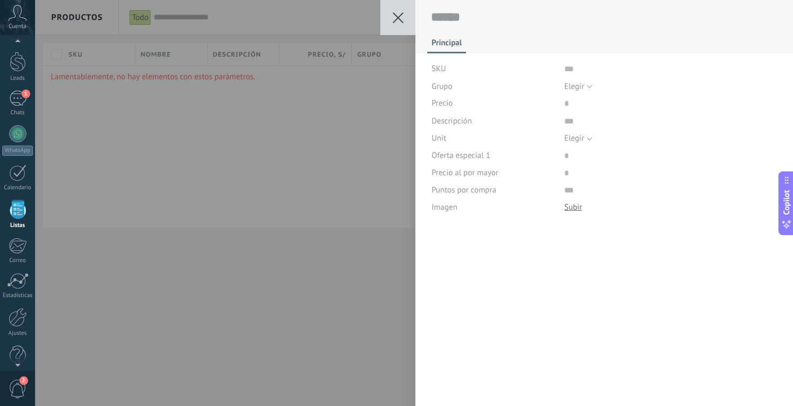
scroll to position [11, 0]
click at [395, 22] on use at bounding box center [398, 17] width 11 height 11
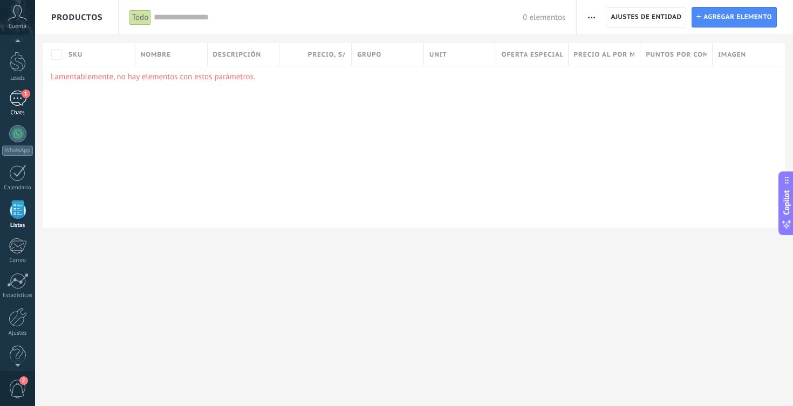
click at [19, 115] on div "Chats" at bounding box center [17, 112] width 31 height 7
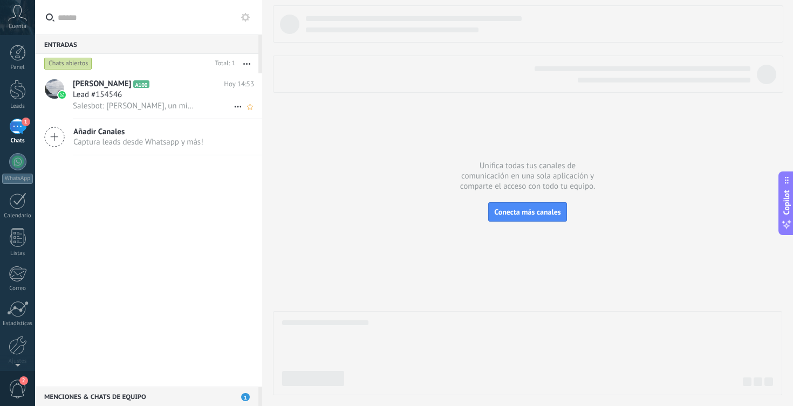
click at [115, 90] on span "Lead #154546" at bounding box center [97, 95] width 49 height 11
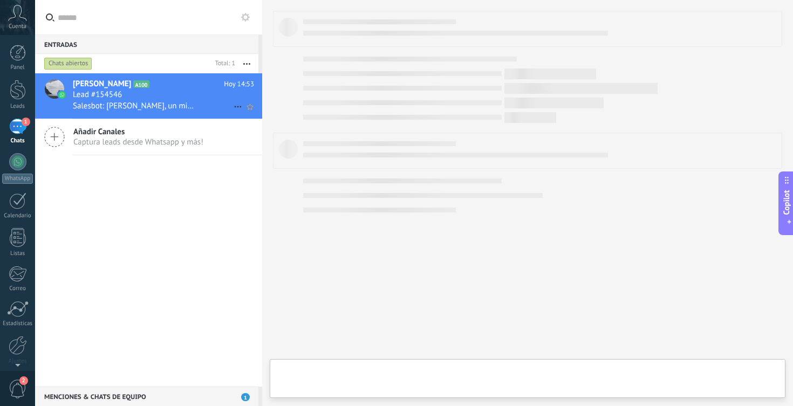
type textarea "**********"
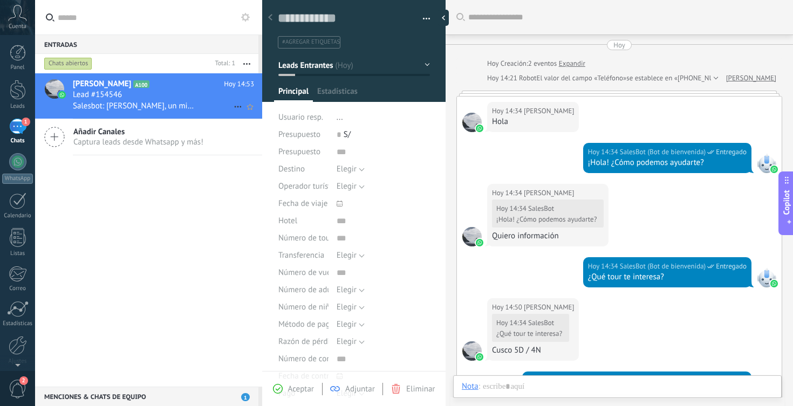
scroll to position [747, 0]
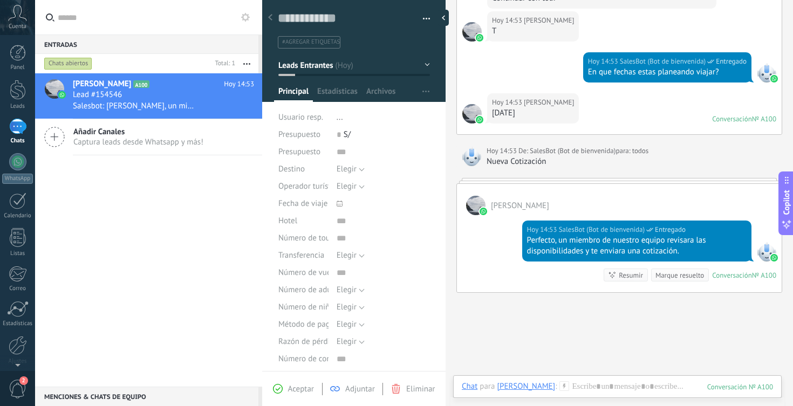
click at [473, 196] on div at bounding box center [475, 205] width 19 height 19
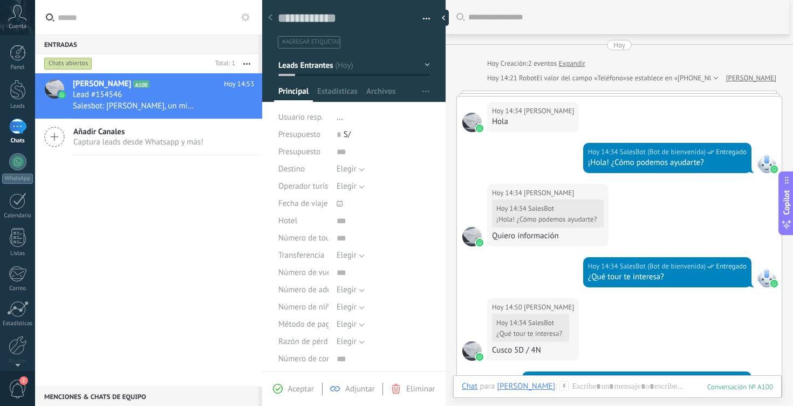
scroll to position [0, 0]
click at [21, 102] on link "Leads" at bounding box center [17, 95] width 35 height 30
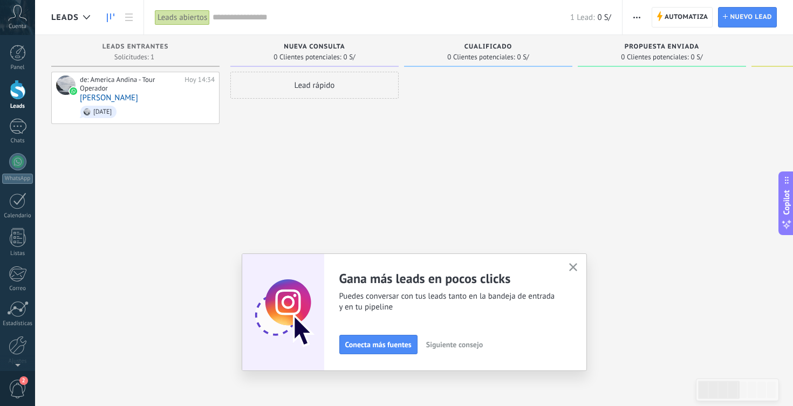
click at [573, 270] on icon "button" at bounding box center [573, 267] width 8 height 8
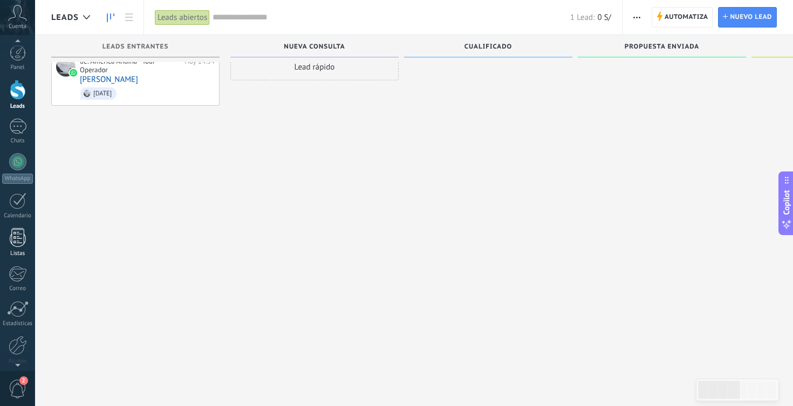
scroll to position [18, 0]
click at [19, 161] on div at bounding box center [17, 161] width 17 height 17
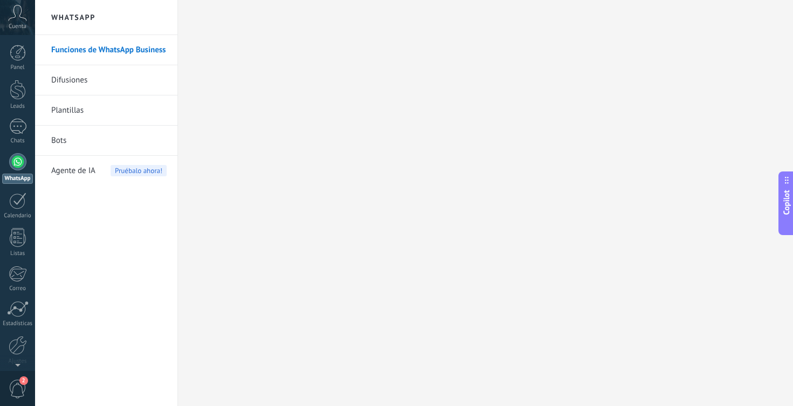
click at [95, 177] on div "Agente de IA Pruébalo ahora!" at bounding box center [108, 171] width 115 height 30
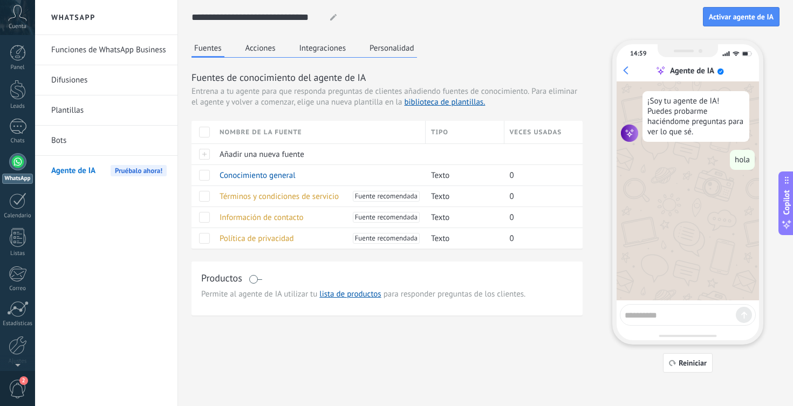
click at [260, 52] on button "Acciones" at bounding box center [261, 48] width 36 height 16
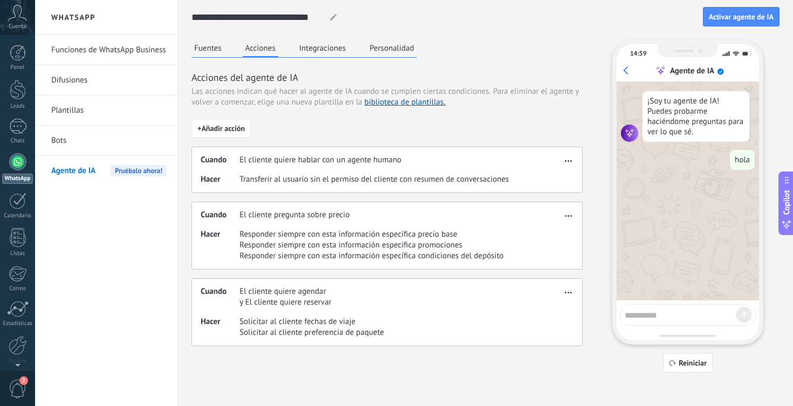
click at [643, 316] on textarea at bounding box center [679, 313] width 111 height 13
click at [676, 369] on button "Reiniciar" at bounding box center [688, 362] width 50 height 19
click at [648, 311] on textarea at bounding box center [679, 313] width 111 height 13
type textarea "*"
type textarea "****"
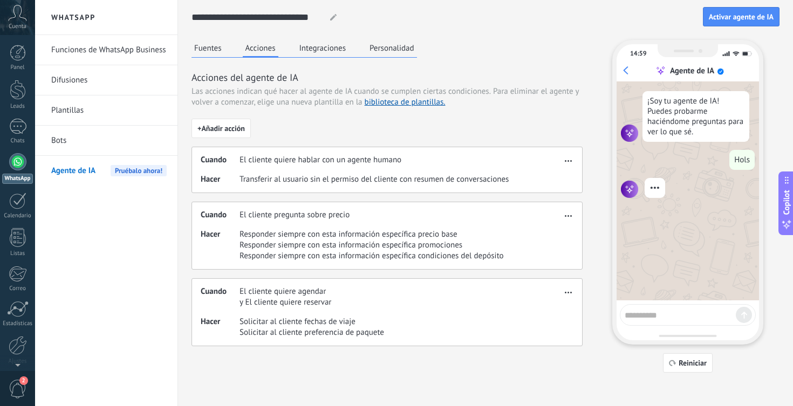
click at [362, 239] on span "Responder siempre con esta información específica precio base" at bounding box center [371, 234] width 264 height 11
click at [363, 237] on span "Responder siempre con esta información específica precio base" at bounding box center [371, 234] width 264 height 11
click at [319, 45] on button "Integraciones" at bounding box center [323, 48] width 52 height 16
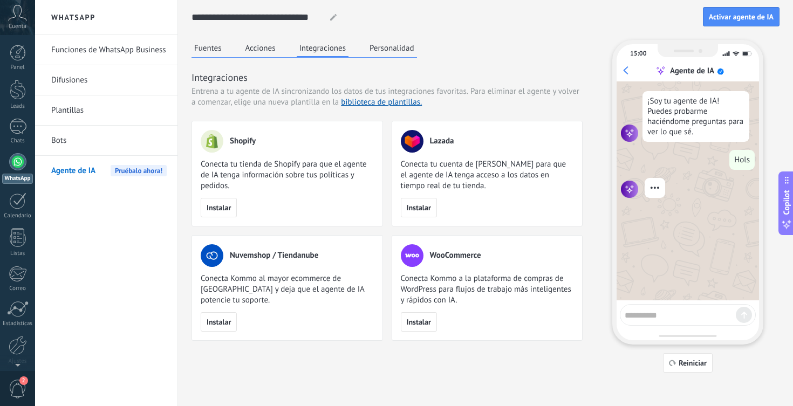
click at [385, 47] on button "Personalidad" at bounding box center [392, 48] width 50 height 16
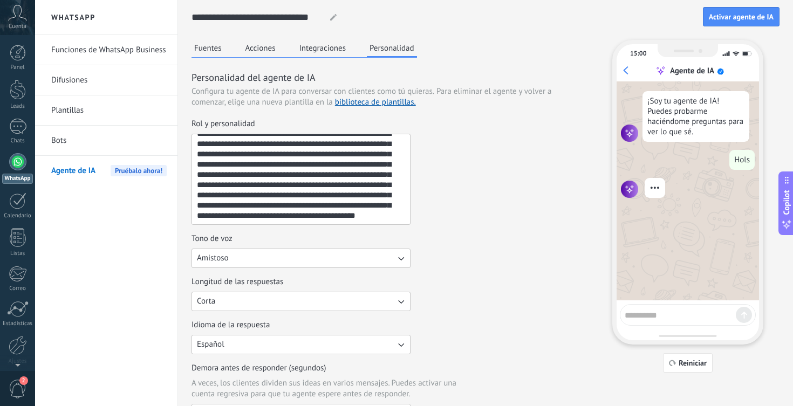
click at [206, 51] on button "Fuentes" at bounding box center [207, 48] width 33 height 16
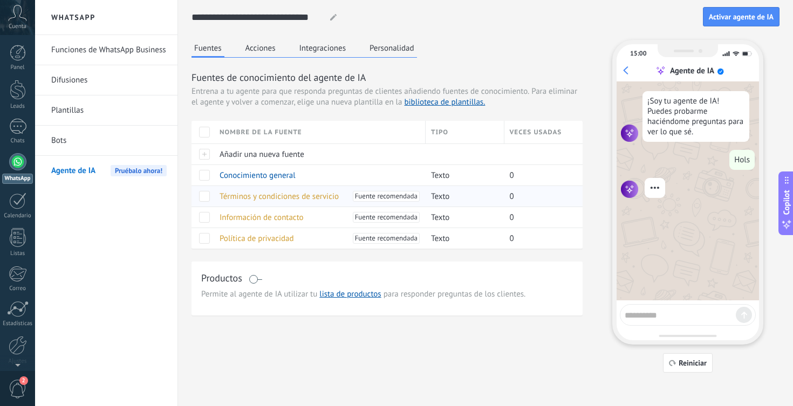
click at [307, 195] on span "Términos y condiciones de servicio" at bounding box center [278, 196] width 119 height 10
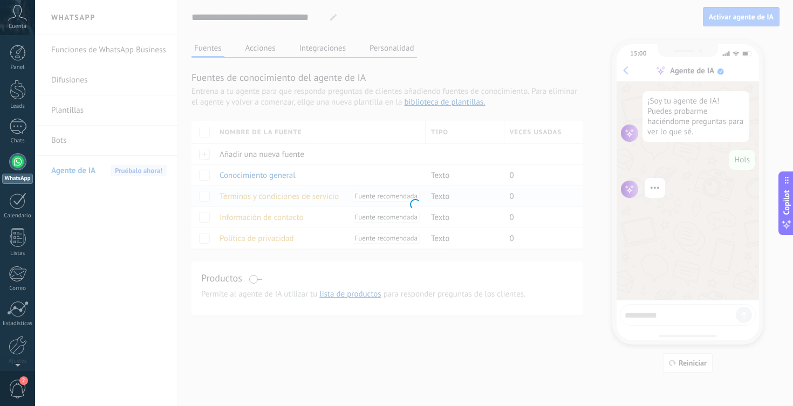
type input "**********"
type textarea "**********"
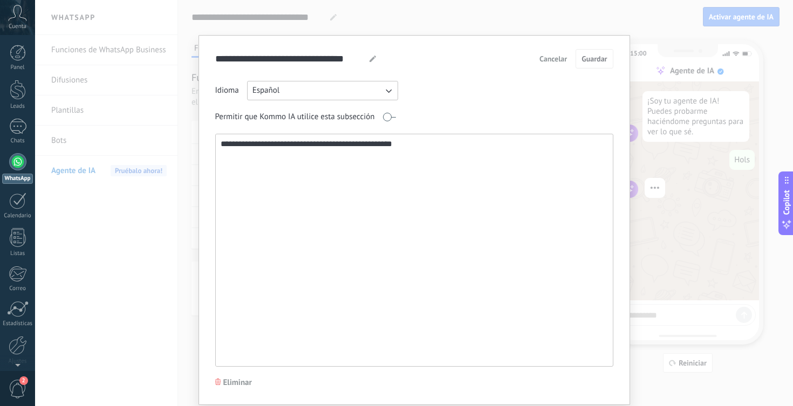
click at [539, 66] on button "Cancelar" at bounding box center [552, 59] width 37 height 16
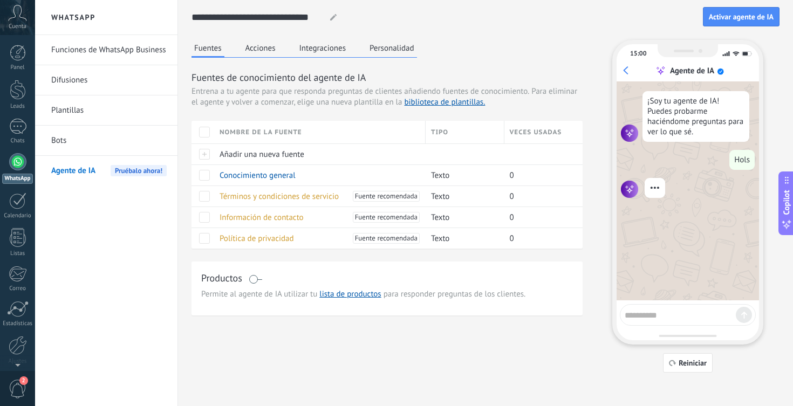
click at [644, 203] on div "¡Soy tu agente de IA! Puedes probarme haciéndome preguntas para ver lo que sé. …" at bounding box center [687, 190] width 142 height 219
click at [667, 315] on textarea at bounding box center [679, 313] width 111 height 13
click at [666, 182] on div at bounding box center [688, 188] width 134 height 20
click at [727, 25] on button "Activar agente de IA" at bounding box center [741, 16] width 77 height 19
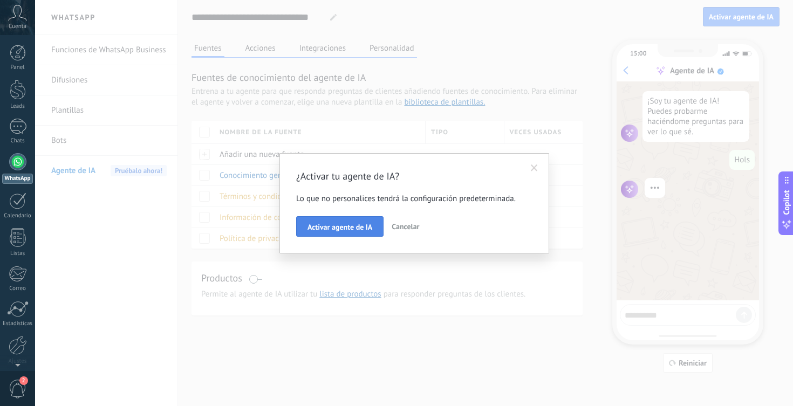
click at [354, 228] on span "Activar agente de IA" at bounding box center [339, 227] width 65 height 8
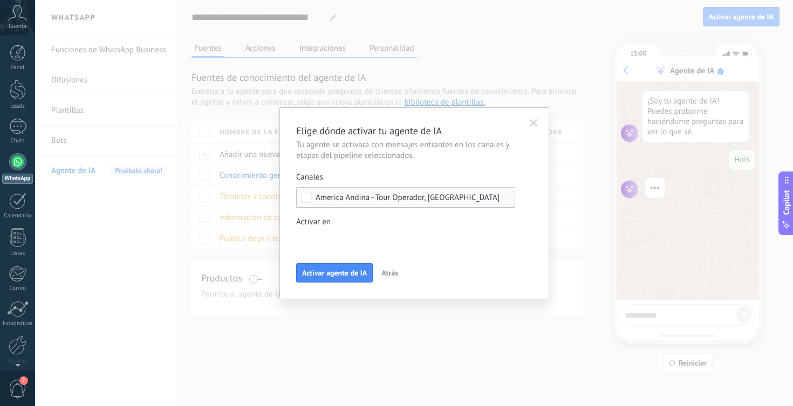
click at [0, 0] on div "Leads Entrantes Nueva consulta Cualificado Propuesta enviada Negociación Reserv…" at bounding box center [0, 0] width 0 height 0
click at [289, 221] on div at bounding box center [414, 203] width 758 height 406
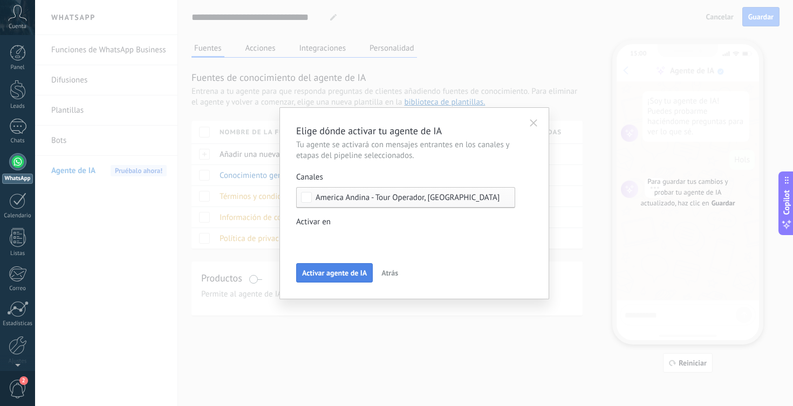
click at [312, 271] on span "Activar agente de IA" at bounding box center [334, 273] width 65 height 8
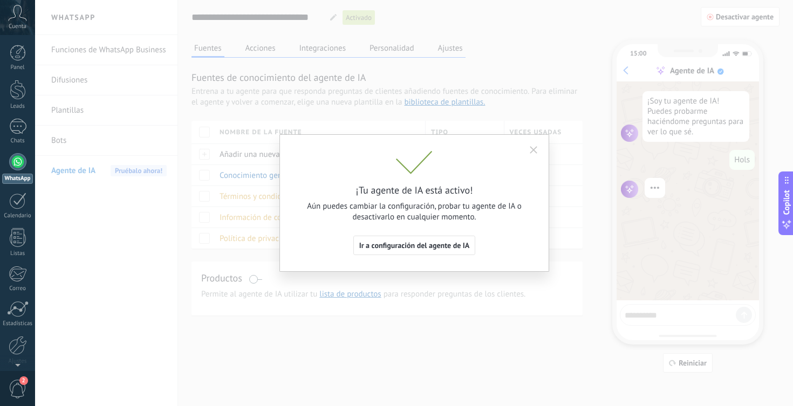
click at [534, 152] on icon "button" at bounding box center [534, 150] width 8 height 8
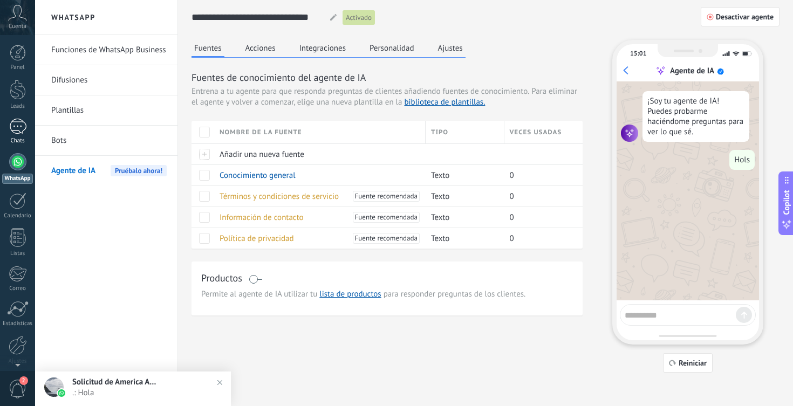
click at [14, 136] on link "1 Chats" at bounding box center [17, 132] width 35 height 26
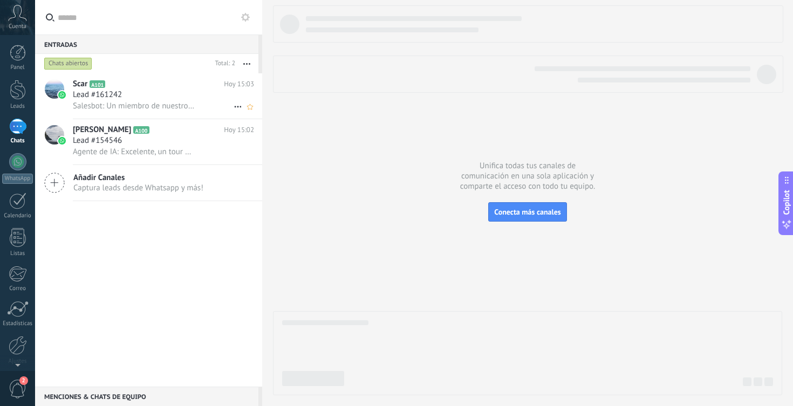
click at [147, 94] on div "Lead #161242" at bounding box center [163, 95] width 181 height 11
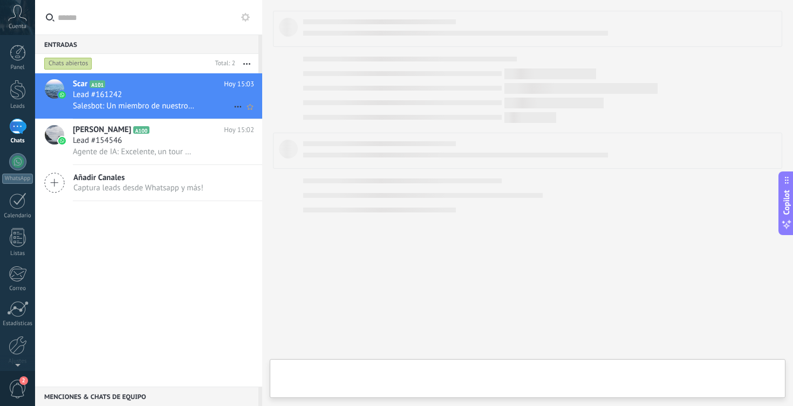
type textarea "**********"
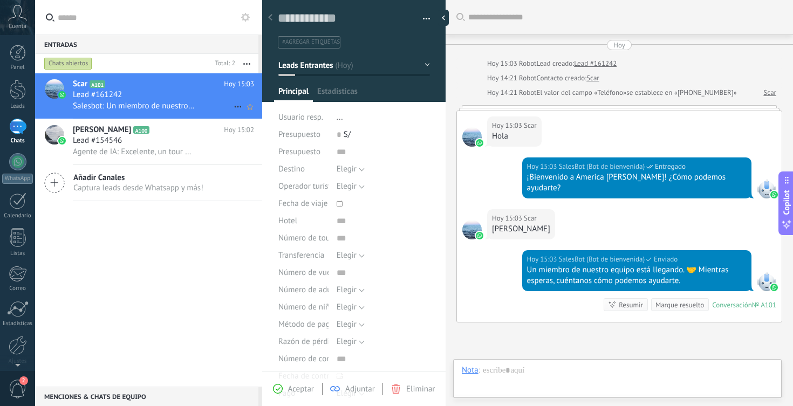
scroll to position [94, 0]
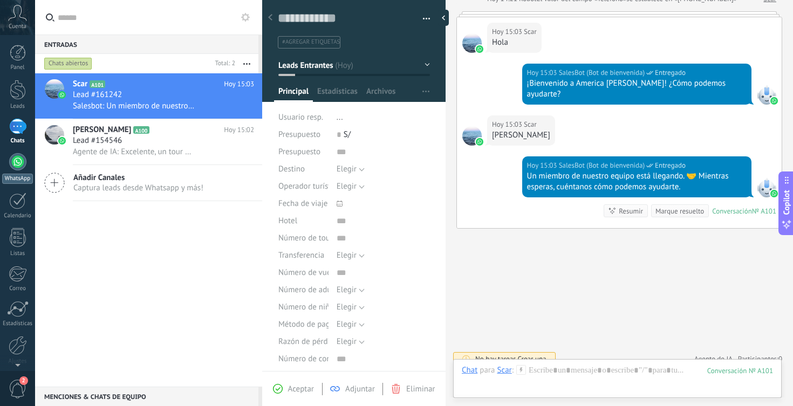
click at [17, 169] on div at bounding box center [17, 161] width 17 height 17
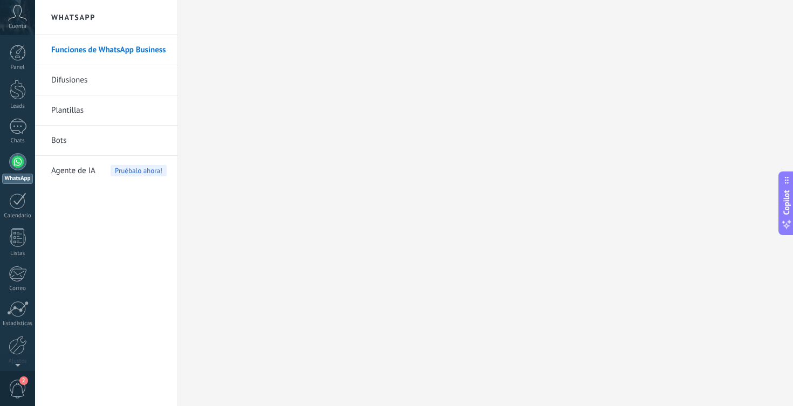
click at [78, 109] on link "Plantillas" at bounding box center [108, 110] width 115 height 30
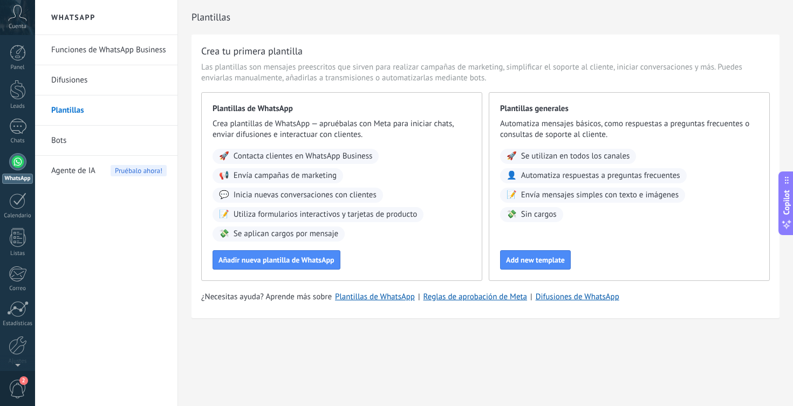
click at [125, 143] on link "Bots" at bounding box center [108, 141] width 115 height 30
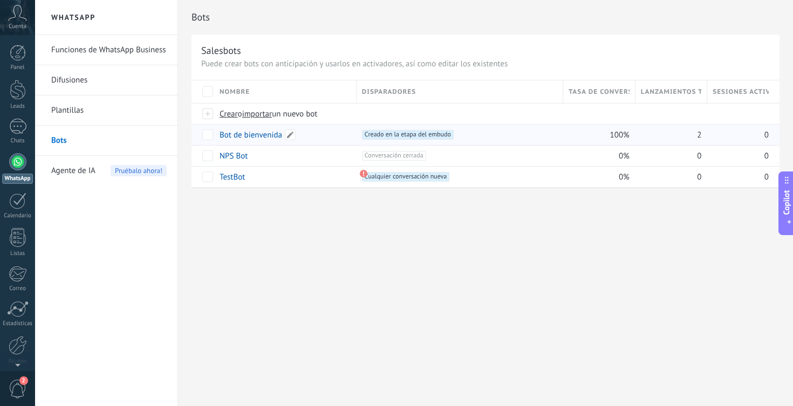
click at [339, 139] on div "Bot de bienvenida" at bounding box center [282, 135] width 137 height 20
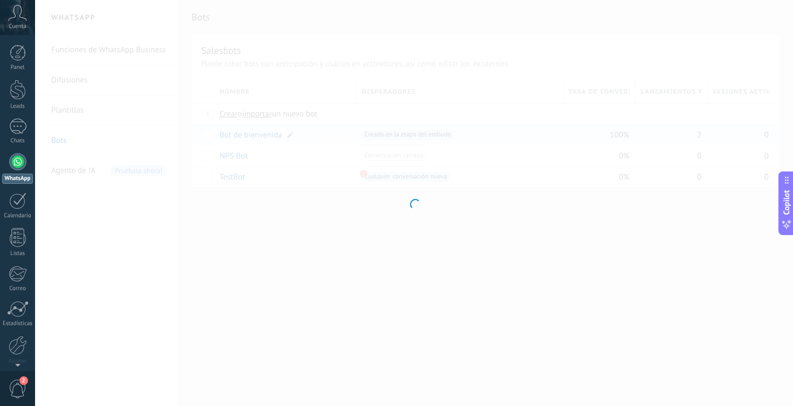
type input "**********"
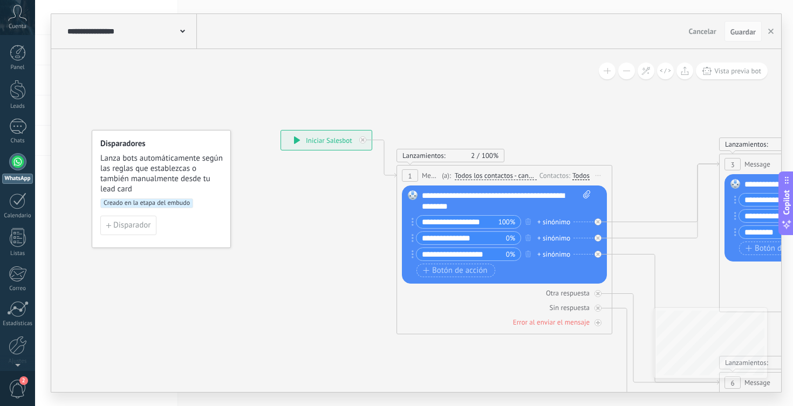
click at [299, 142] on icon at bounding box center [297, 140] width 6 height 8
click at [706, 33] on span "Cancelar" at bounding box center [703, 31] width 28 height 10
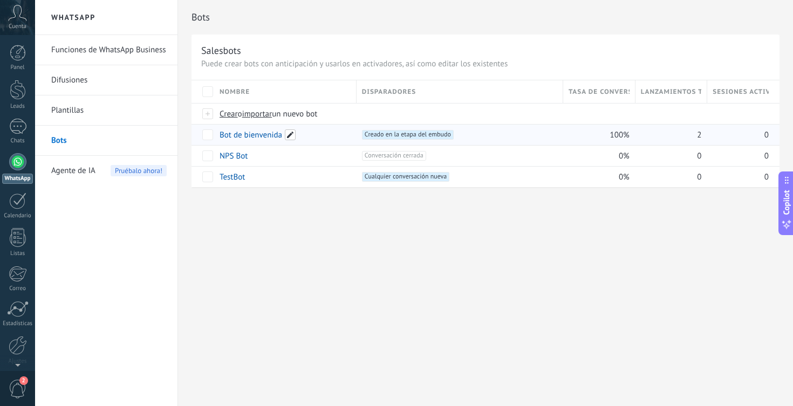
click at [286, 135] on span at bounding box center [290, 134] width 11 height 11
click at [242, 161] on span "Guardar" at bounding box center [243, 160] width 25 height 8
click at [276, 157] on button "Cancelar" at bounding box center [290, 159] width 36 height 20
click at [396, 138] on span "Creado en la etapa del embudo +0" at bounding box center [408, 135] width 92 height 10
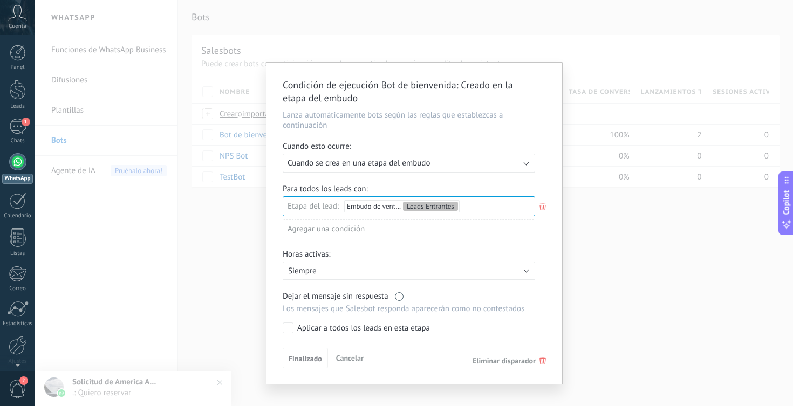
click at [350, 360] on span "Cancelar" at bounding box center [350, 358] width 28 height 10
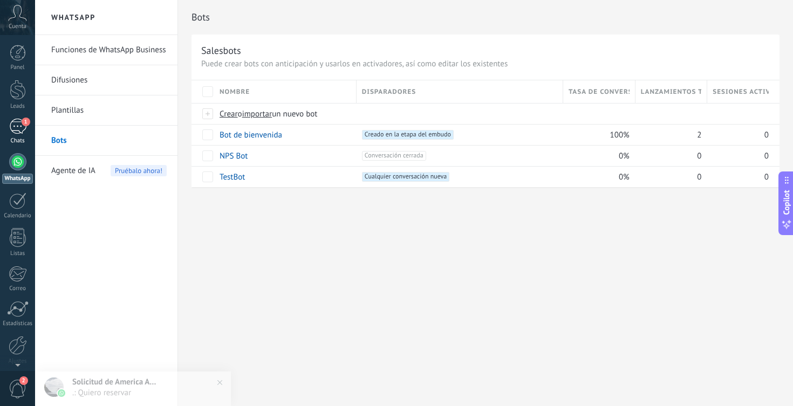
click at [19, 132] on div "1" at bounding box center [17, 127] width 17 height 16
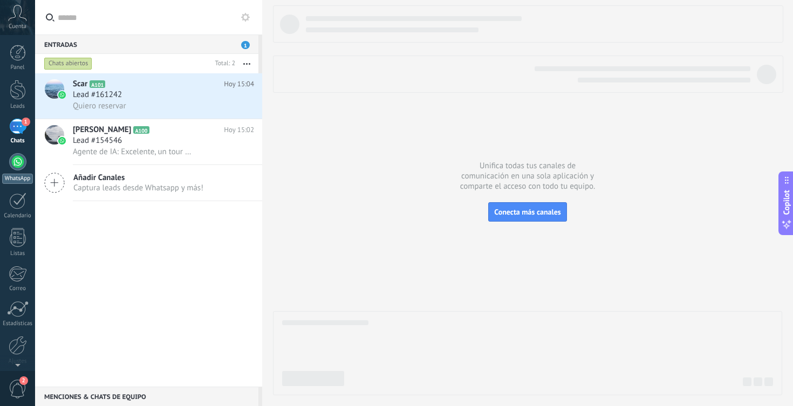
click at [25, 162] on div at bounding box center [17, 161] width 17 height 17
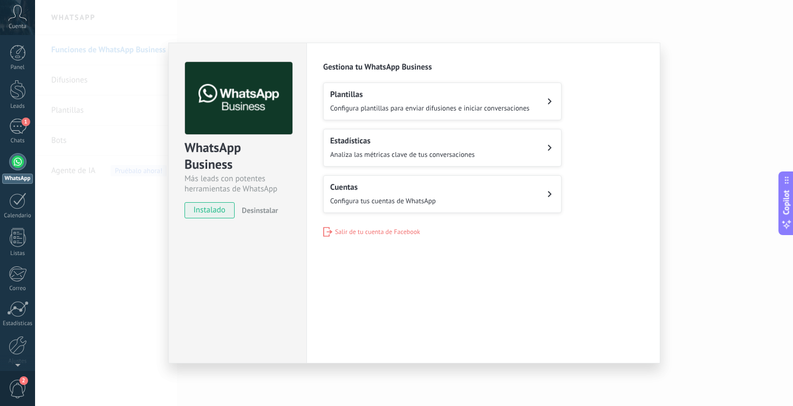
click at [442, 113] on button "Plantillas Configura plantillas para enviar difusiones e iniciar conversaciones" at bounding box center [442, 102] width 238 height 38
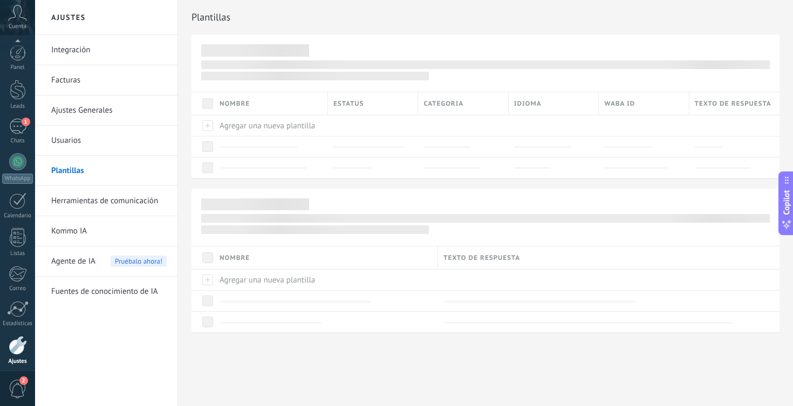
scroll to position [43, 0]
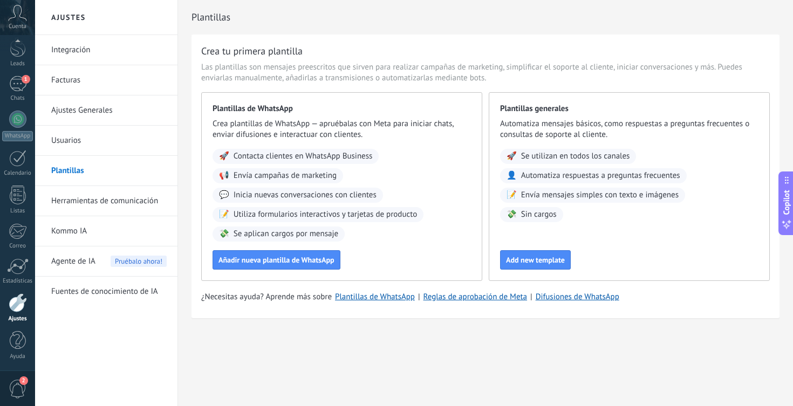
click at [95, 262] on div "Agente de IA Pruébalo ahora!" at bounding box center [108, 261] width 115 height 30
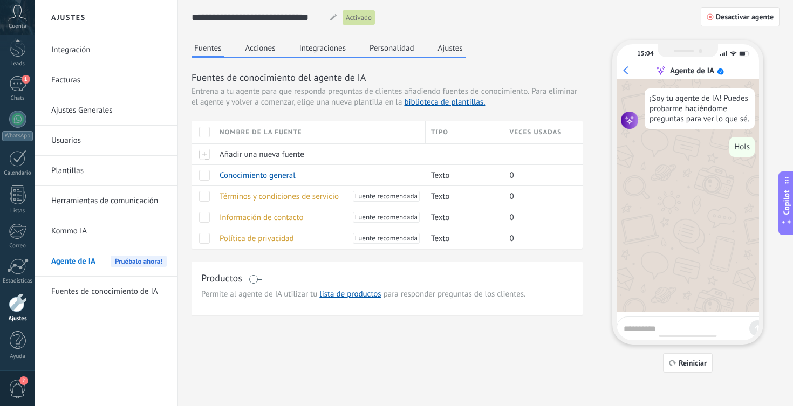
click at [107, 175] on link "Plantillas" at bounding box center [108, 171] width 115 height 30
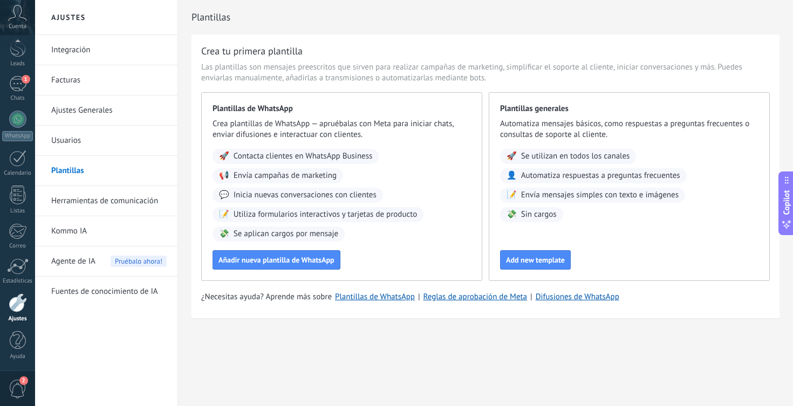
click at [113, 164] on link "Plantillas" at bounding box center [108, 171] width 115 height 30
click at [12, 92] on link "1 Chats" at bounding box center [17, 89] width 35 height 26
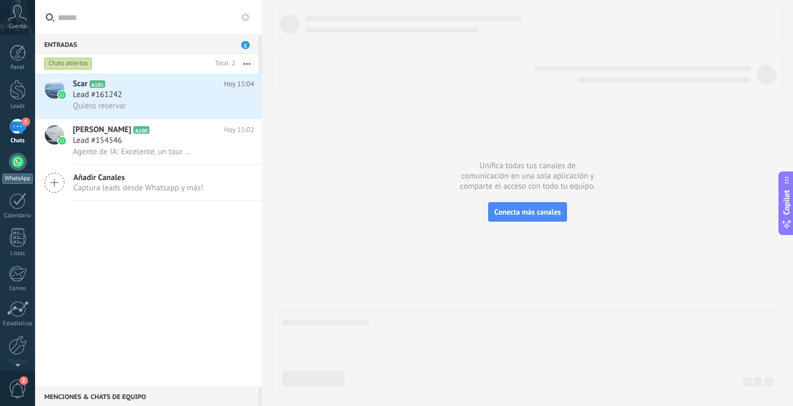
click at [22, 164] on div at bounding box center [17, 161] width 17 height 17
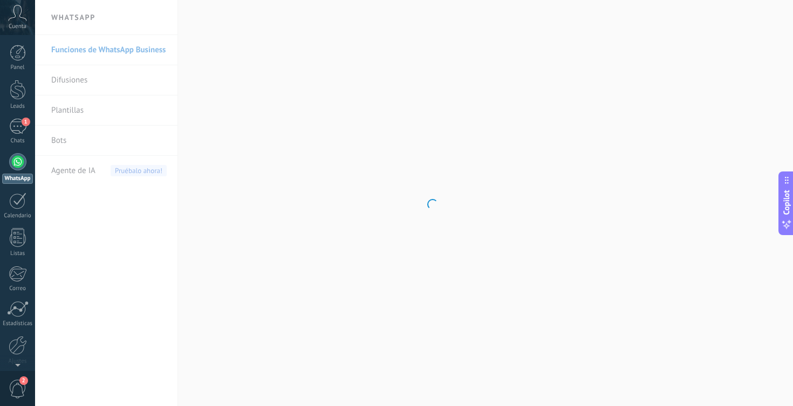
click at [77, 108] on body ".abccls-1,.abccls-2{fill-rule:evenodd}.abccls-2{fill:#fff} .abfcls-1{fill:none}…" at bounding box center [396, 203] width 793 height 406
click at [77, 108] on link "Plantillas" at bounding box center [108, 110] width 115 height 30
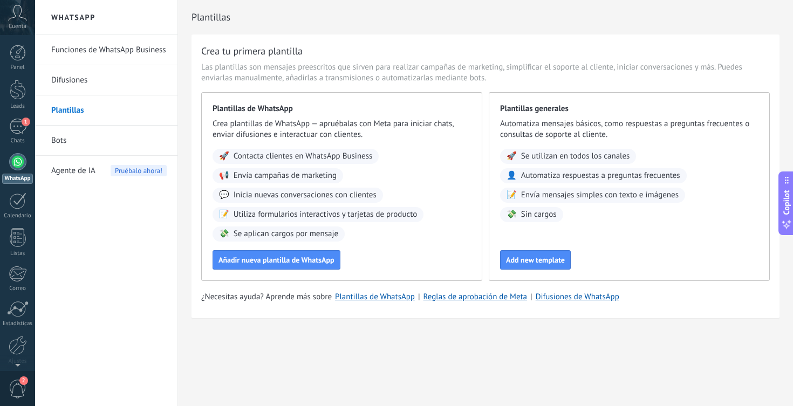
click at [105, 146] on link "Bots" at bounding box center [108, 141] width 115 height 30
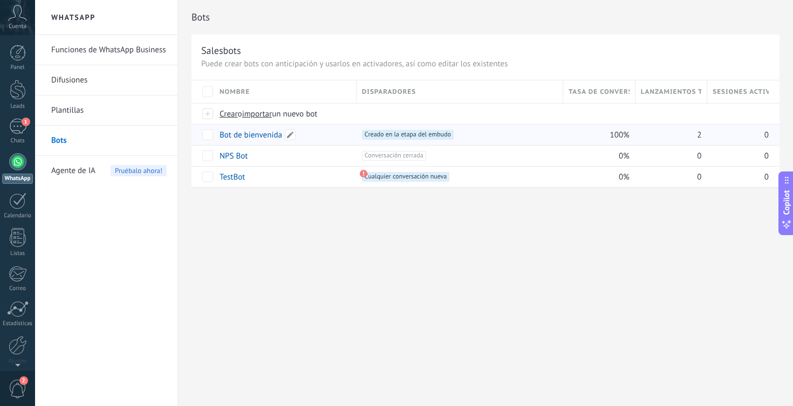
click at [224, 139] on link "Bot de bienvenida" at bounding box center [250, 135] width 63 height 10
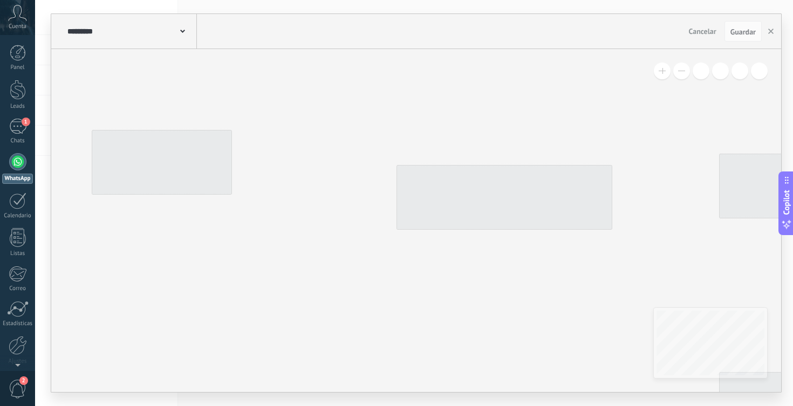
type input "**********"
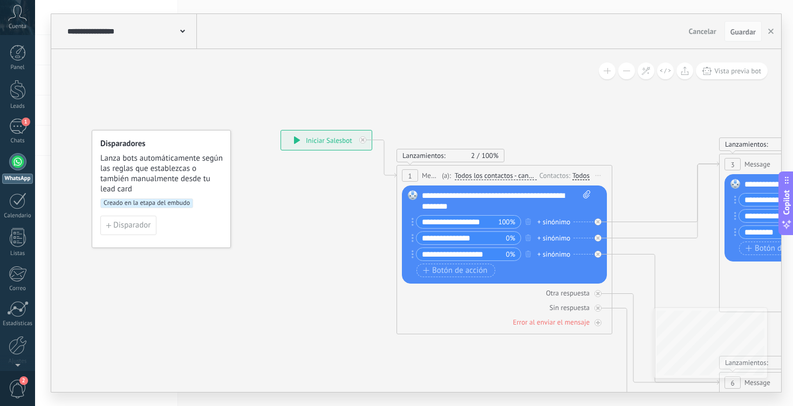
click at [700, 32] on span "Cancelar" at bounding box center [703, 31] width 28 height 10
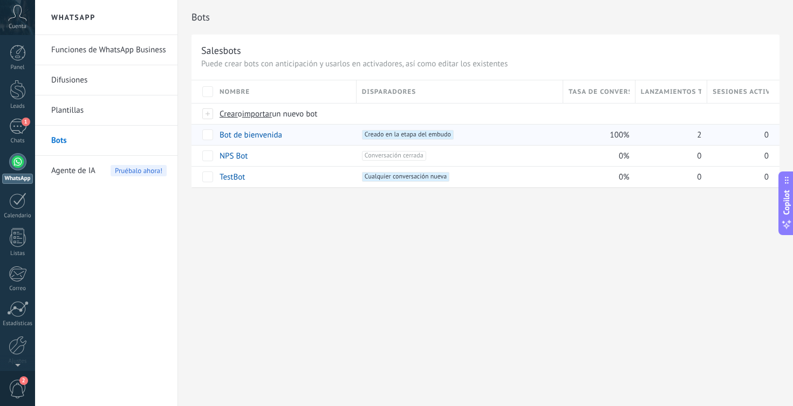
click at [310, 134] on div "Bot de bienvenida" at bounding box center [282, 135] width 137 height 20
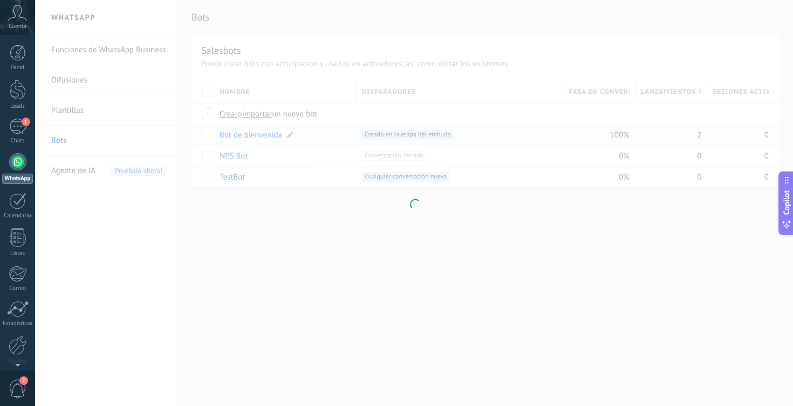
click at [310, 134] on div at bounding box center [414, 203] width 758 height 406
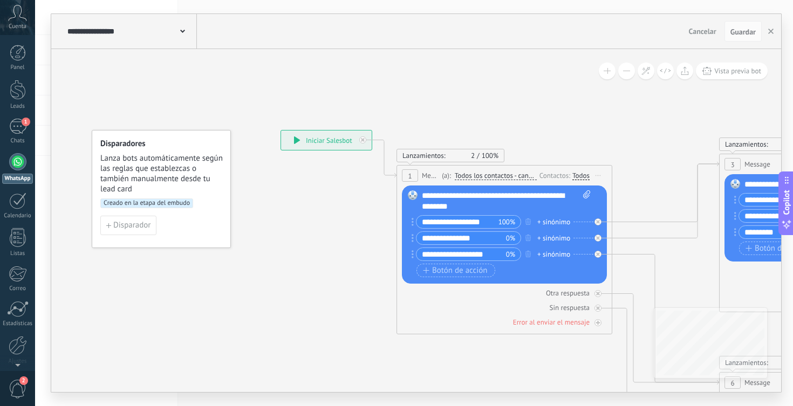
click at [704, 39] on button "Cancelar" at bounding box center [702, 31] width 36 height 16
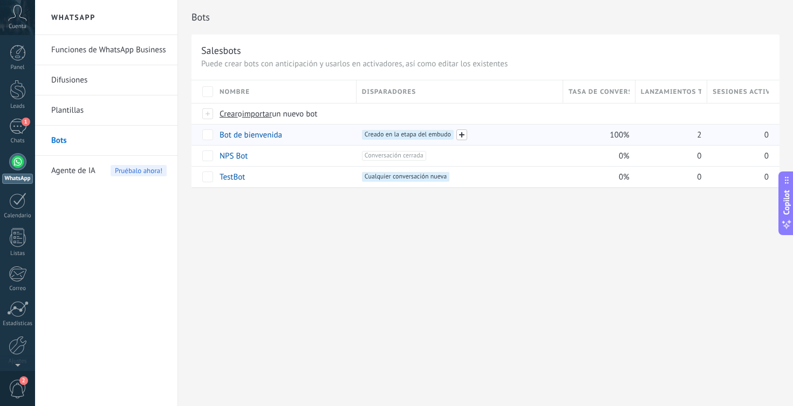
click at [460, 133] on span at bounding box center [461, 134] width 11 height 11
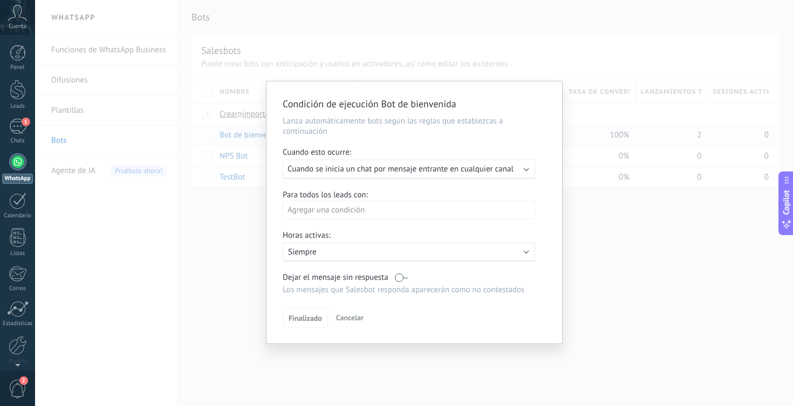
click at [459, 169] on span "Cuando se inicia un chat por mensaje entrante en cualquier canal" at bounding box center [400, 169] width 226 height 10
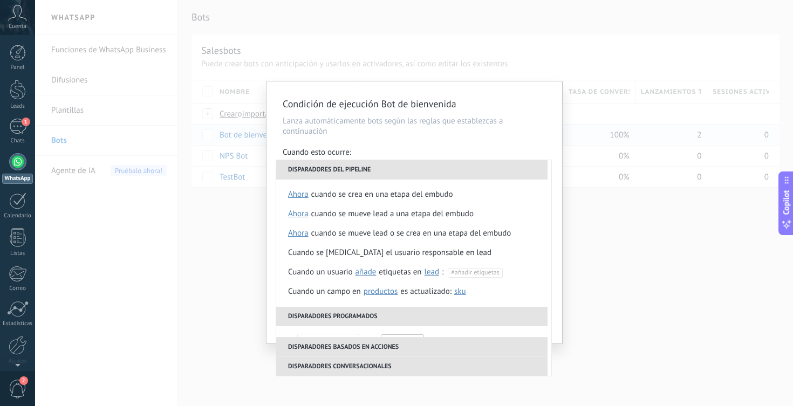
click at [246, 301] on div "Condición de ejecución Bot de bienvenida Lanza automáticamente bots según las r…" at bounding box center [414, 203] width 758 height 406
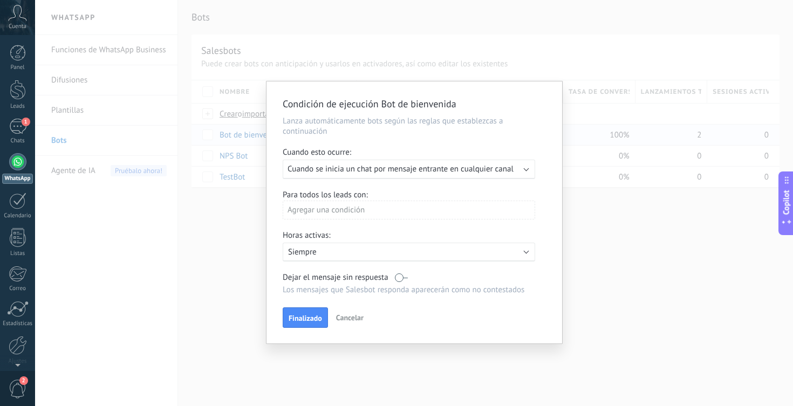
click at [450, 251] on p "Siempre" at bounding box center [382, 252] width 189 height 10
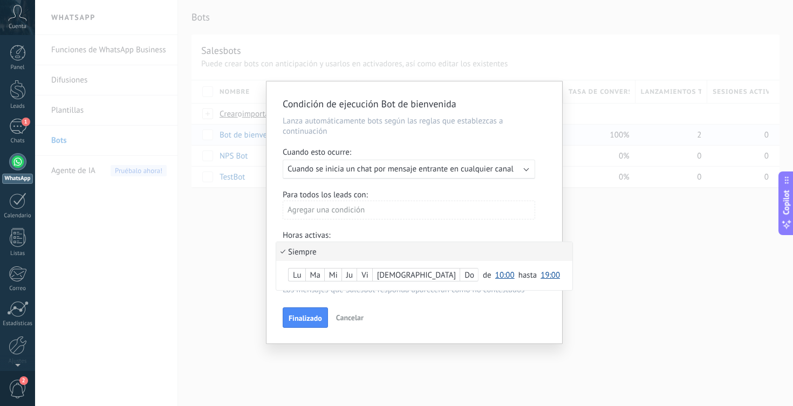
click at [450, 251] on li "Siempre" at bounding box center [424, 251] width 296 height 19
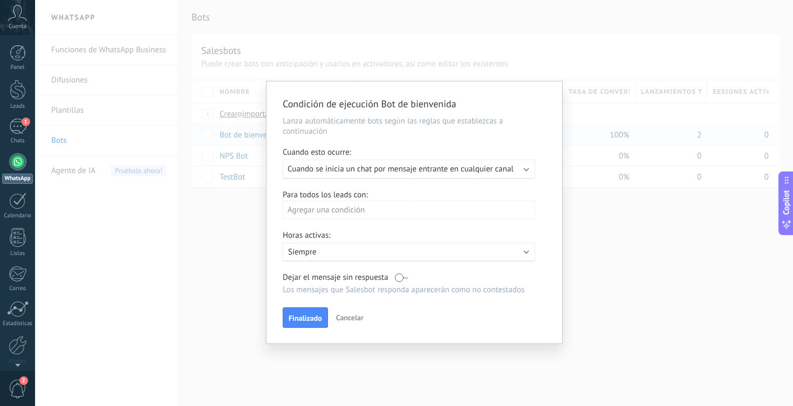
click at [346, 315] on span "Cancelar" at bounding box center [350, 318] width 28 height 10
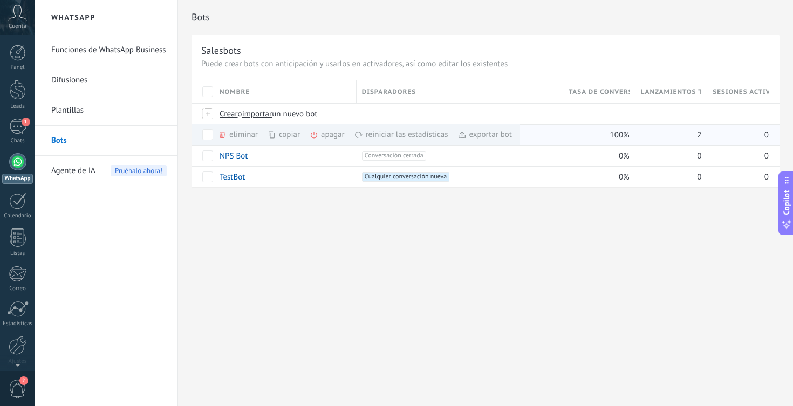
click at [319, 135] on div "apagar màs" at bounding box center [346, 134] width 72 height 21
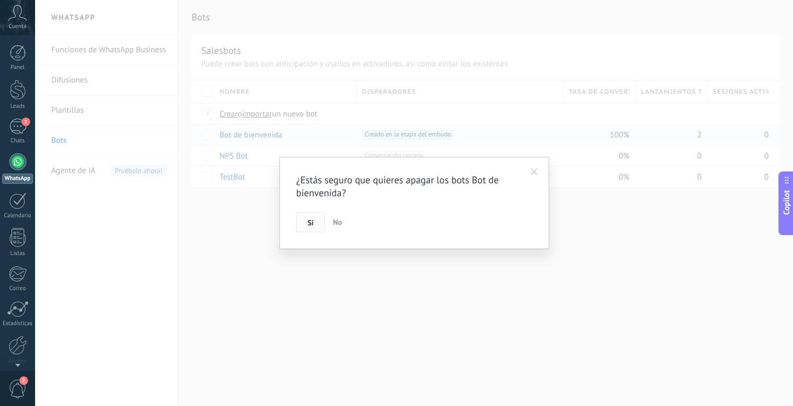
click at [308, 223] on span "Si" at bounding box center [310, 223] width 6 height 8
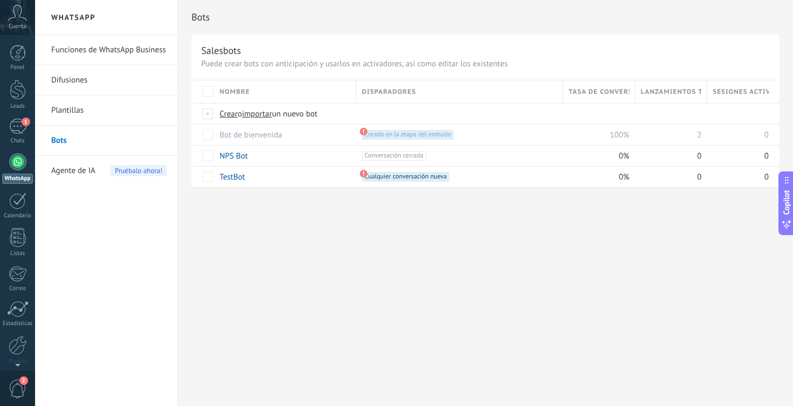
click at [287, 245] on div "Bots Salesbots Puede crear bots con anticipación y usarlos en activadores, así …" at bounding box center [485, 203] width 615 height 406
click at [85, 173] on span "Agente de IA" at bounding box center [73, 171] width 44 height 30
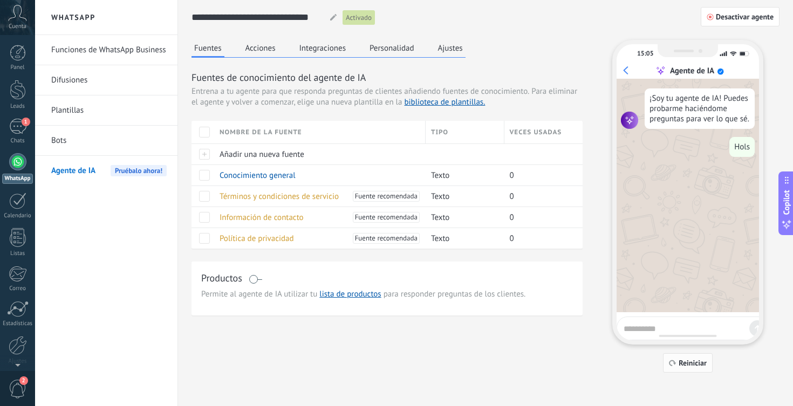
click at [676, 357] on button "Reiniciar" at bounding box center [688, 362] width 50 height 19
click at [14, 117] on div "Panel Leads 1 Chats WhatsApp Clientes" at bounding box center [17, 229] width 35 height 369
click at [22, 138] on div "Chats" at bounding box center [17, 141] width 31 height 7
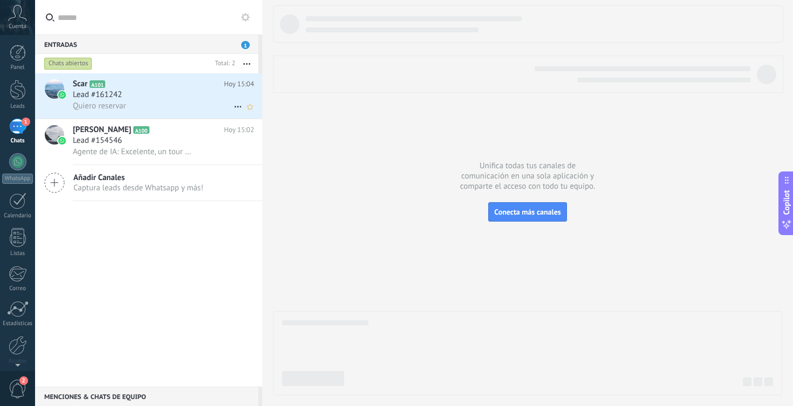
click at [159, 108] on div "Quiero reservar" at bounding box center [163, 105] width 181 height 11
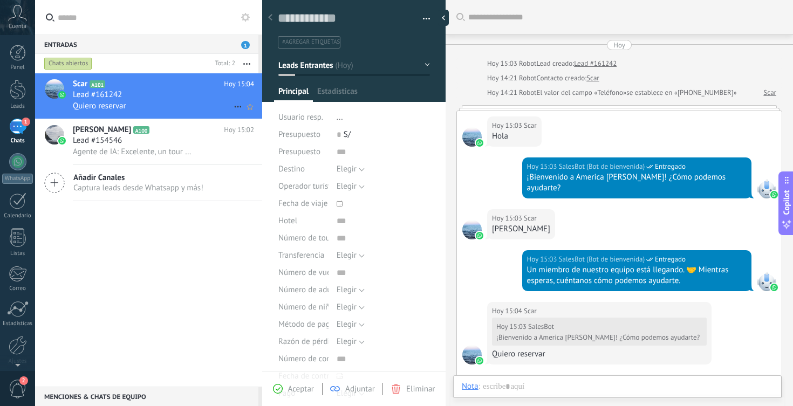
scroll to position [136, 0]
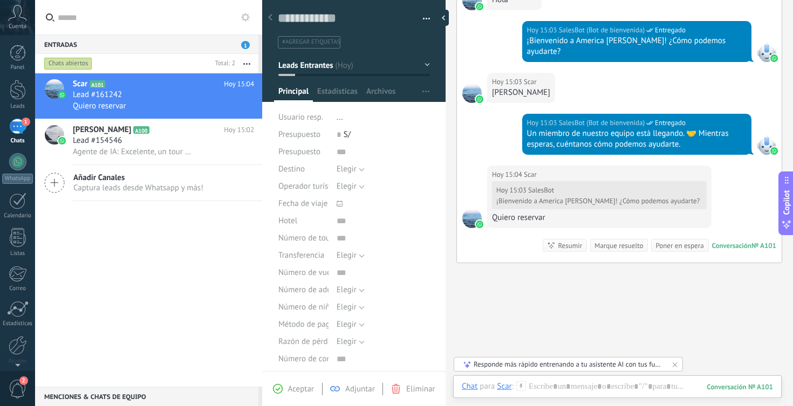
click at [716, 241] on div "Conversación" at bounding box center [731, 245] width 39 height 9
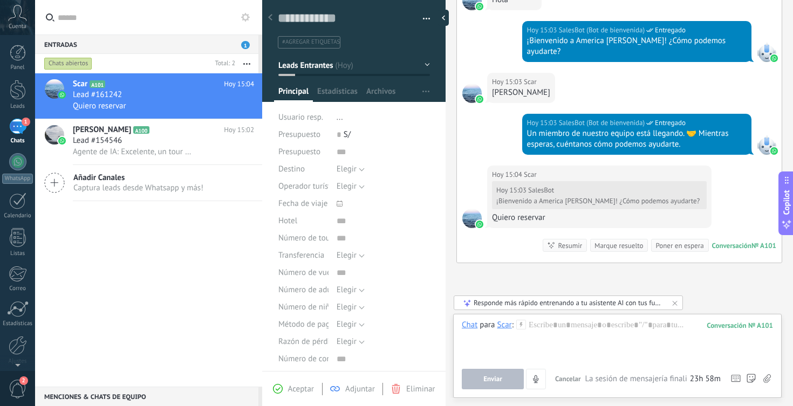
click at [717, 241] on div "Conversación" at bounding box center [731, 245] width 39 height 9
click at [589, 304] on div "Responde más rápido entrenando a tu asistente AI con tus fuentes de datos" at bounding box center [568, 302] width 190 height 9
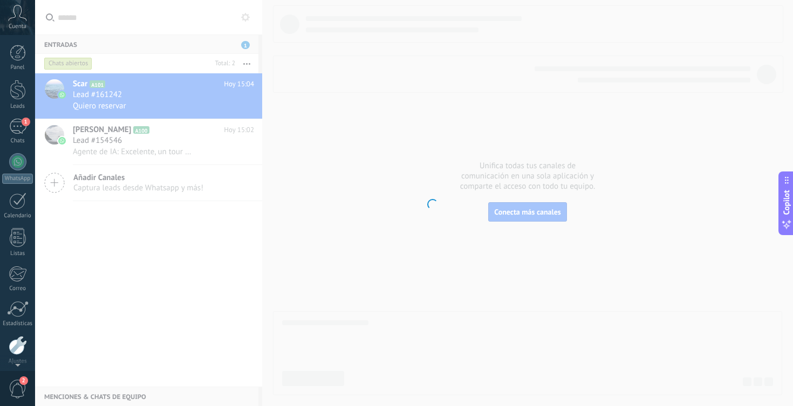
scroll to position [43, 0]
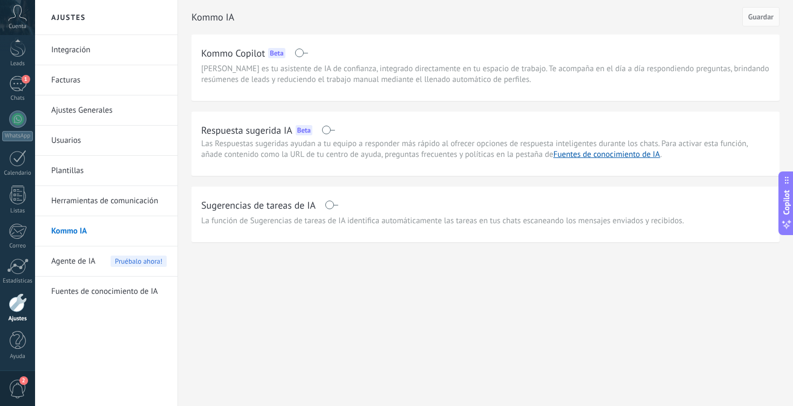
click at [332, 132] on span at bounding box center [327, 130] width 13 height 9
click at [330, 205] on span at bounding box center [331, 205] width 13 height 9
click at [764, 18] on span "Guardar" at bounding box center [760, 17] width 25 height 8
click at [127, 230] on link "Kommo IA" at bounding box center [108, 231] width 115 height 30
click at [16, 96] on div "Chats" at bounding box center [17, 98] width 31 height 7
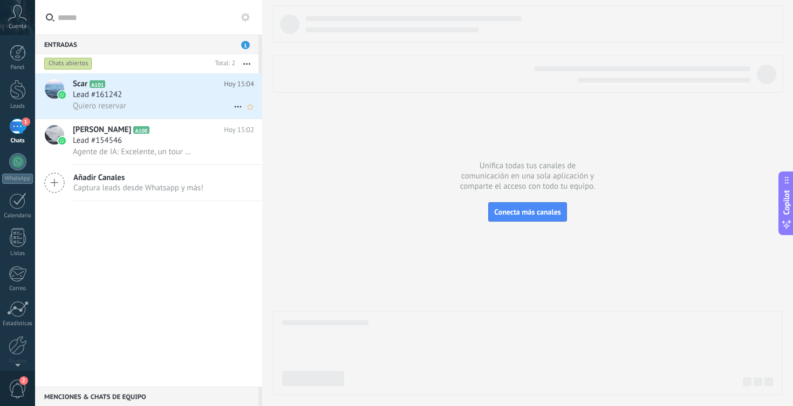
click at [179, 99] on div "Lead #161242" at bounding box center [163, 95] width 181 height 11
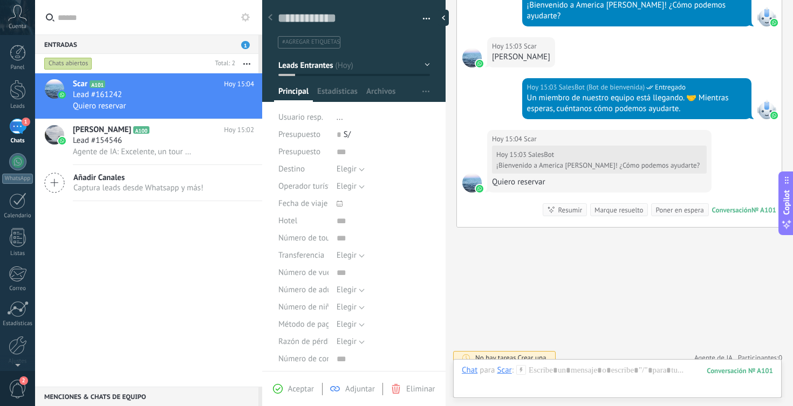
scroll to position [171, 0]
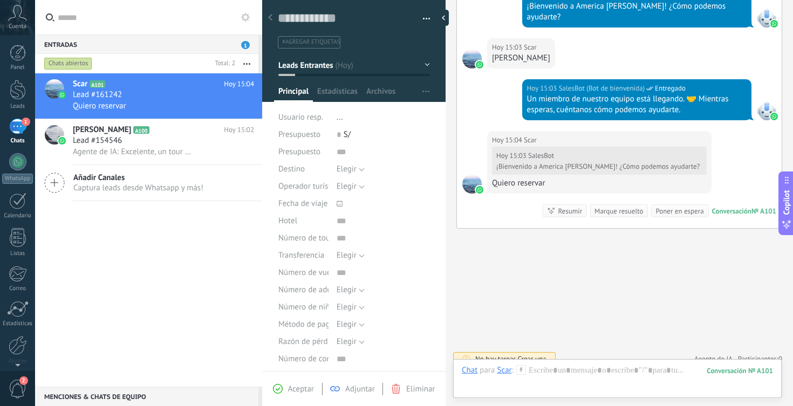
click at [562, 206] on div "Resumir" at bounding box center [570, 211] width 24 height 10
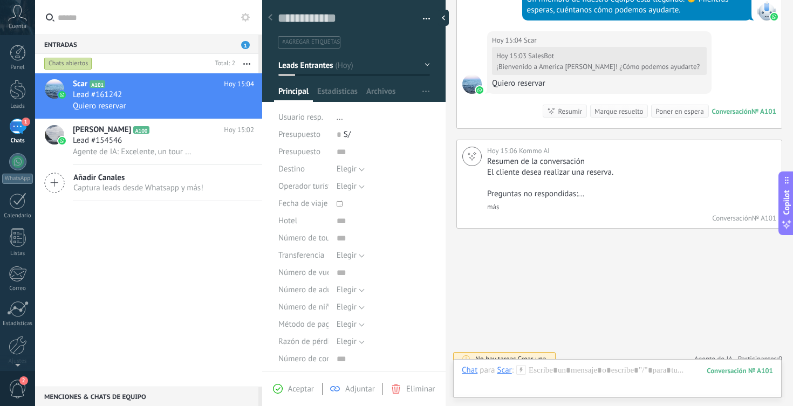
scroll to position [270, 0]
click at [731, 107] on div "Conversación" at bounding box center [731, 111] width 39 height 9
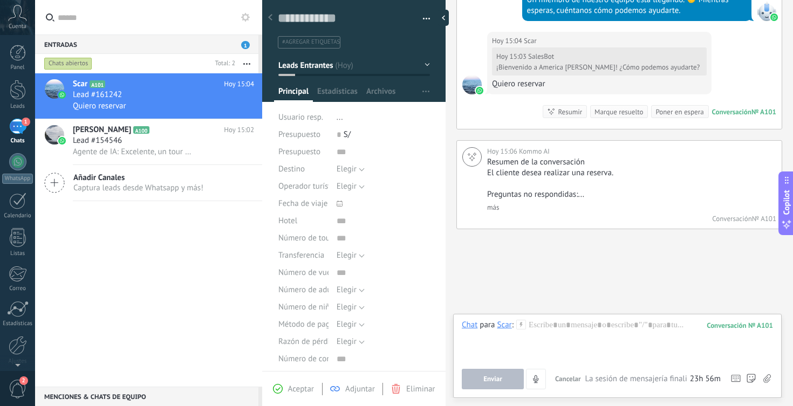
scroll to position [0, 0]
click at [621, 140] on div "Hoy 15:06 Kommo AI Resumen de la conversación El cliente desea realizar una res…" at bounding box center [619, 184] width 326 height 89
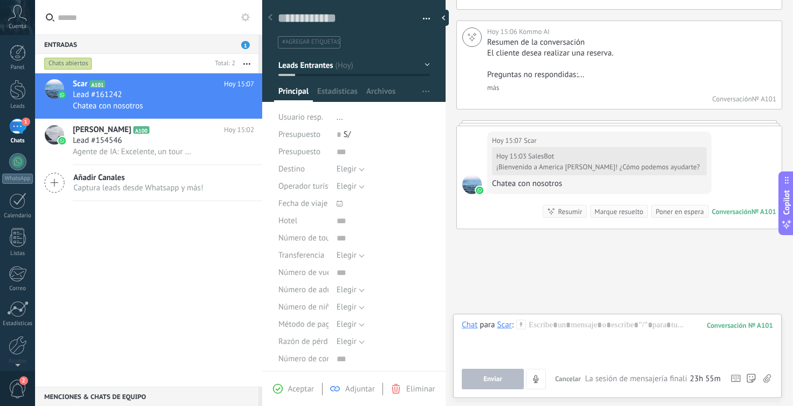
scroll to position [423, 0]
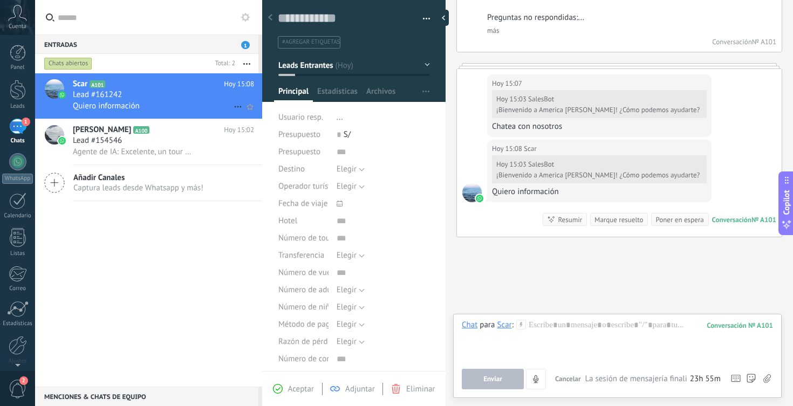
click at [235, 109] on icon at bounding box center [237, 106] width 13 height 13
click at [218, 229] on div at bounding box center [396, 203] width 793 height 406
click at [731, 215] on div "Hoy 15:08 Scar Hoy 15:03 SalesBot ¡Bienvenido a America Andina! ¿Cómo podemos a…" at bounding box center [619, 188] width 325 height 97
click at [731, 215] on div "Conversación" at bounding box center [731, 219] width 39 height 9
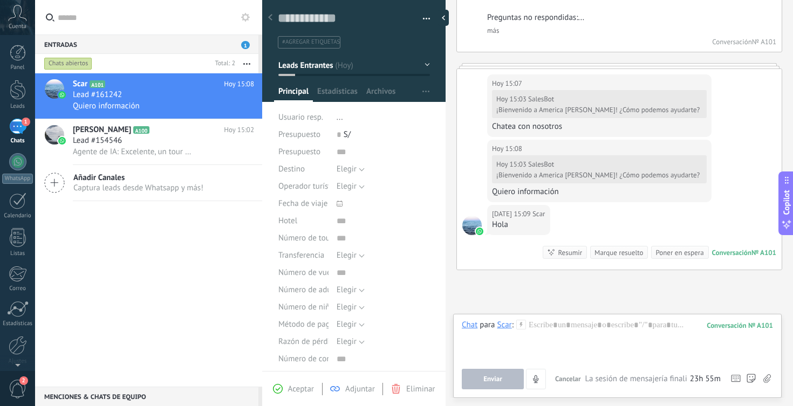
scroll to position [456, 0]
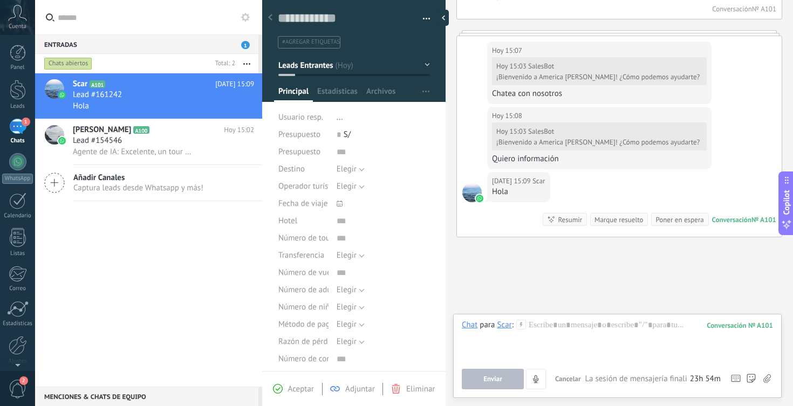
click at [132, 277] on div "Scar A101 Hoy 15:09 Lead #161242 Hola Larry Bayona Benites A100 Hoy 15:02 Lead …" at bounding box center [148, 229] width 227 height 313
click at [145, 147] on span "Agente de IA: Excelente, un tour de 5 días en Cusco te permitirá disfrutar de m…" at bounding box center [134, 152] width 122 height 10
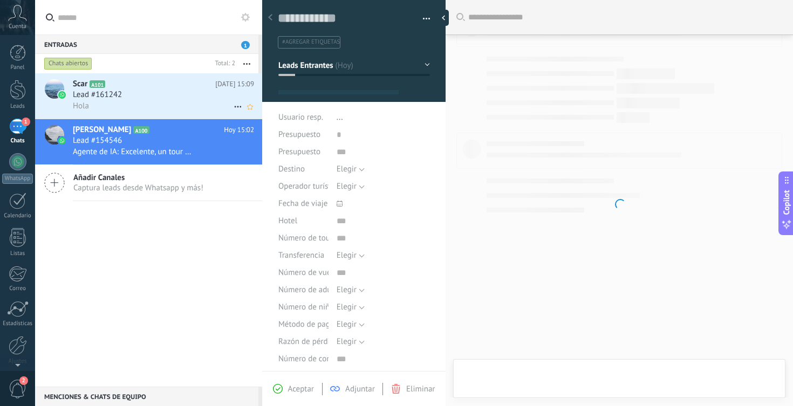
scroll to position [16, 0]
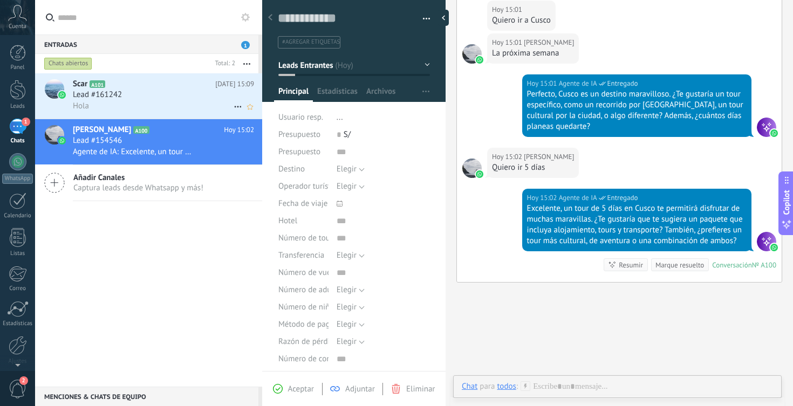
click at [152, 107] on div "Hola" at bounding box center [163, 105] width 181 height 11
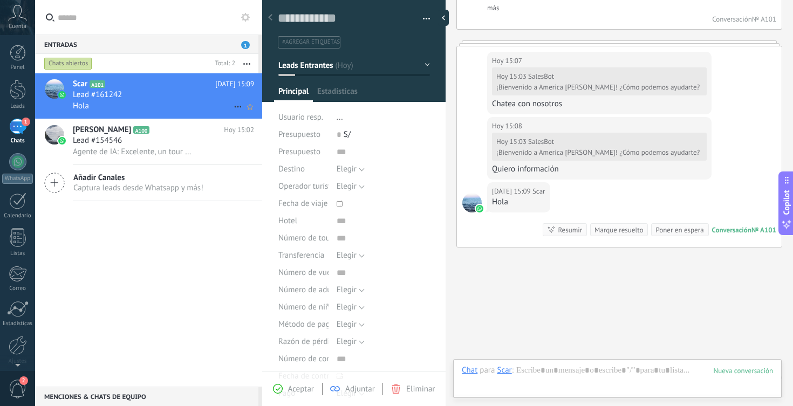
scroll to position [16, 0]
click at [473, 386] on div "Chat" at bounding box center [470, 386] width 16 height 10
click at [521, 389] on icon at bounding box center [521, 386] width 10 height 10
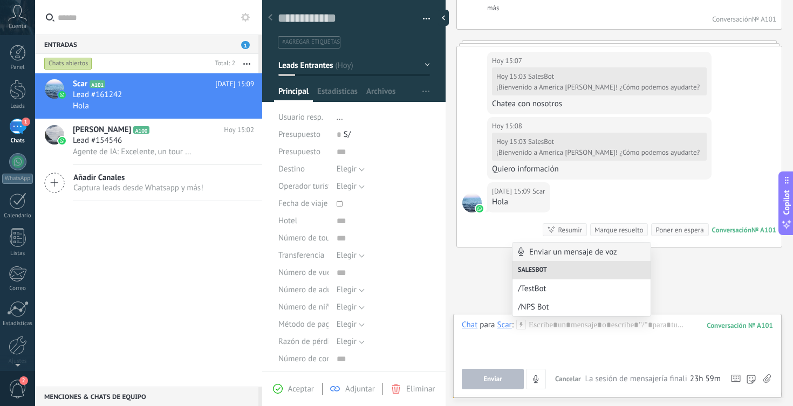
click at [132, 239] on div "Scar A101 Hoy 15:09 Lead #161242 Hola Larry Bayona Benites A100 Hoy 15:02 Lead …" at bounding box center [148, 229] width 227 height 313
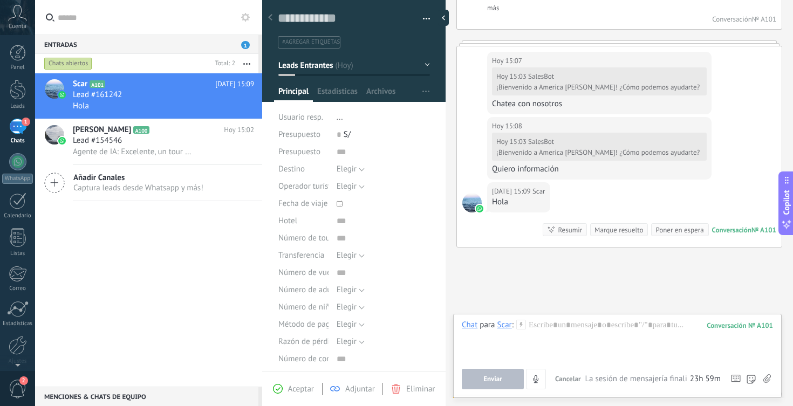
click at [418, 22] on button "button" at bounding box center [423, 19] width 16 height 16
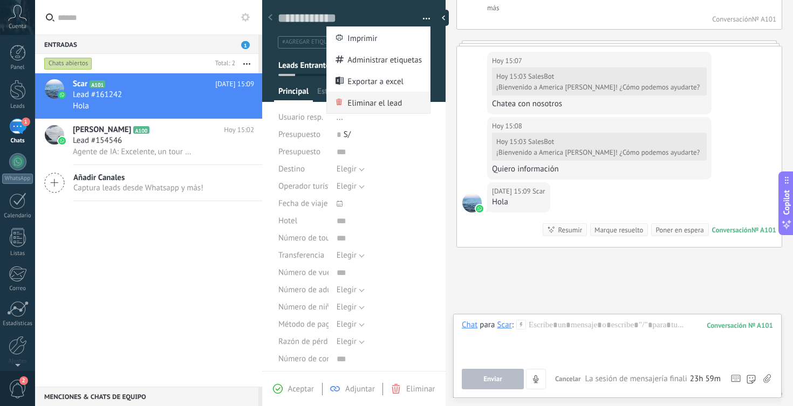
click at [378, 103] on span "Eliminar el lead" at bounding box center [374, 103] width 54 height 22
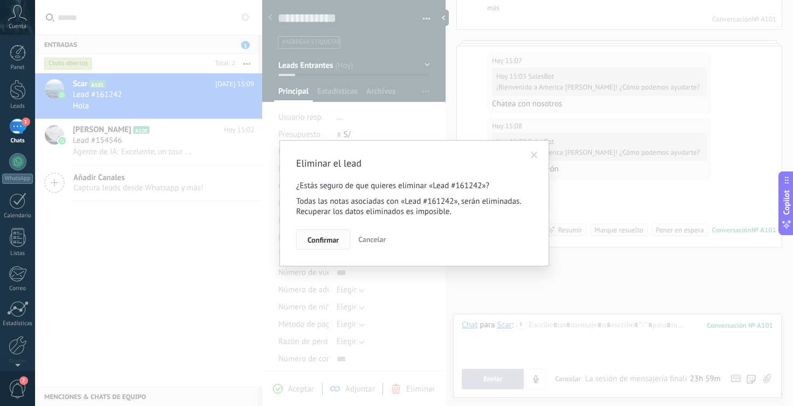
click at [317, 239] on span "Confirmar" at bounding box center [322, 240] width 31 height 8
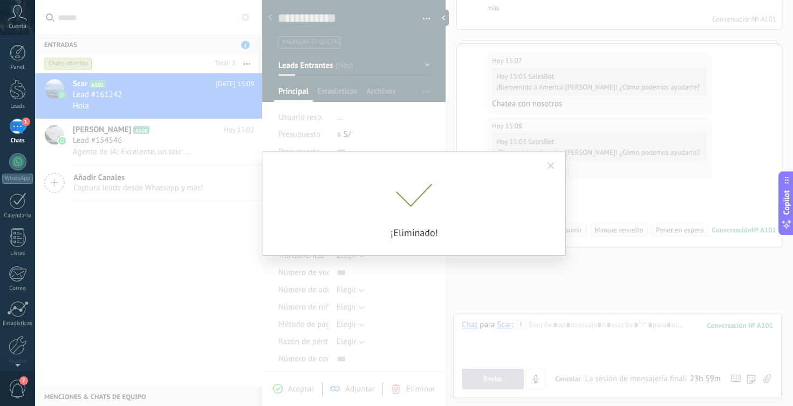
scroll to position [458, 0]
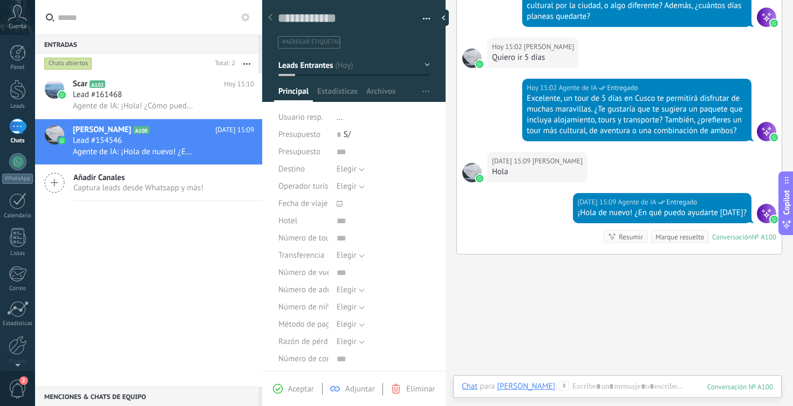
click at [94, 258] on div "Scar A102 Hoy 15:10 Lead #161468 Agente de IA: ¡Hola! ¿Cómo puedo ayudarte hoy?…" at bounding box center [148, 229] width 227 height 313
click at [121, 259] on div "Scar A102 Hoy 15:11 Lead #161468 Agente de IA: Perfecto, un viaje a Cusco por 5…" at bounding box center [148, 229] width 227 height 313
click at [164, 103] on span "Agente de IA: Parece que no tengo información específica sobre paquetes todo in…" at bounding box center [134, 106] width 122 height 10
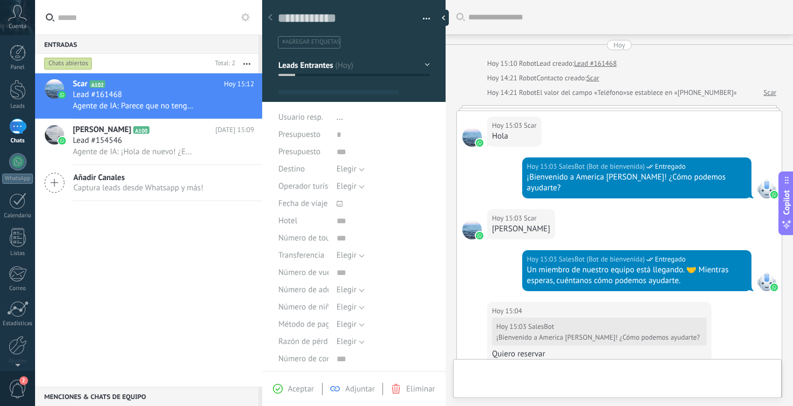
type textarea "**********"
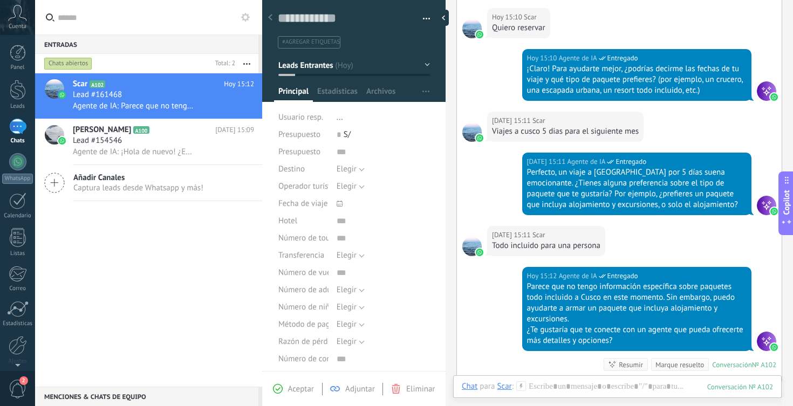
scroll to position [704, 0]
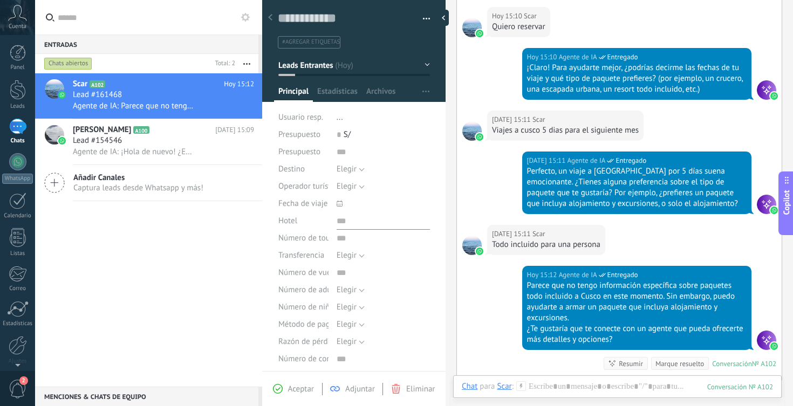
click at [338, 224] on input "text" at bounding box center [382, 220] width 93 height 17
click at [224, 241] on div "Scar A102 Hoy 15:12 Lead #161468 Agente de IA: Parece que no tengo información …" at bounding box center [148, 229] width 227 height 313
click at [102, 245] on div "Scar A102 Hoy 15:12 Lead #161468 Agente de IA: Parece que no tengo información …" at bounding box center [148, 229] width 227 height 313
click at [19, 85] on div at bounding box center [18, 90] width 16 height 20
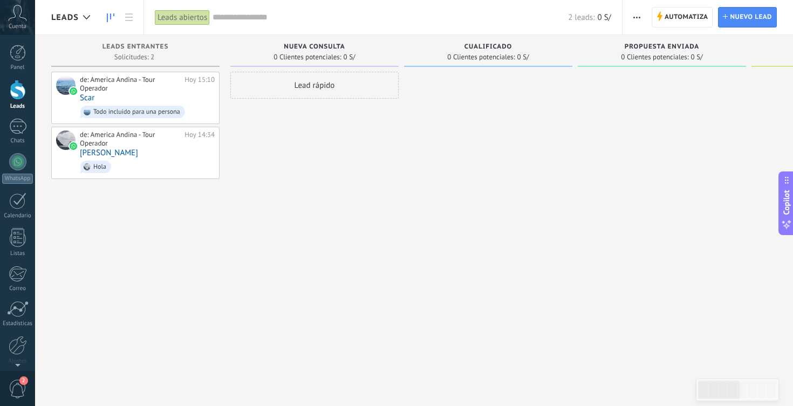
click at [324, 45] on span "Nueva consulta" at bounding box center [314, 47] width 61 height 8
click at [396, 194] on div "Lead rápido" at bounding box center [314, 204] width 168 height 265
click at [207, 285] on div "de: America Andina - Tour Operador Hoy 15:10 Scar Todo incluido para una person…" at bounding box center [135, 204] width 168 height 265
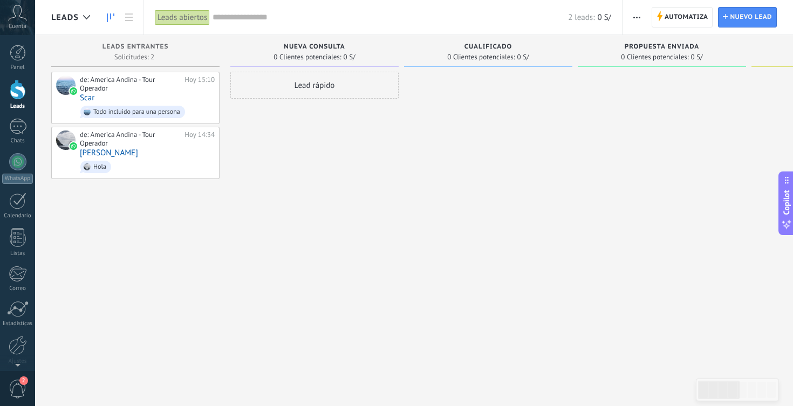
drag, startPoint x: 567, startPoint y: 20, endPoint x: 607, endPoint y: 45, distance: 47.3
click at [607, 45] on div "Leads Leads abiertos Aplicar 2 leads: 0 S/ Leads abiertos Mis leads Leads ganad…" at bounding box center [414, 212] width 758 height 424
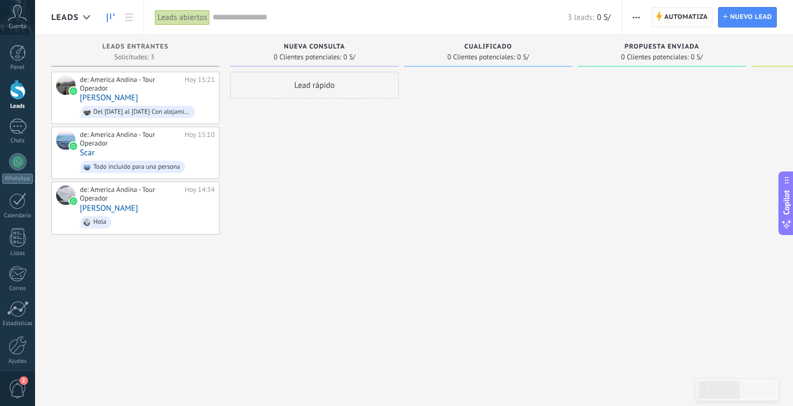
click at [669, 15] on span "Automatiza" at bounding box center [686, 17] width 44 height 19
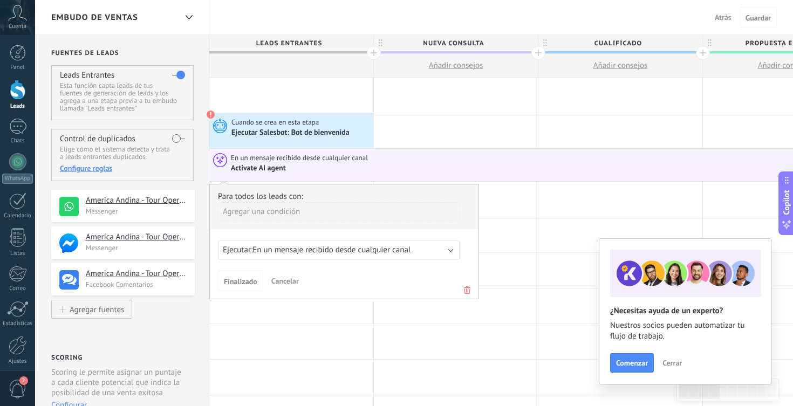
click at [358, 251] on span "En un mensaje recibido desde cualquier canal" at bounding box center [331, 250] width 158 height 10
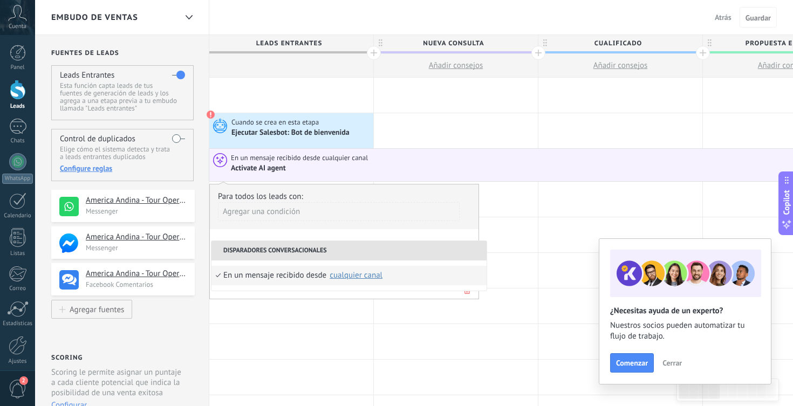
click at [351, 232] on div "Para todos los leads con: Agregar una condición Ejecutar: En un mensaje recibid…" at bounding box center [344, 241] width 270 height 115
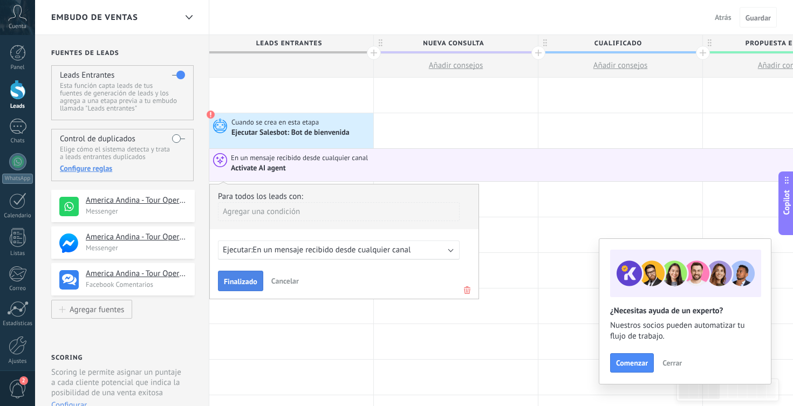
click at [242, 279] on span "Finalizado" at bounding box center [240, 282] width 33 height 8
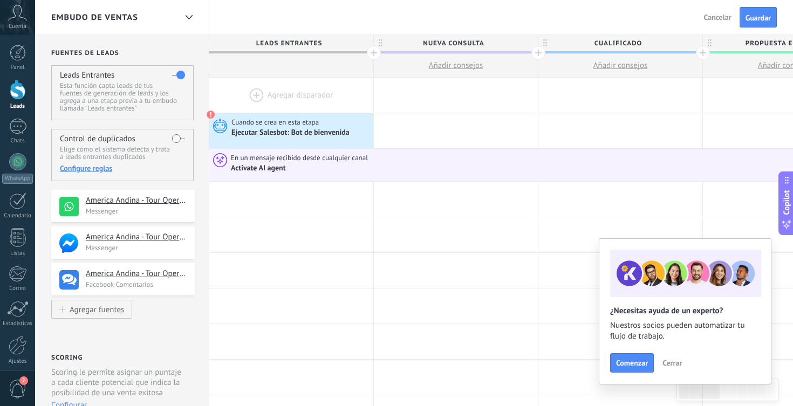
drag, startPoint x: 364, startPoint y: 132, endPoint x: 360, endPoint y: 83, distance: 49.2
click at [208, 114] on span at bounding box center [211, 115] width 9 height 9
click at [19, 120] on div at bounding box center [17, 127] width 17 height 16
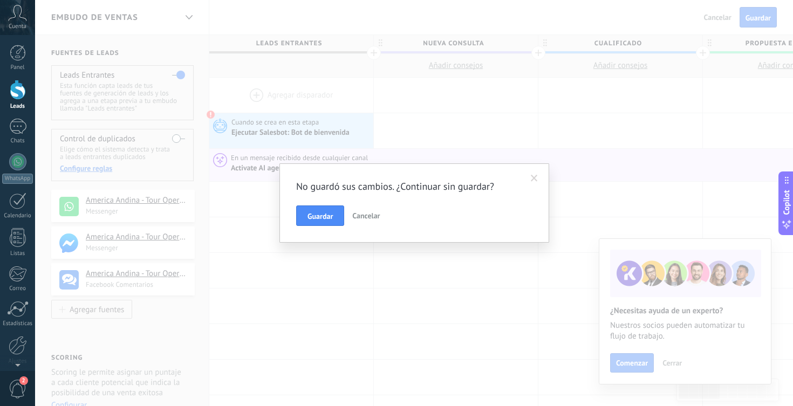
click at [375, 214] on span "Cancelar" at bounding box center [366, 216] width 28 height 10
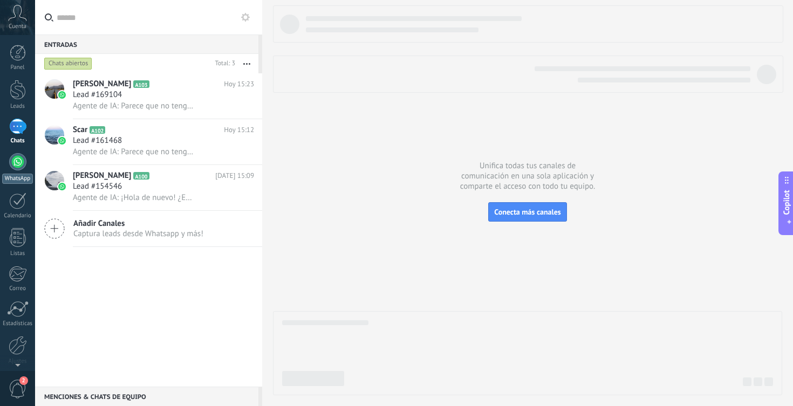
click at [24, 167] on div at bounding box center [17, 161] width 17 height 17
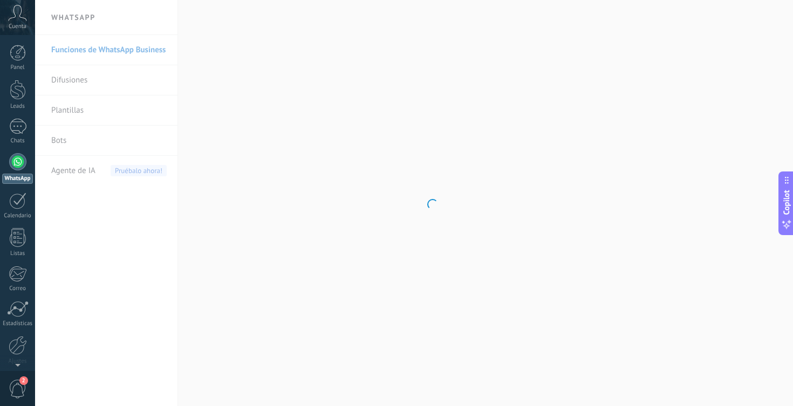
click at [68, 134] on body ".abccls-1,.abccls-2{fill-rule:evenodd}.abccls-2{fill:#fff} .abfcls-1{fill:none}…" at bounding box center [396, 203] width 793 height 406
click at [61, 141] on link "Bots" at bounding box center [108, 141] width 115 height 30
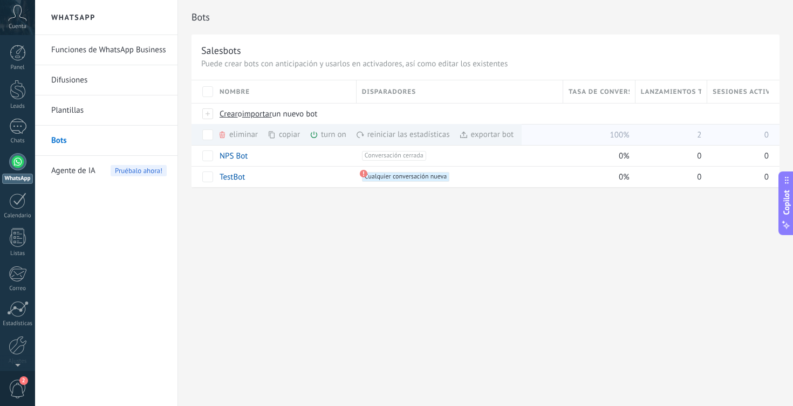
click at [243, 133] on div "eliminar màs" at bounding box center [256, 134] width 77 height 21
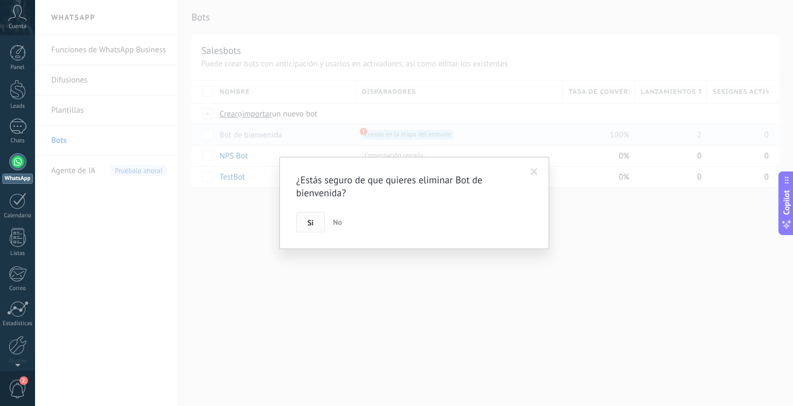
click at [314, 216] on button "Si" at bounding box center [310, 222] width 29 height 20
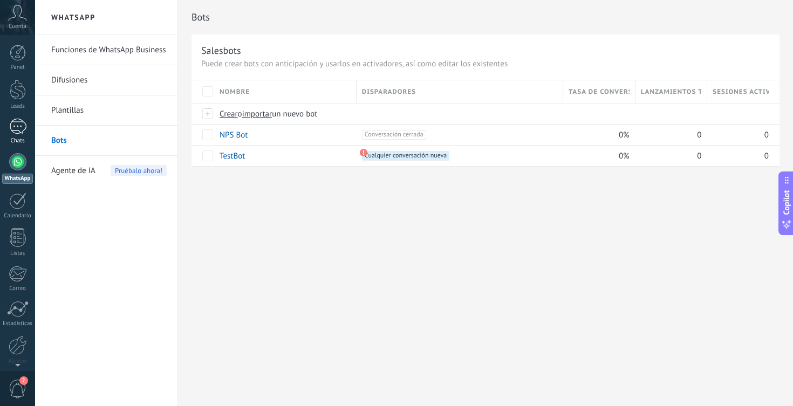
click at [29, 131] on link "Chats" at bounding box center [17, 132] width 35 height 26
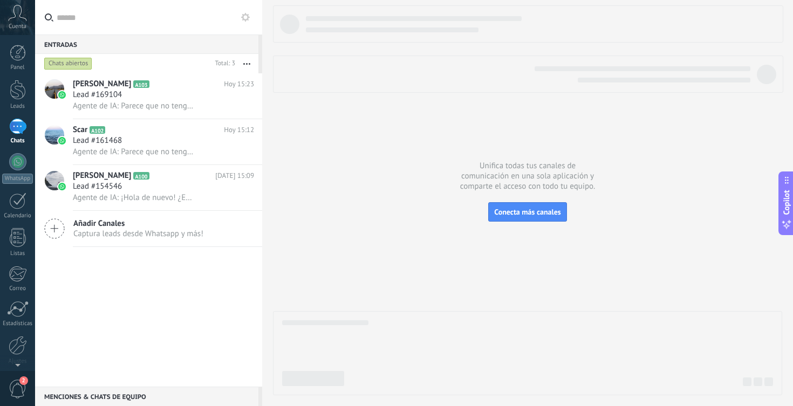
click at [19, 44] on div "Panel Leads Chats WhatsApp Clientes" at bounding box center [35, 203] width 70 height 336
click at [19, 51] on div at bounding box center [18, 53] width 16 height 16
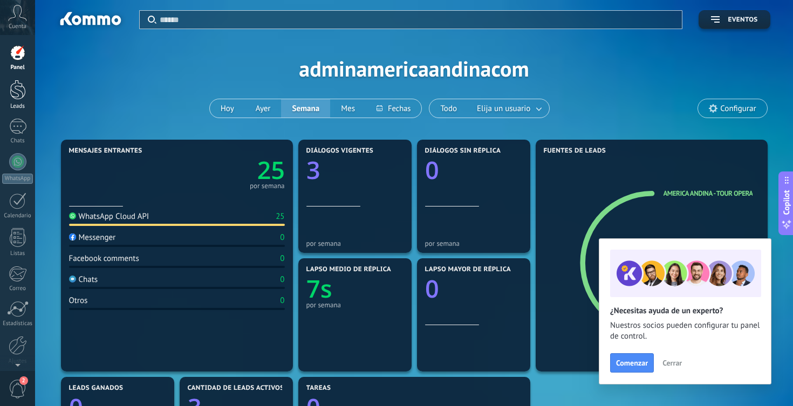
click at [22, 97] on div at bounding box center [18, 90] width 16 height 20
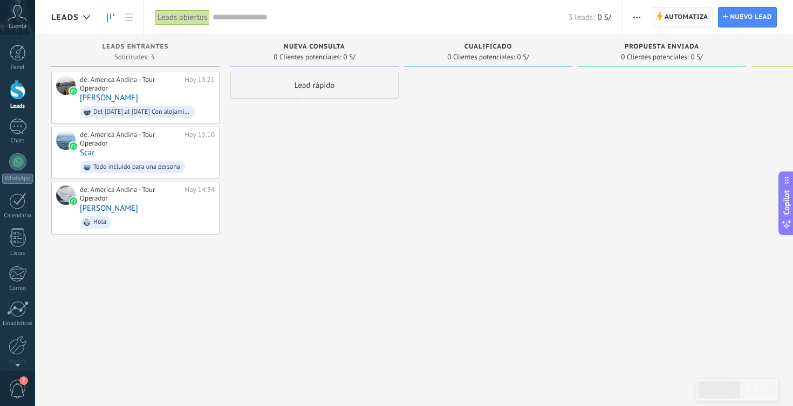
click at [688, 19] on span "Automatiza" at bounding box center [686, 17] width 44 height 19
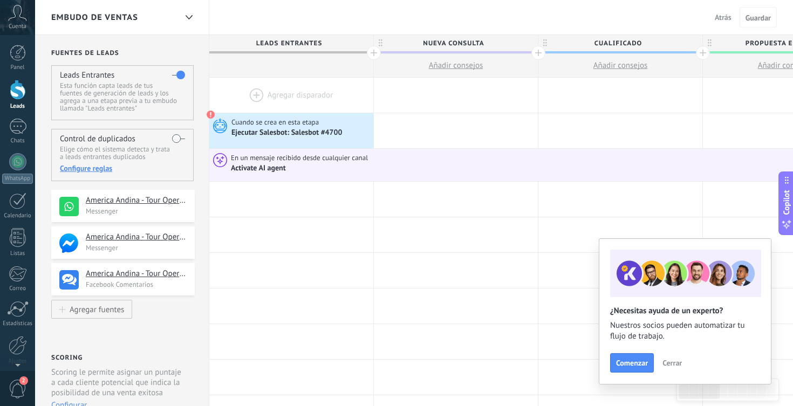
click at [676, 356] on button "Cerrar" at bounding box center [671, 363] width 29 height 16
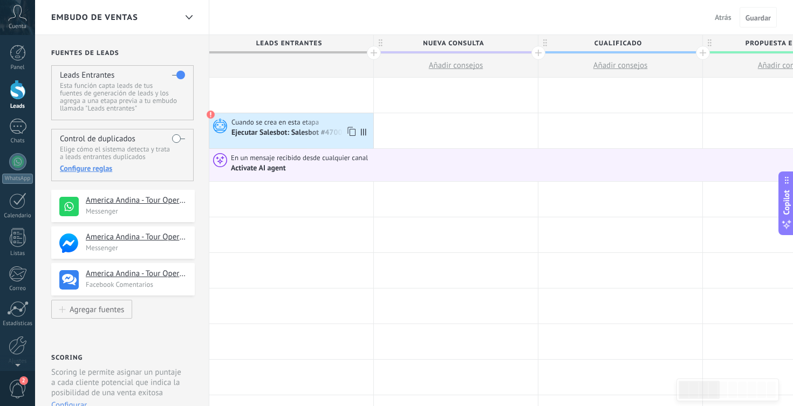
click at [265, 138] on div "Cuando se crea en esta etapa Ejecutar Salesbot: Salesbot #4700" at bounding box center [291, 130] width 164 height 35
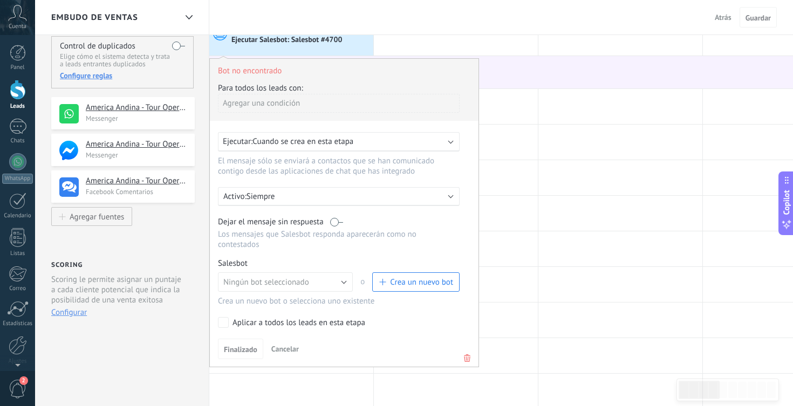
scroll to position [97, 0]
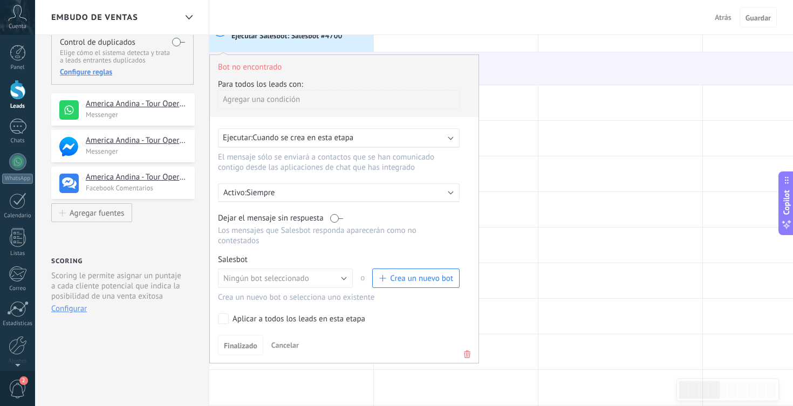
click at [466, 354] on icon at bounding box center [467, 354] width 12 height 13
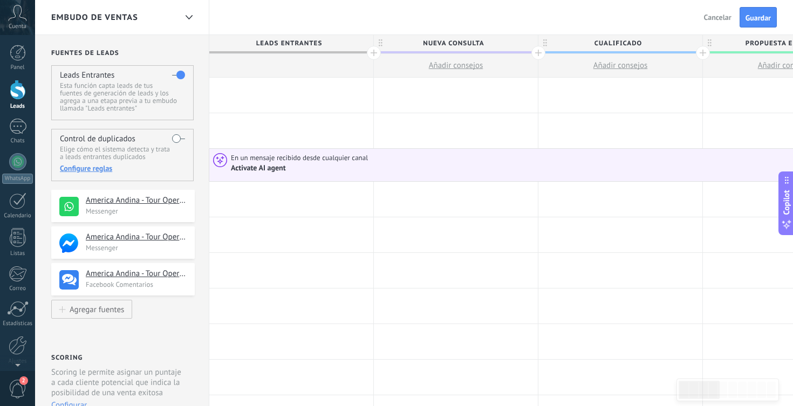
scroll to position [0, 0]
click at [746, 14] on span "Guardar" at bounding box center [757, 18] width 25 height 8
click at [111, 314] on div "Agregar fuentes" at bounding box center [97, 309] width 54 height 9
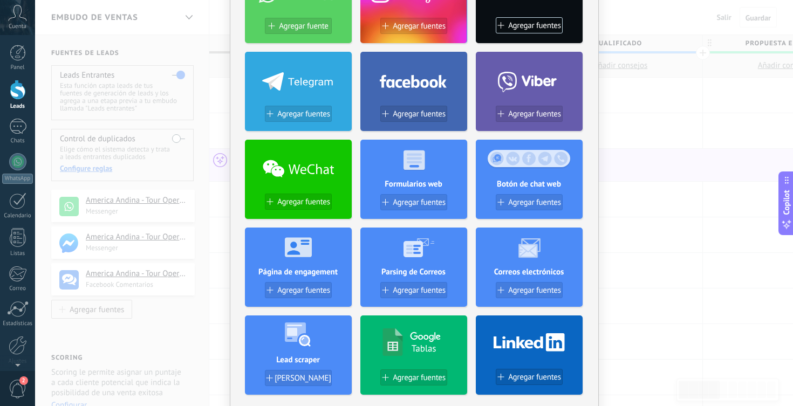
scroll to position [119, 0]
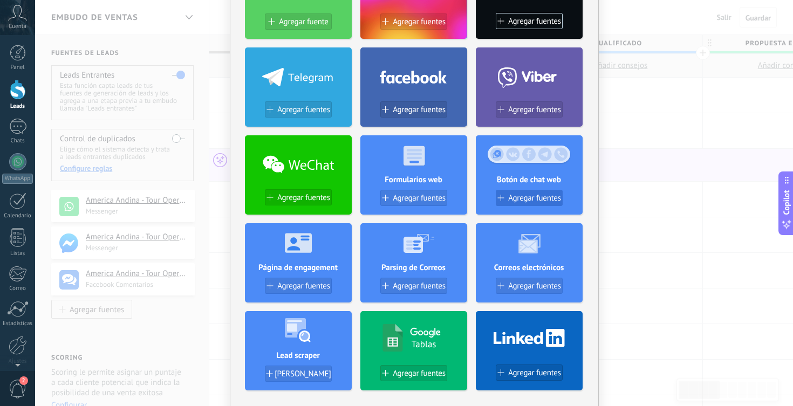
click at [523, 199] on span "Agregar fuentes" at bounding box center [534, 198] width 53 height 9
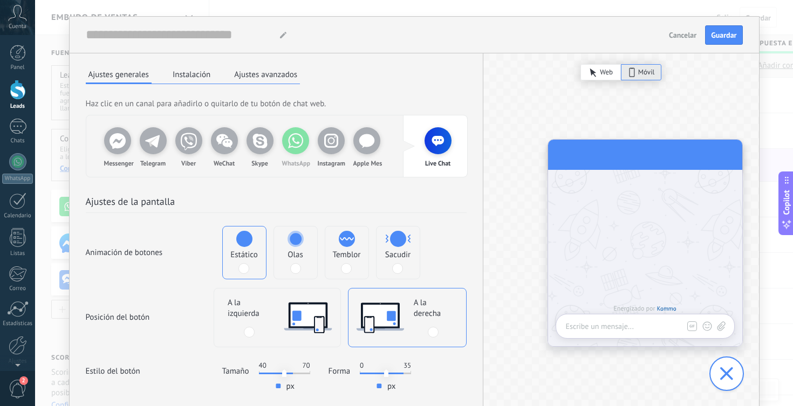
click at [297, 148] on icon at bounding box center [296, 141] width 22 height 22
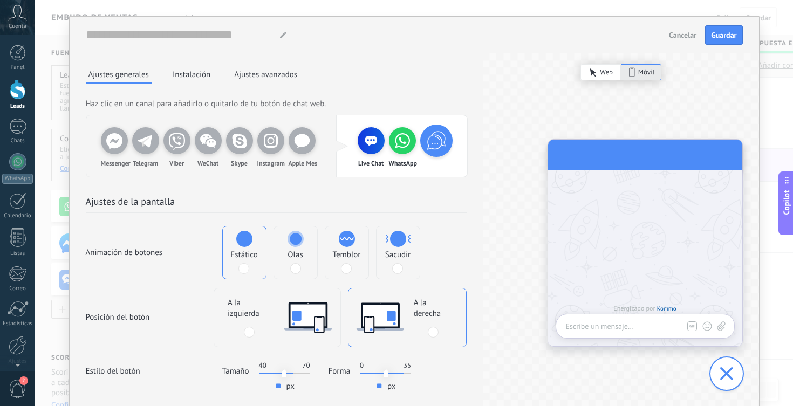
click at [396, 150] on icon at bounding box center [403, 141] width 22 height 22
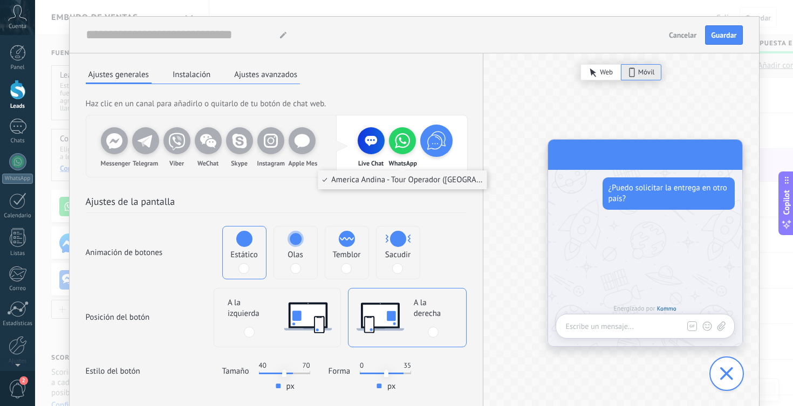
click at [396, 150] on icon at bounding box center [403, 141] width 22 height 22
click at [398, 184] on span "America Andina - Tour Operador (America Andina - Tour Operador)" at bounding box center [408, 180] width 155 height 11
click at [431, 214] on div "Ajustes de la pantalla Animación de botones Estático Olas Temblor Sacudir Posic…" at bounding box center [276, 319] width 413 height 285
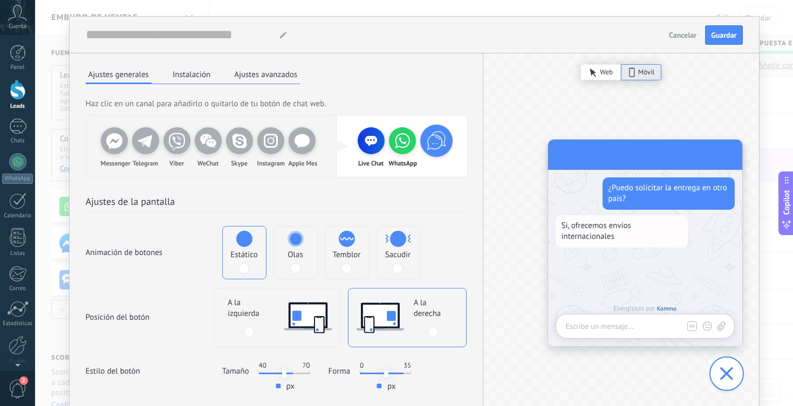
click at [431, 214] on div "Ajustes de la pantalla Animación de botones Estático Olas Temblor Sacudir Posic…" at bounding box center [276, 319] width 413 height 285
click at [367, 140] on use at bounding box center [371, 141] width 12 height 10
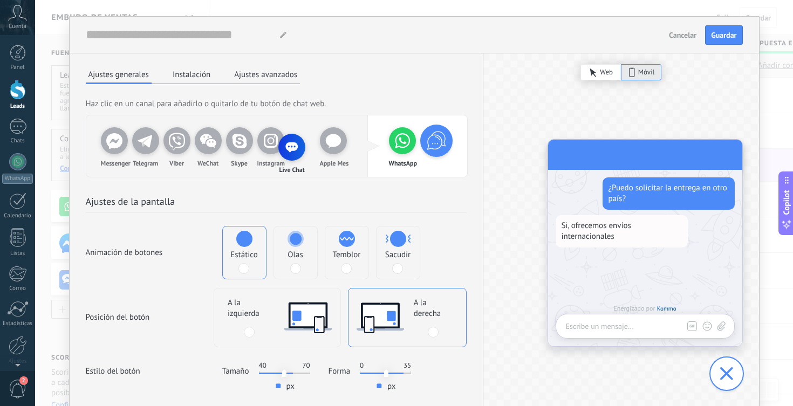
drag, startPoint x: 367, startPoint y: 140, endPoint x: 285, endPoint y: 131, distance: 83.0
click at [285, 131] on div "Messenger Telegram Viber WeChat Skype Instagram Apple Mes Live Chat WhatsApp" at bounding box center [276, 145] width 381 height 61
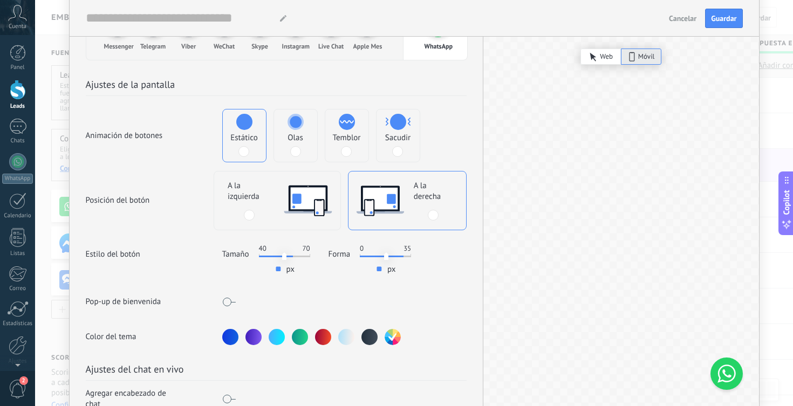
scroll to position [119, 0]
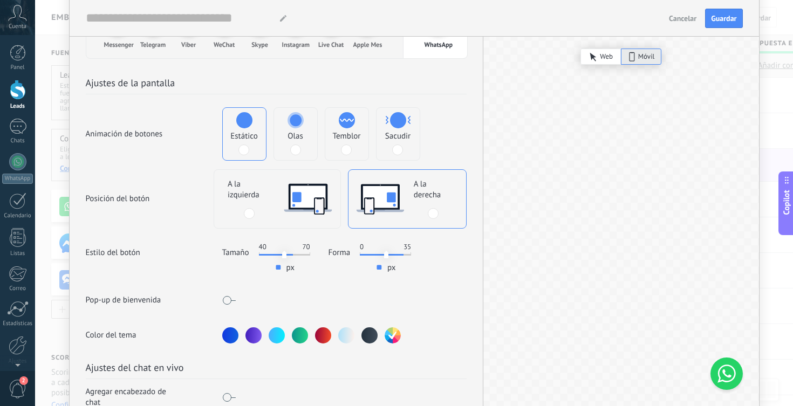
click at [293, 150] on span at bounding box center [295, 150] width 11 height 11
click at [338, 147] on div "Temblor" at bounding box center [347, 143] width 28 height 24
click at [400, 153] on div at bounding box center [397, 150] width 11 height 11
click at [309, 156] on label "Olas" at bounding box center [295, 134] width 43 height 52
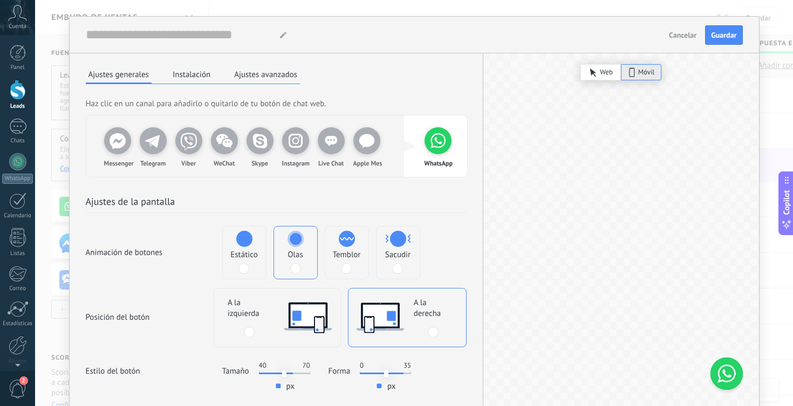
scroll to position [0, 0]
click at [191, 80] on button "Instalación" at bounding box center [191, 74] width 43 height 16
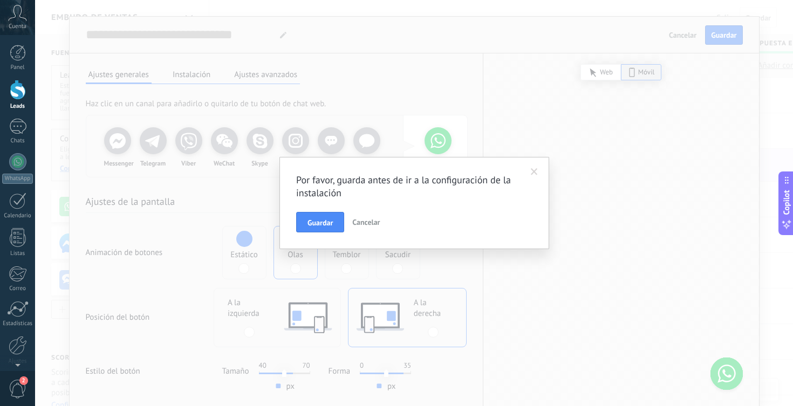
click at [363, 228] on button "Cancelar" at bounding box center [366, 222] width 36 height 20
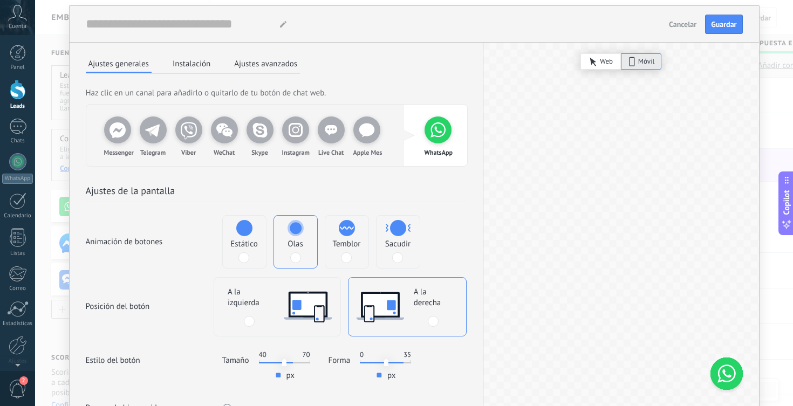
scroll to position [4, 0]
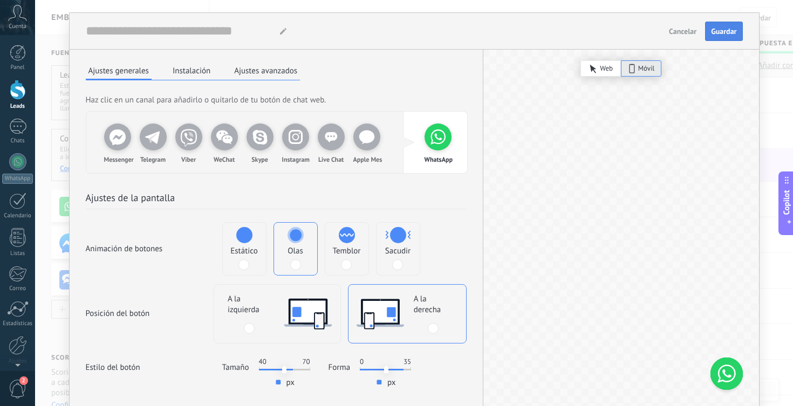
click at [734, 32] on span "Guardar" at bounding box center [723, 32] width 25 height 8
click at [195, 70] on button "Instalación" at bounding box center [191, 71] width 43 height 16
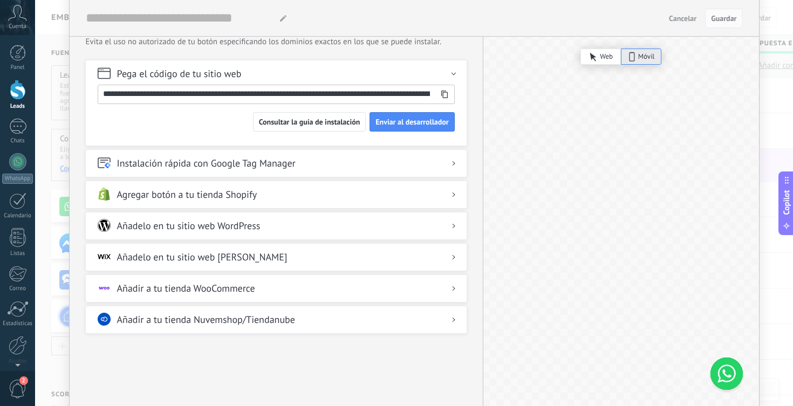
scroll to position [79, 0]
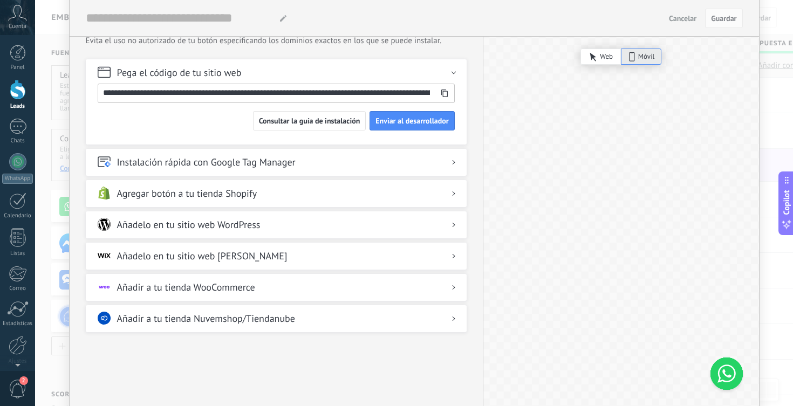
click at [258, 227] on h2 "Añadelo en tu sitio web WordPress" at bounding box center [188, 224] width 143 height 13
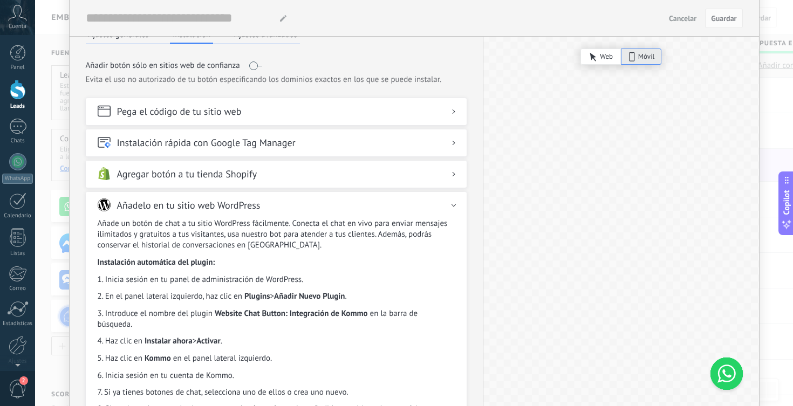
scroll to position [0, 0]
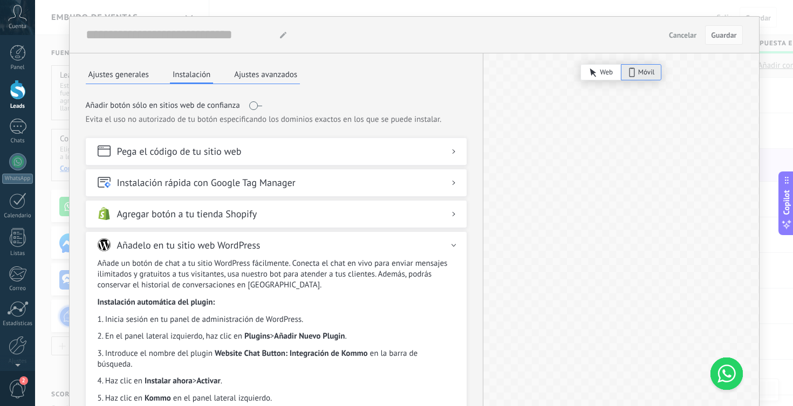
click at [274, 80] on button "Ajustes avanzados" at bounding box center [265, 74] width 68 height 16
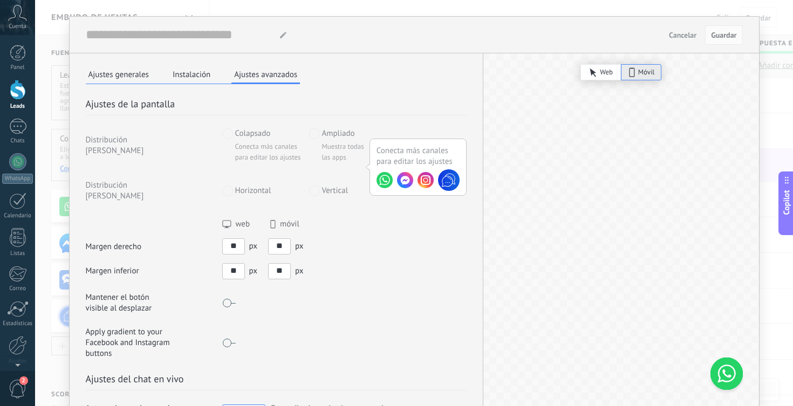
click at [54, 67] on div "El botón de chat web de Kommo El botón de chat web de Kommo Cancelar Guardar Aj…" at bounding box center [414, 203] width 758 height 406
